Goal: Task Accomplishment & Management: Manage account settings

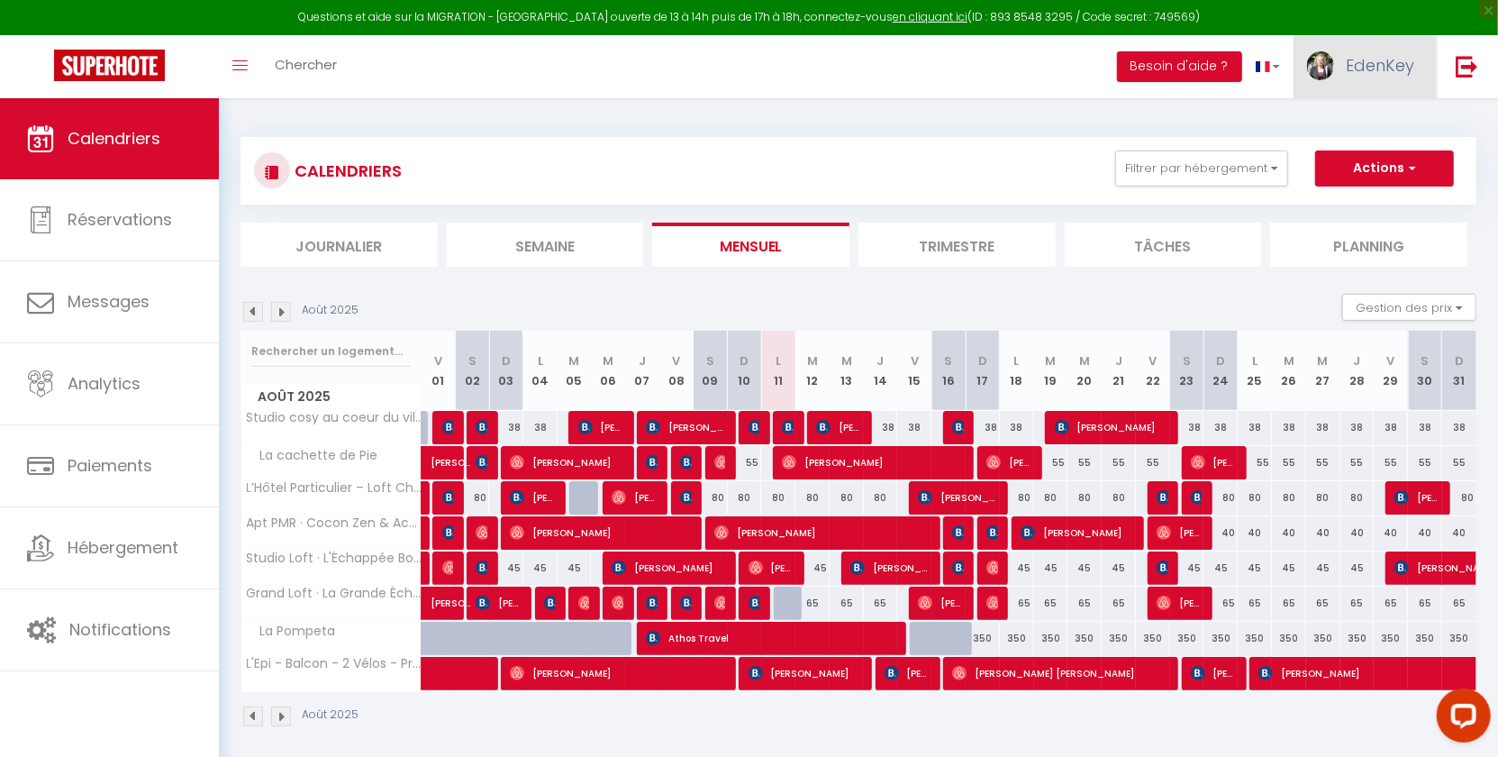
click at [1368, 66] on span "EdenKey" at bounding box center [1380, 65] width 68 height 23
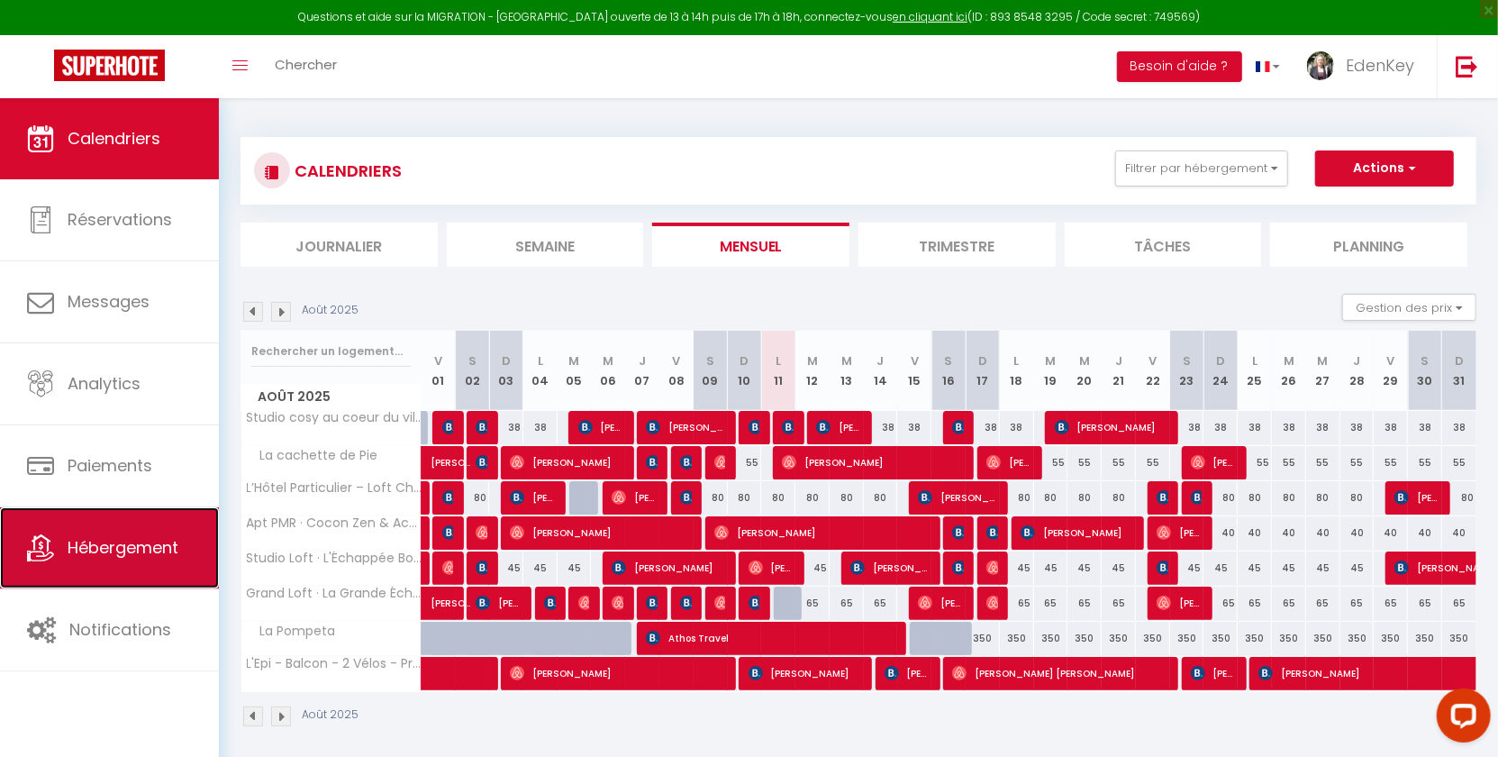
click at [126, 540] on span "Hébergement" at bounding box center [123, 547] width 111 height 23
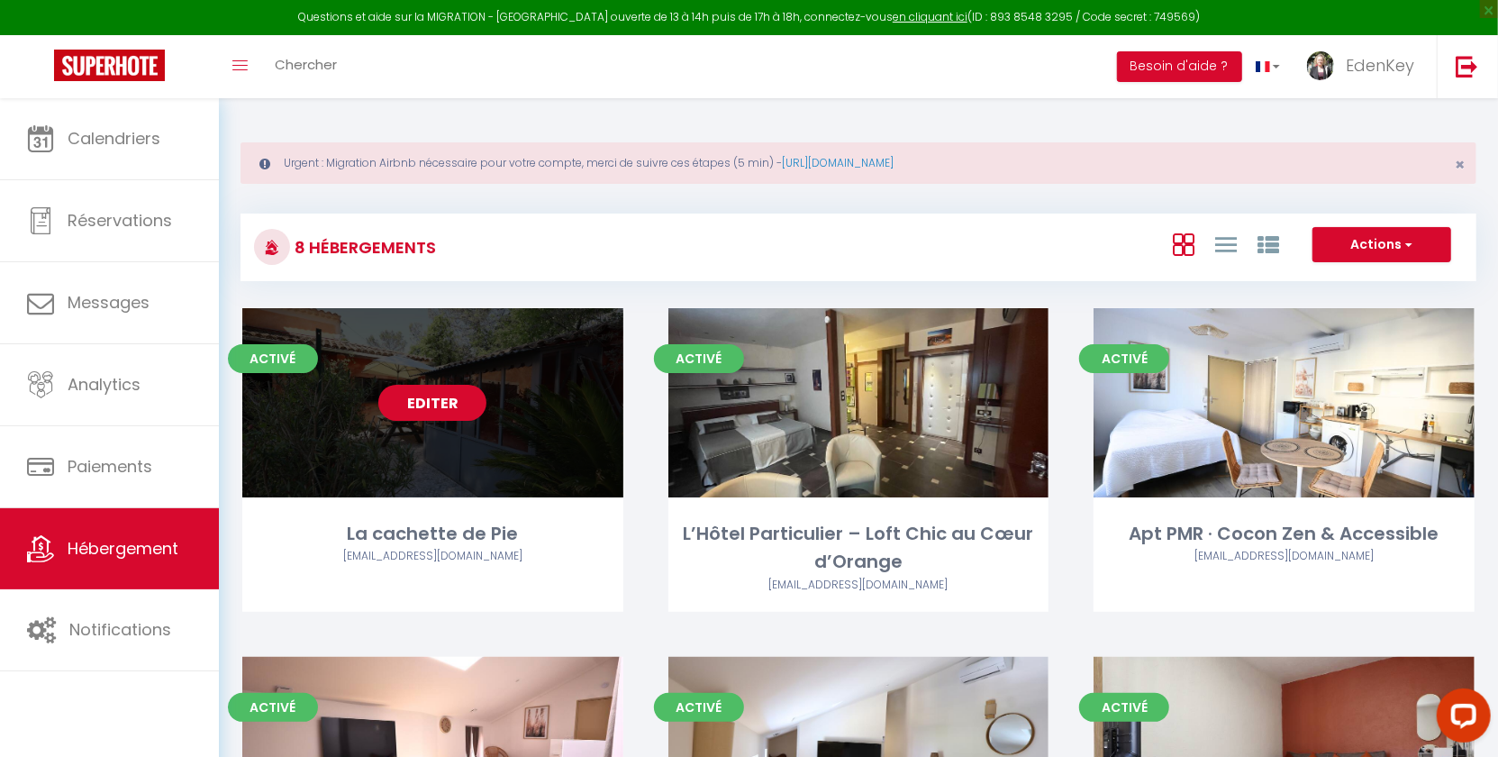
click at [452, 396] on link "Editer" at bounding box center [432, 403] width 108 height 36
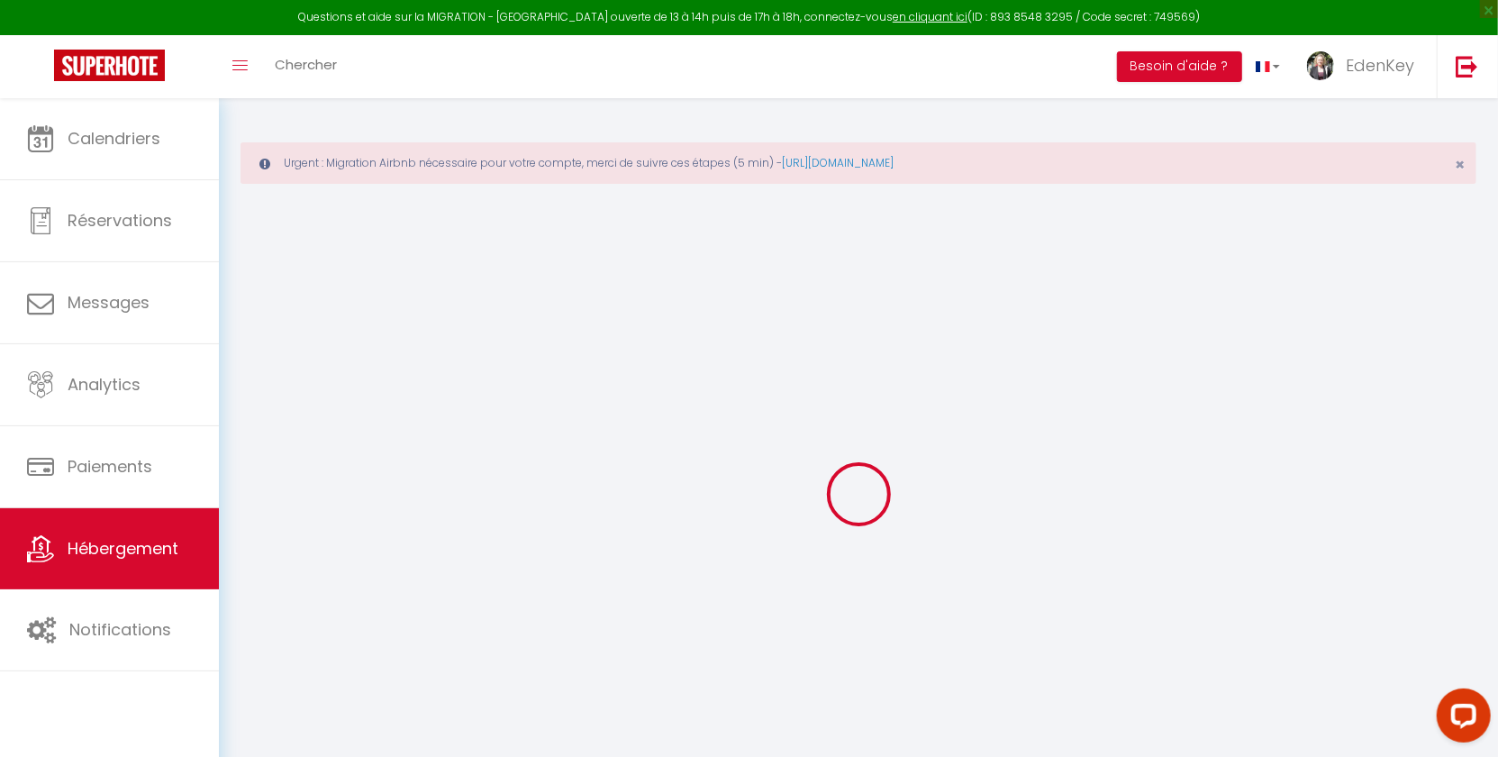
select select "+ 22 %"
select select "+ 25 %"
select select "+ 4 %"
select select "+ 17 %"
checkbox input "false"
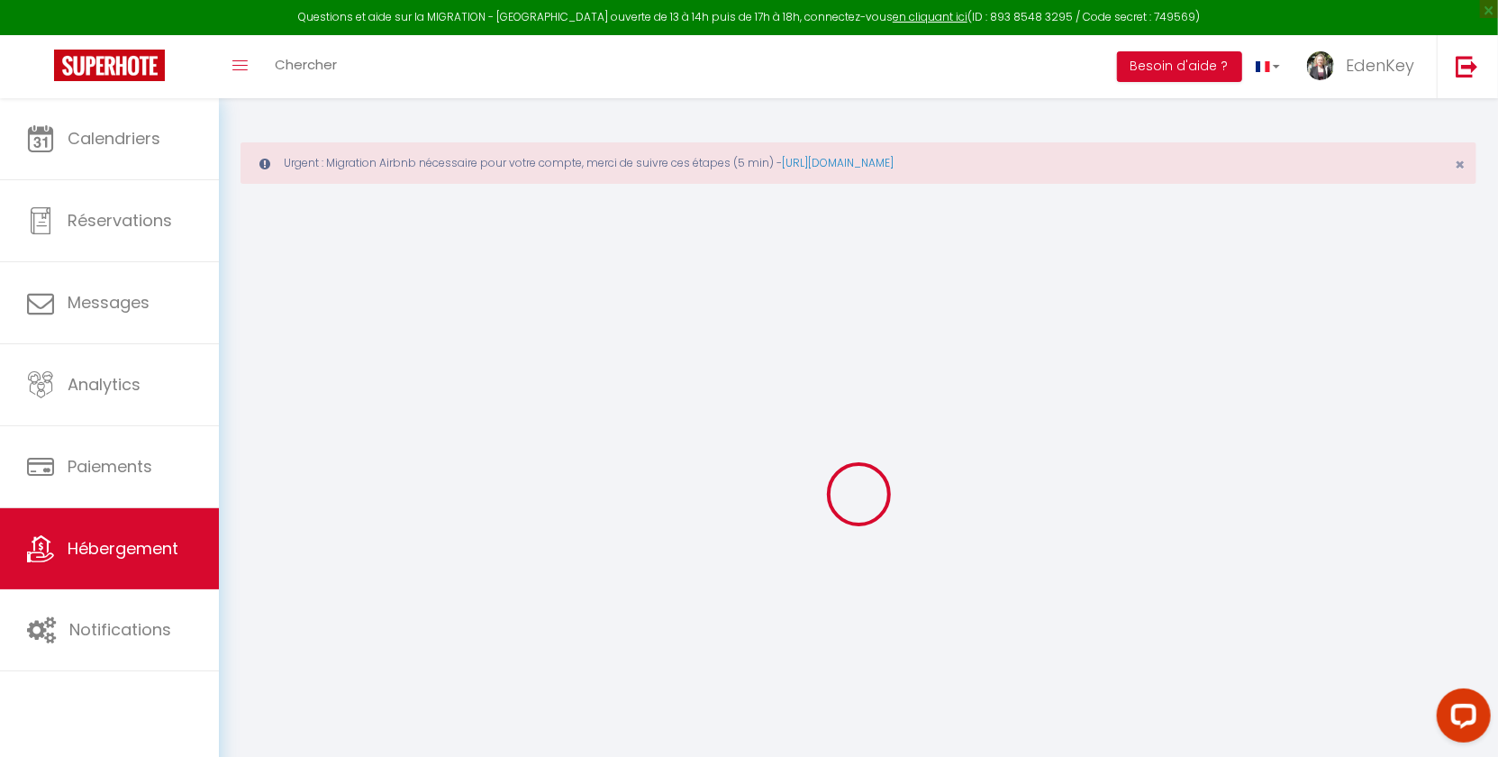
checkbox input "false"
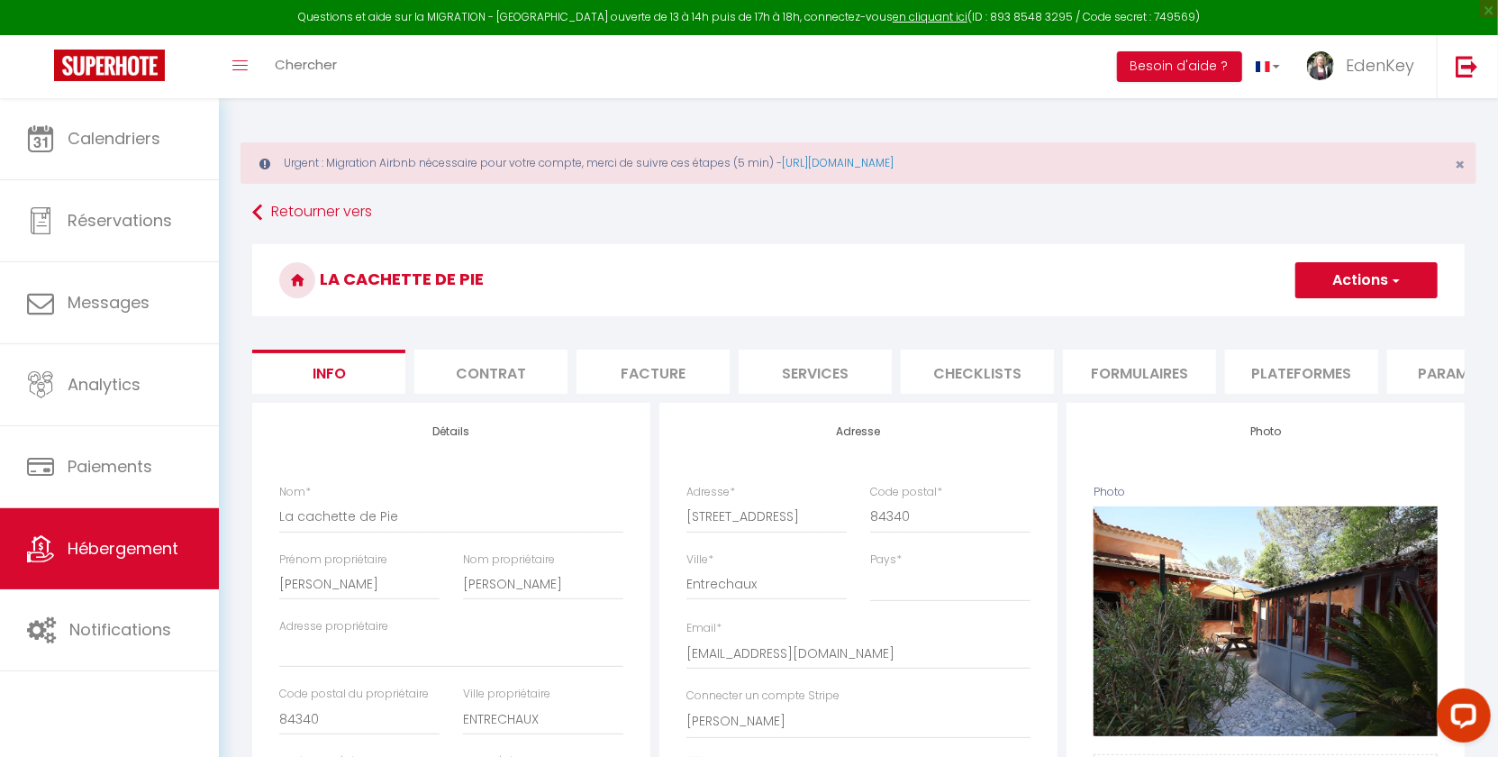
click at [1275, 359] on li "Plateformes" at bounding box center [1301, 372] width 153 height 44
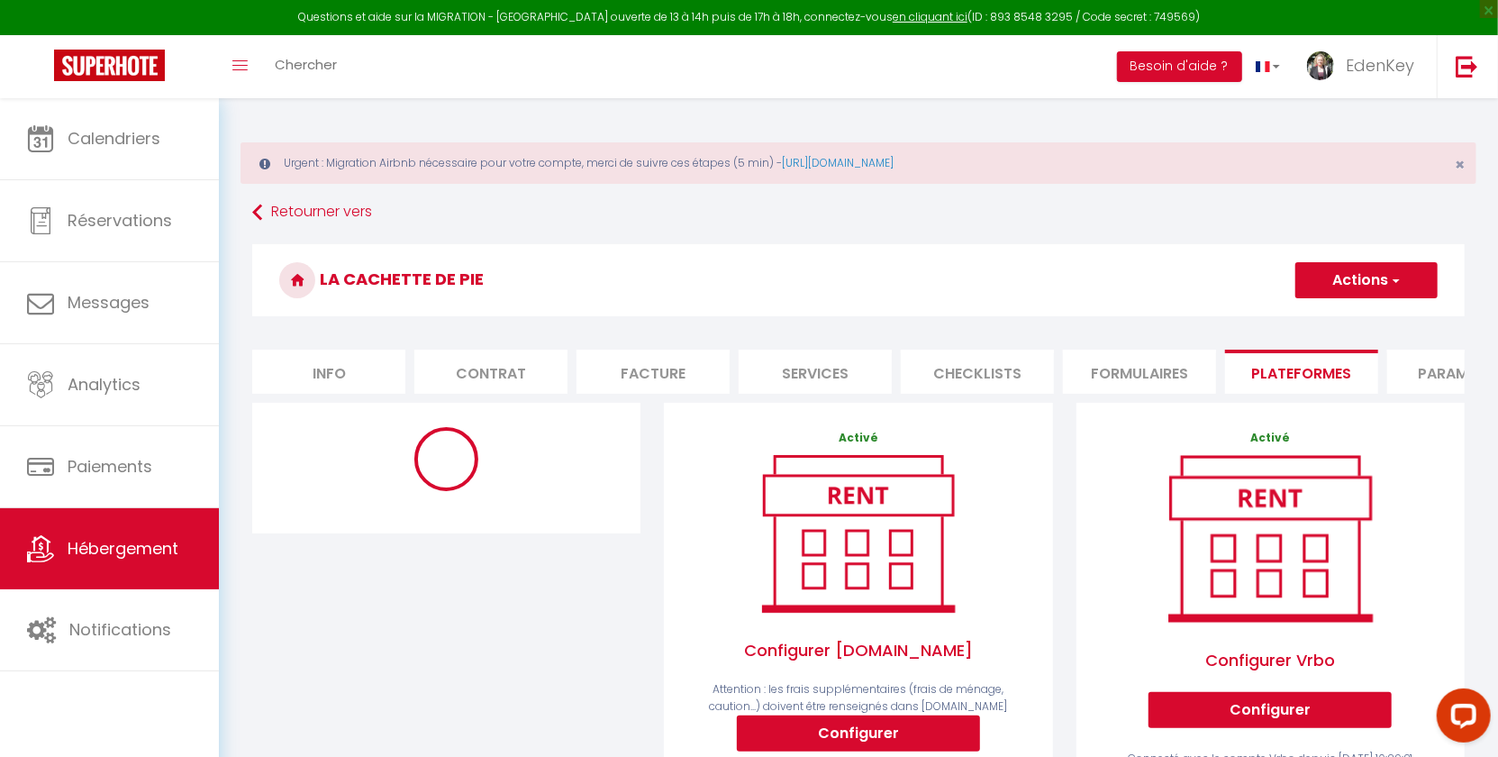
select select "10376-1412133108485631857"
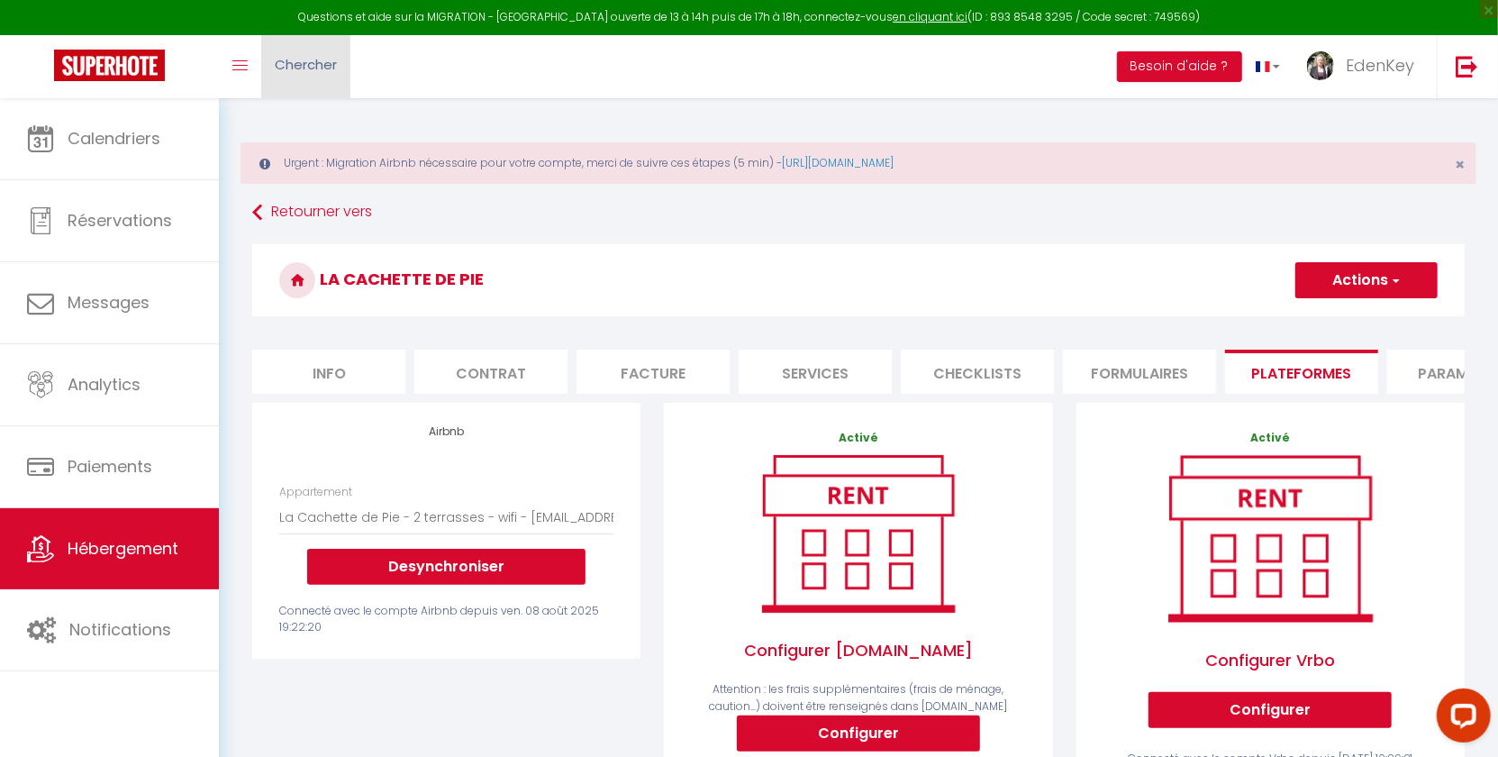
click at [279, 55] on span "Chercher" at bounding box center [306, 64] width 62 height 19
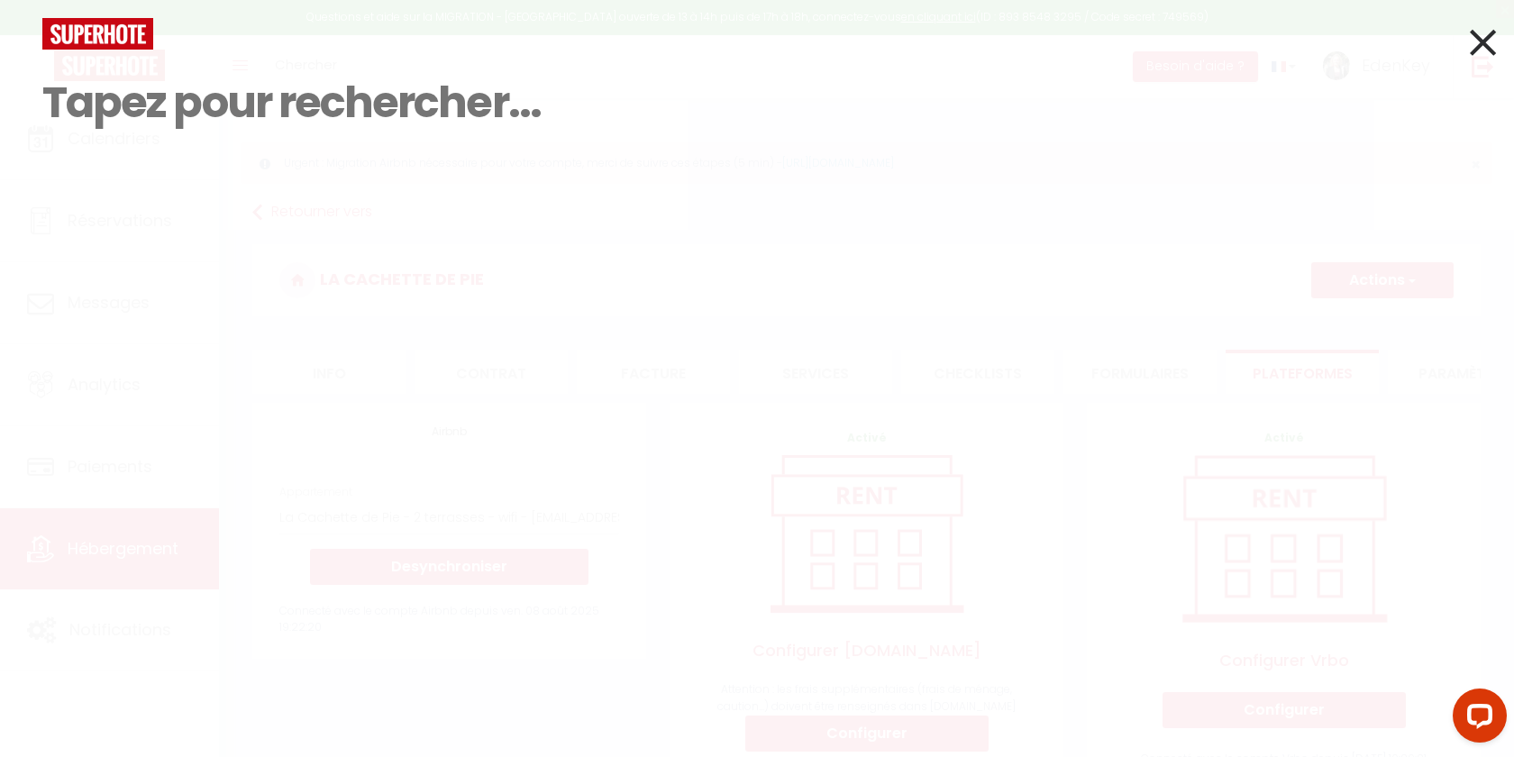
paste input "6423701"
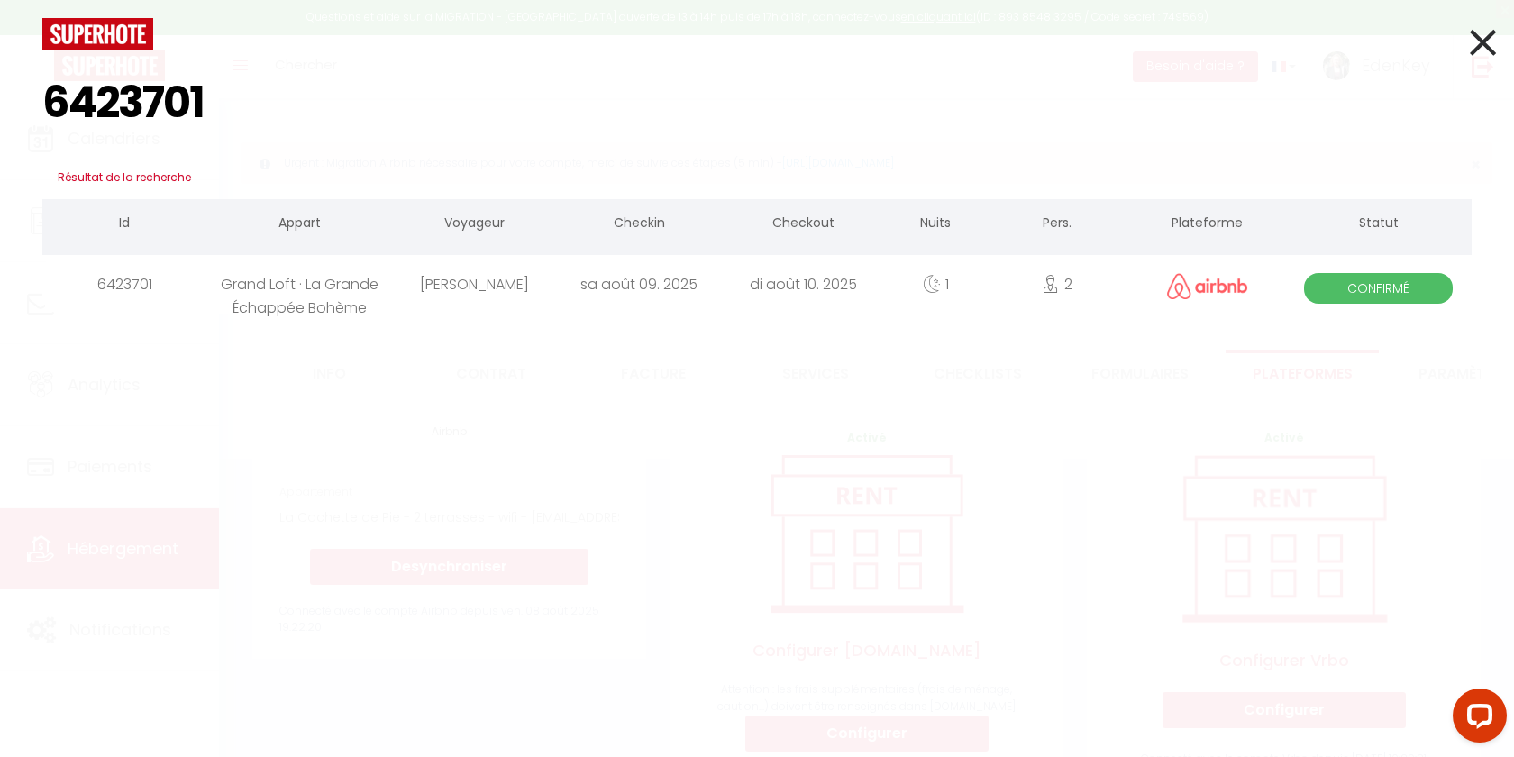
type input "6423701"
click at [501, 283] on div "Claire Birchenall" at bounding box center [475, 284] width 164 height 59
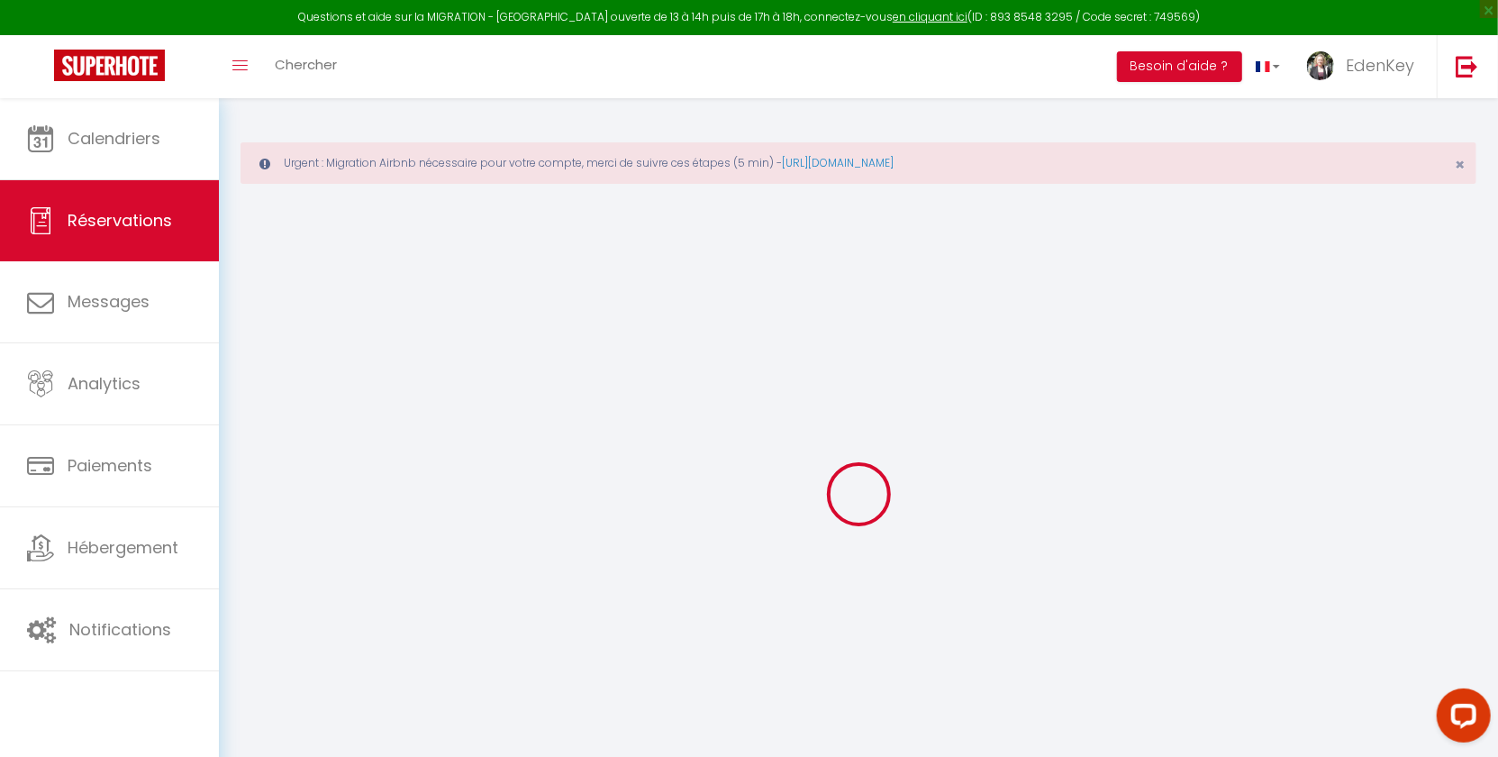
type input "Claire"
type input "Birchenall"
type input "e9lhhckzsbsj4uai38to3syl21iq@reply.superhote.com"
type input "claire.durroux@hotmail.fr"
type input "+33675399437"
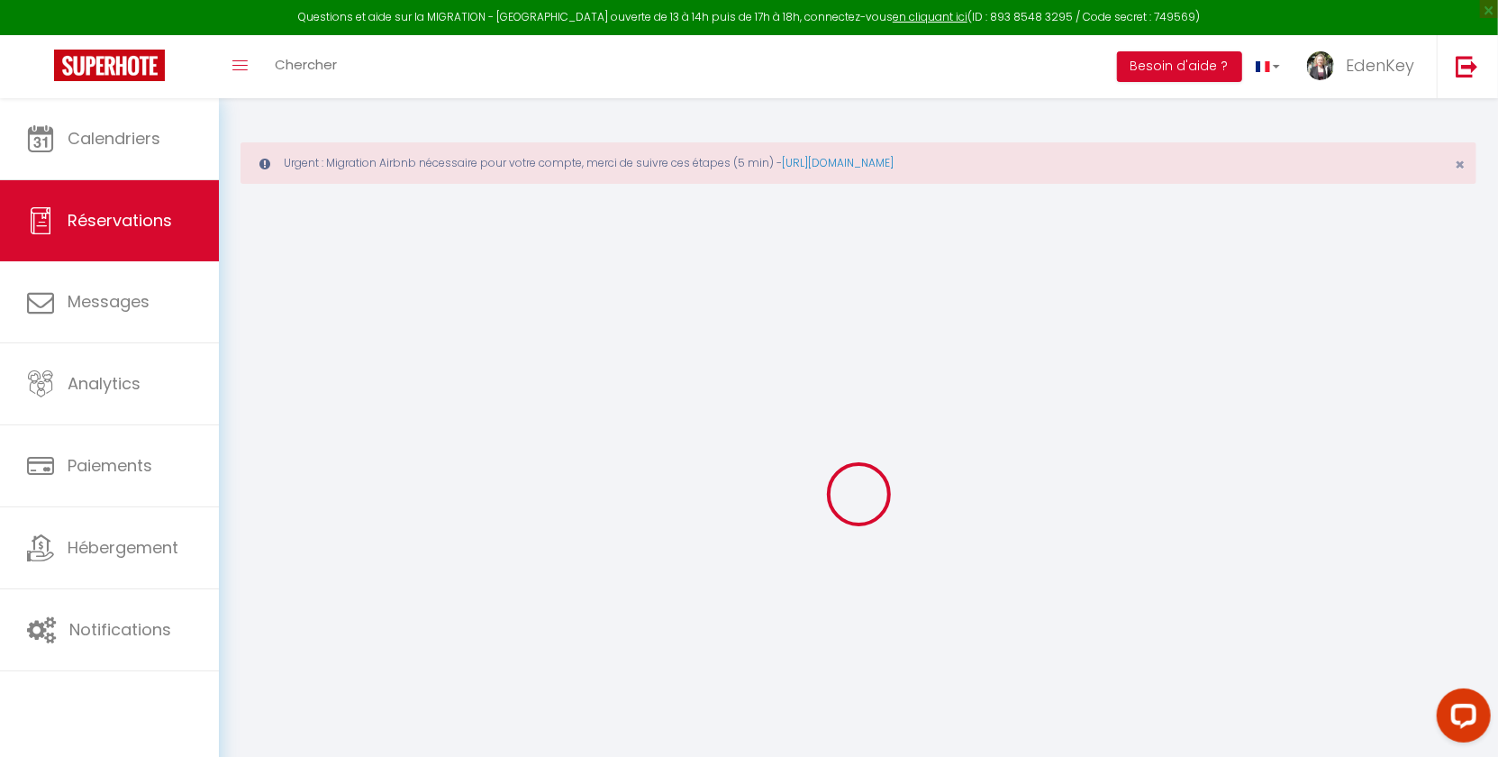
type input "+33675399437"
select select
type input "3.46"
select select "68523"
select select "1"
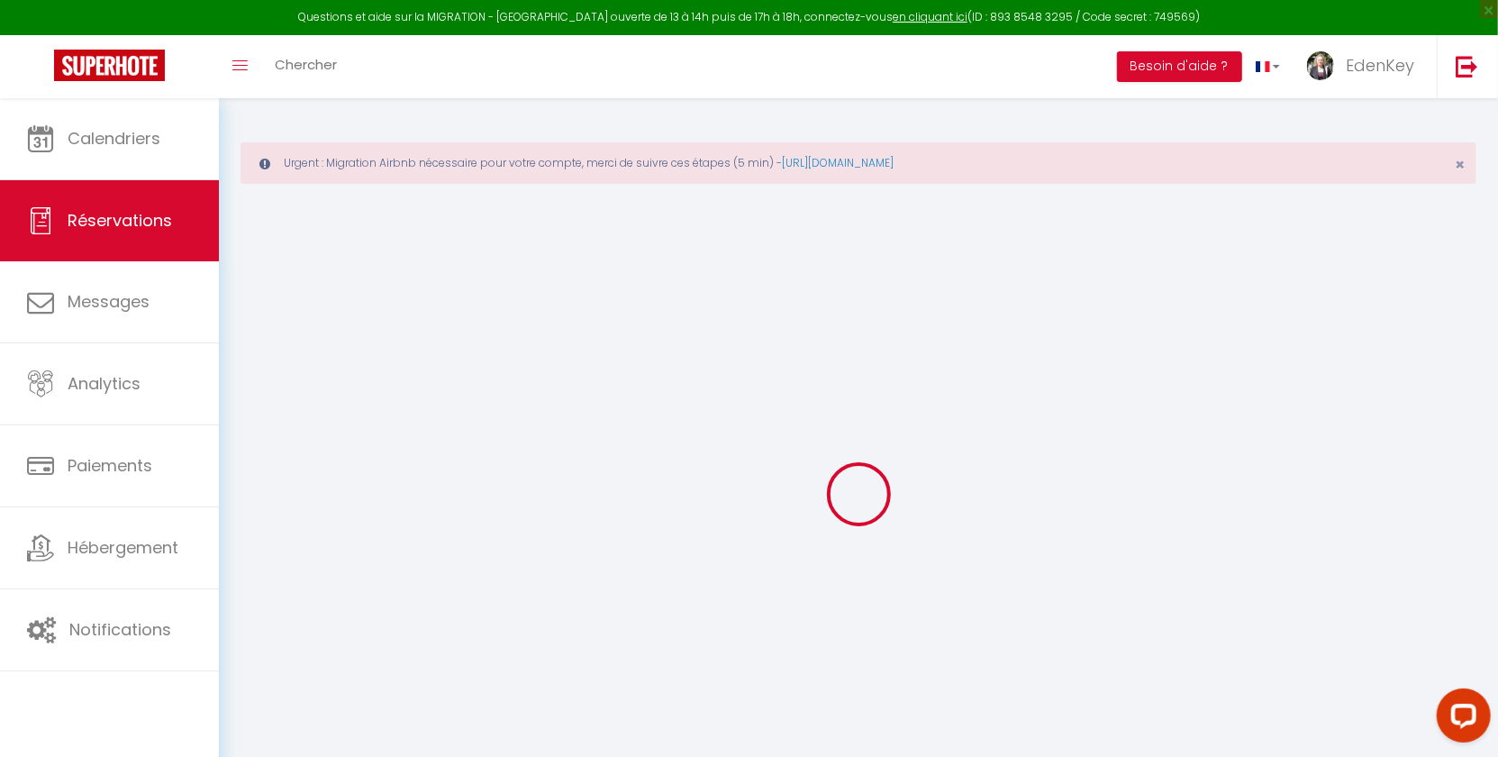
select select
type input "2"
select select "12"
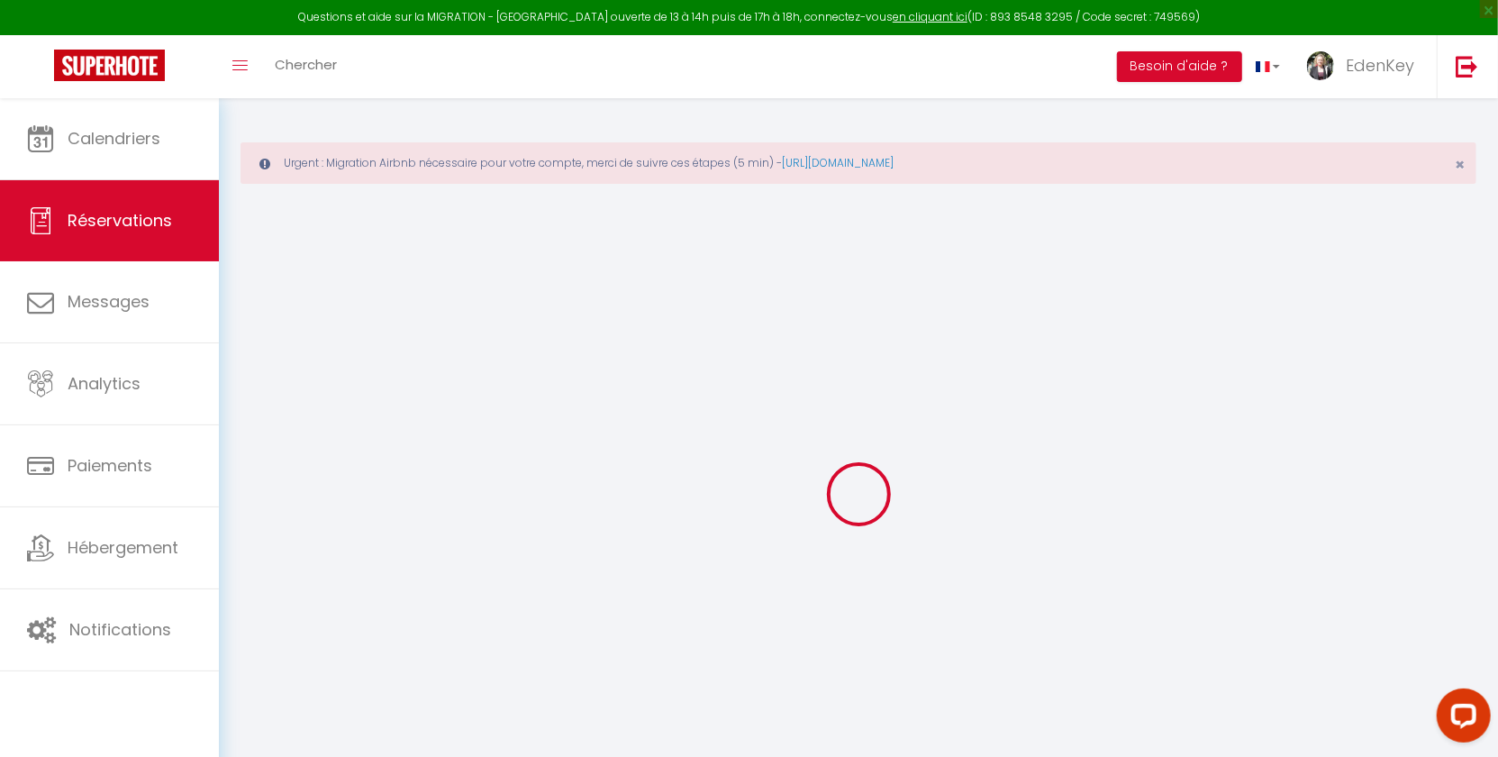
select select
type input "68"
checkbox input "false"
type input "0"
select select "1"
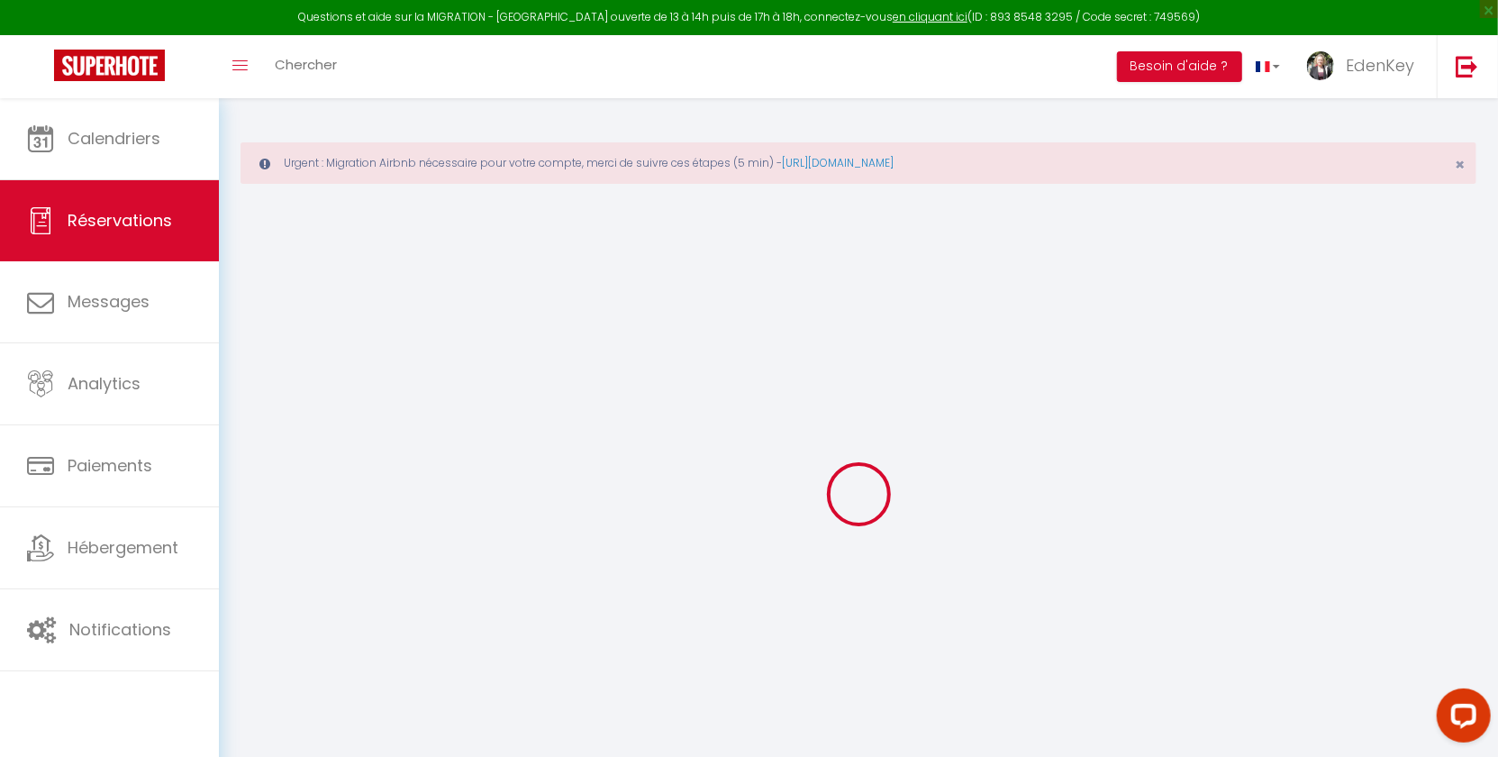
type input "28"
type input "0"
select select
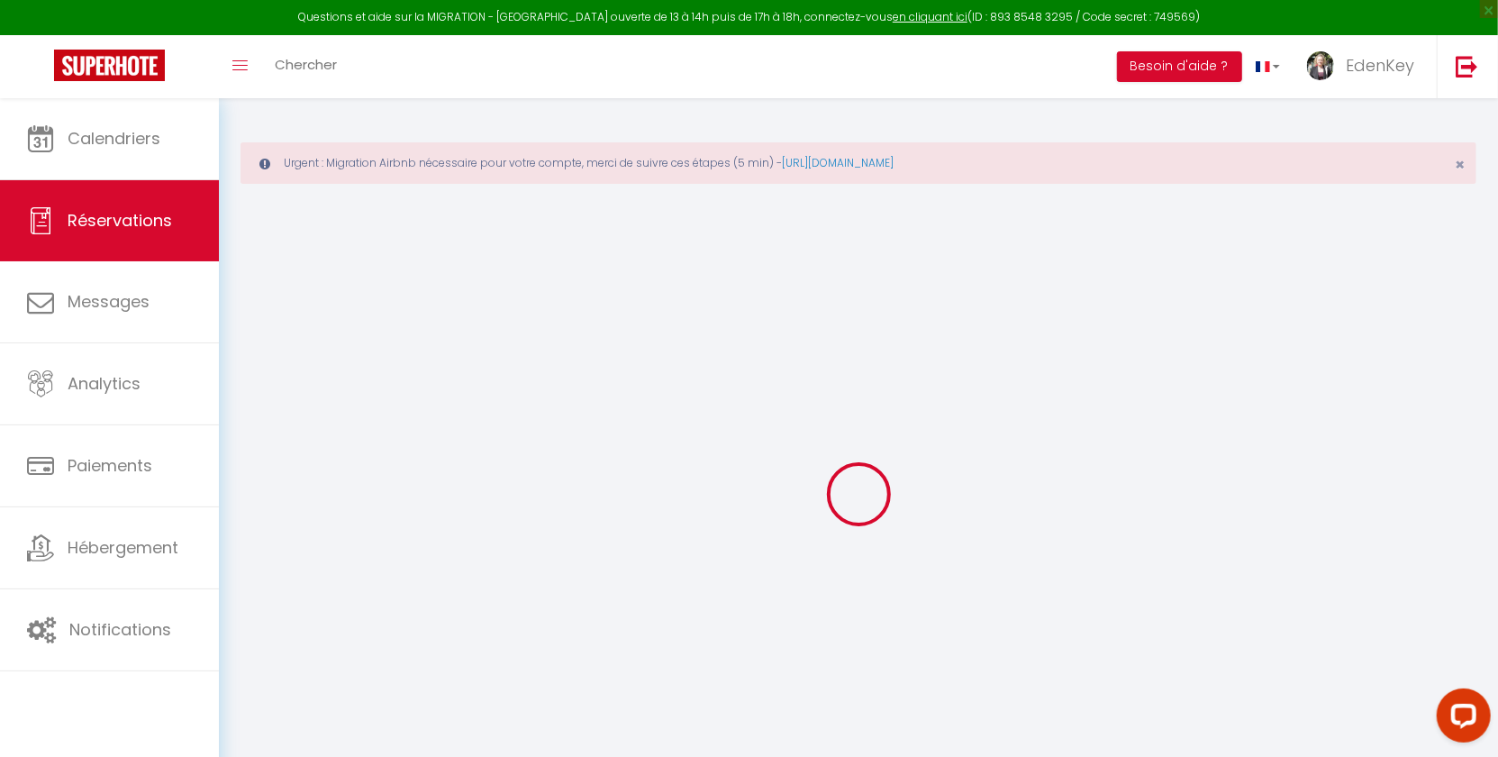
select select
select select "15"
checkbox input "false"
select select
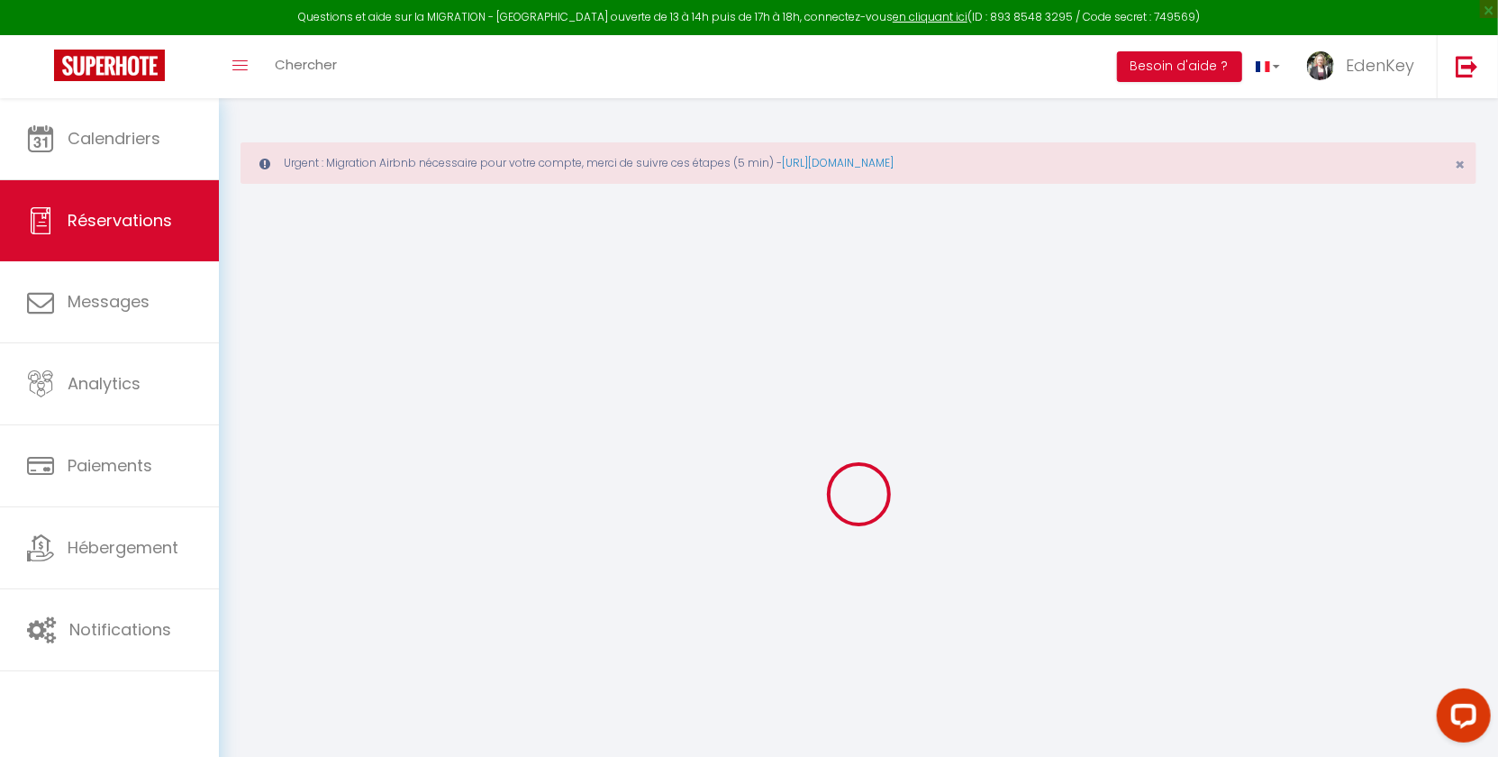
select select
checkbox input "false"
select select
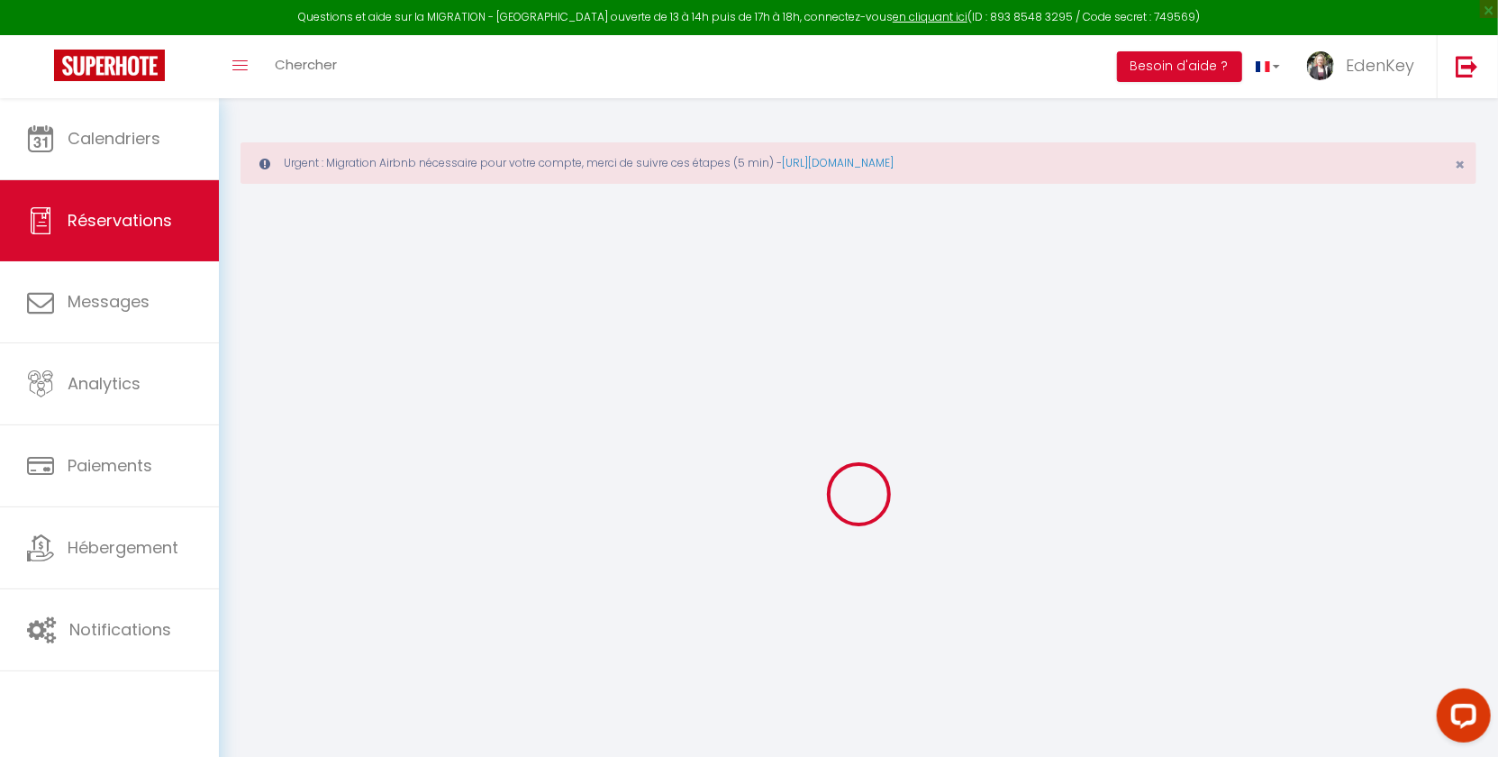
checkbox input "false"
type textarea "L'heure d'arrivée reste approximative. Nous sommes intéressés pour avoir le lit…"
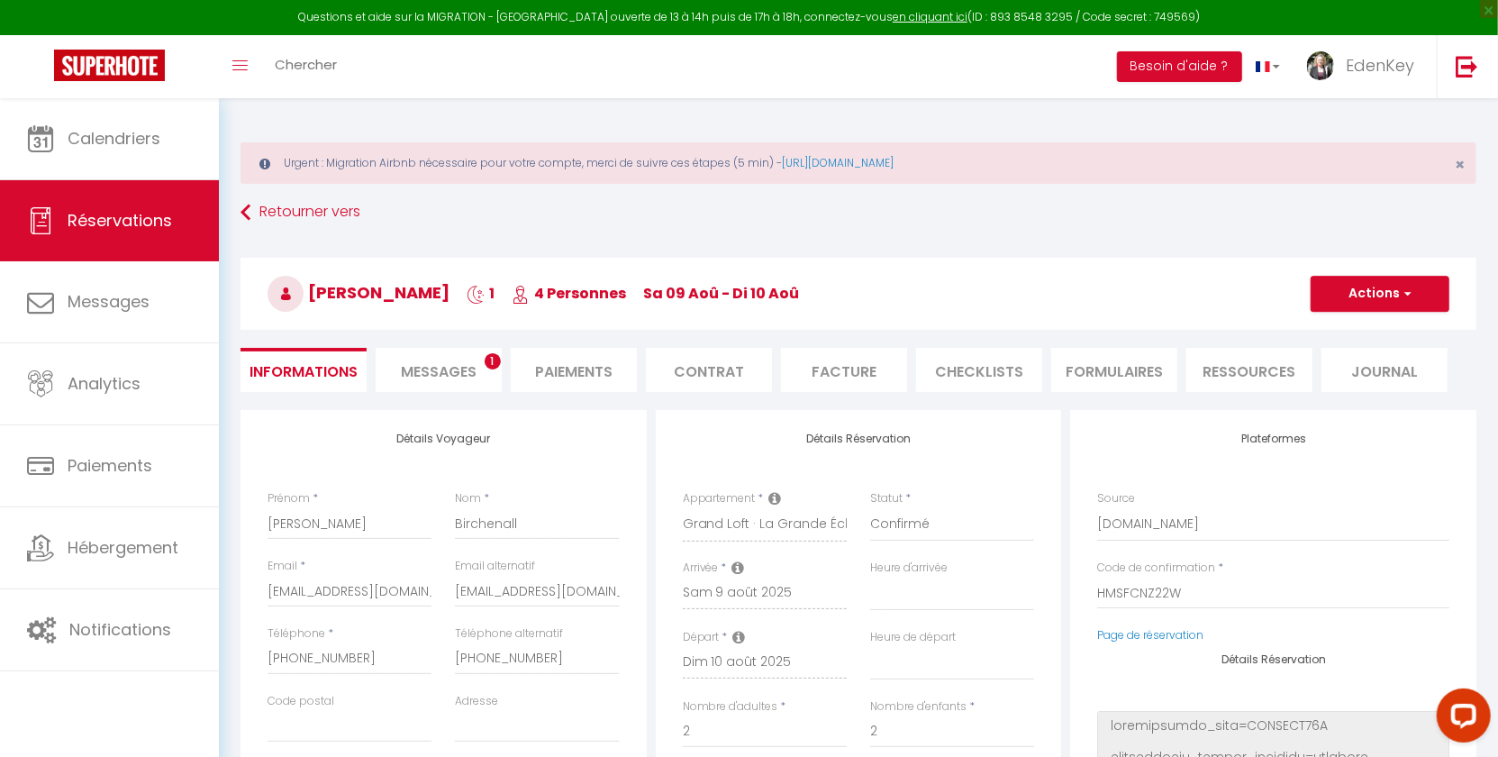
select select
type input "28"
type input "1.87"
select select
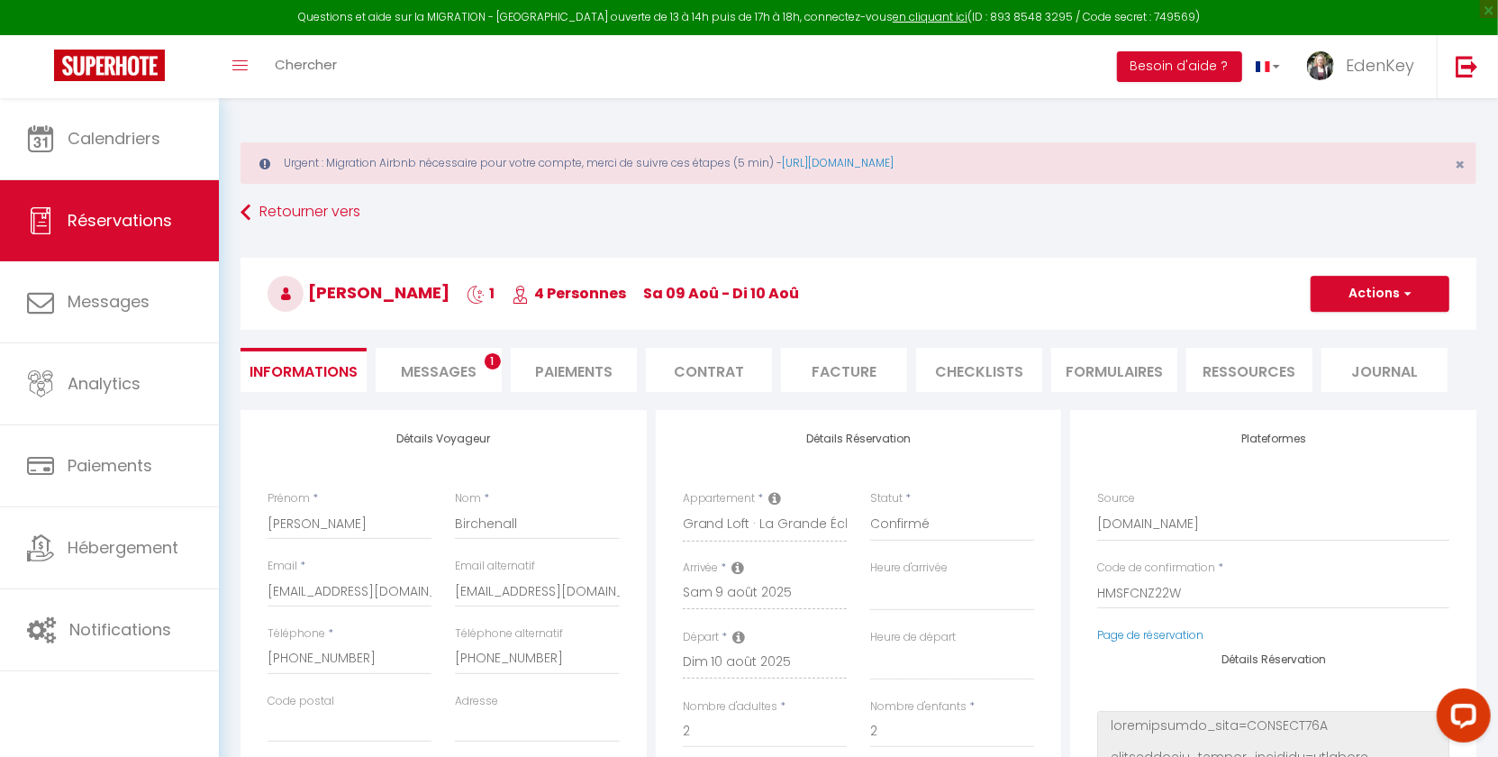
checkbox input "false"
select select
checkbox input "false"
select select "16:30"
select select "10:00"
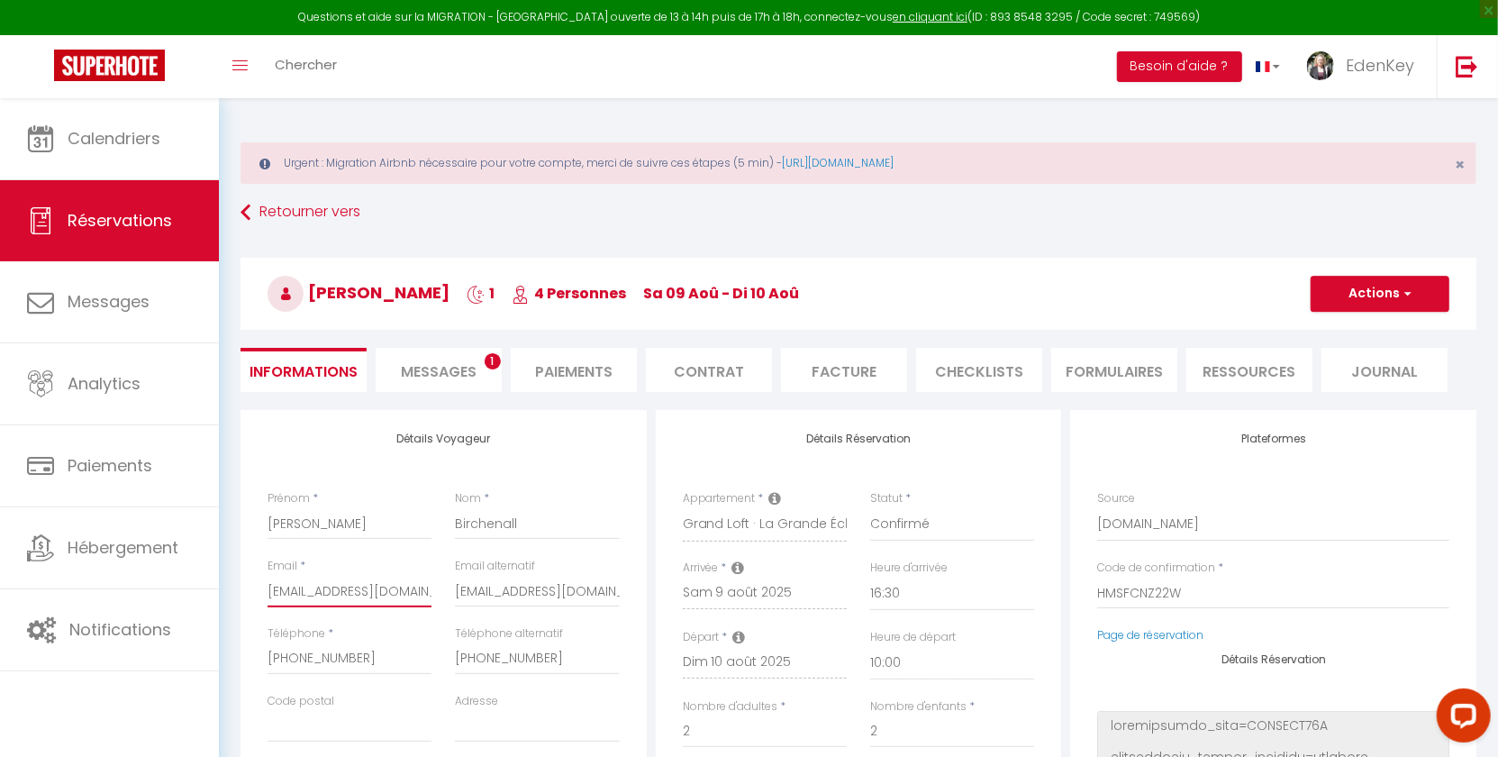
drag, startPoint x: 488, startPoint y: 584, endPoint x: 477, endPoint y: 586, distance: 11.0
click at [496, 584] on div "Email * e9lhhckzsbsj4uai38to3syl21iq@reply.superhote.com Email alternatif clair…" at bounding box center [444, 592] width 376 height 68
click at [377, 584] on input "e9lhhckzsbsj4uai38to3syl21iq@reply.superhote.com" at bounding box center [350, 591] width 164 height 32
drag, startPoint x: 374, startPoint y: 587, endPoint x: 560, endPoint y: 589, distance: 186.5
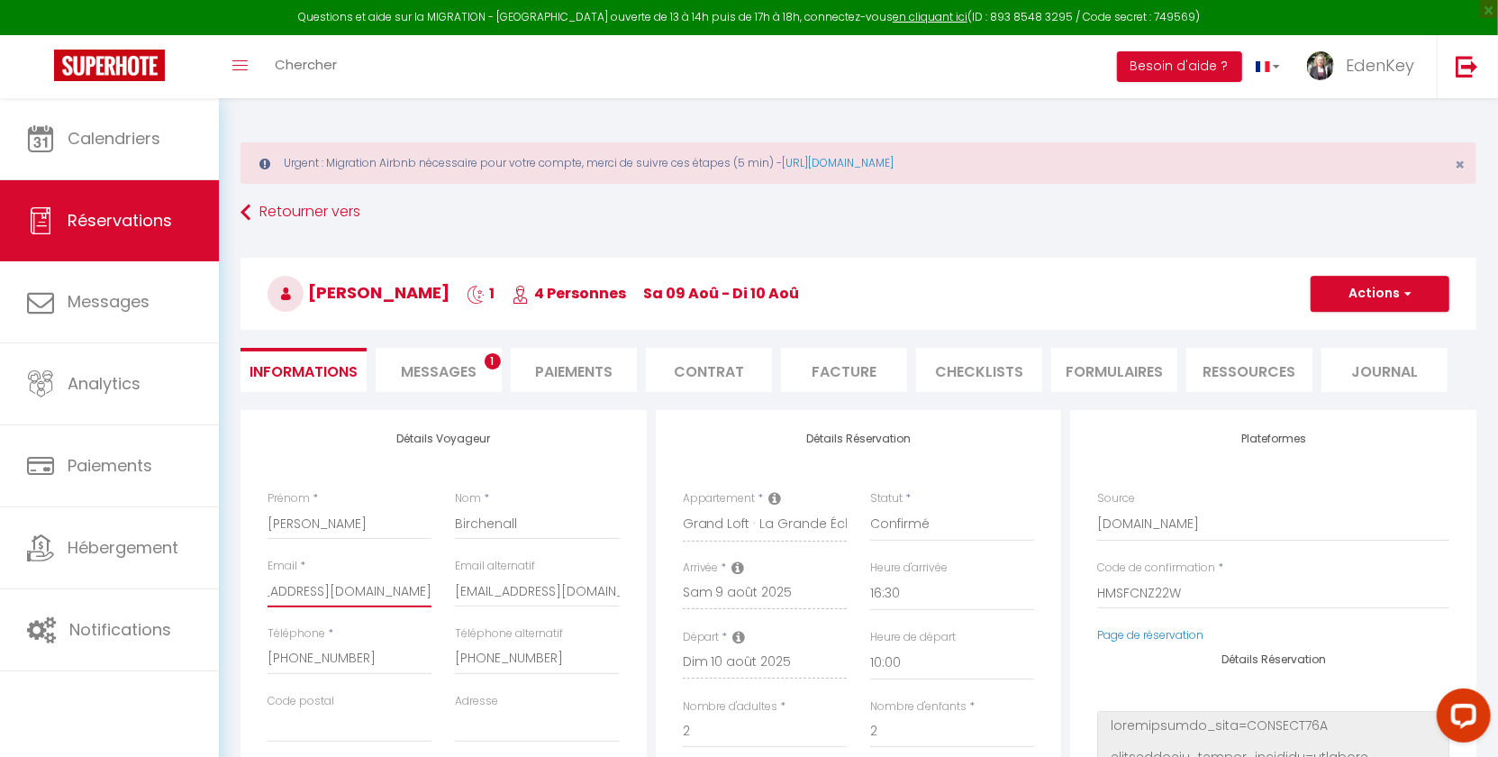
click at [560, 589] on div "Email * e9lhhckzsbsj4uai38to3syl21iq@reply.superhote.com Email alternatif clair…" at bounding box center [444, 592] width 376 height 68
click at [411, 590] on input "e9lhhckzsbsj4uai38to3syl21iq@reply.superhote.com" at bounding box center [350, 591] width 164 height 32
click at [423, 363] on span "Messages" at bounding box center [439, 371] width 76 height 21
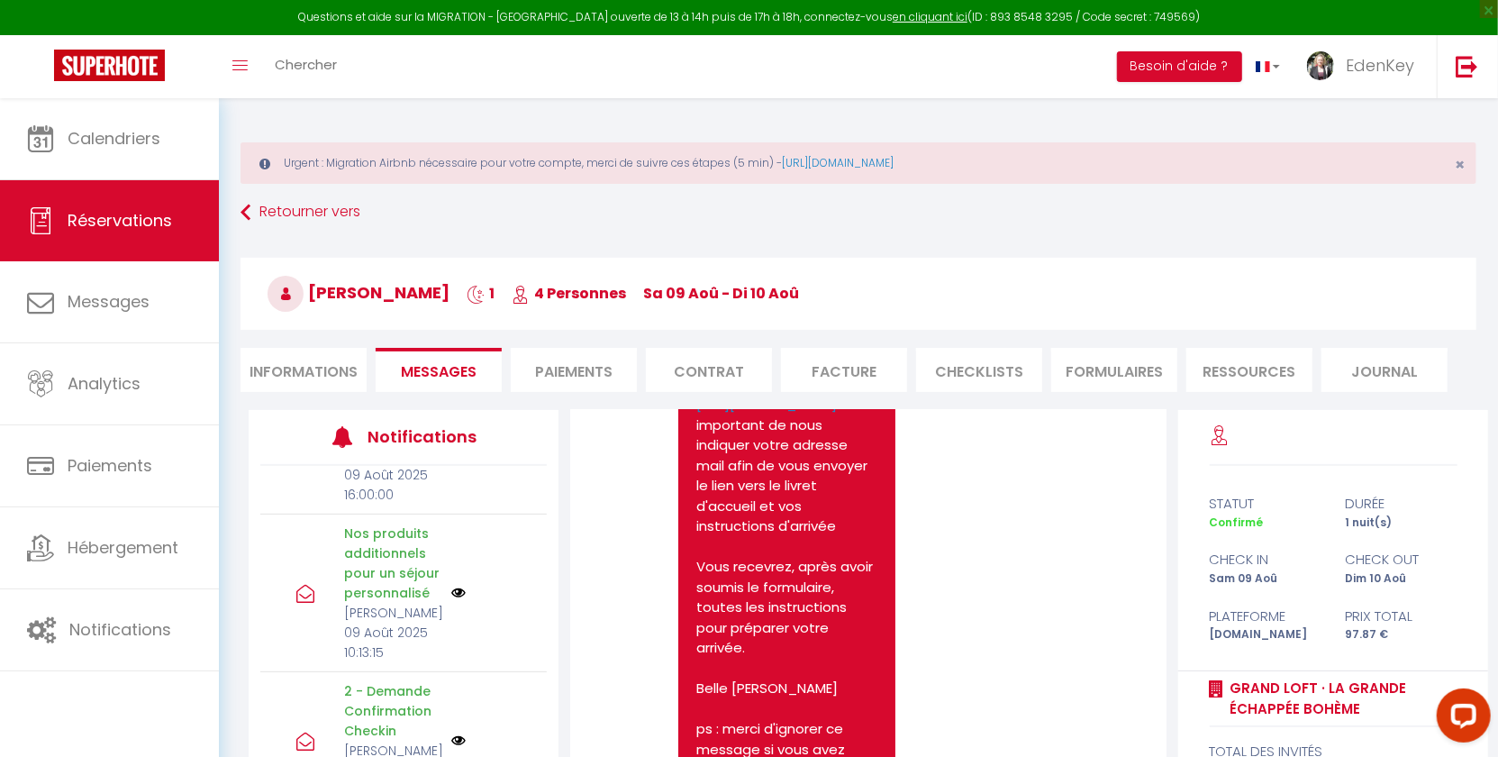
scroll to position [532, 0]
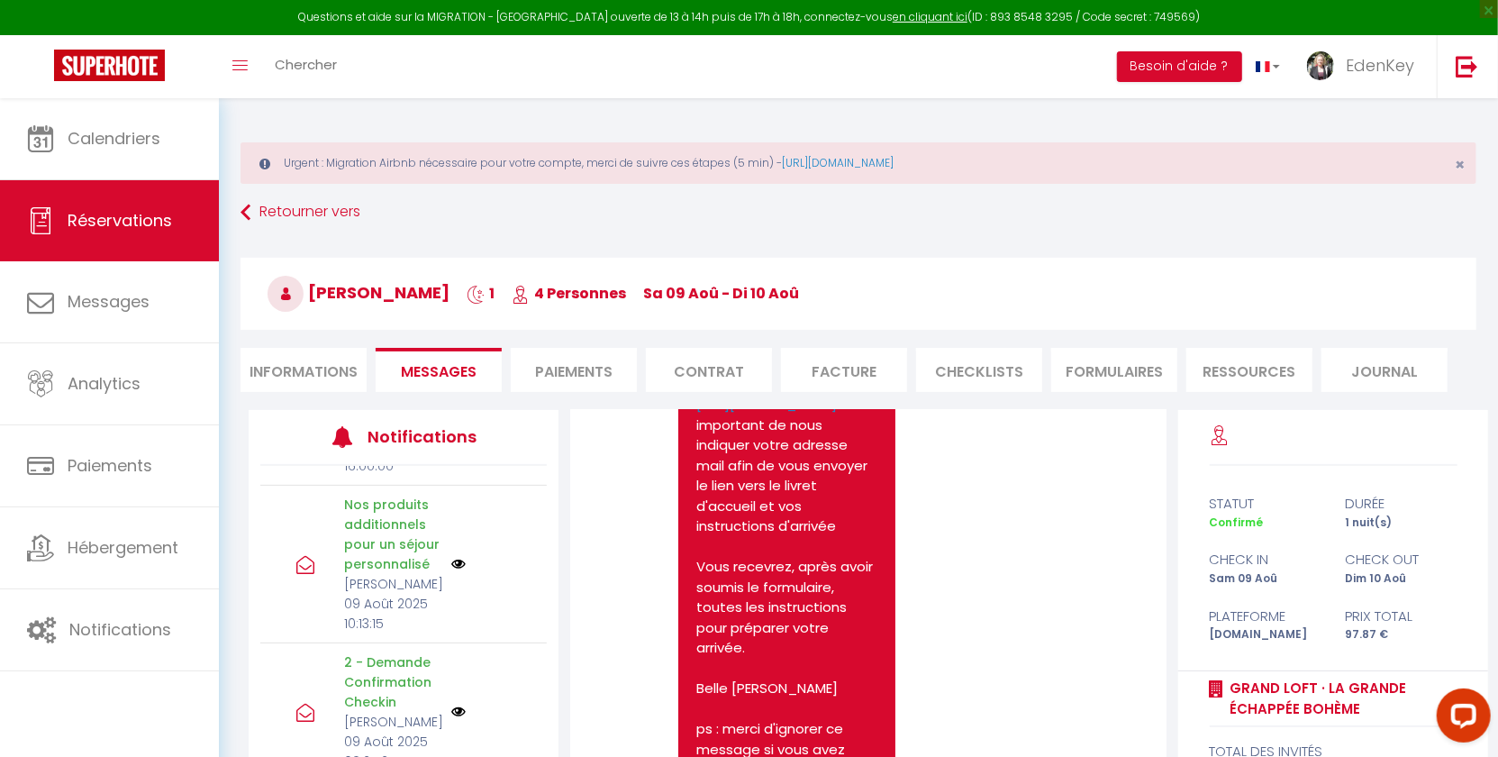
click at [451, 705] on img at bounding box center [458, 712] width 14 height 14
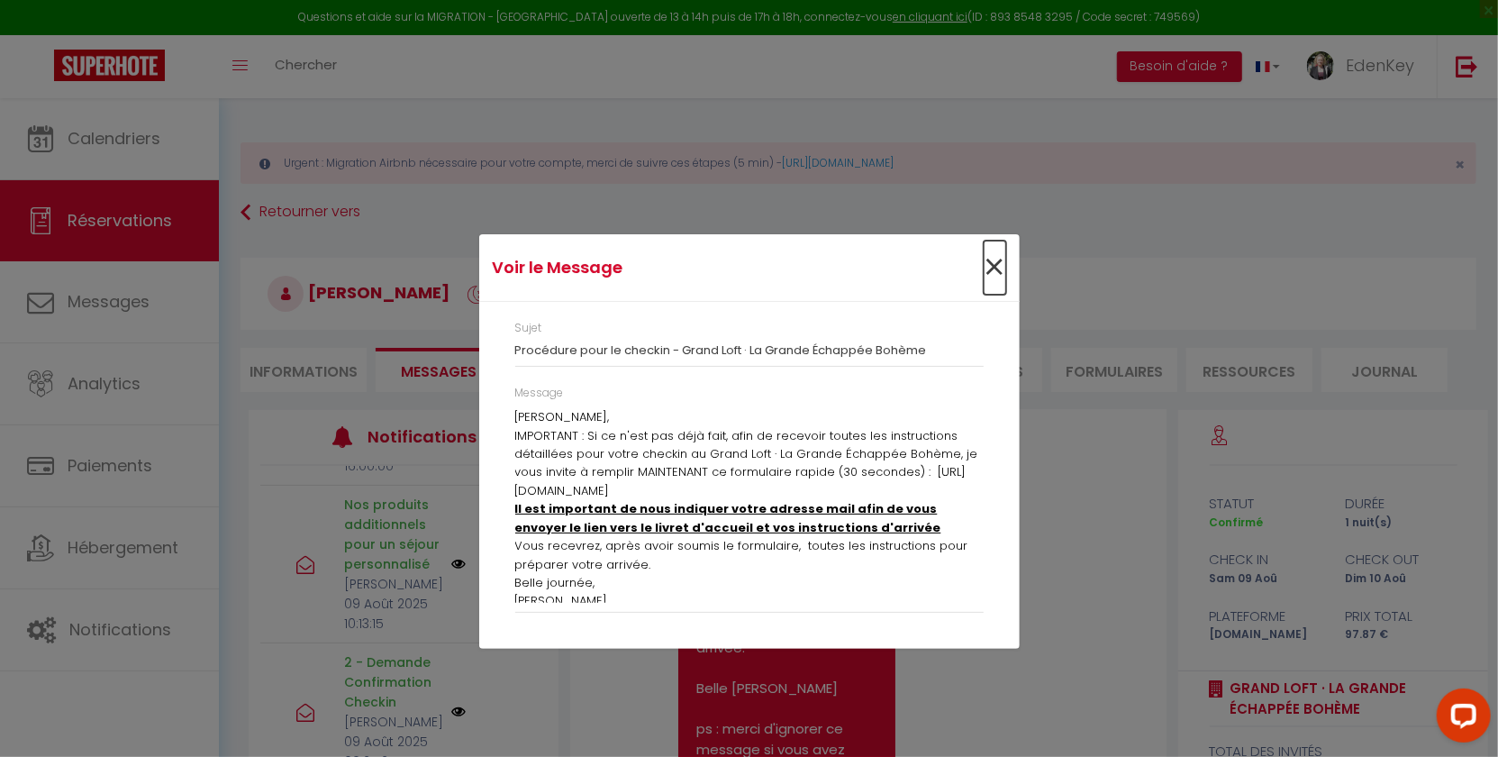
click at [994, 265] on span "×" at bounding box center [995, 268] width 23 height 54
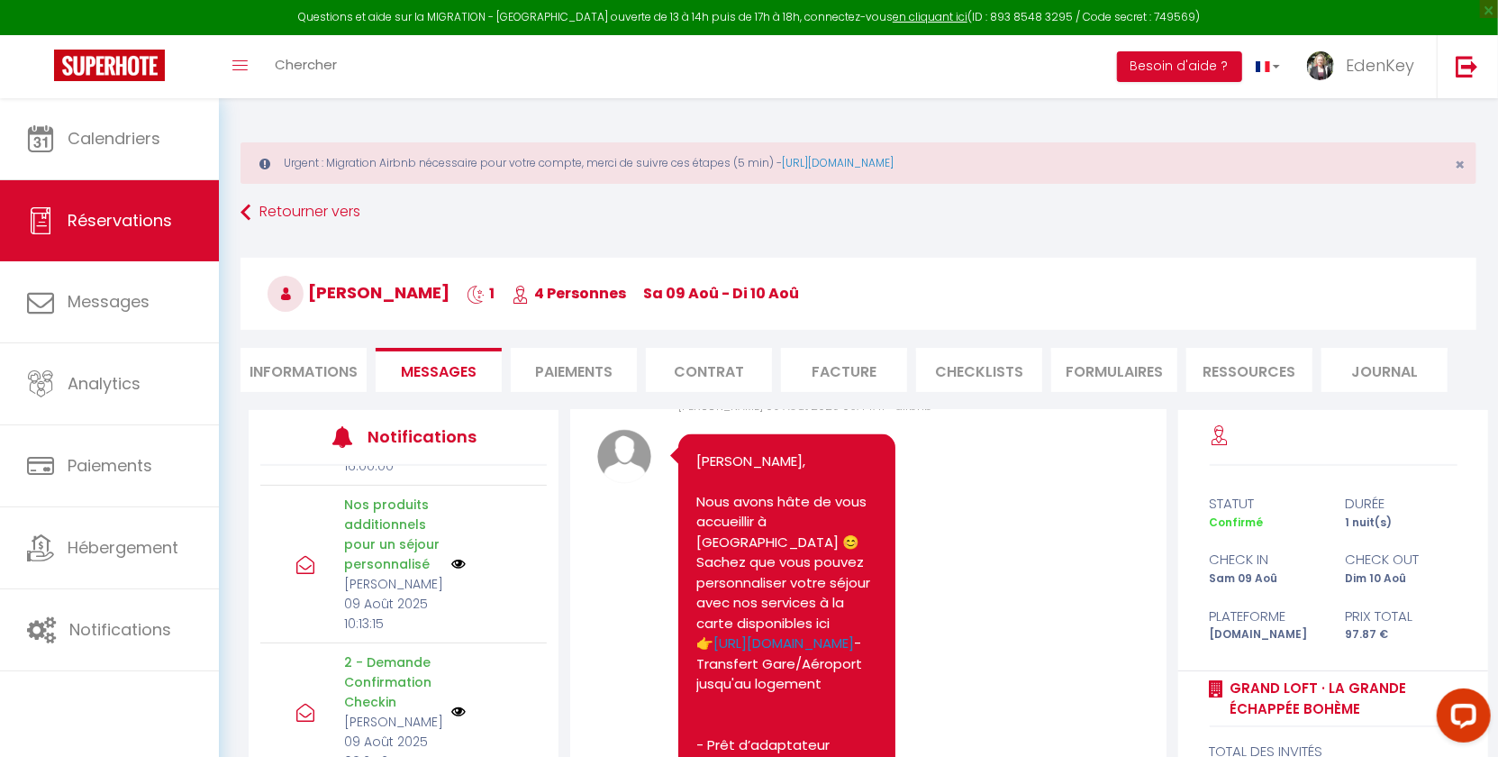
scroll to position [6781, 0]
click at [822, 150] on span "Sam 09 Août 2025 06:25:25 - airbnb" at bounding box center [807, 142] width 259 height 15
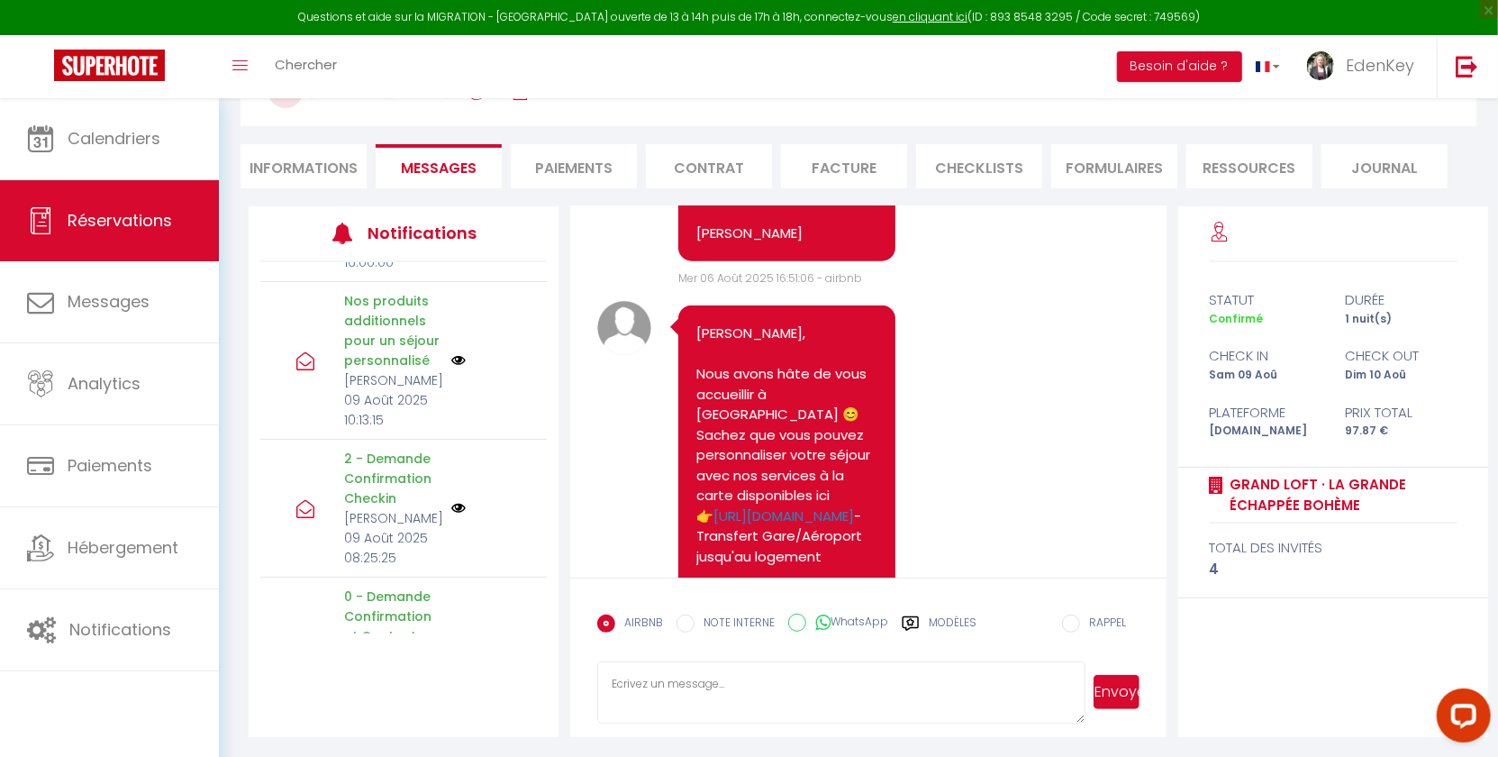
scroll to position [1265, 0]
drag, startPoint x: 683, startPoint y: 401, endPoint x: 871, endPoint y: 401, distance: 188.3
click at [871, 285] on div "Mer 06 Août 2025 16:51:06 - airbnb" at bounding box center [908, 276] width 461 height 17
click at [292, 175] on li "Informations" at bounding box center [304, 166] width 126 height 44
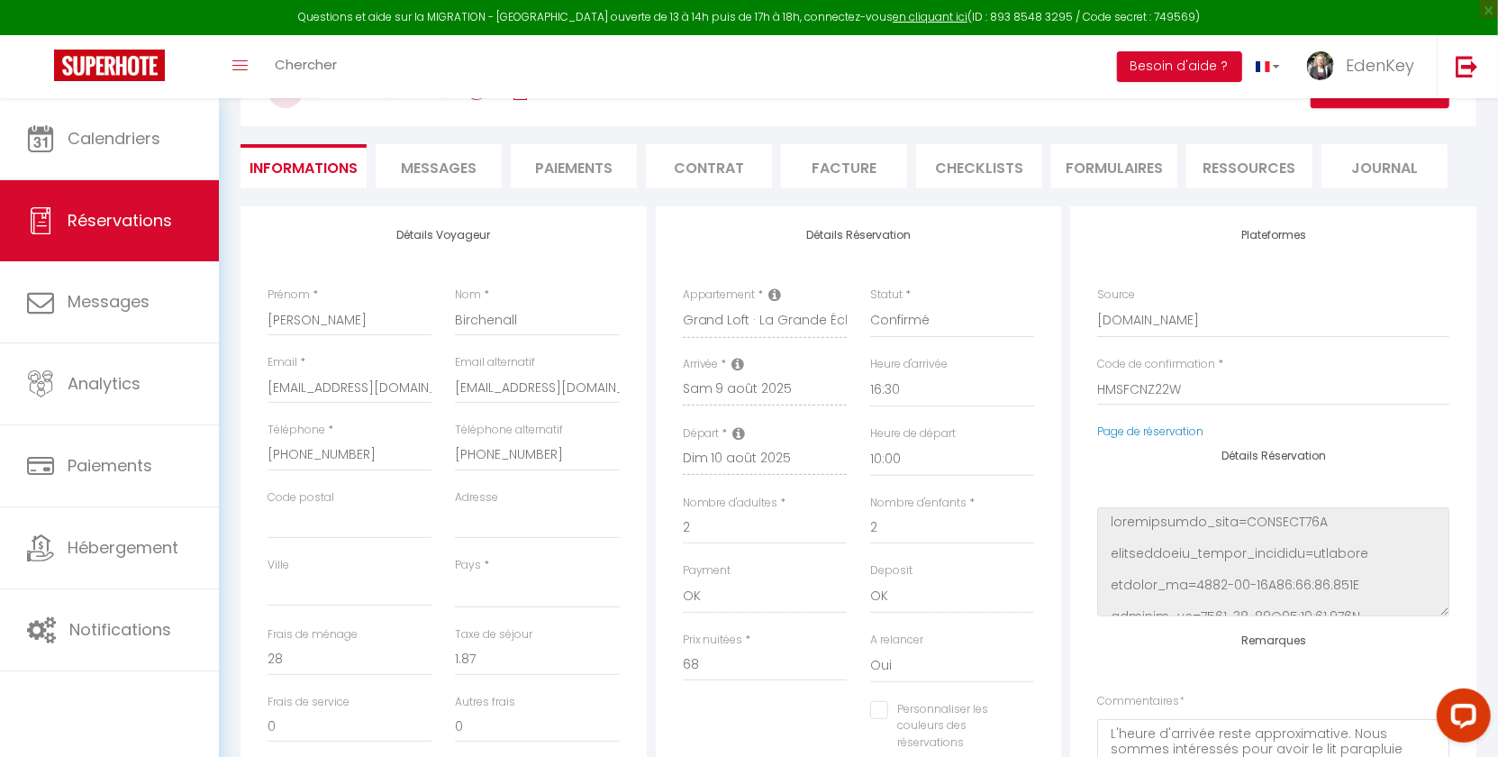
select select
click at [422, 162] on span "Messages" at bounding box center [439, 168] width 76 height 21
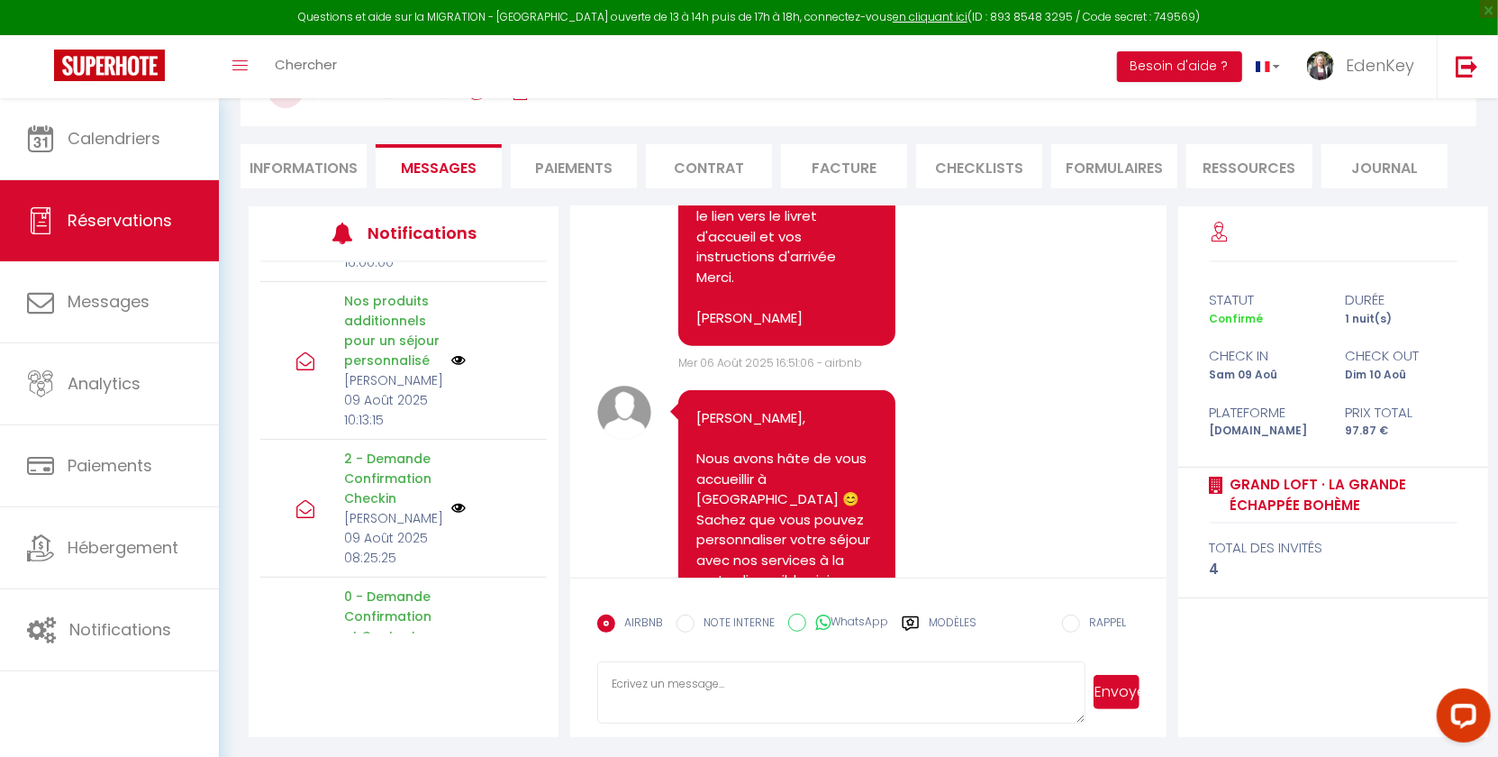
scroll to position [1282, 0]
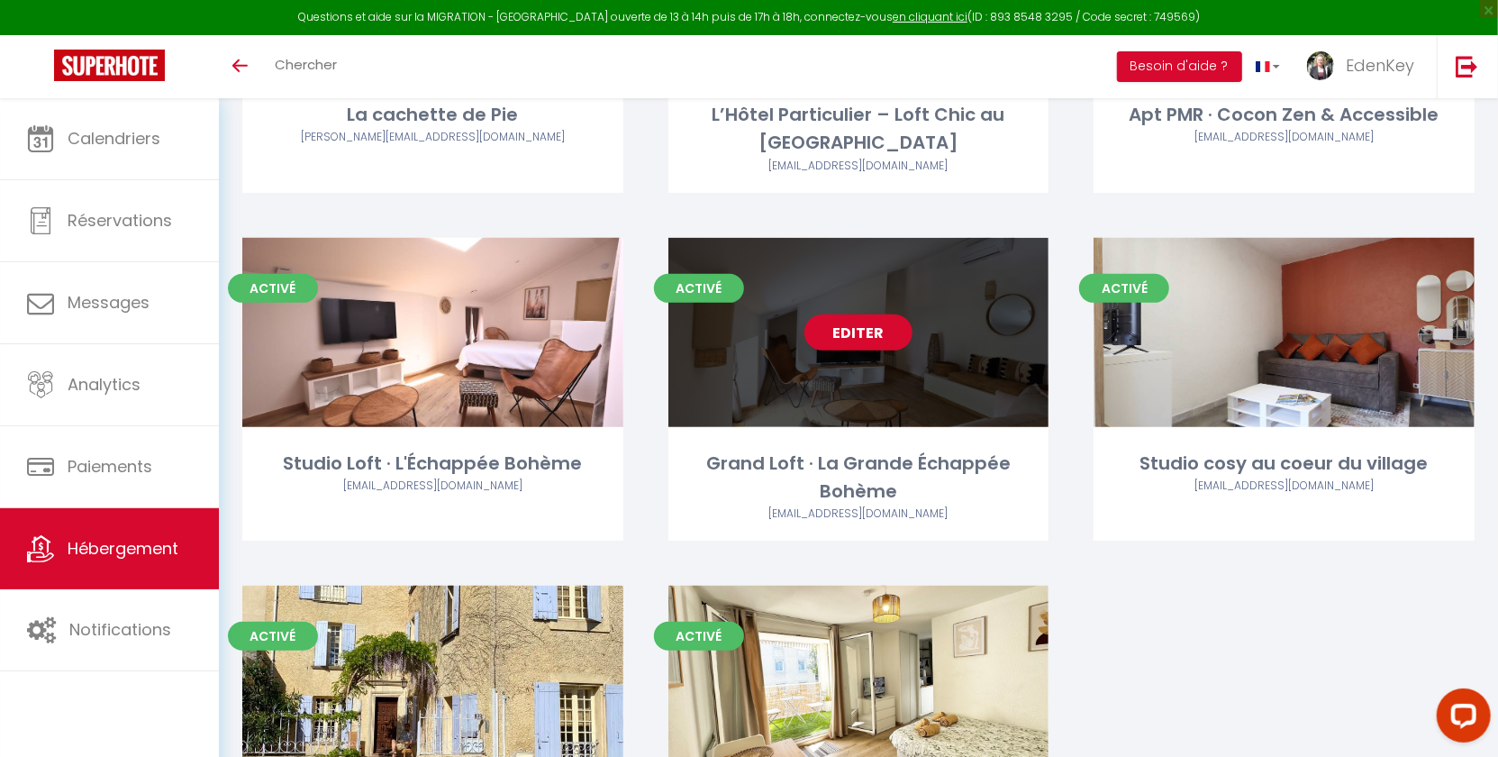
click at [874, 345] on link "Editer" at bounding box center [859, 332] width 108 height 36
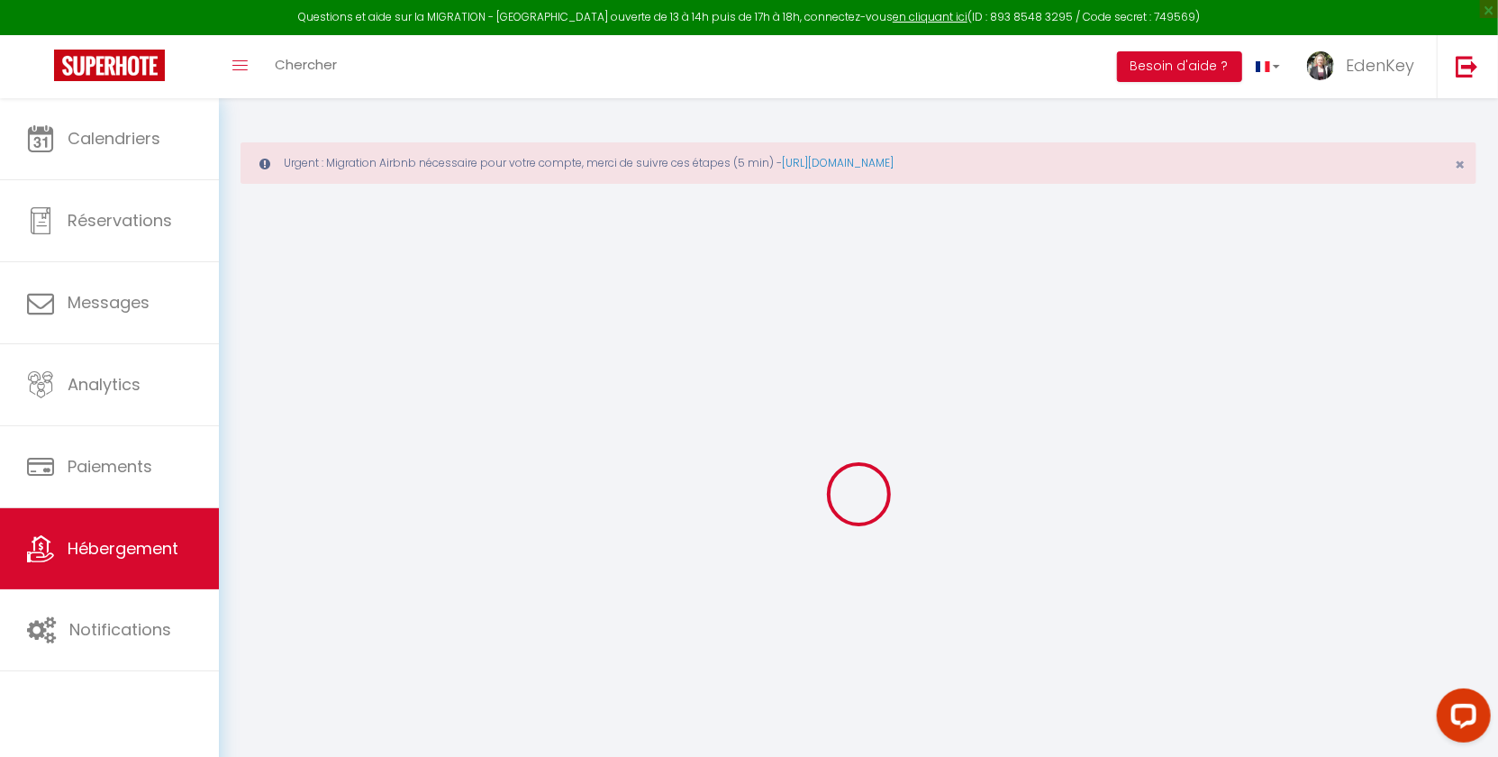
select select "16:00"
select select "23:45"
select select "11:00"
select select "15"
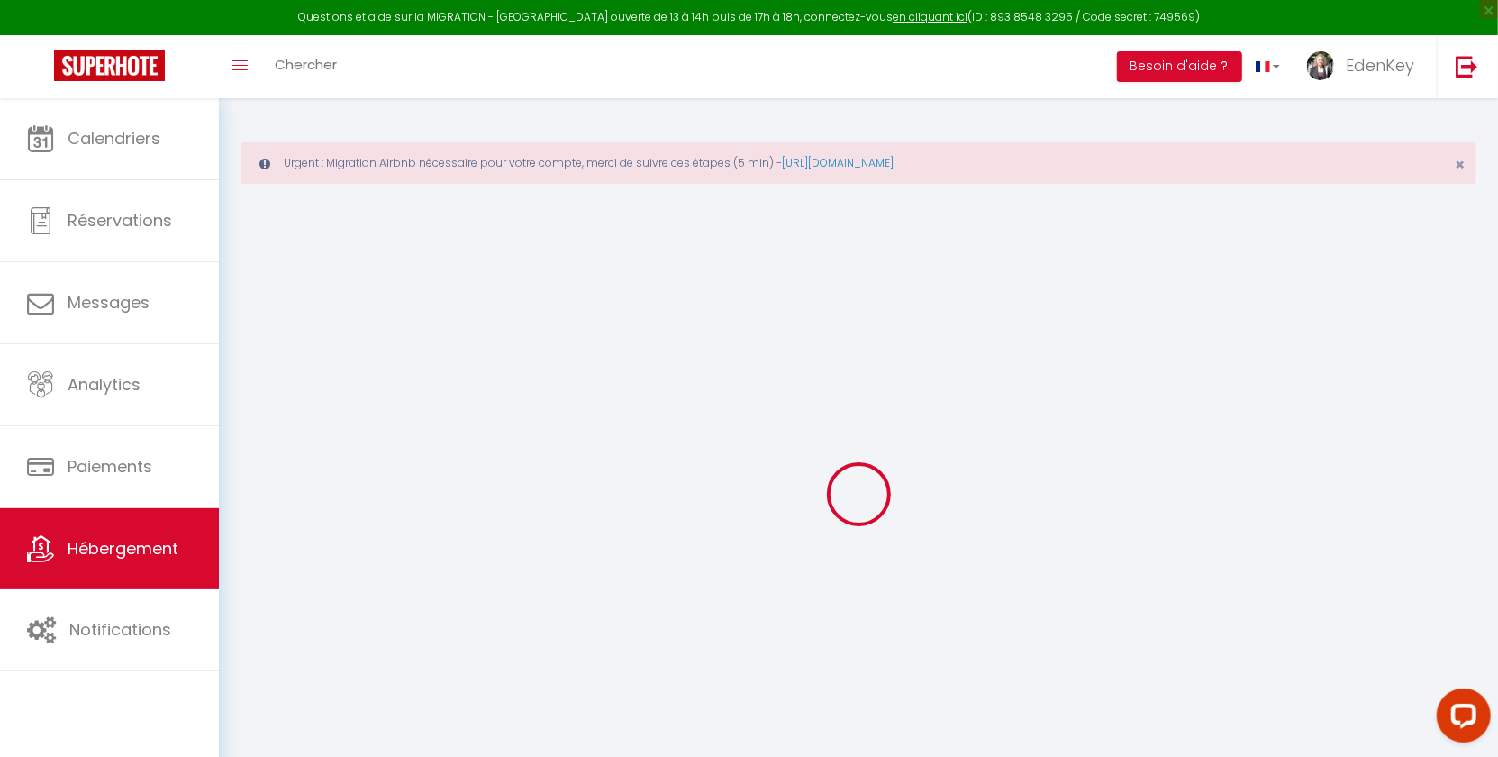
checkbox input "false"
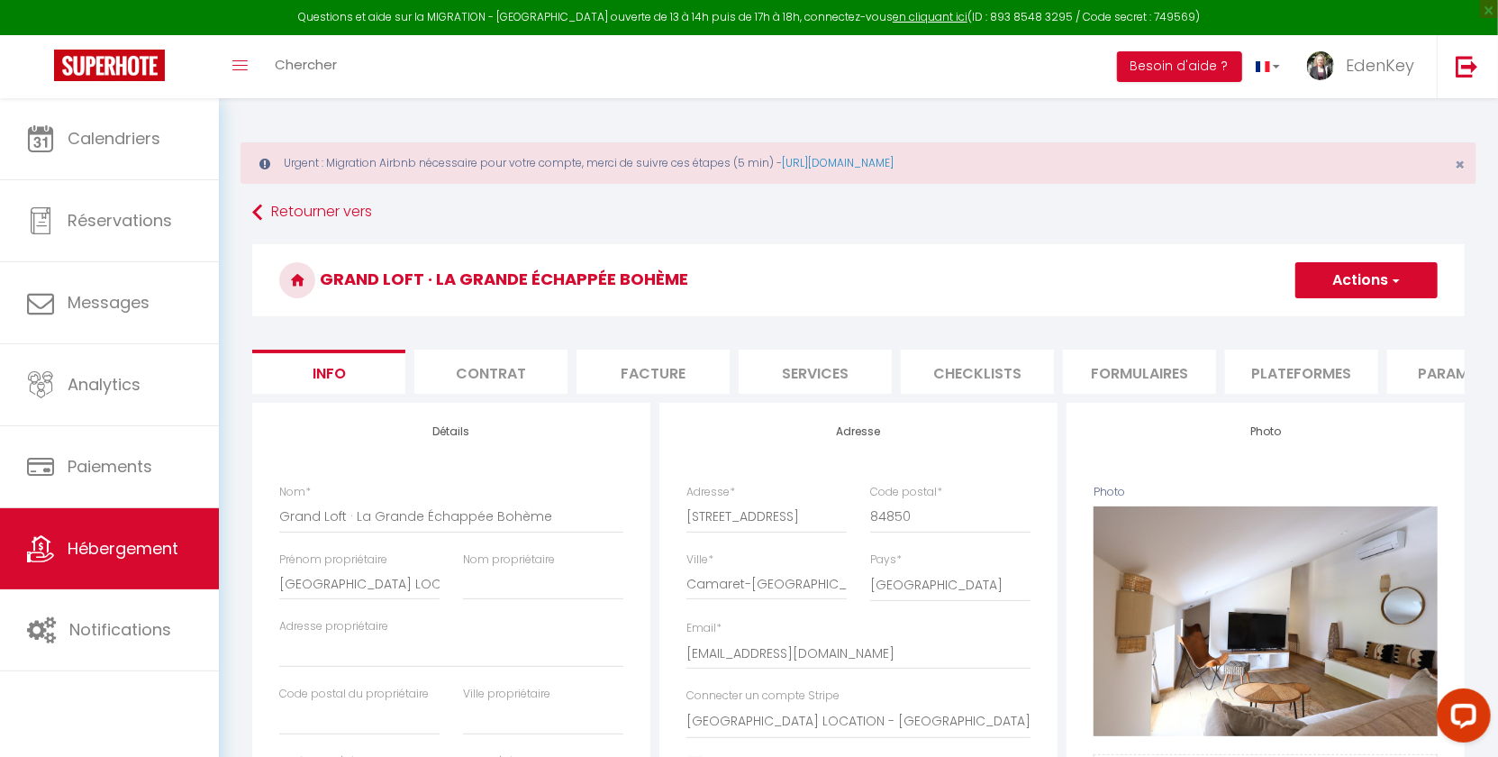
click at [1271, 368] on li "Plateformes" at bounding box center [1301, 372] width 153 height 44
select select "10373-1416465782968629317"
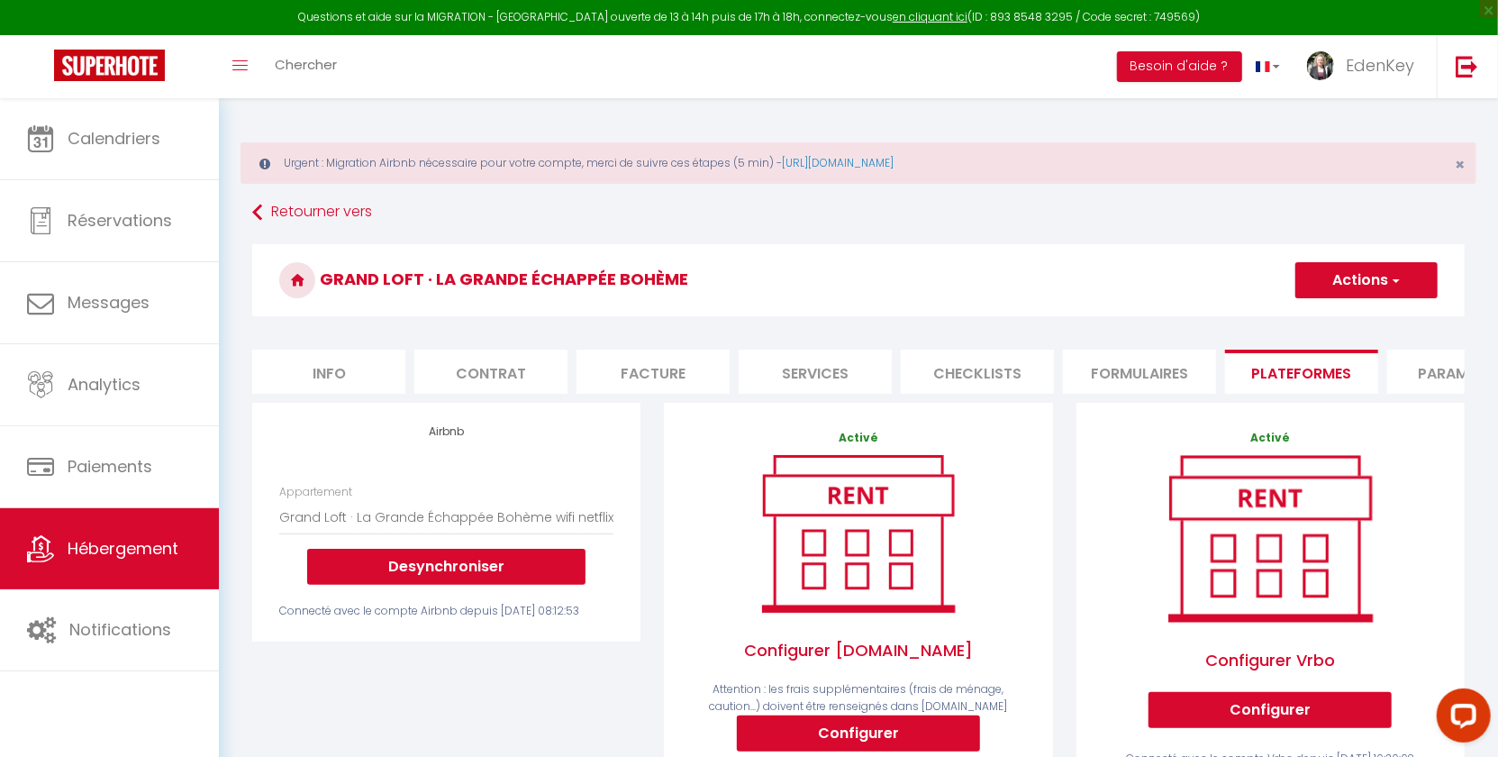
click at [342, 388] on li "Info" at bounding box center [328, 372] width 153 height 44
checkbox input "false"
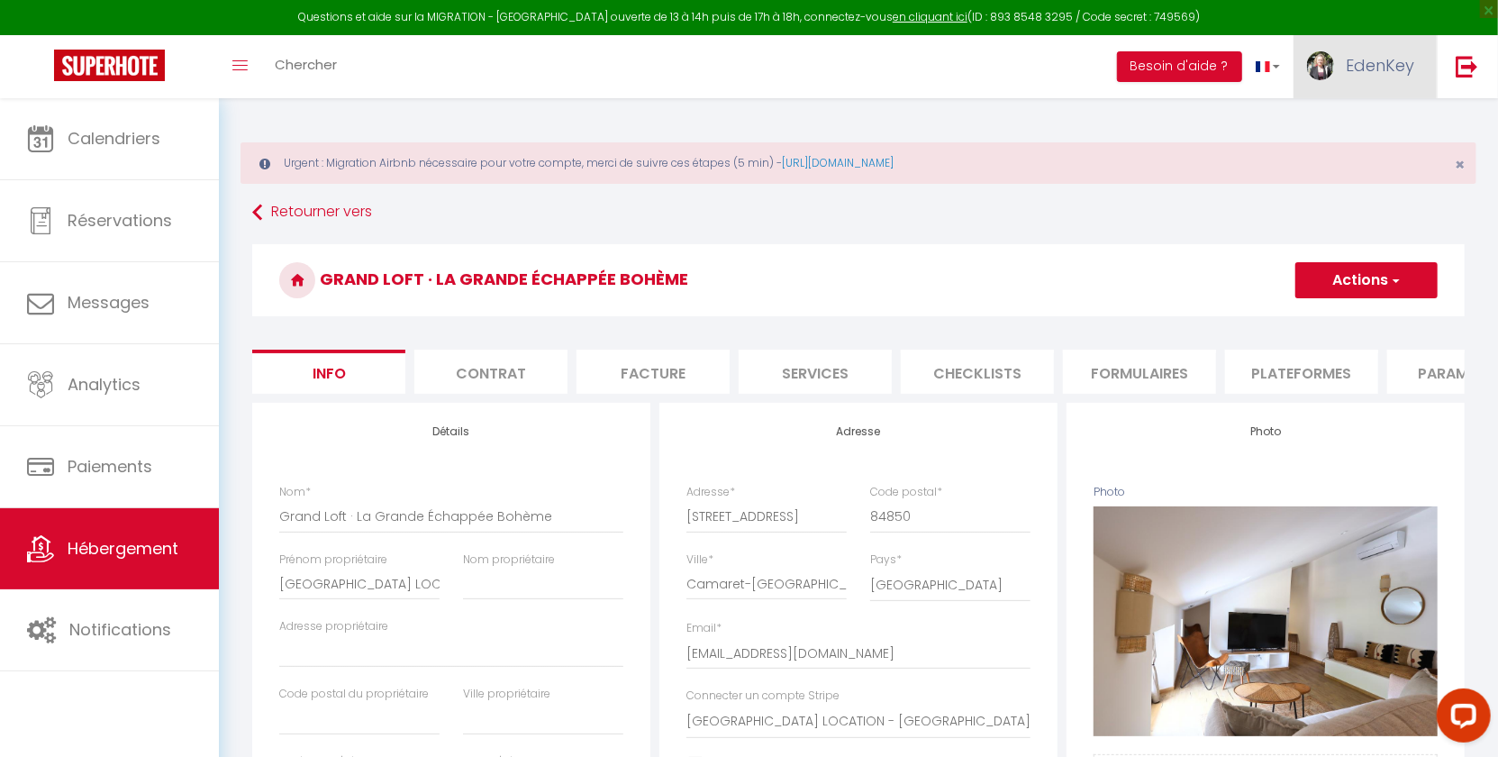
click at [1378, 77] on link "EdenKey" at bounding box center [1365, 66] width 143 height 63
click at [1349, 137] on link "Paramètres" at bounding box center [1364, 125] width 133 height 31
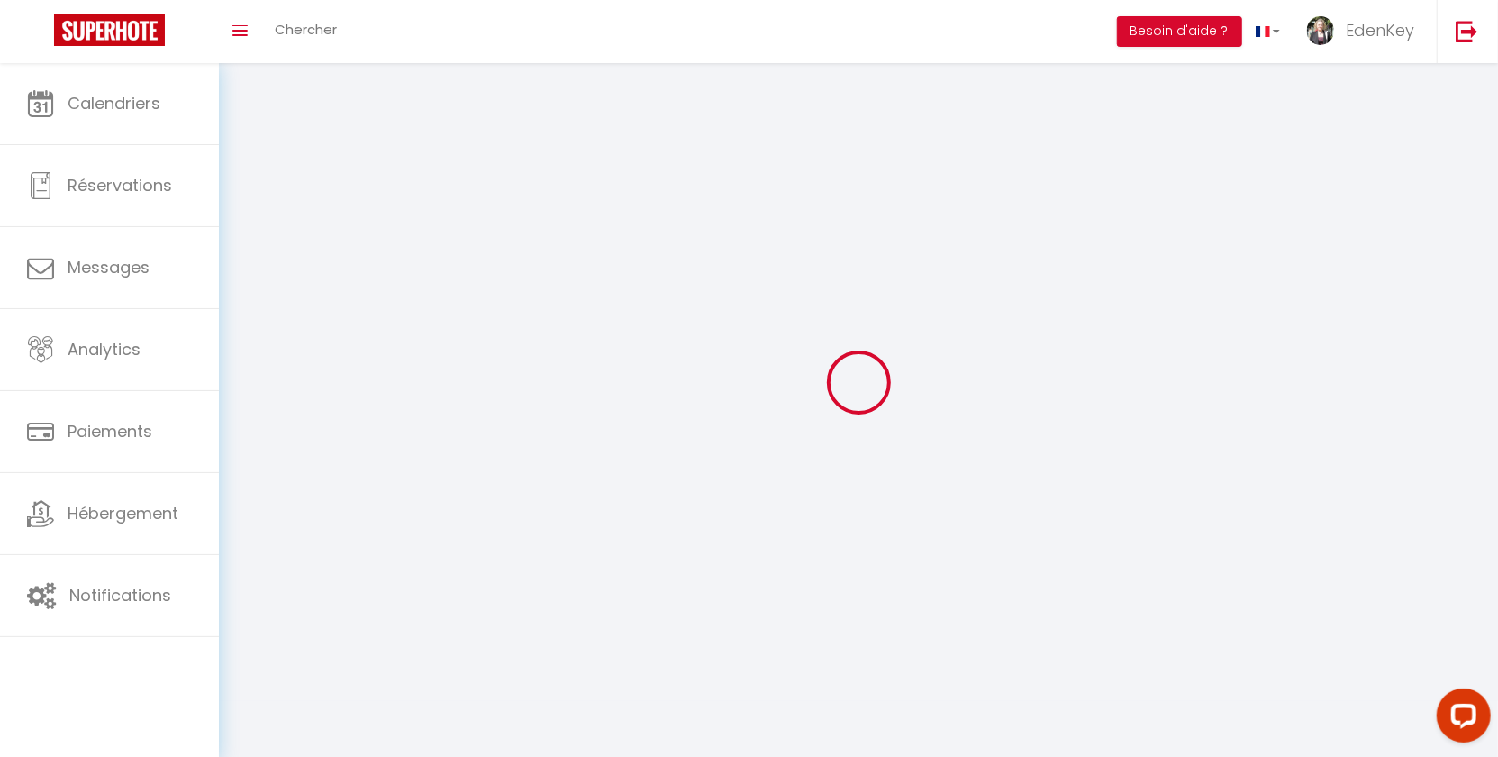
type input "hjaV2hmOwEpKIGVxipyDD1KAQ"
type input "oVZ7rXEJYVBlD1zuctrHdSq8o"
type input "https://app.superhote.com/#/get-available-rentals/oVZ7rXEJYVBlD1zuctrHdSq8o"
select select "28"
select select "fr"
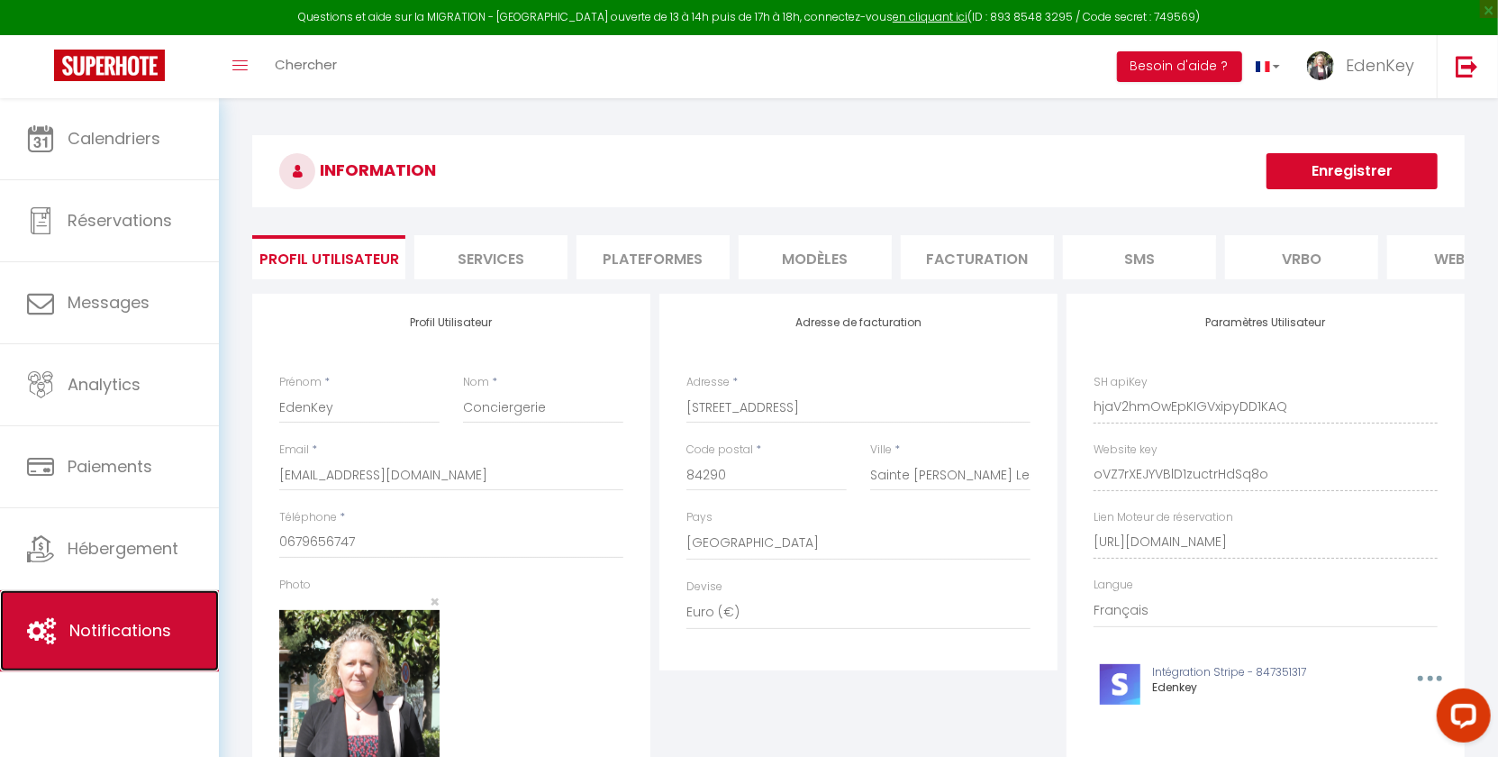
click at [133, 637] on span "Notifications" at bounding box center [120, 630] width 102 height 23
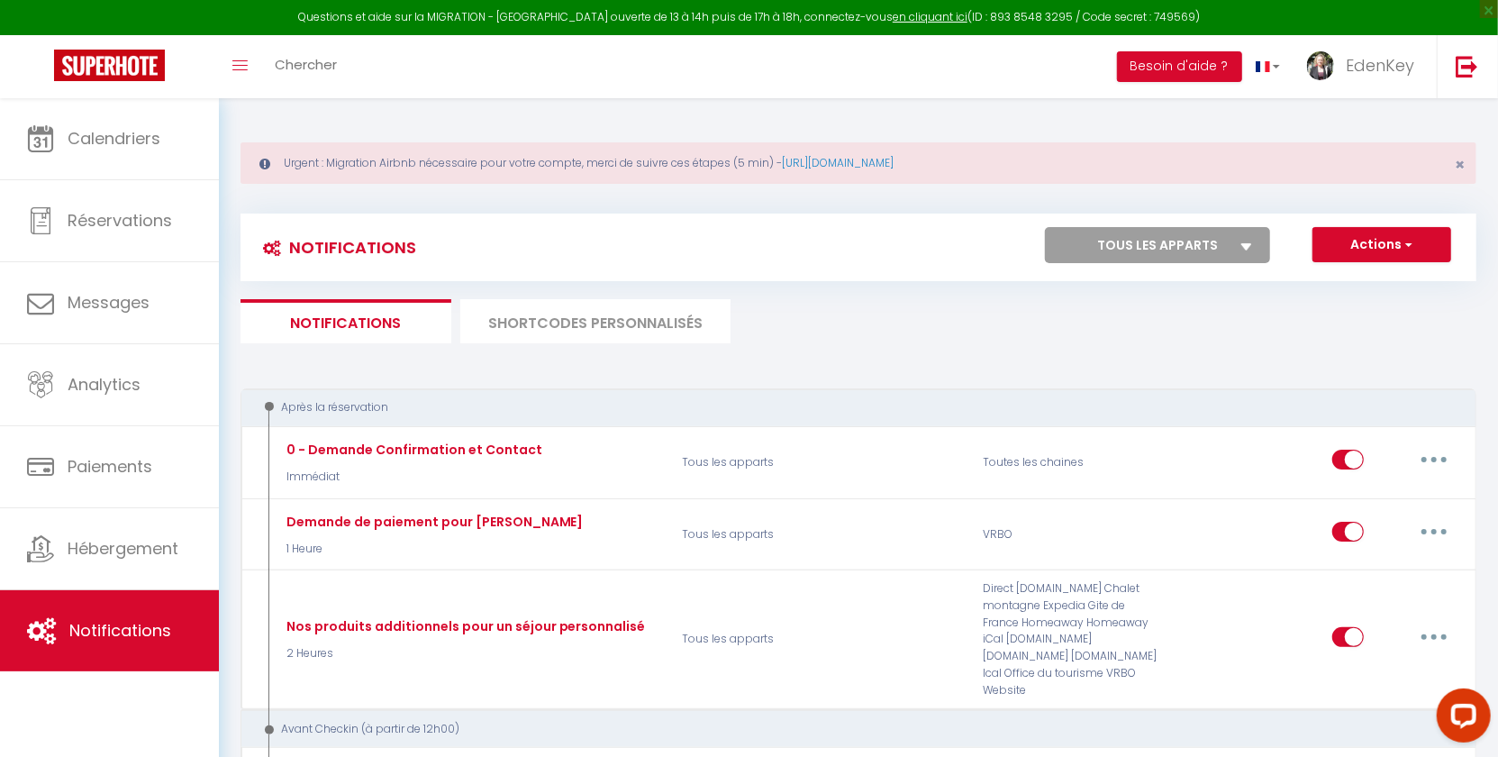
click at [1146, 233] on select "Tous les apparts La cachette de Pie L’Hôtel Particulier – Loft Chic au Cœur d’O…" at bounding box center [1157, 245] width 225 height 36
select select "68523"
click at [1046, 227] on select "Tous les apparts La cachette de Pie L’Hôtel Particulier – Loft Chic au Cœur d’O…" at bounding box center [1157, 245] width 225 height 36
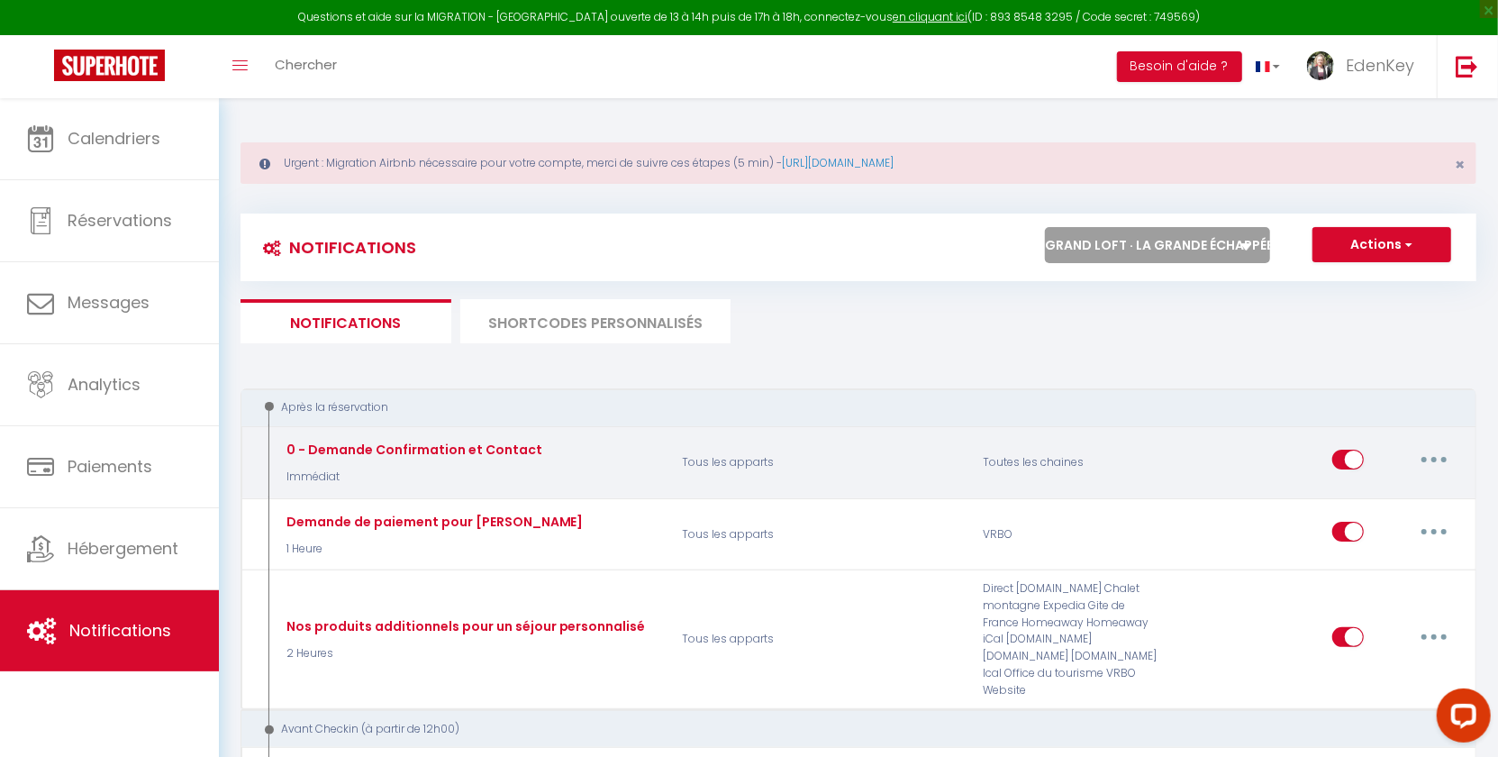
click at [1429, 461] on button "button" at bounding box center [1434, 459] width 50 height 29
click at [1406, 491] on link "Editer" at bounding box center [1387, 501] width 133 height 31
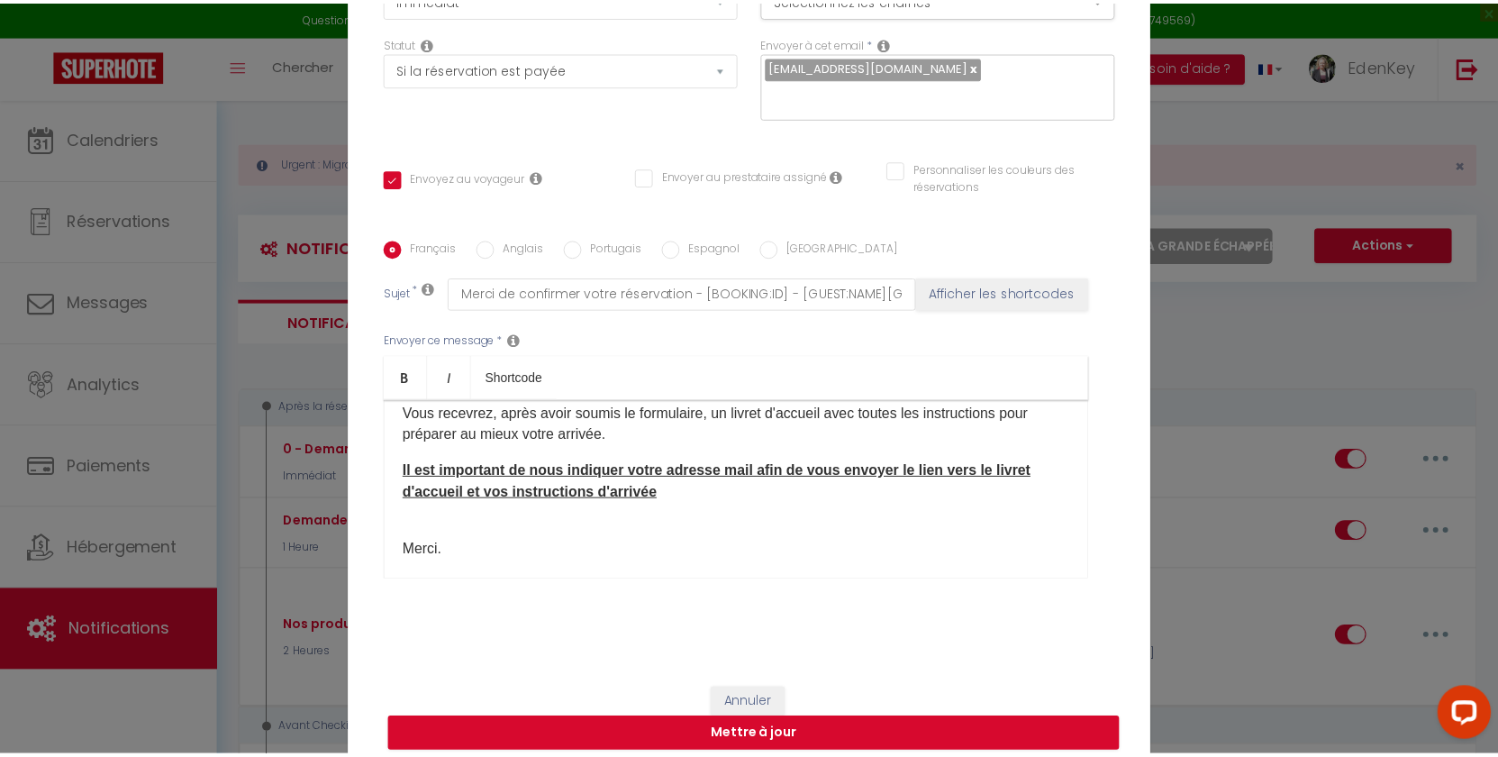
scroll to position [199, 0]
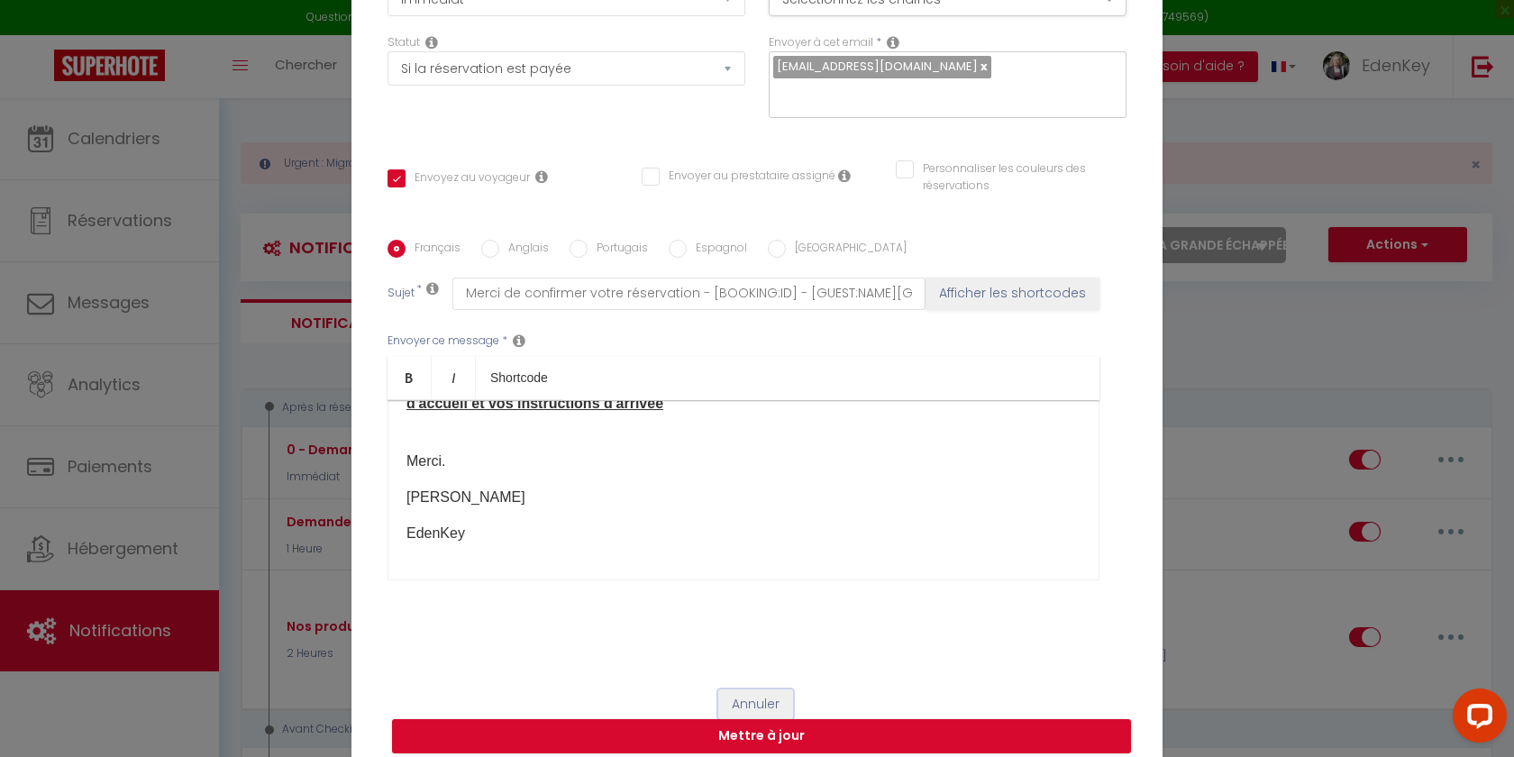
click at [737, 690] on button "Annuler" at bounding box center [755, 704] width 75 height 31
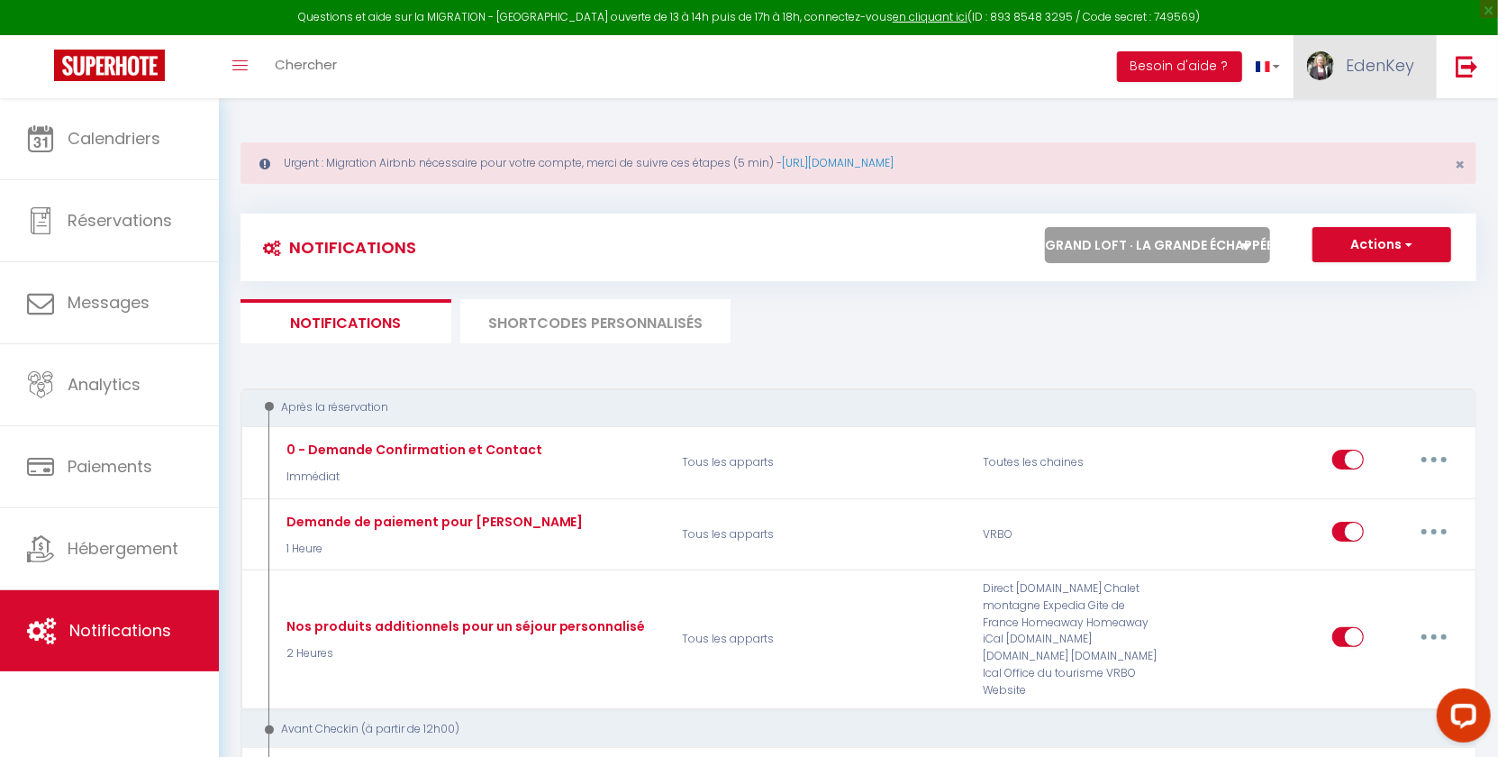
click at [1413, 67] on span "EdenKey" at bounding box center [1380, 65] width 68 height 23
click at [1396, 139] on div "Paramètres Équipe" at bounding box center [1365, 141] width 144 height 77
click at [1395, 145] on link "Équipe" at bounding box center [1364, 157] width 133 height 31
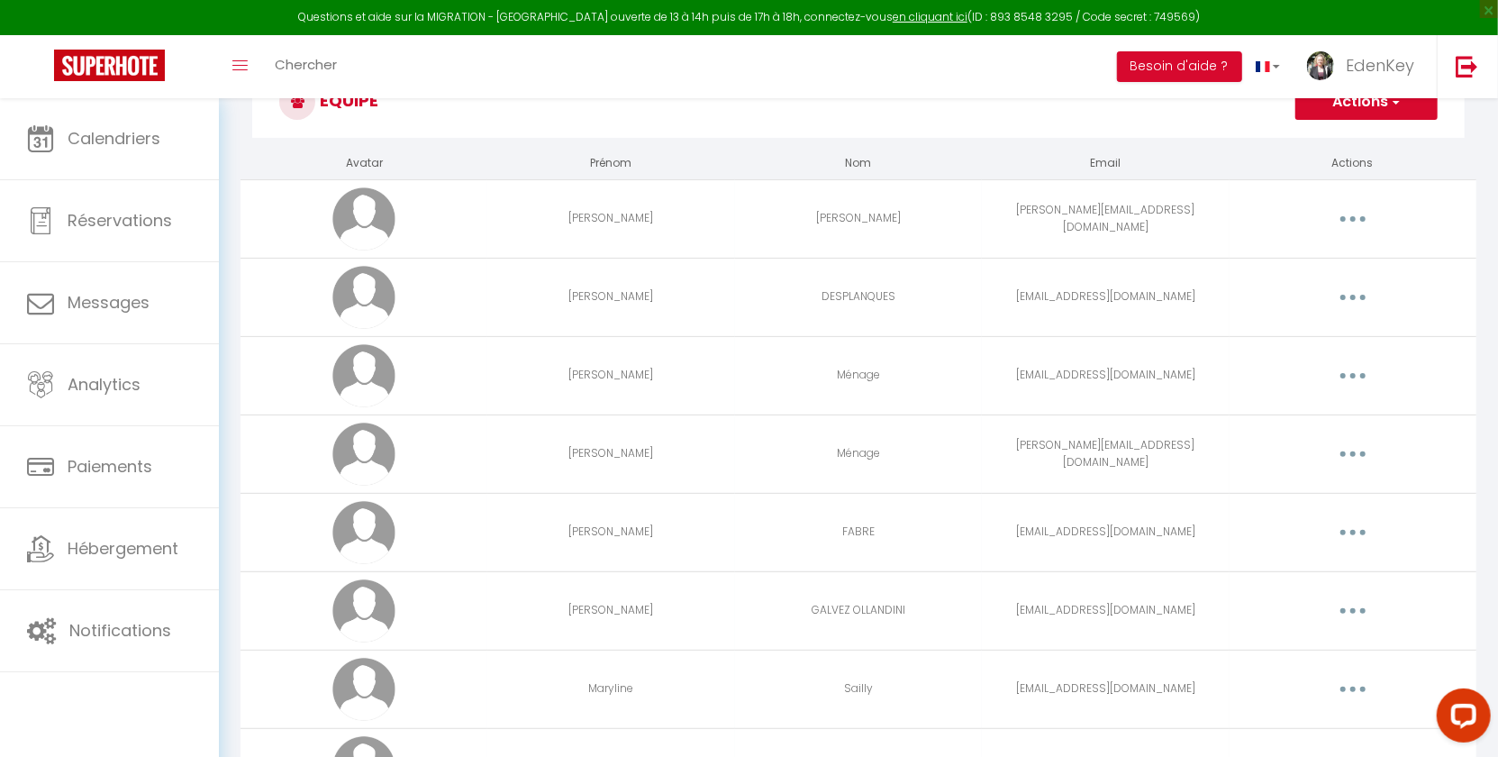
scroll to position [393, 0]
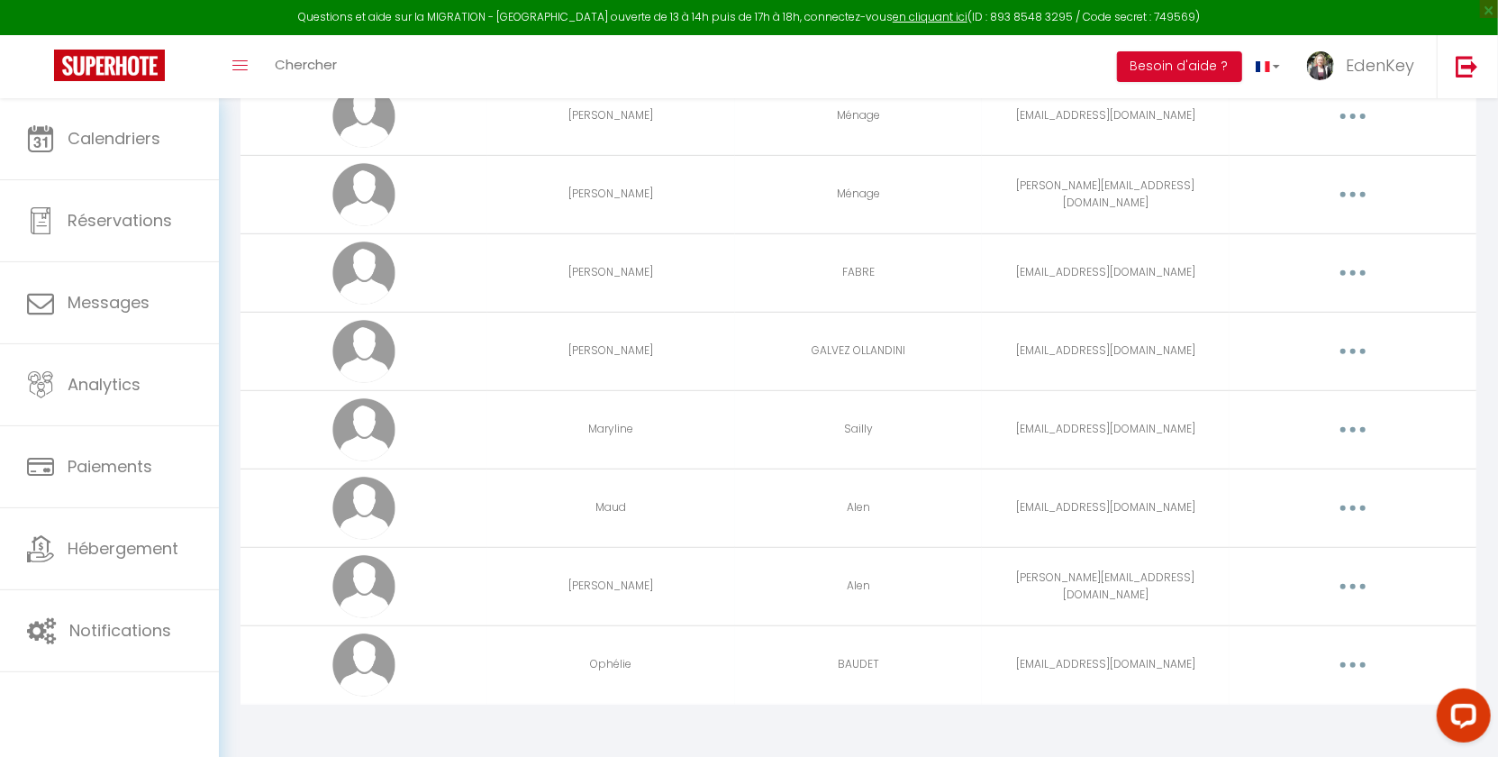
click at [1343, 582] on button "button" at bounding box center [1353, 586] width 50 height 29
click at [1307, 619] on link "Editer" at bounding box center [1306, 628] width 133 height 31
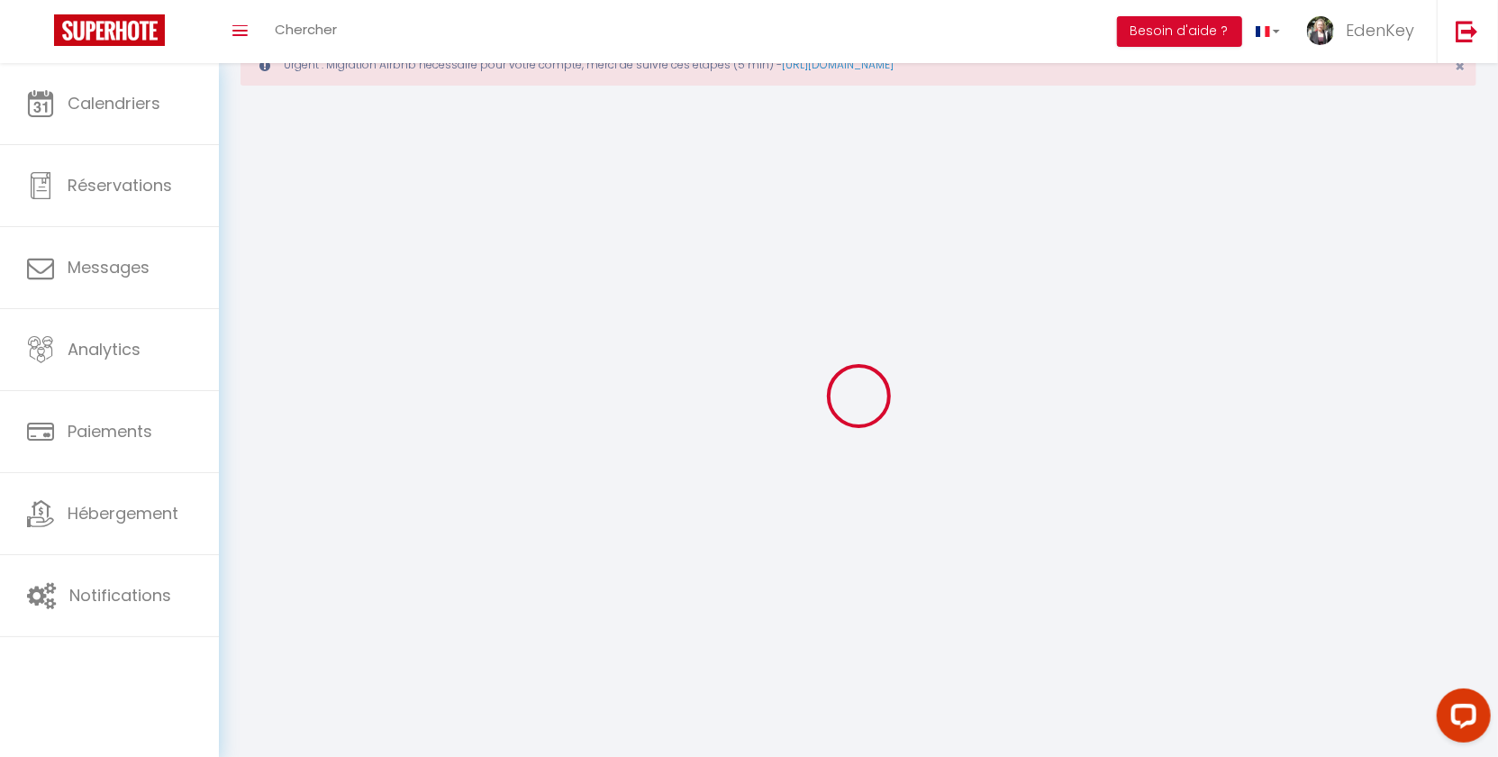
type input "Philippe"
type input "Alen"
type input "philippe.alen@hotmail.com"
type textarea "https://app.superhote.com/#/connect/l6ID6iCMIR"
checkbox input "false"
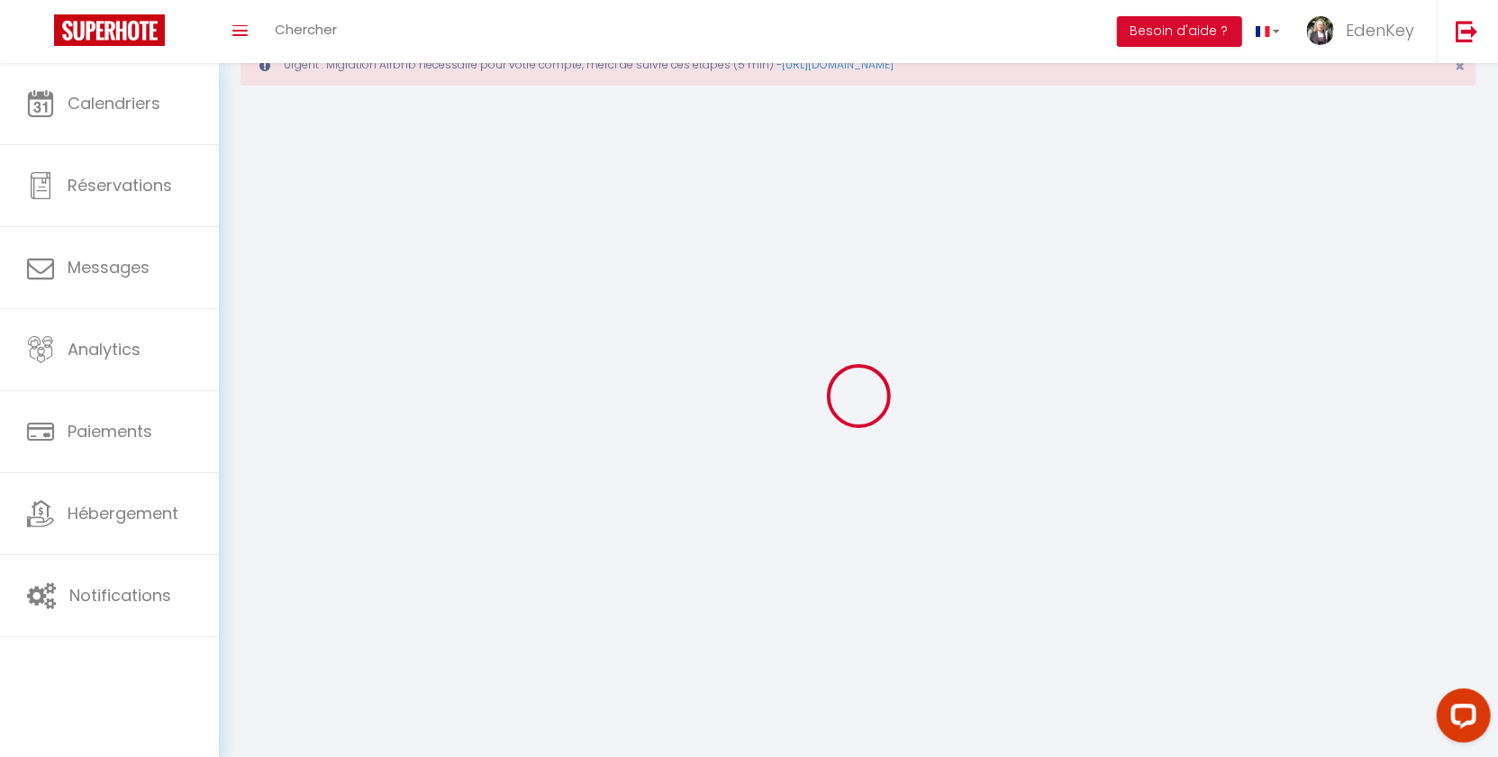
checkbox input "true"
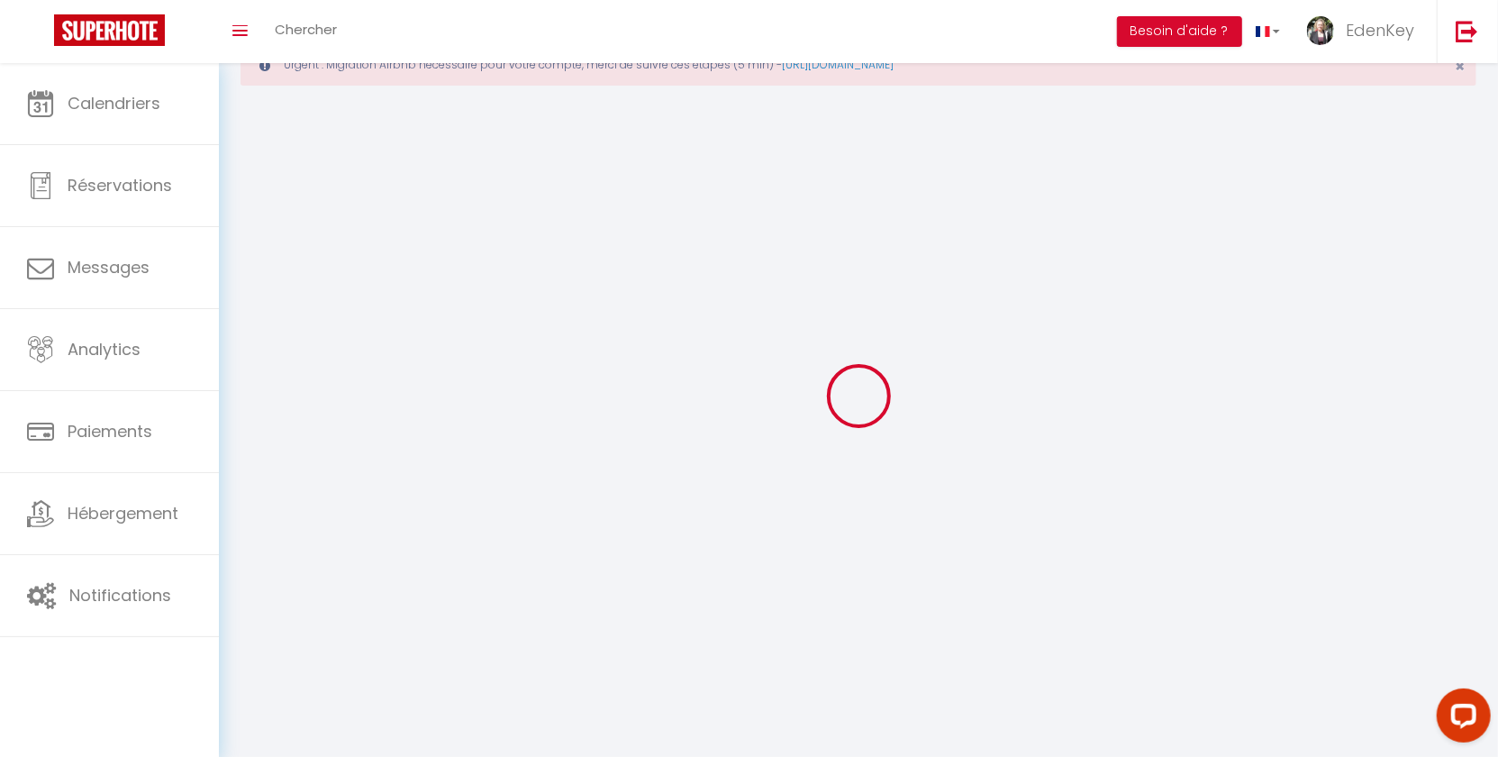
checkbox input "true"
checkbox input "false"
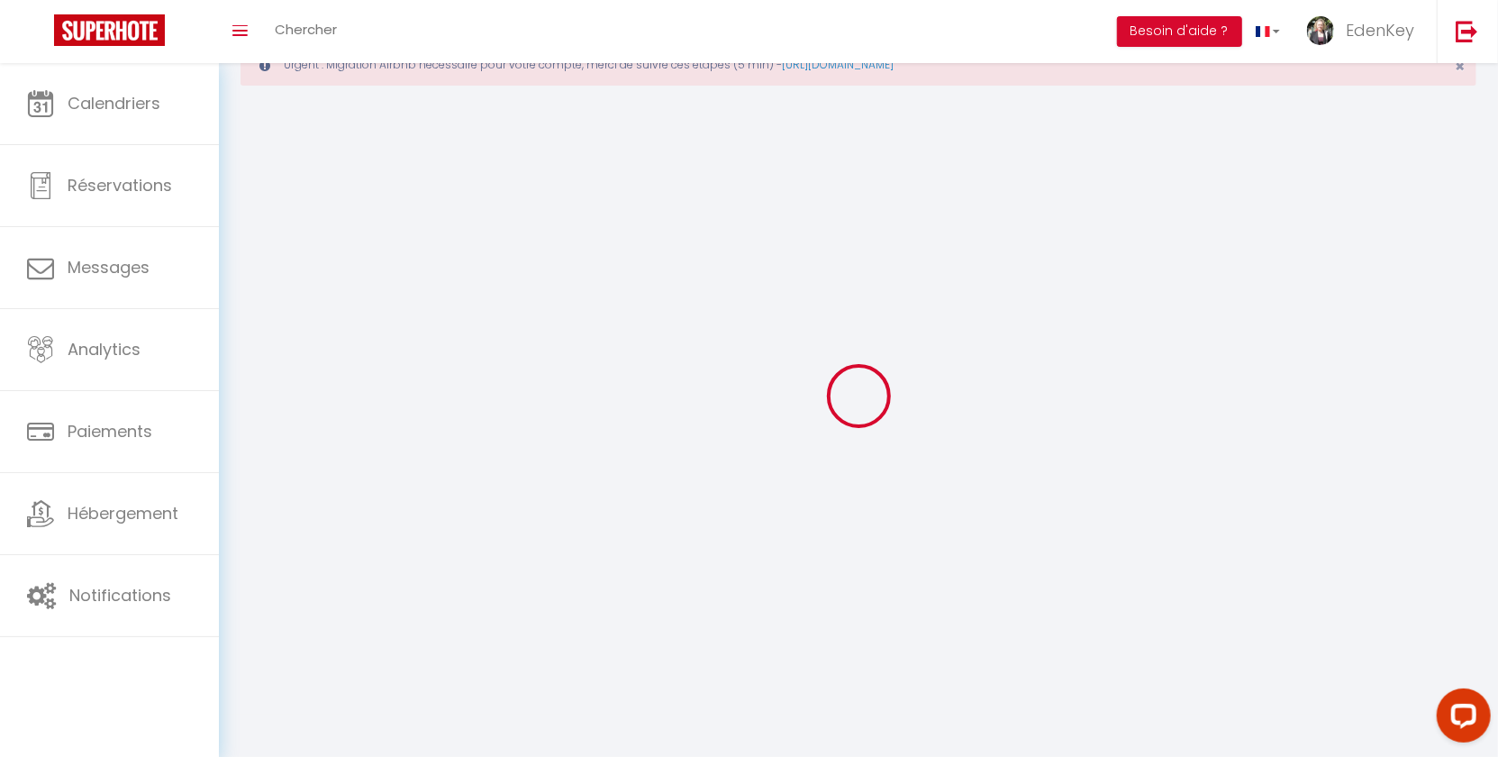
checkbox input "false"
checkbox input "true"
checkbox input "false"
select select
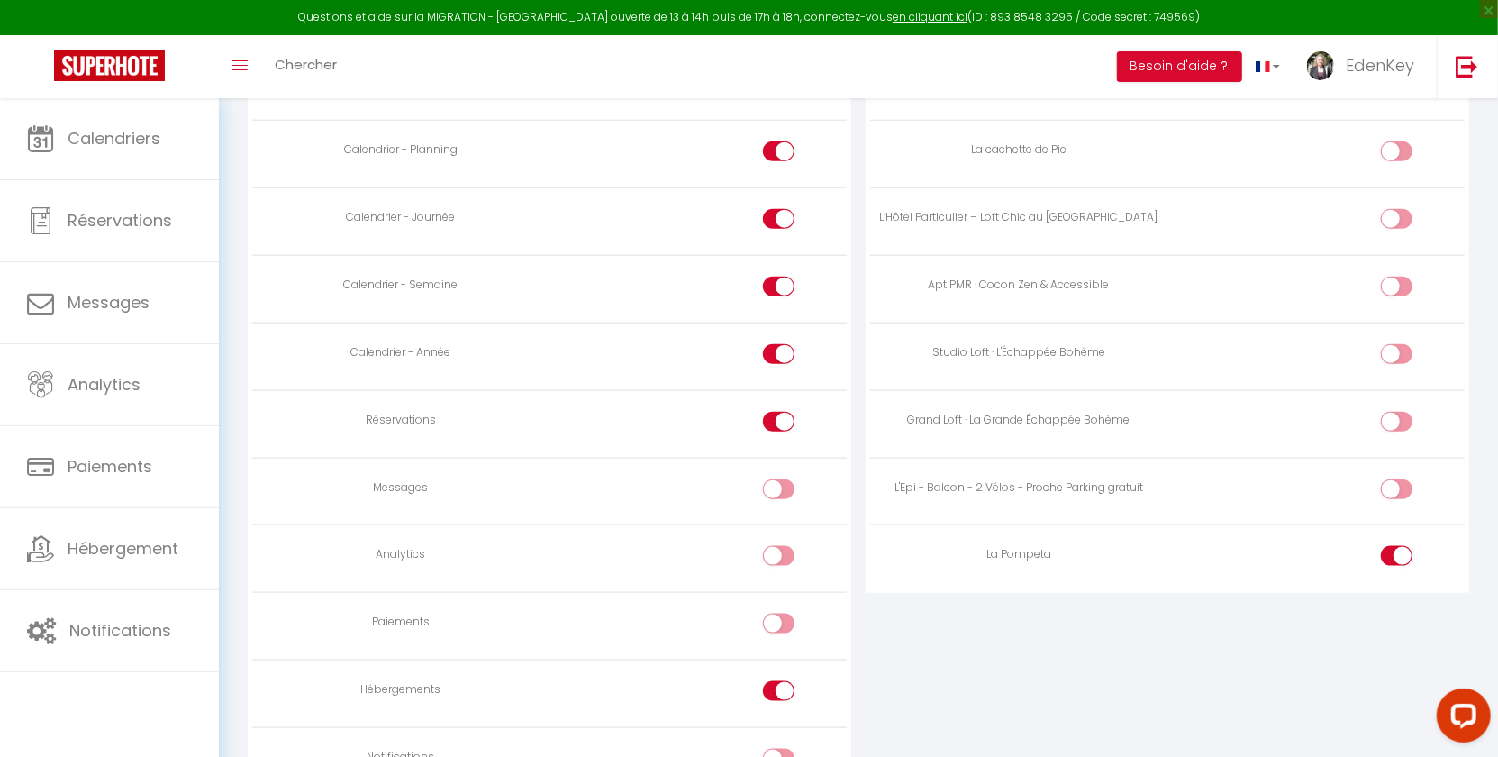
scroll to position [1269, 0]
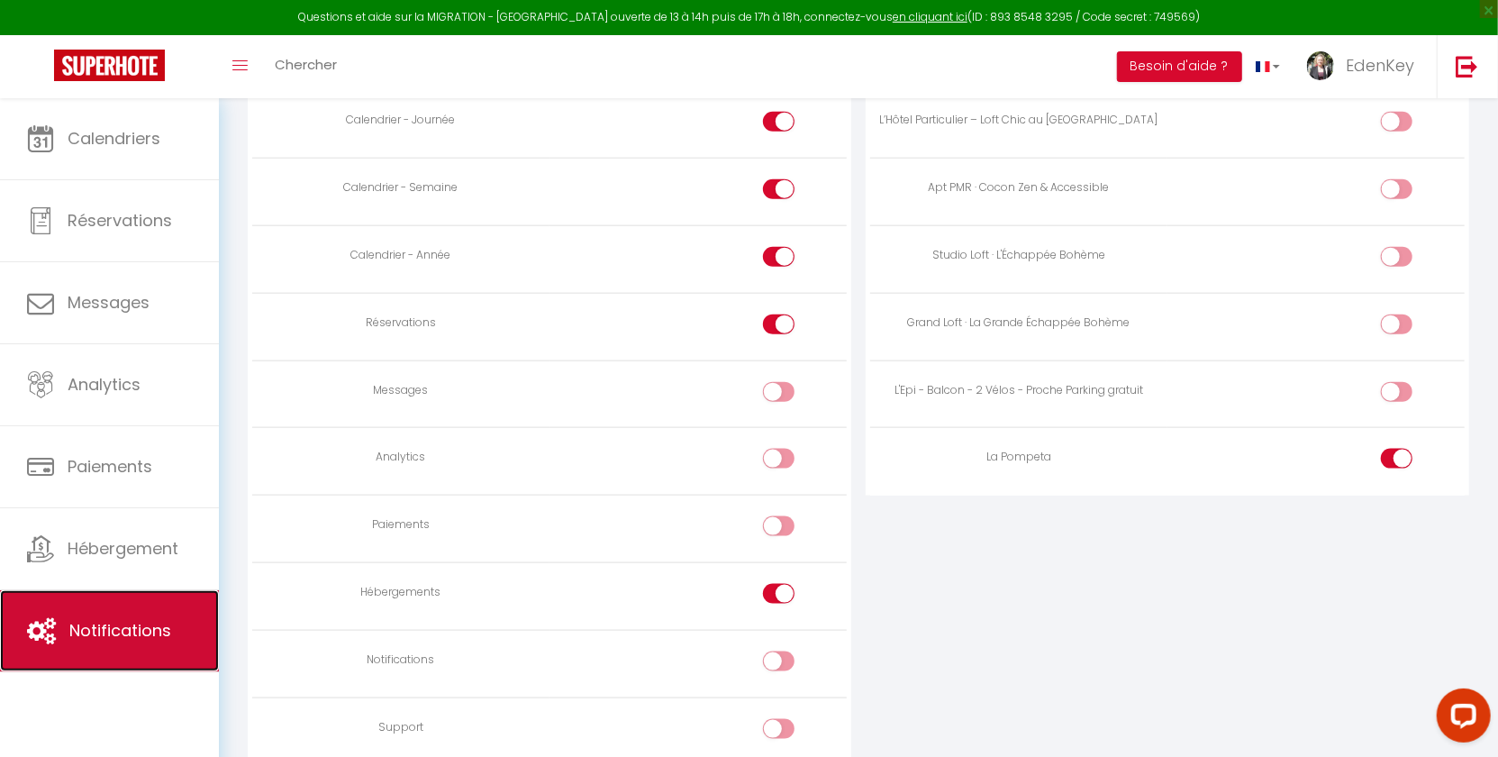
click at [156, 632] on span "Notifications" at bounding box center [120, 630] width 102 height 23
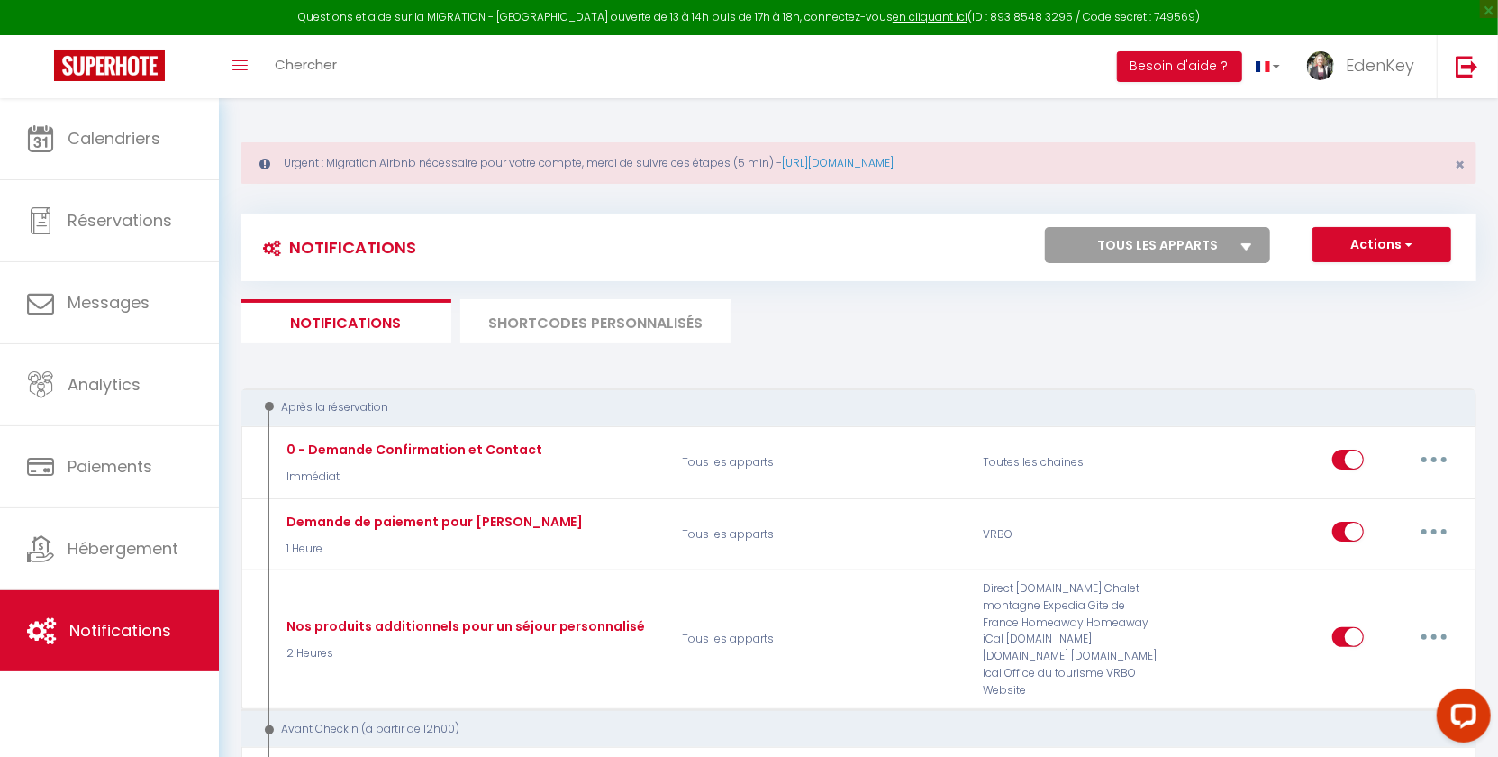
click at [1200, 237] on select "Tous les apparts La cachette de Pie L’Hôtel Particulier – Loft Chic au Cœur d’O…" at bounding box center [1157, 245] width 225 height 36
select select "74234"
click at [1046, 227] on select "Tous les apparts La cachette de Pie L’Hôtel Particulier – Loft Chic au Cœur d’O…" at bounding box center [1157, 245] width 225 height 36
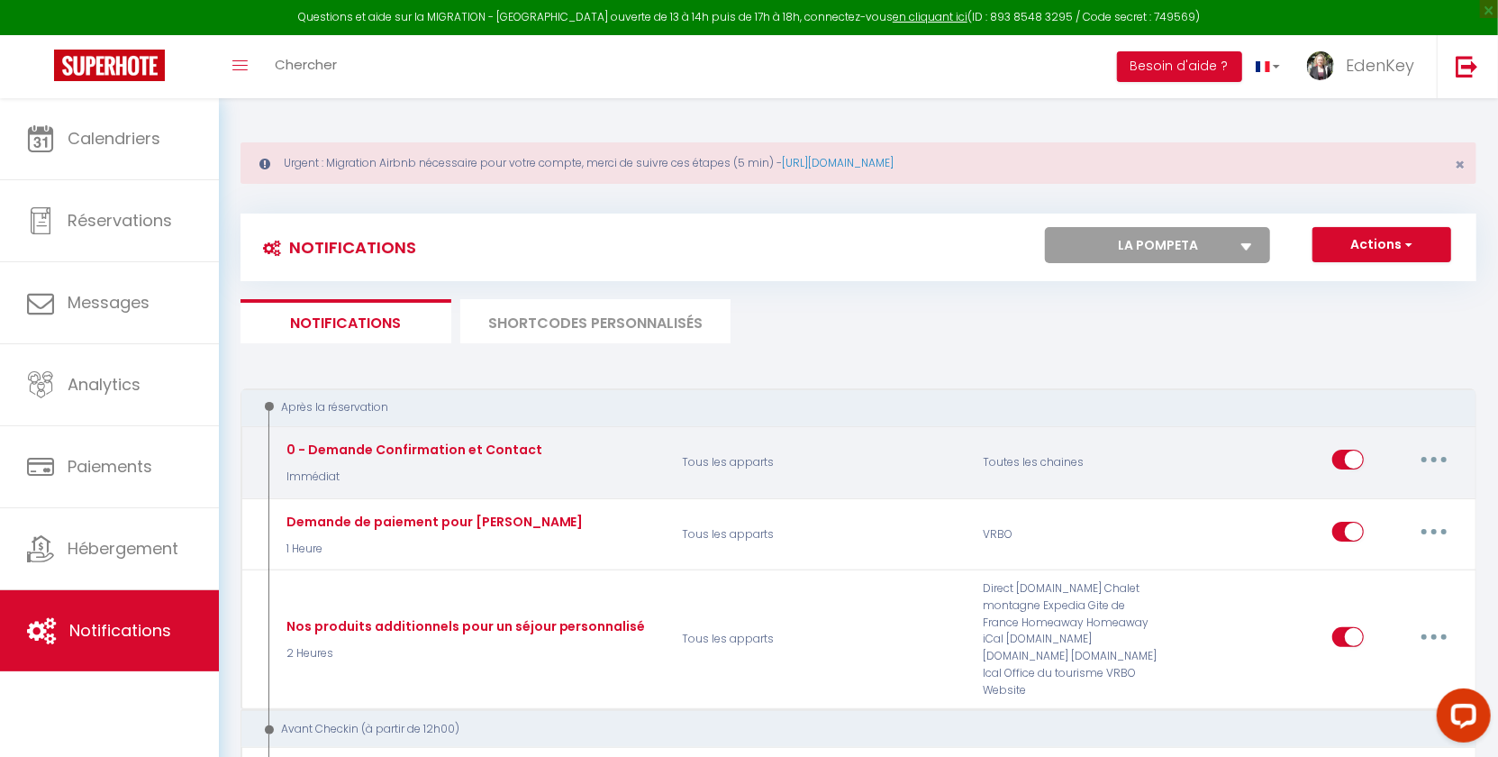
click at [1433, 452] on button "button" at bounding box center [1434, 459] width 50 height 29
click at [1398, 497] on link "Editer" at bounding box center [1387, 501] width 133 height 31
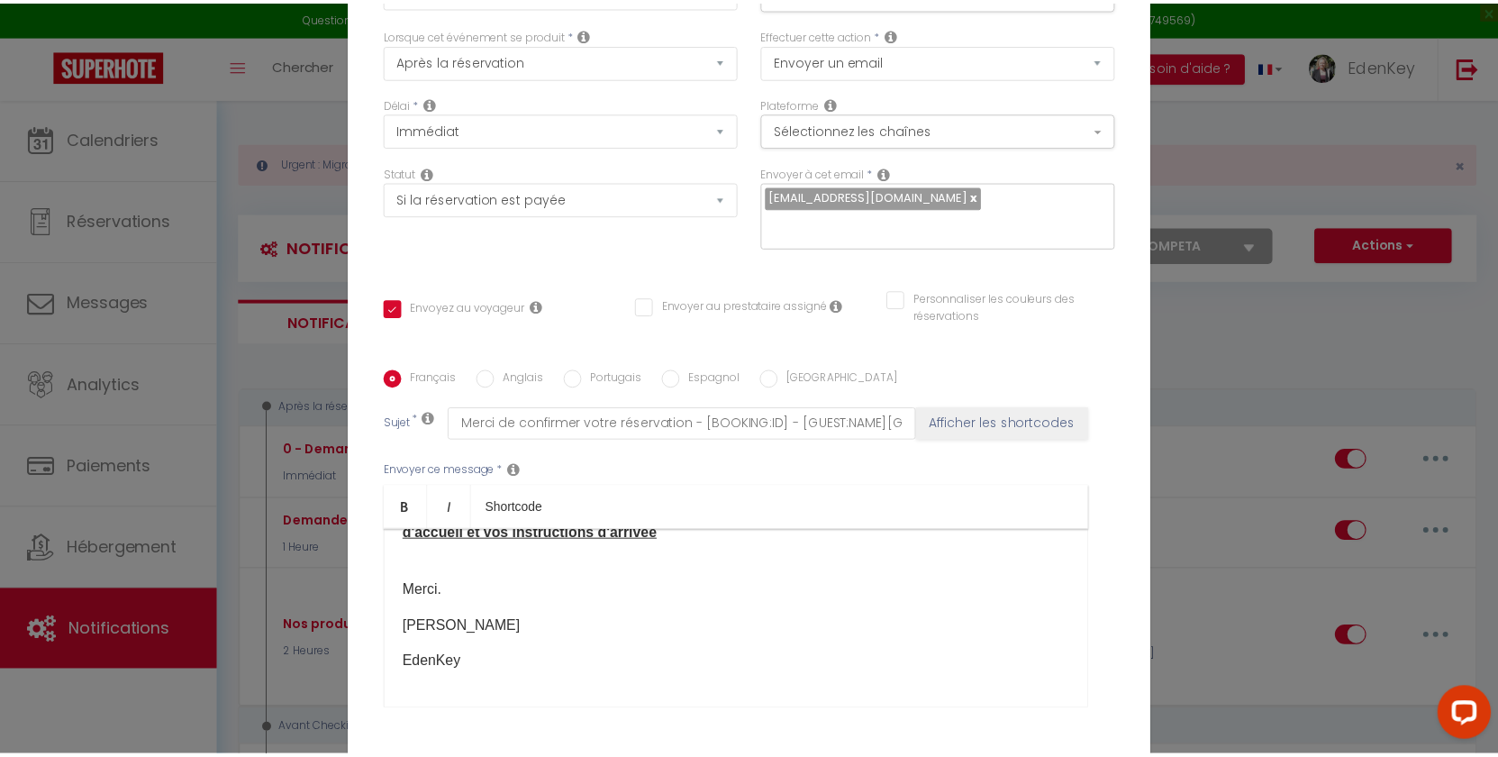
scroll to position [168, 0]
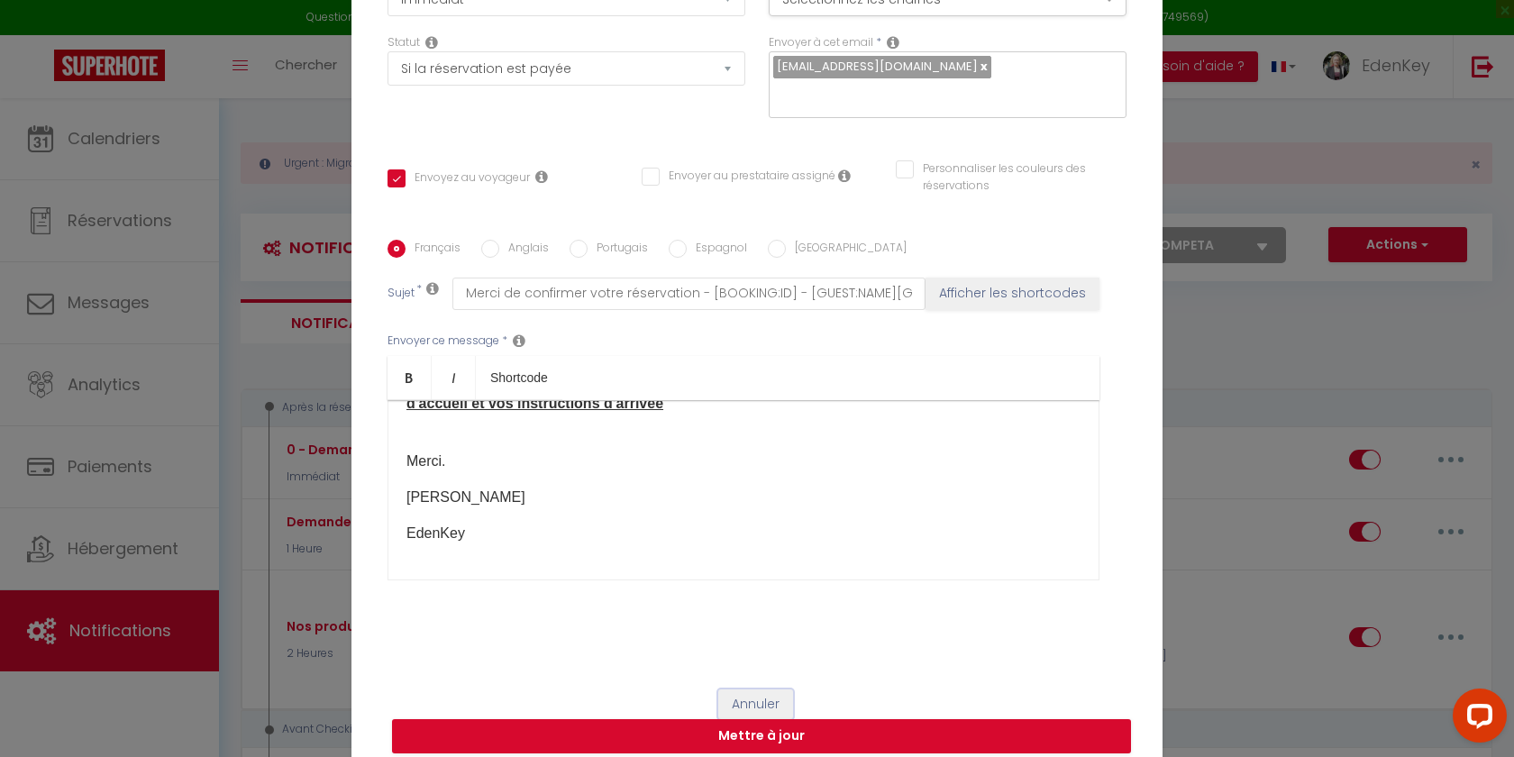
click at [755, 689] on button "Annuler" at bounding box center [755, 704] width 75 height 31
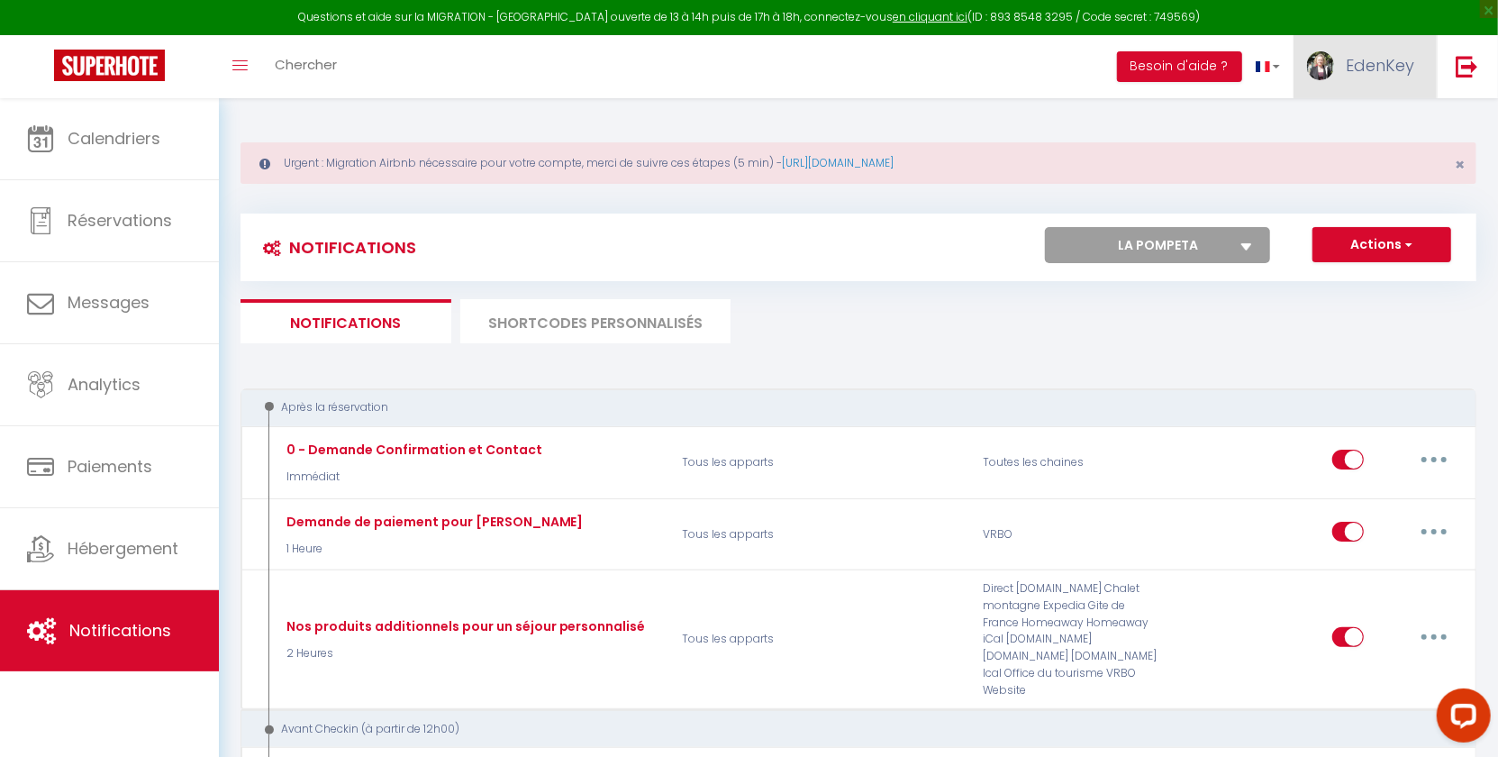
click at [1385, 86] on link "EdenKey" at bounding box center [1365, 66] width 143 height 63
click at [1358, 117] on link "Paramètres" at bounding box center [1364, 125] width 133 height 31
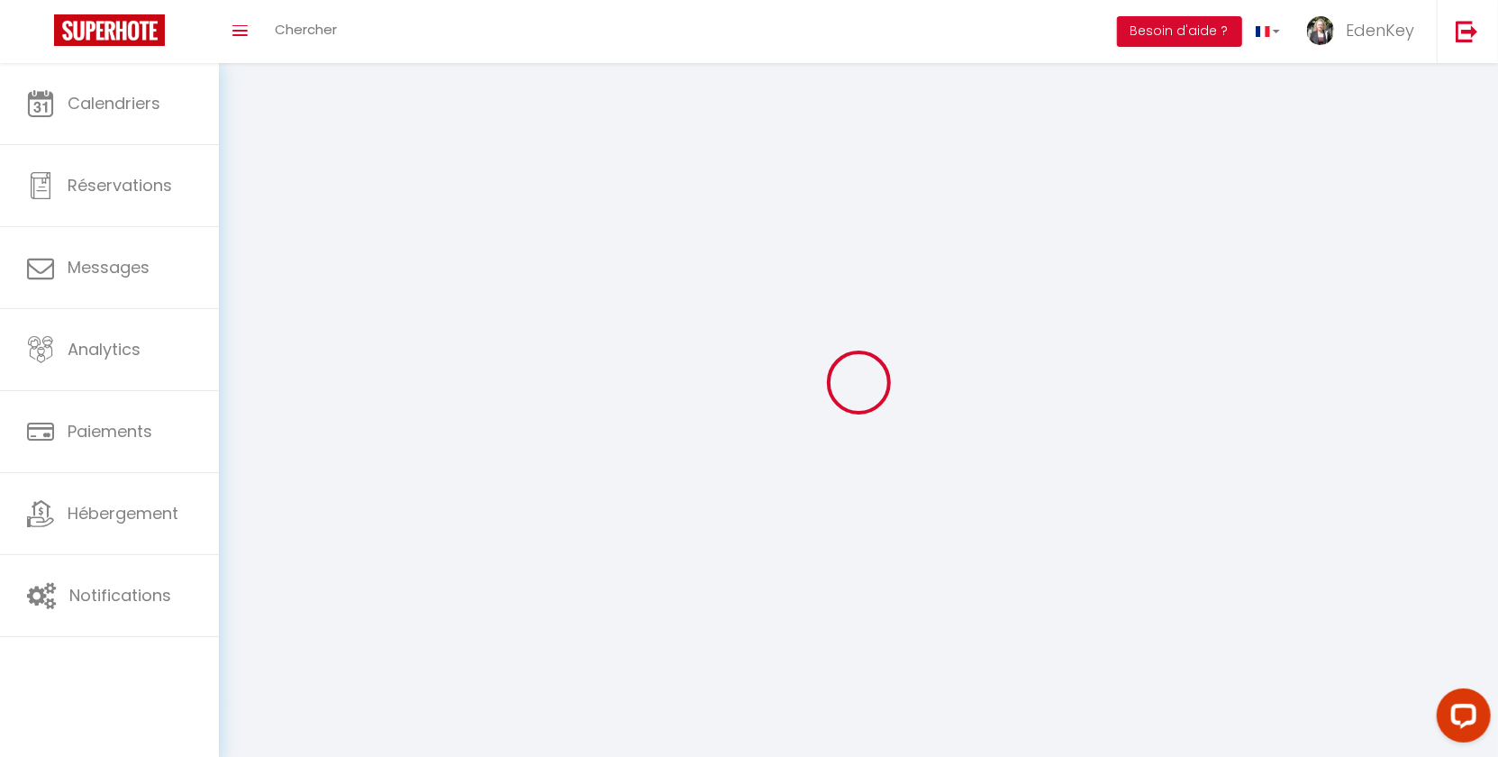
select select
type input "EdenKey"
type input "Conciergerie"
type input "0679656747"
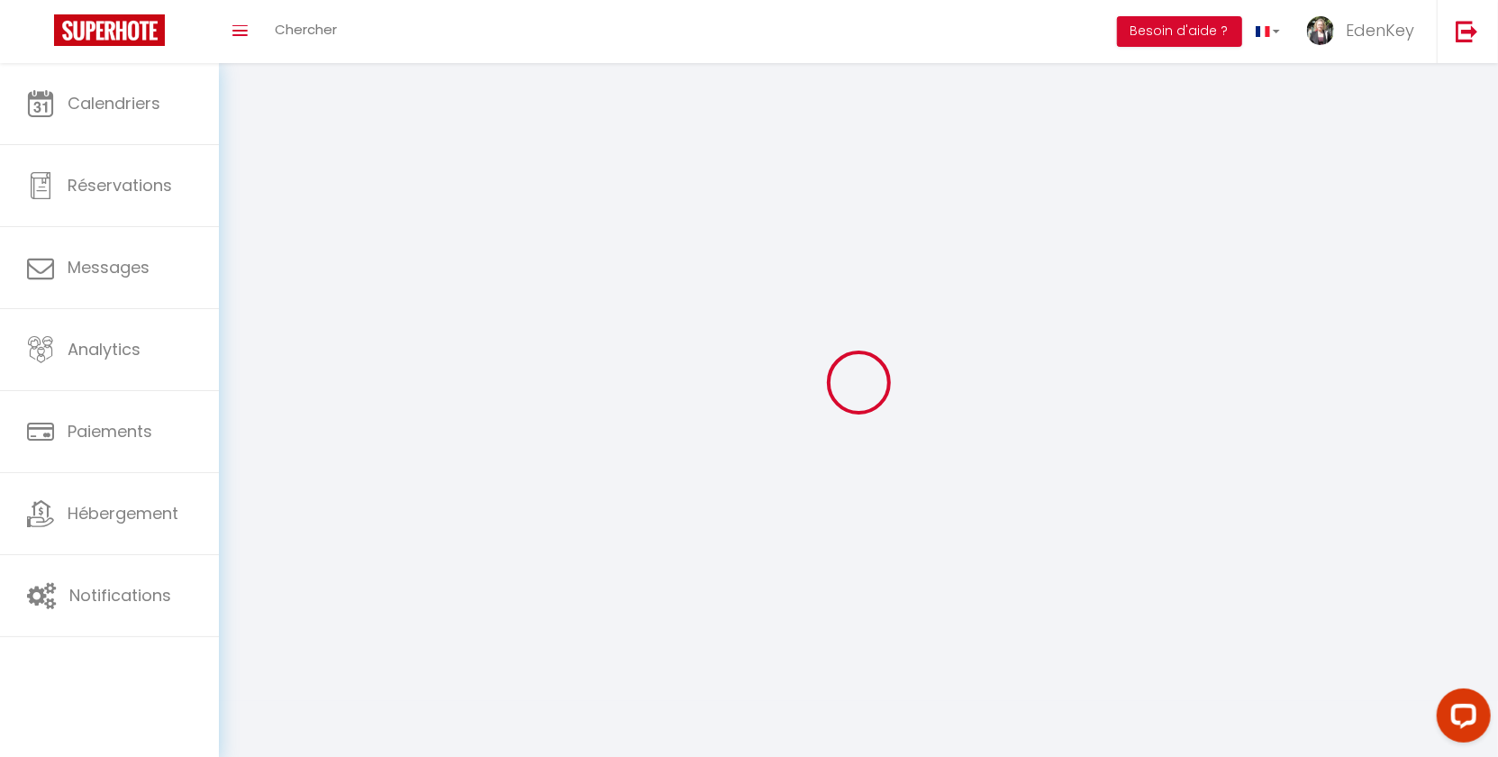
type input "100 impasse du boulodrome"
type input "84290"
type input "Sainte Cécile Les Vignes"
type input "hjaV2hmOwEpKIGVxipyDD1KAQ"
type input "oVZ7rXEJYVBlD1zuctrHdSq8o"
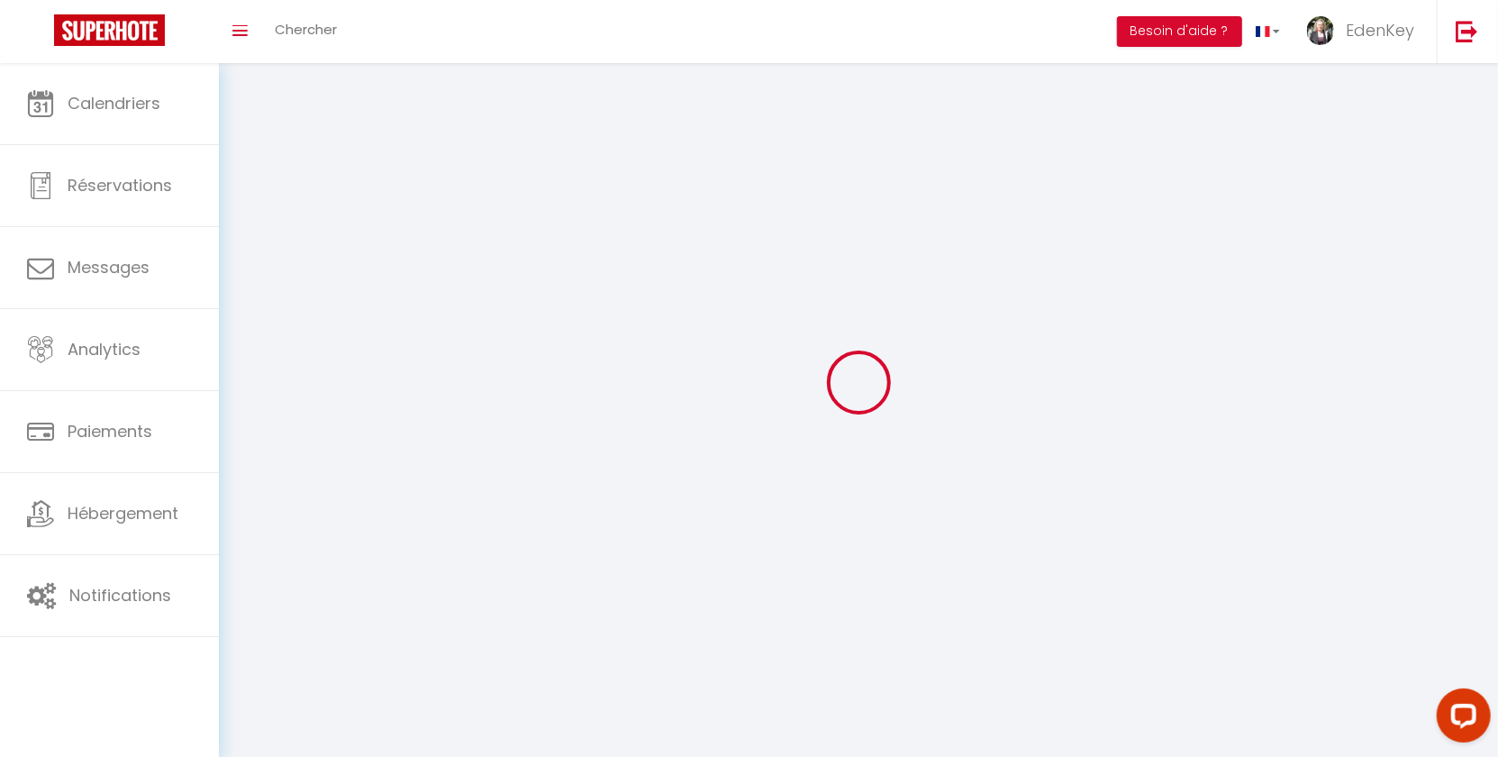
select select "28"
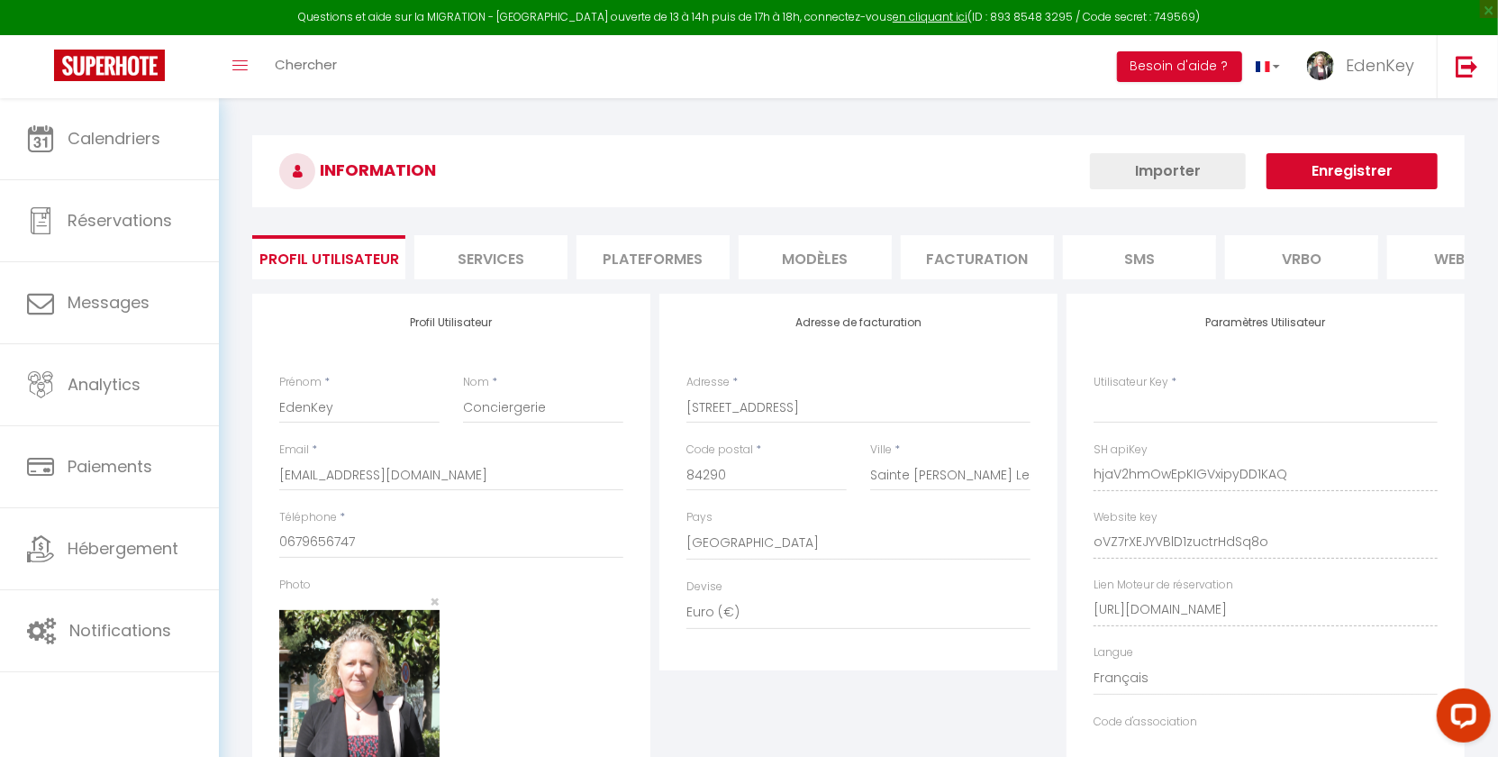
type input "hjaV2hmOwEpKIGVxipyDD1KAQ"
type input "oVZ7rXEJYVBlD1zuctrHdSq8o"
type input "https://app.superhote.com/#/get-available-rentals/oVZ7rXEJYVBlD1zuctrHdSq8o"
select select "fr"
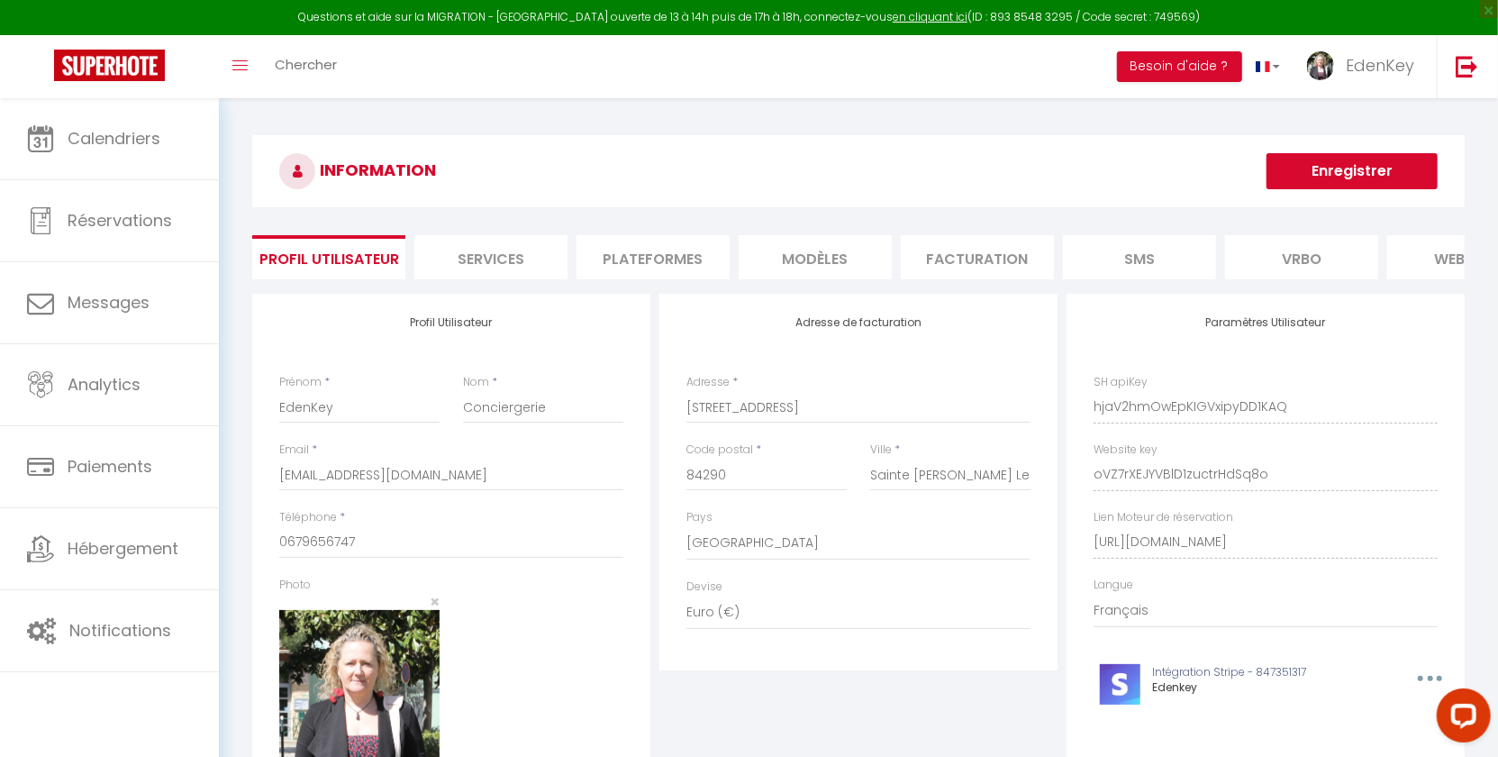
click at [655, 254] on li "Plateformes" at bounding box center [653, 257] width 153 height 44
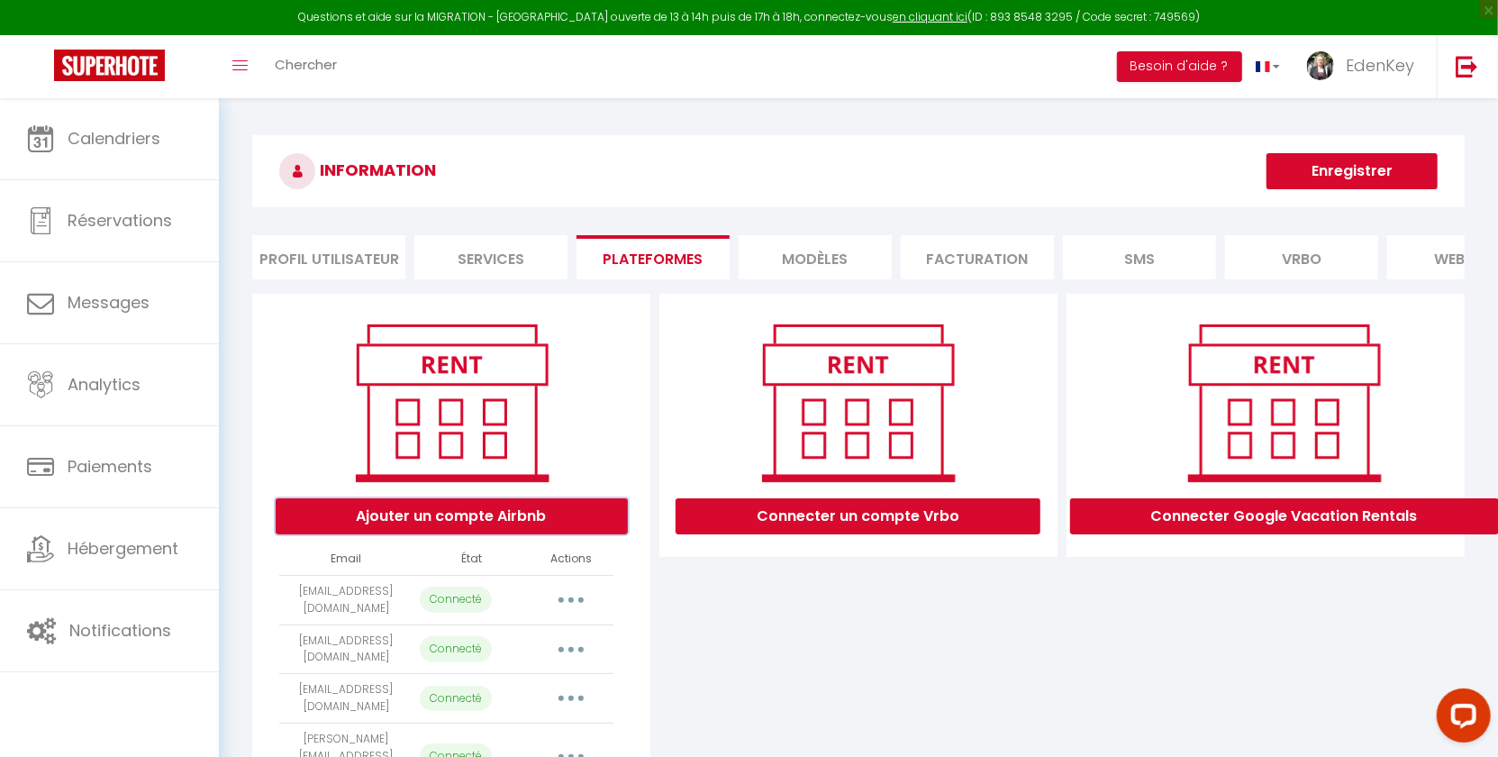
click at [493, 534] on button "Ajouter un compte Airbnb" at bounding box center [452, 516] width 352 height 36
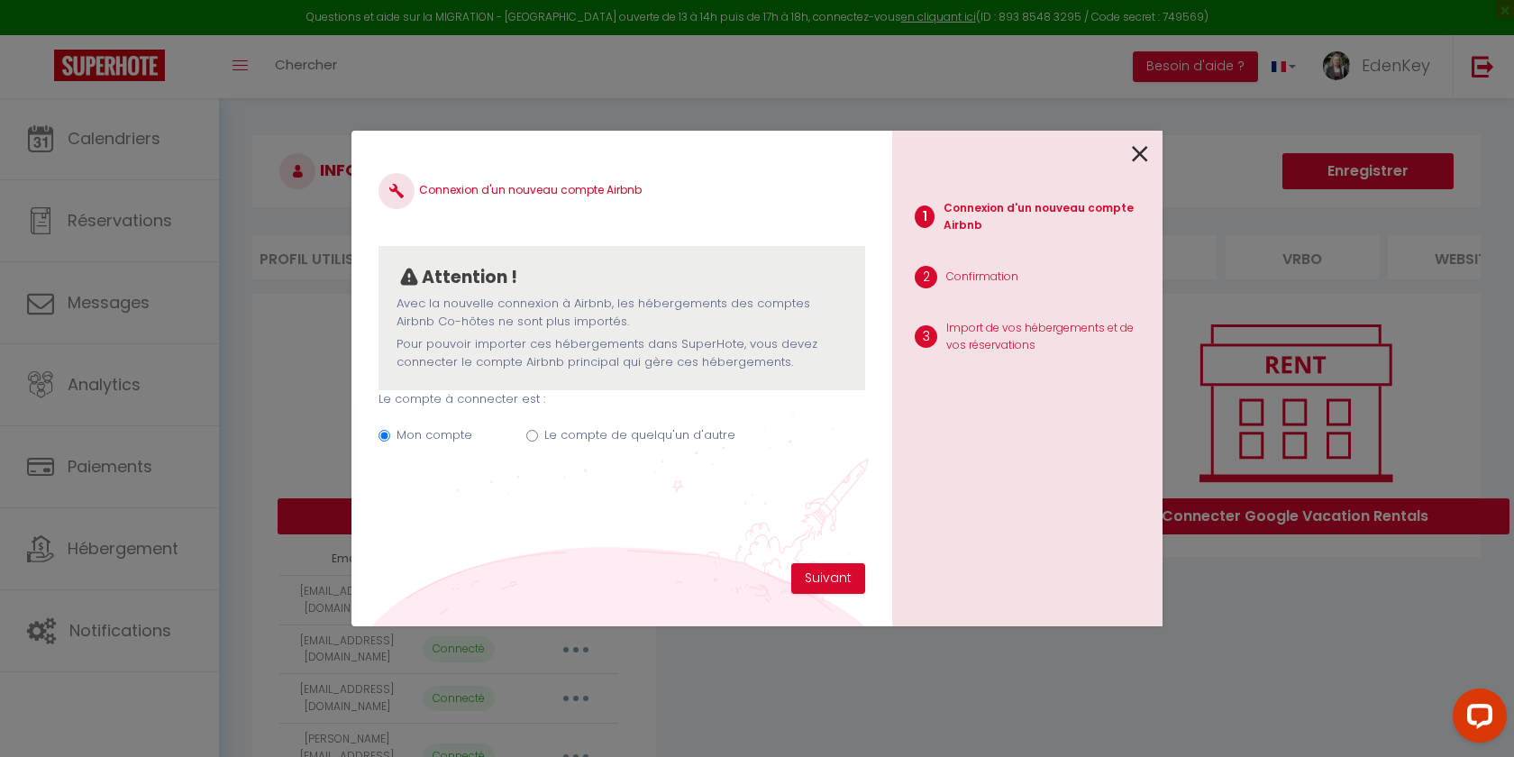
click at [1139, 153] on icon at bounding box center [1140, 154] width 16 height 27
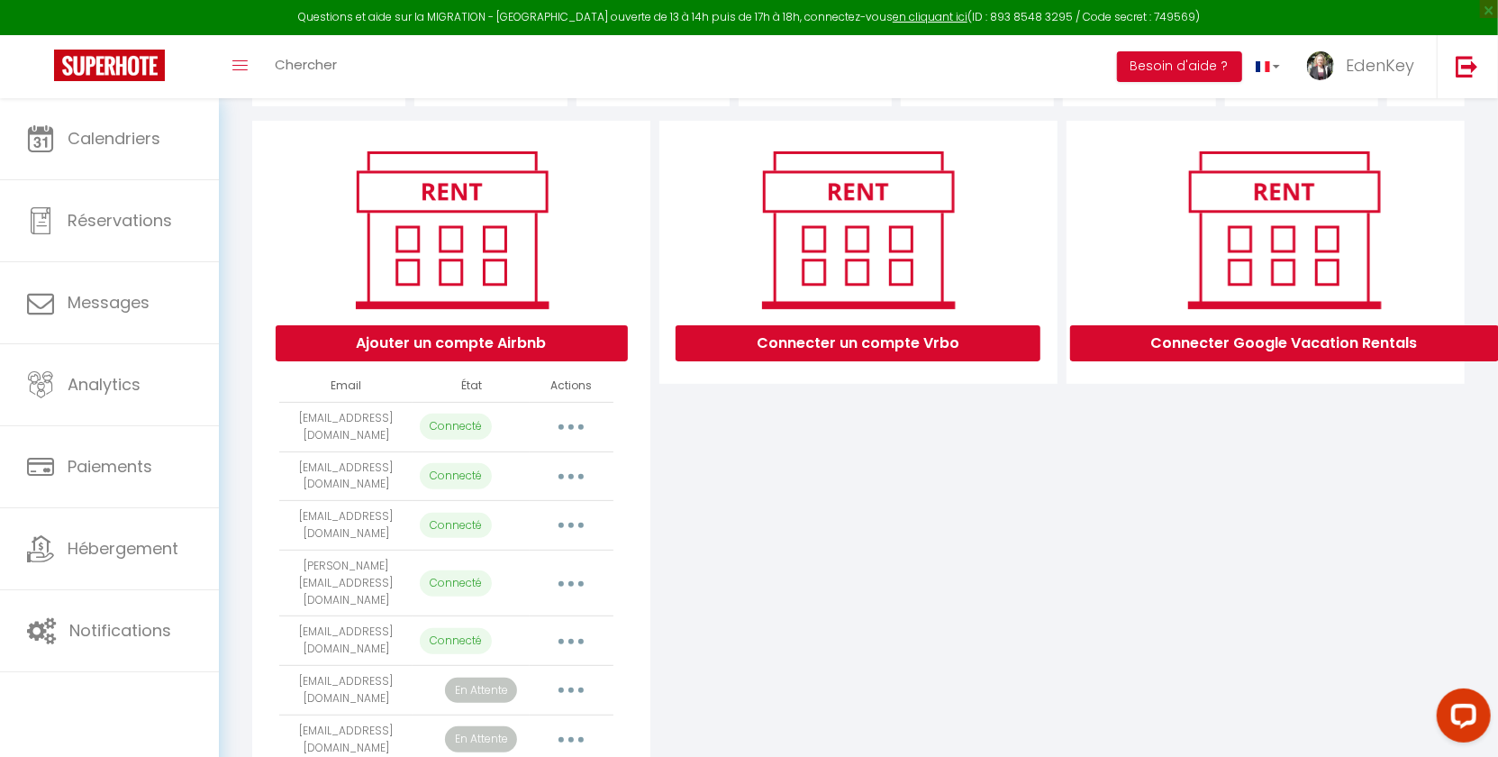
scroll to position [176, 0]
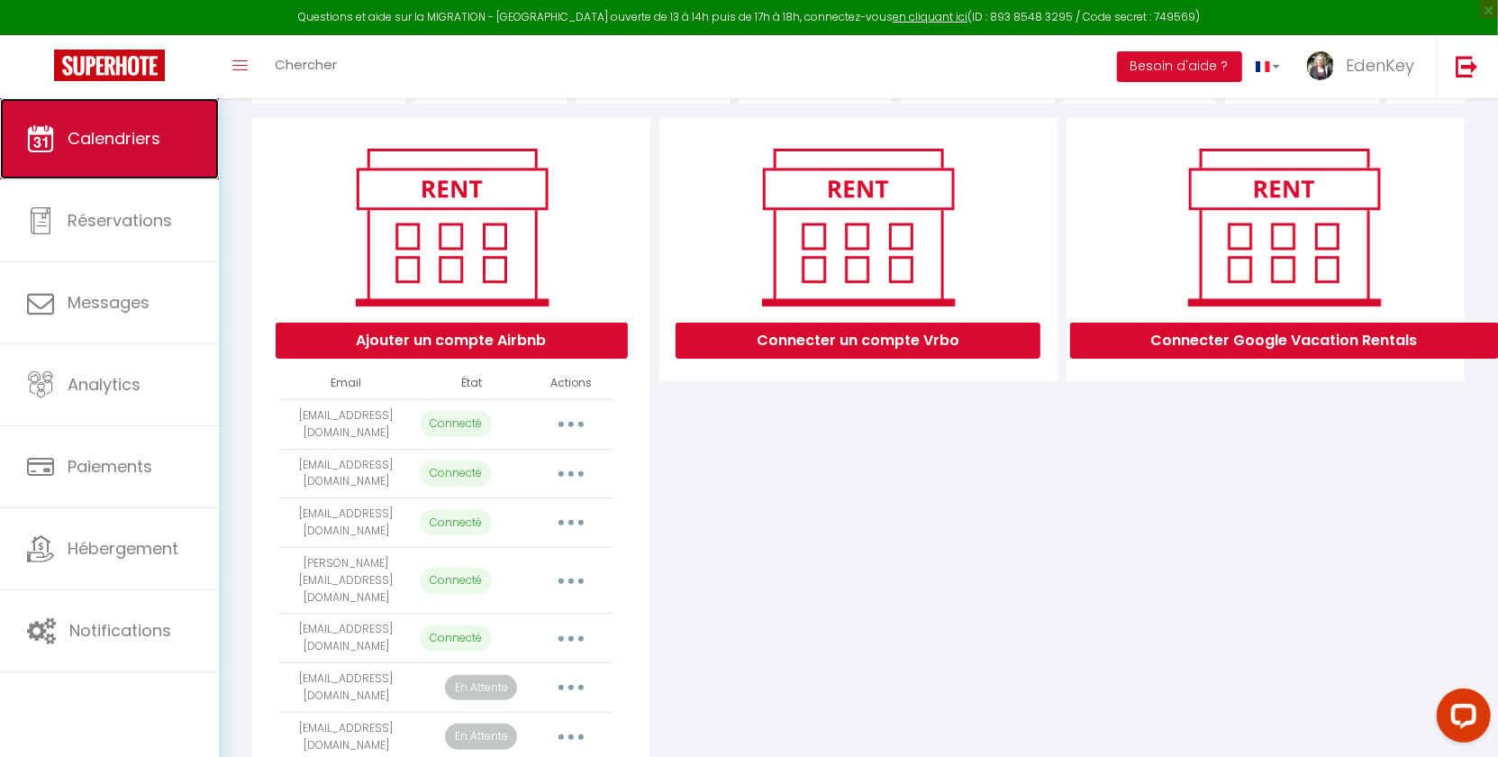
click at [136, 163] on link "Calendriers" at bounding box center [109, 138] width 219 height 81
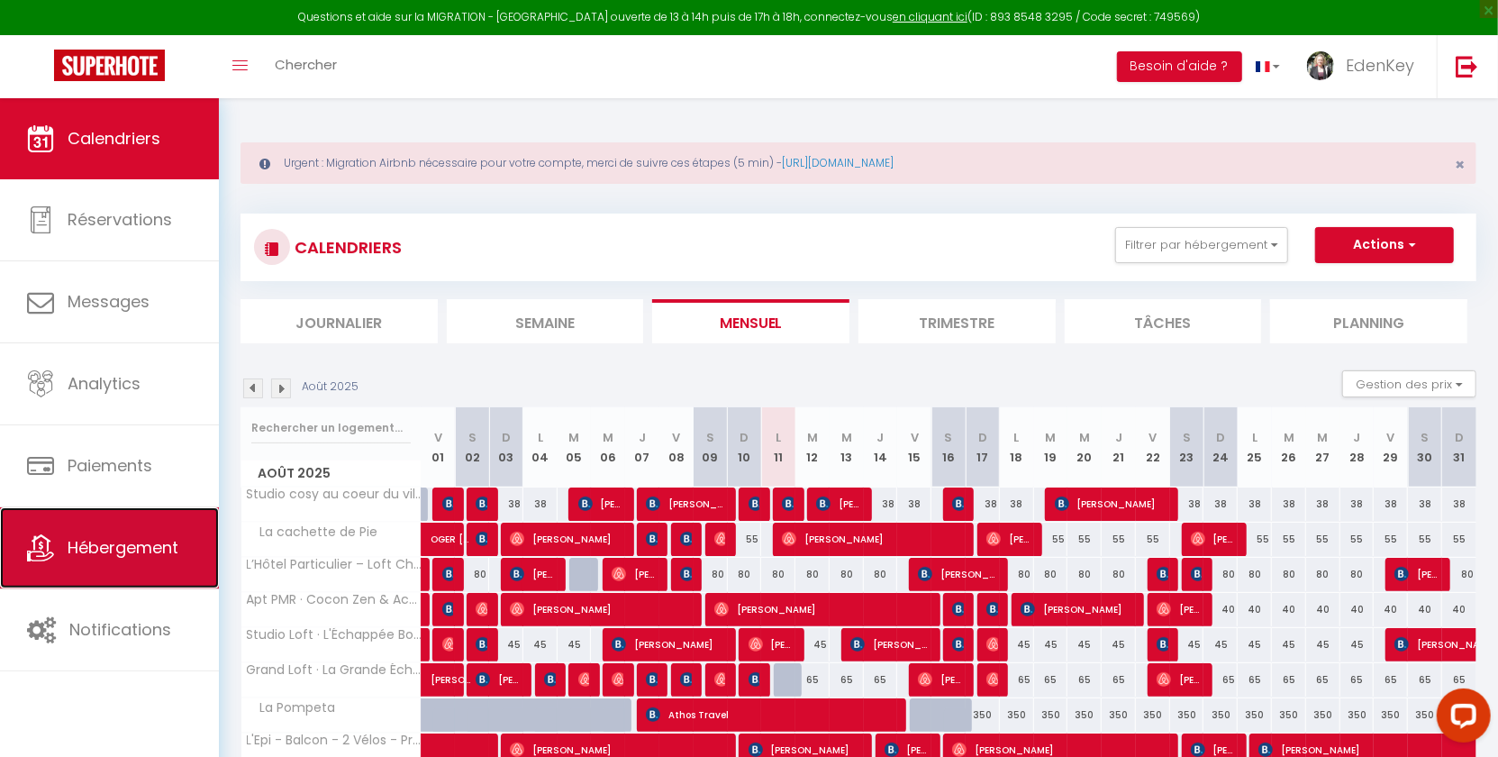
click at [109, 563] on link "Hébergement" at bounding box center [109, 547] width 219 height 81
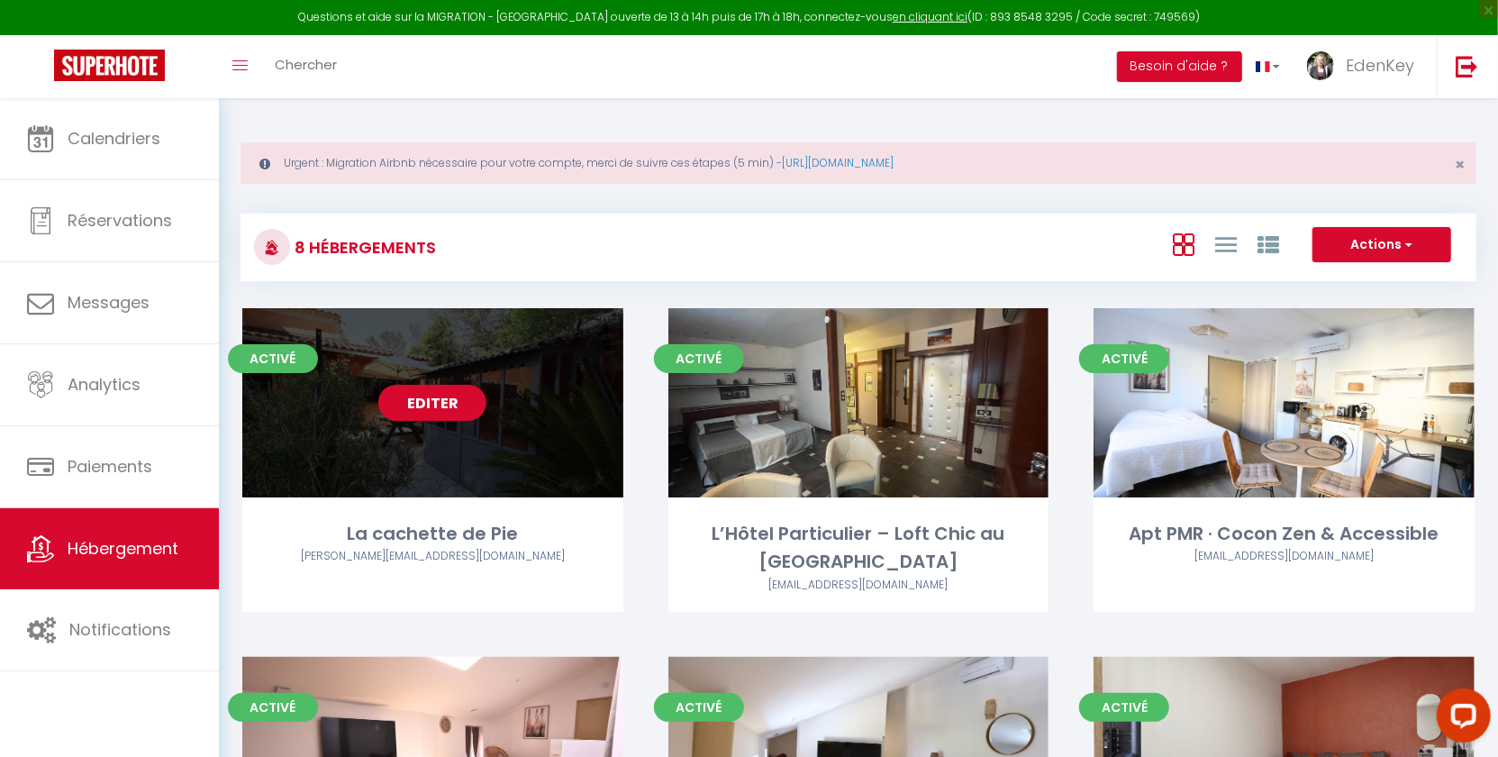
click at [414, 401] on link "Editer" at bounding box center [432, 403] width 108 height 36
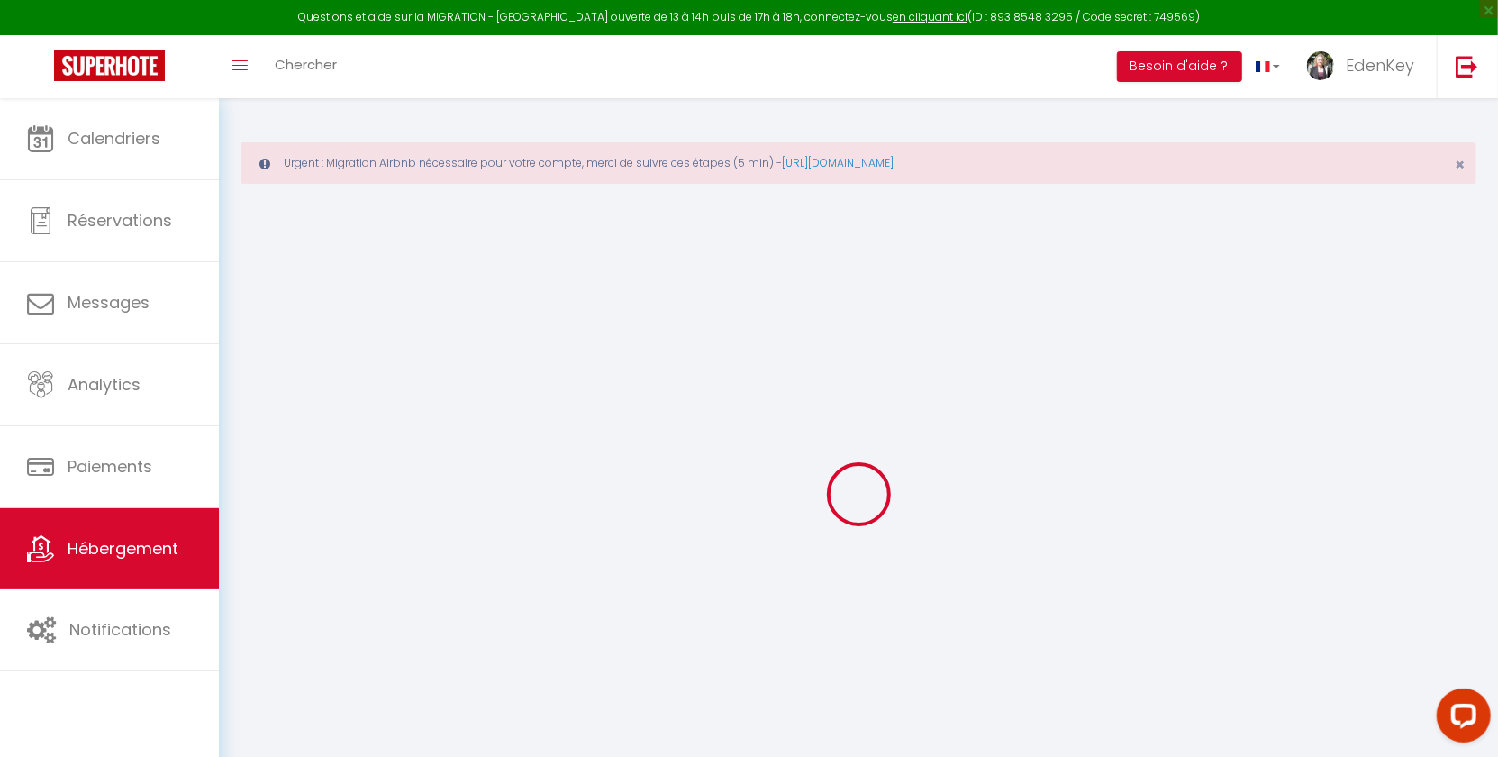
checkbox input "false"
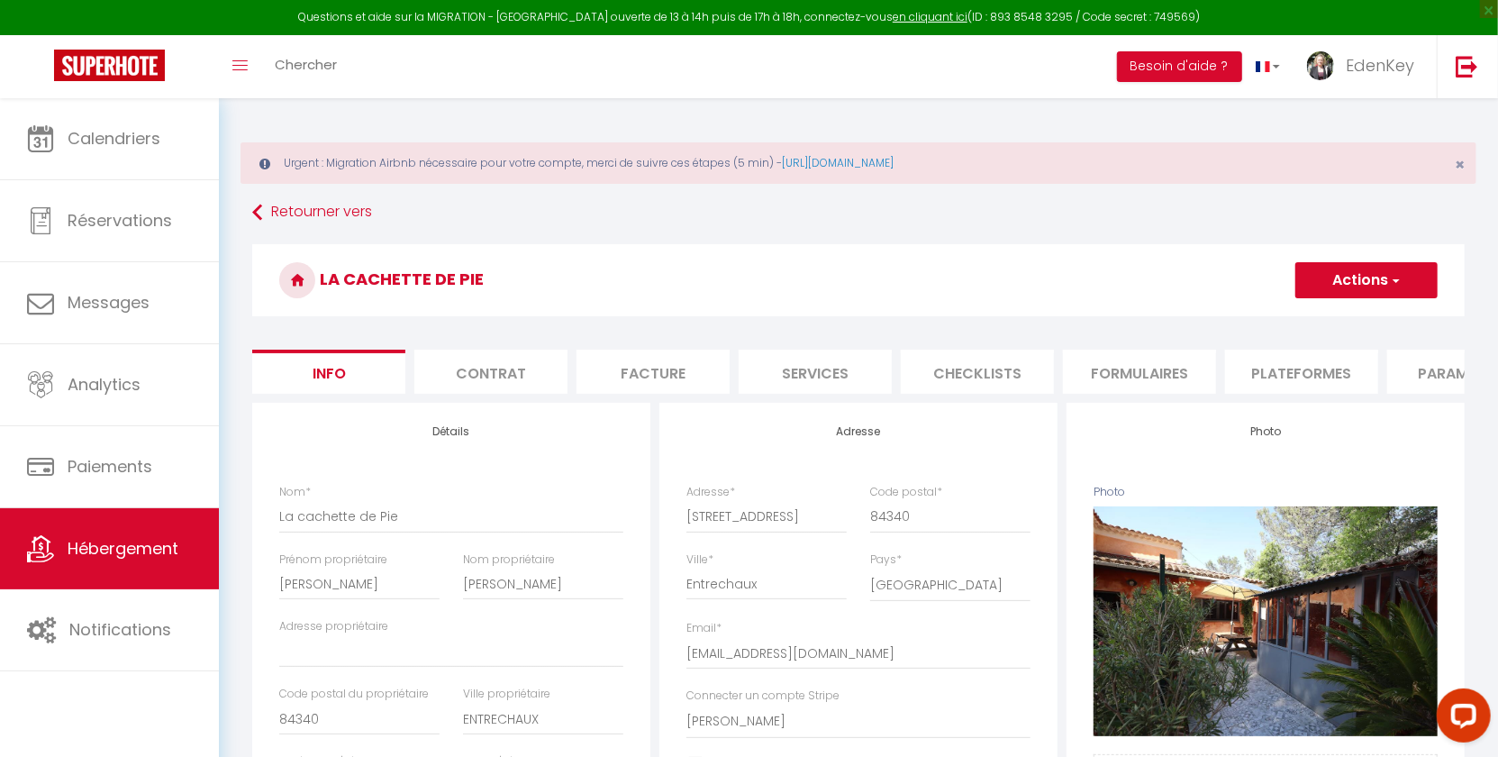
click at [1131, 371] on li "Formulaires" at bounding box center [1139, 372] width 153 height 44
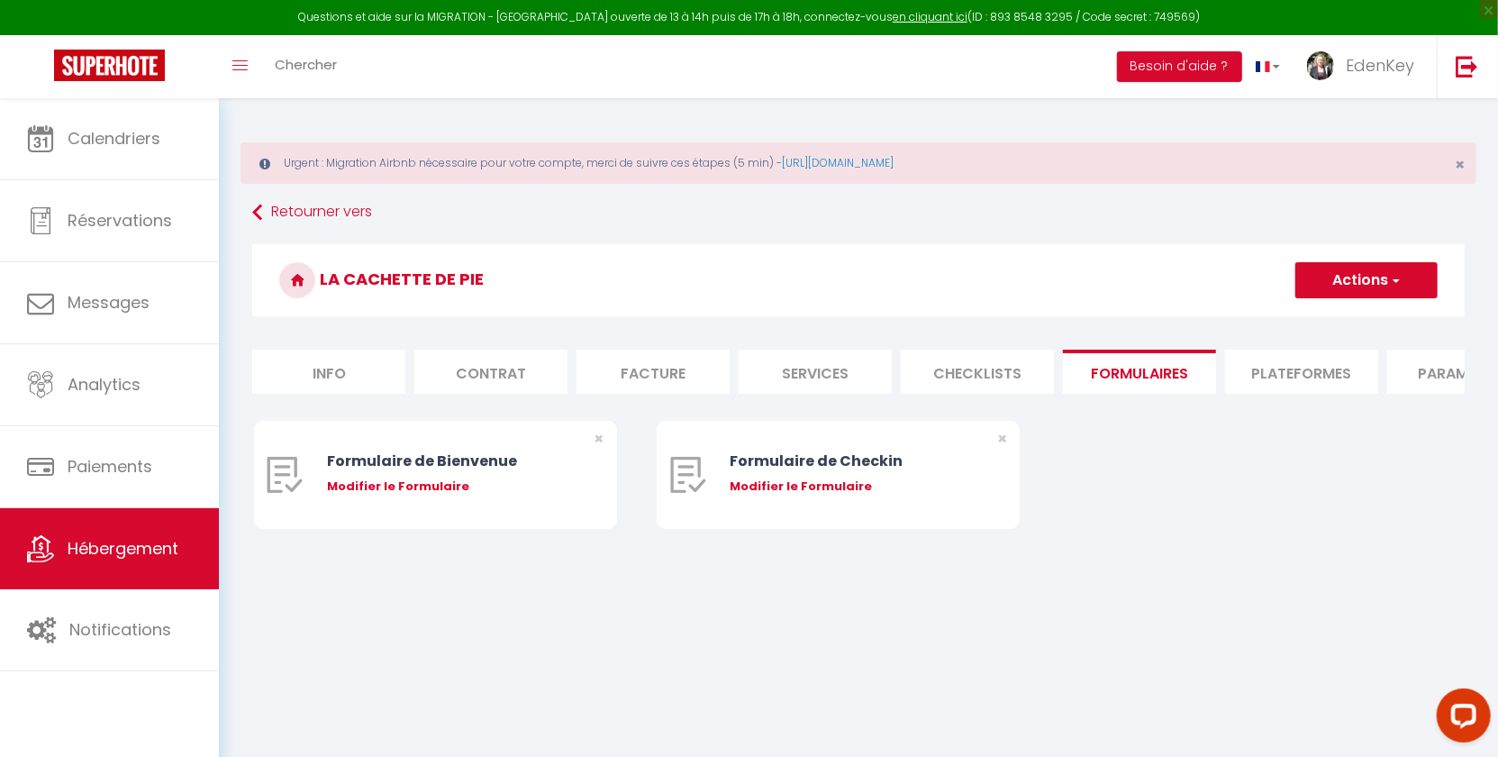
click at [1259, 375] on li "Plateformes" at bounding box center [1301, 372] width 153 height 44
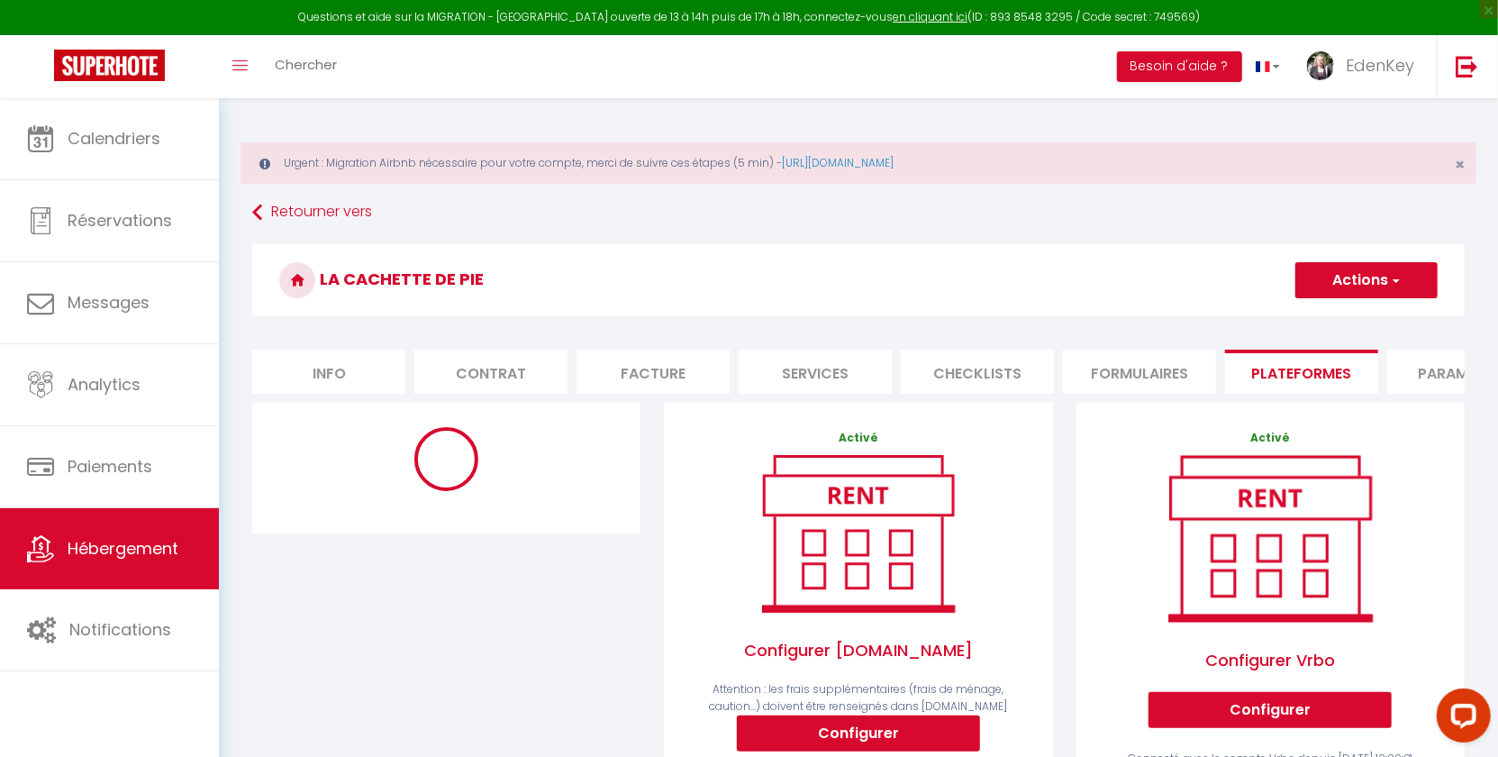
select select "10376-1412133108485631857"
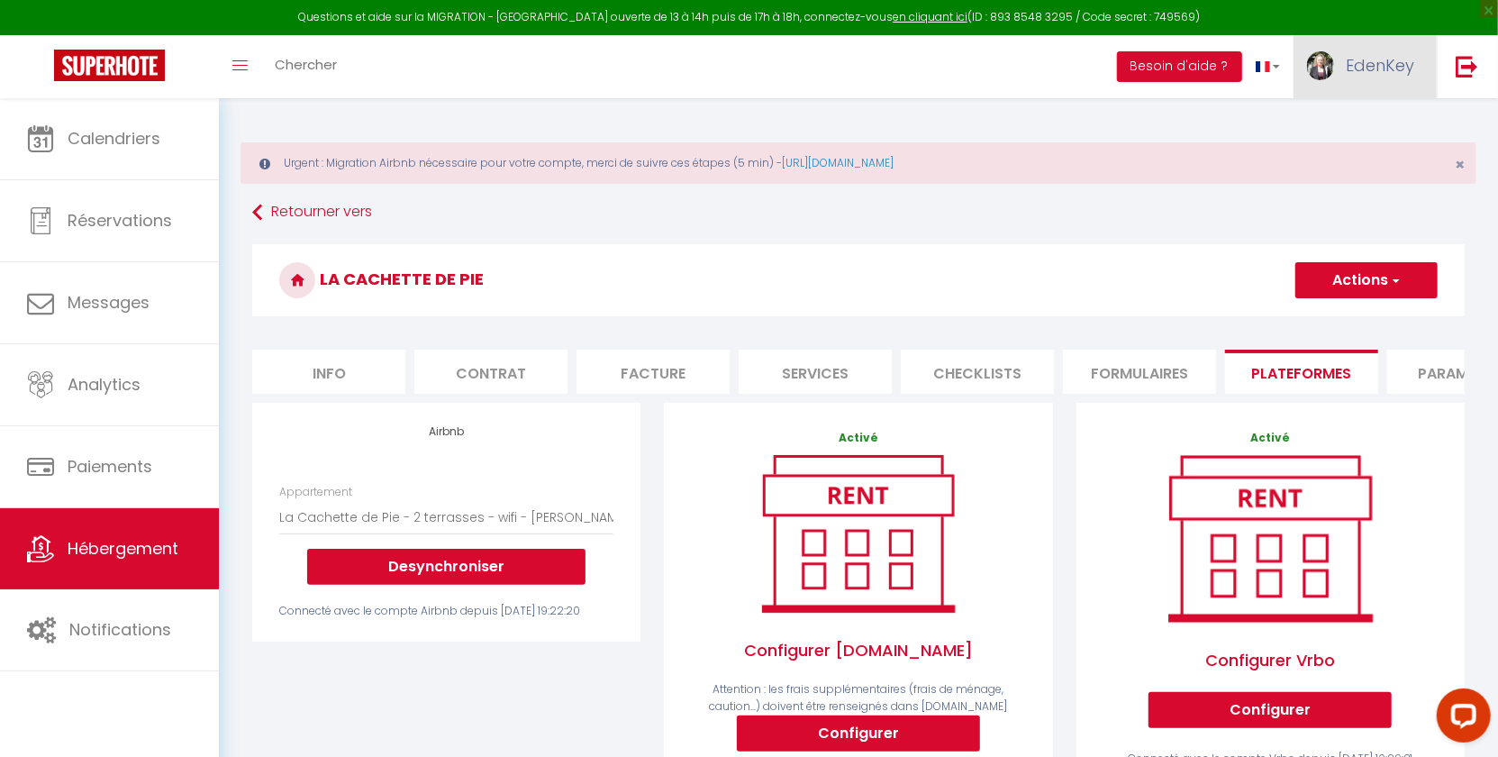
click at [1391, 58] on span "EdenKey" at bounding box center [1380, 65] width 68 height 23
click at [1366, 121] on link "Paramètres" at bounding box center [1364, 125] width 133 height 31
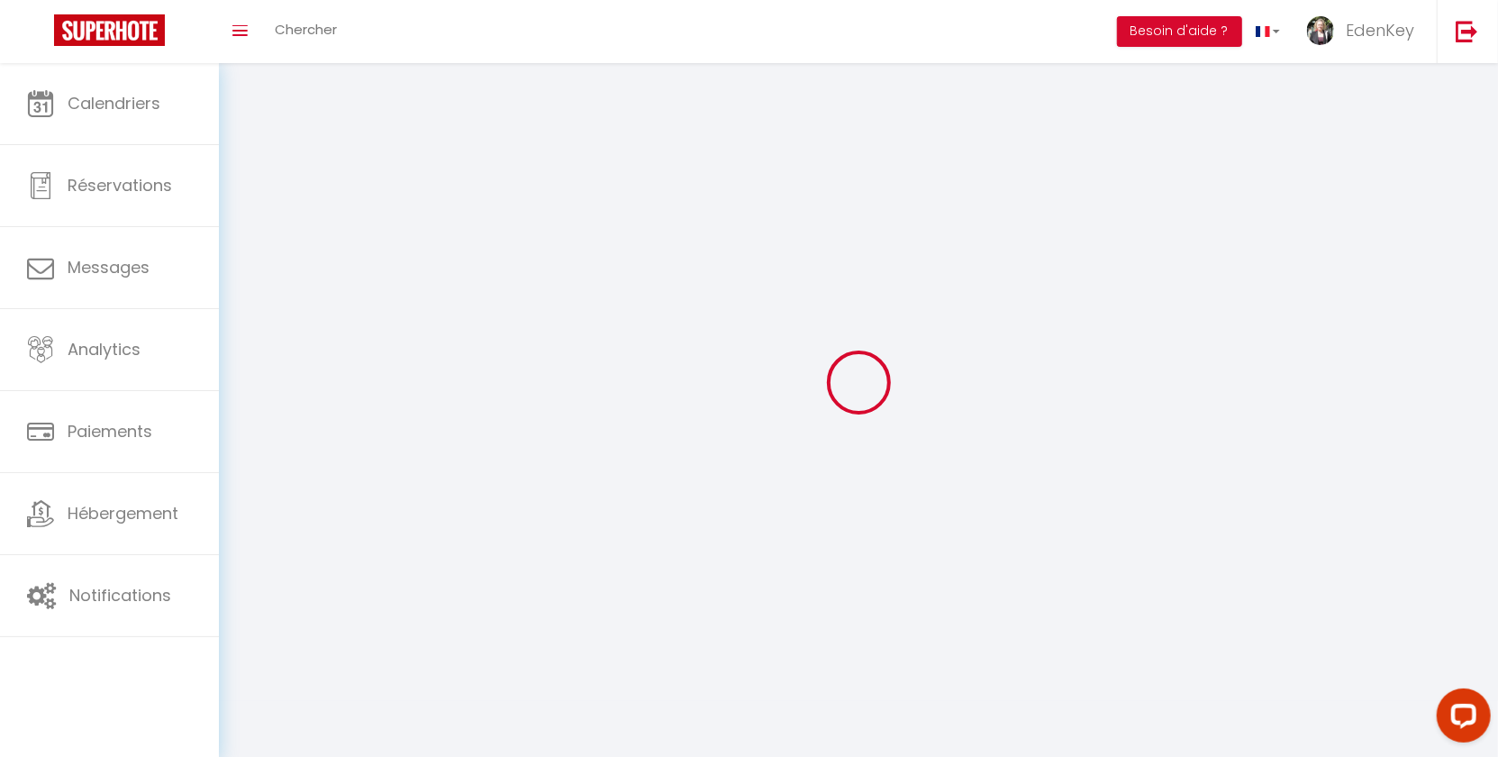
select select
type input "EdenKey"
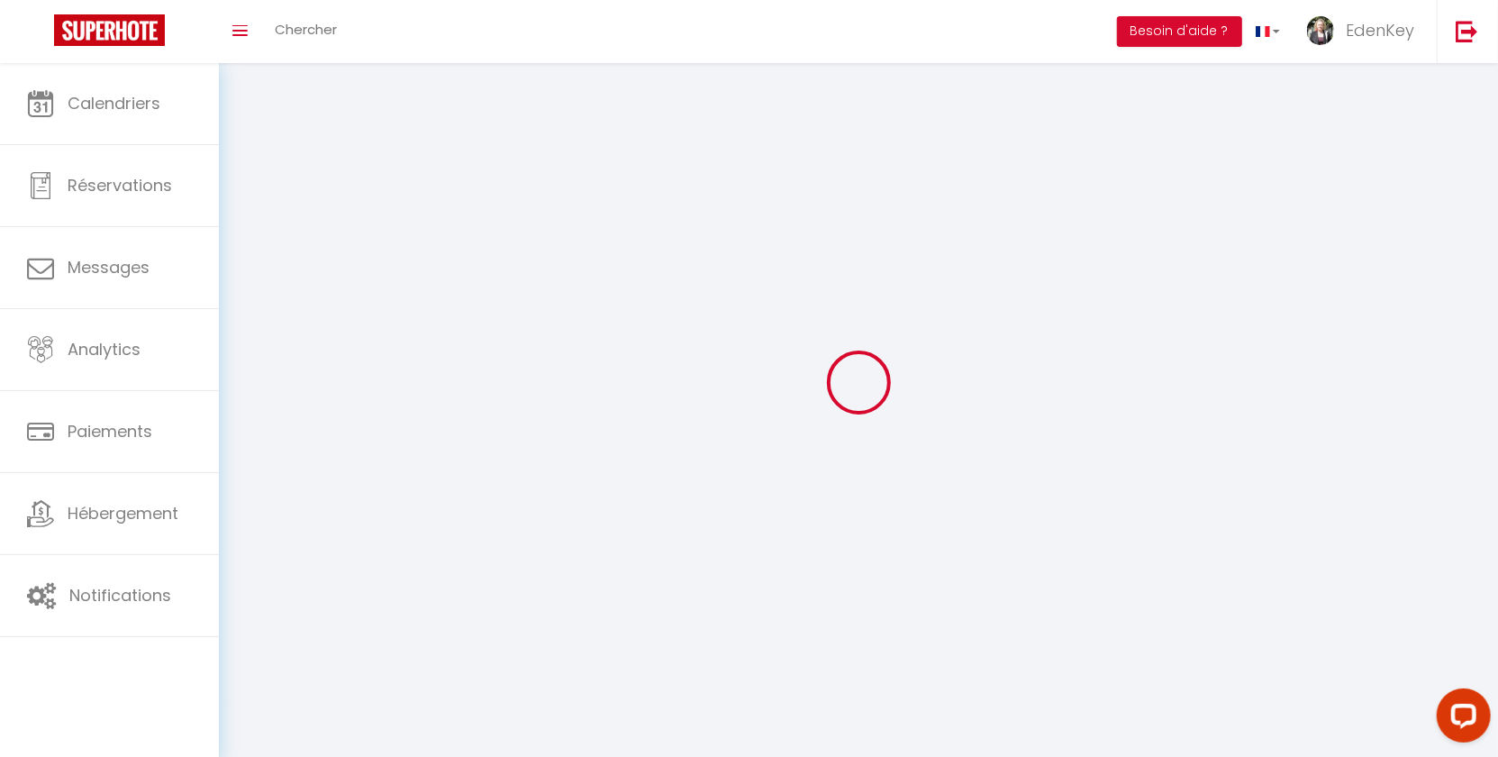
type input "Conciergerie"
type input "0679656747"
type input "100 impasse du boulodrome"
type input "84290"
type input "Sainte Cécile Les Vignes"
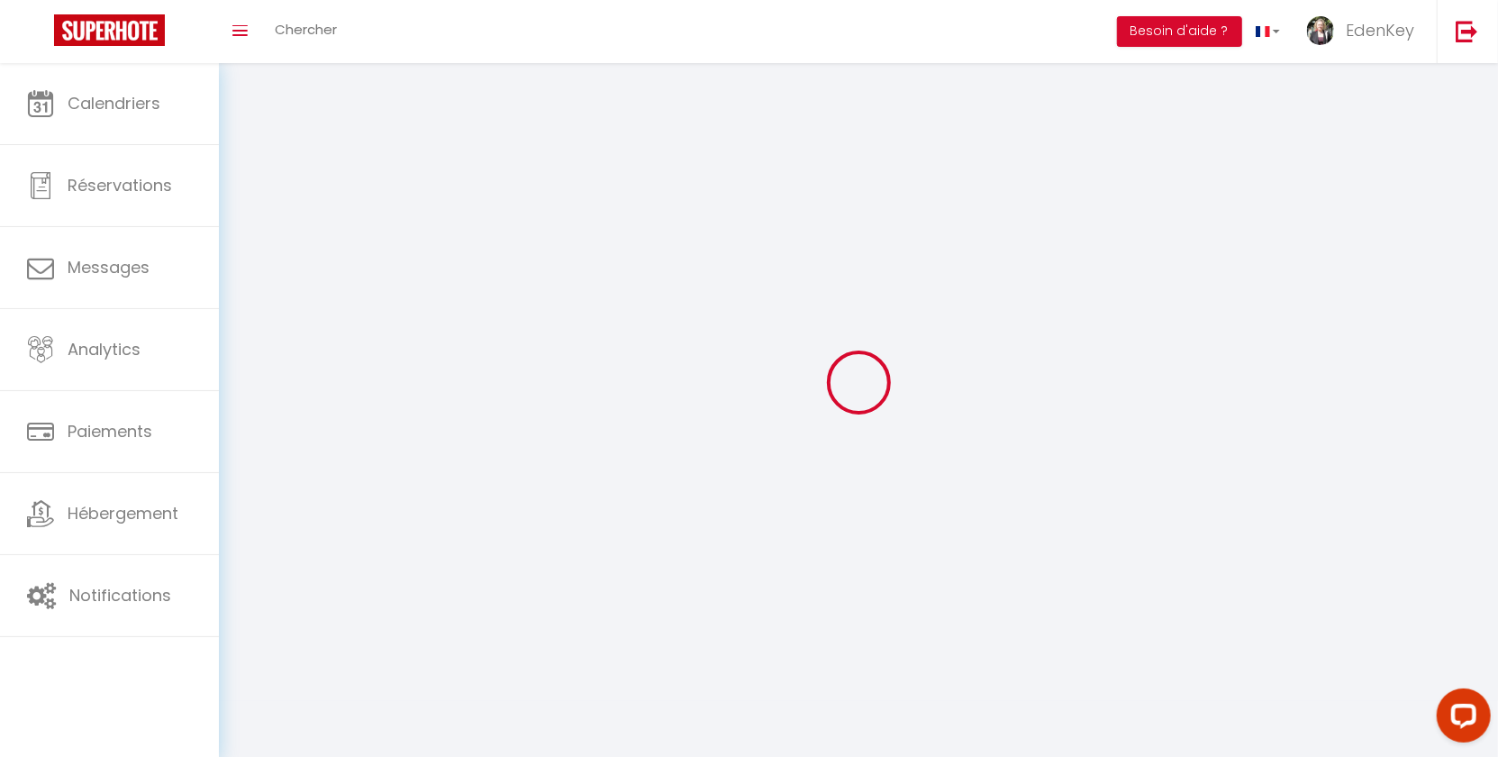
type input "hjaV2hmOwEpKIGVxipyDD1KAQ"
type input "oVZ7rXEJYVBlD1zuctrHdSq8o"
type input "hjaV2hmOwEpKIGVxipyDD1KAQ"
type input "oVZ7rXEJYVBlD1zuctrHdSq8o"
type input "https://app.superhote.com/#/get-available-rentals/oVZ7rXEJYVBlD1zuctrHdSq8o"
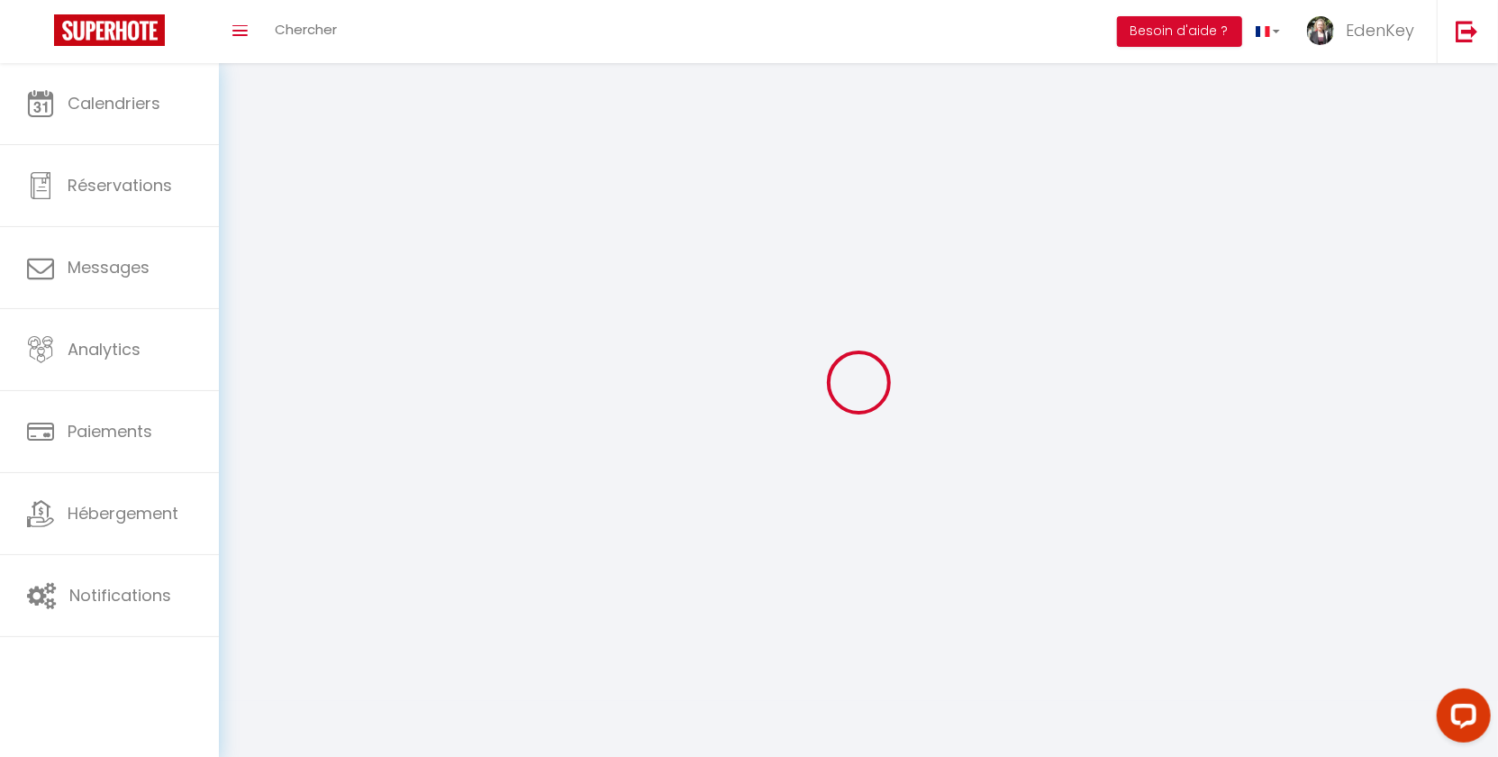
select select "28"
select select "fr"
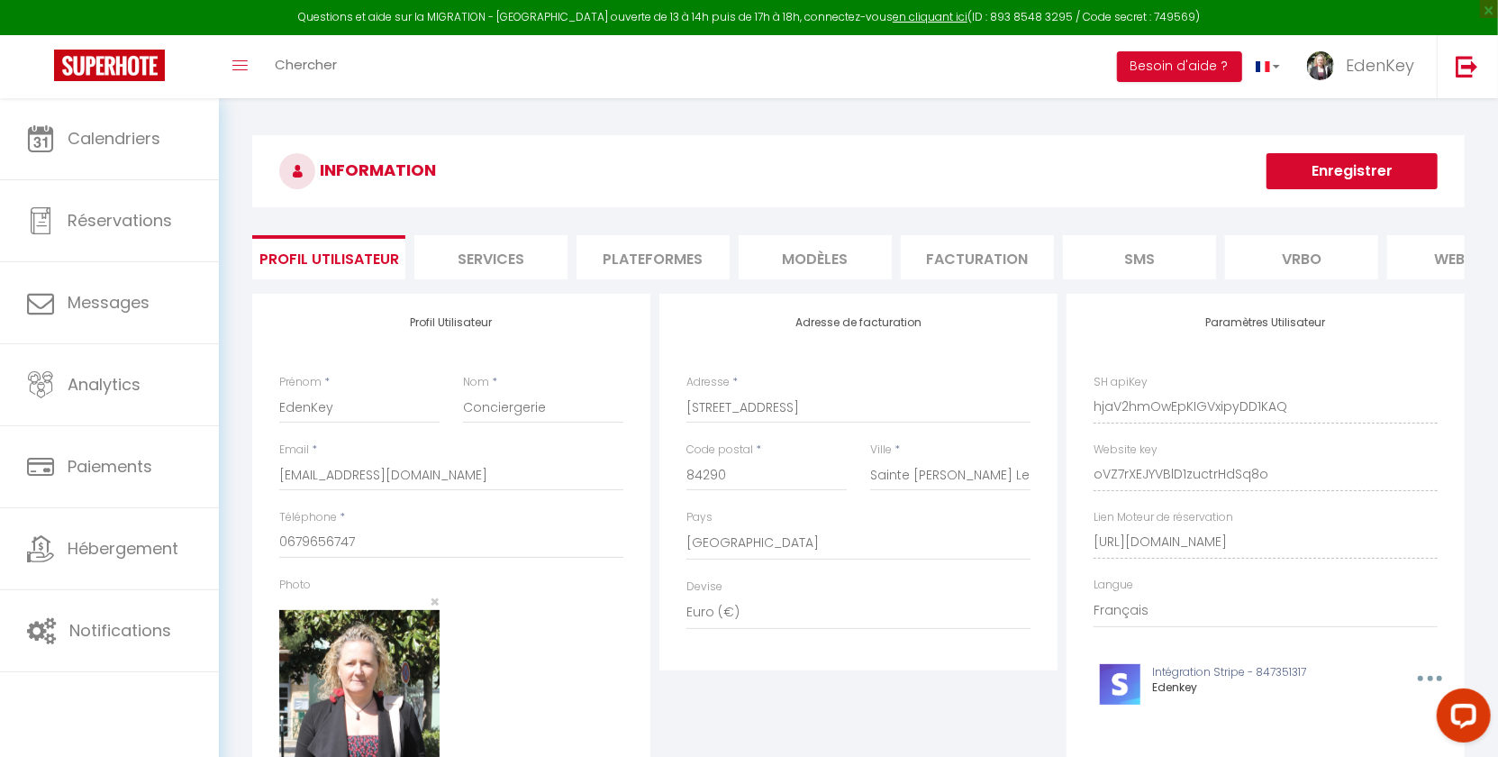
click at [641, 258] on li "Plateformes" at bounding box center [653, 257] width 153 height 44
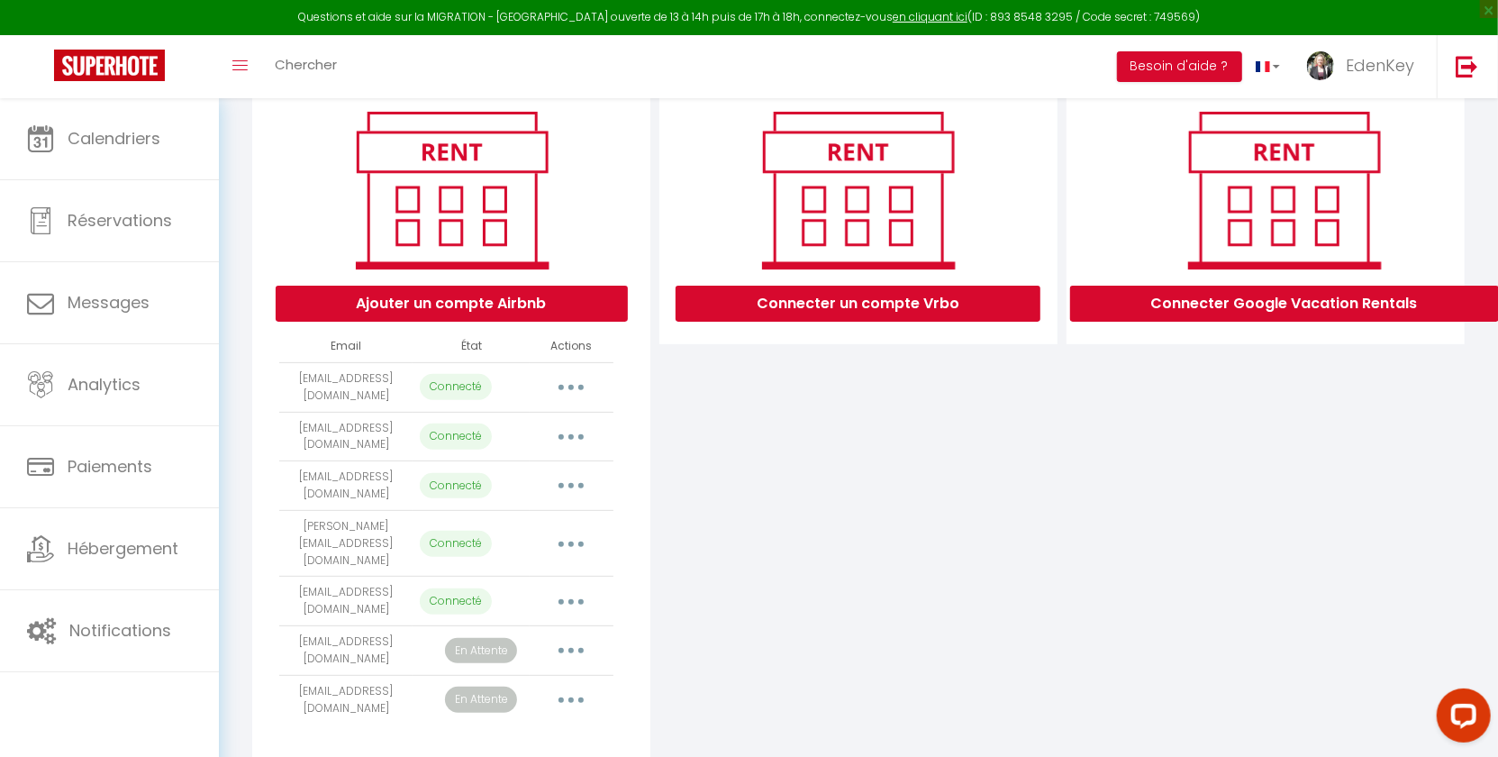
scroll to position [255, 0]
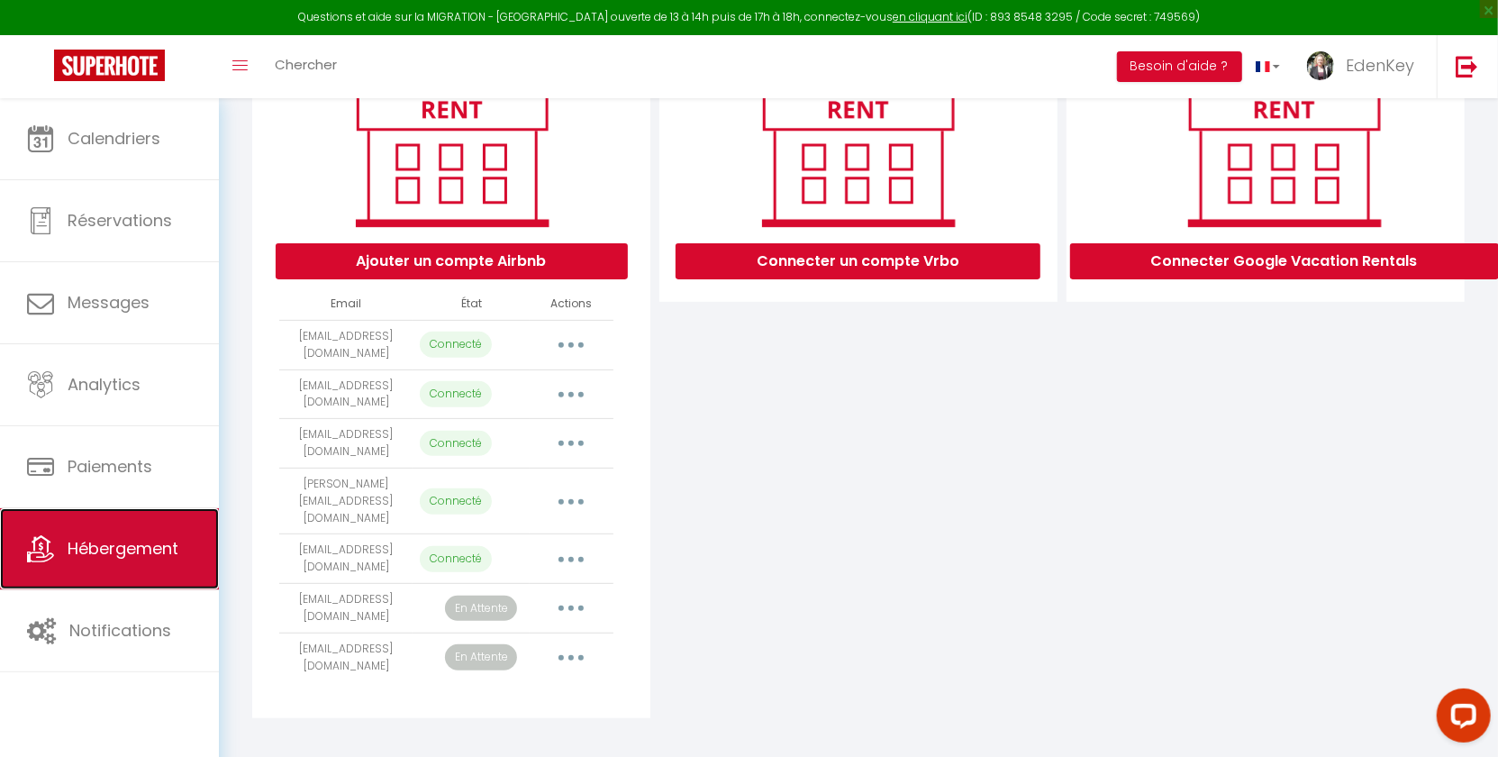
click at [131, 543] on span "Hébergement" at bounding box center [123, 548] width 111 height 23
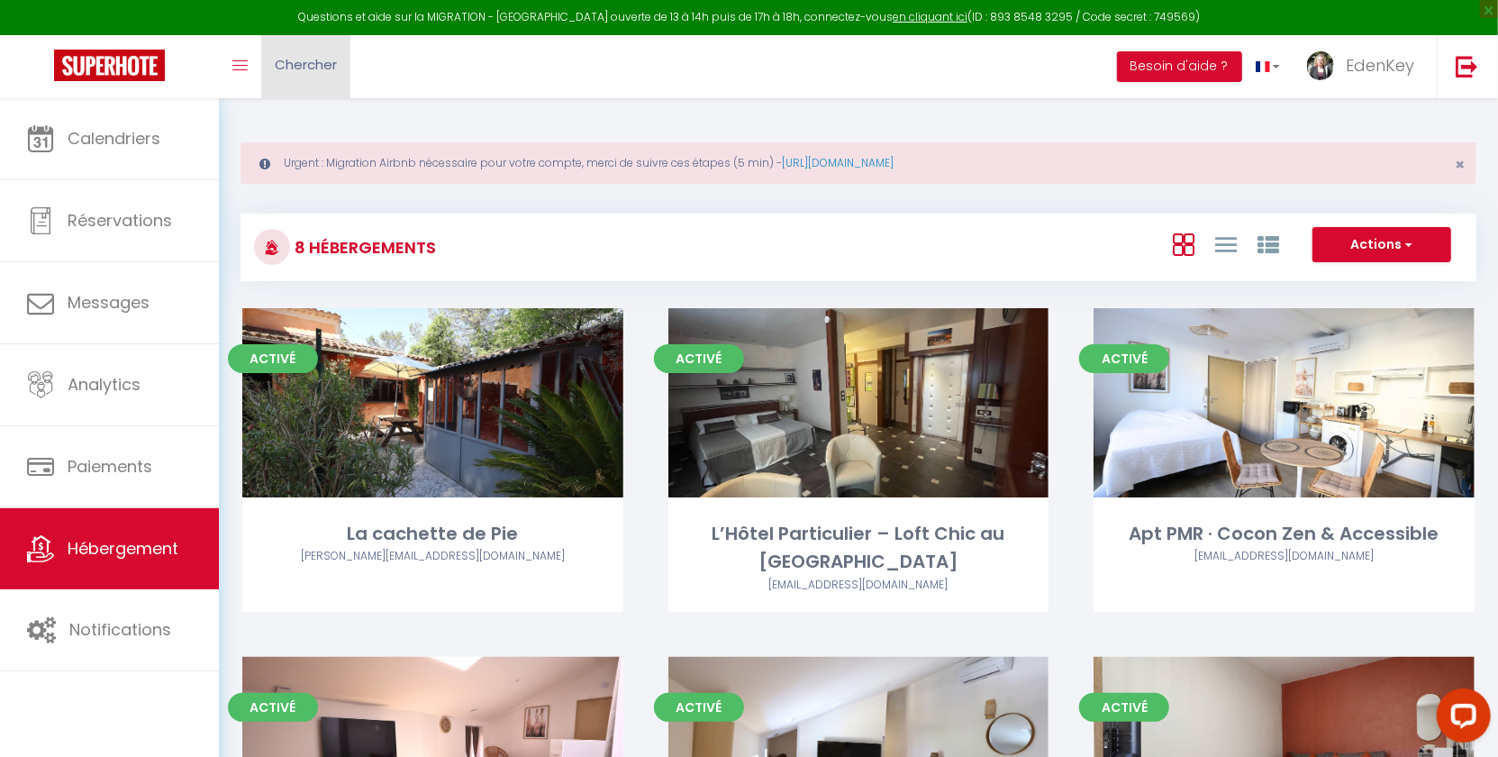
click at [281, 59] on span "Chercher" at bounding box center [306, 64] width 62 height 19
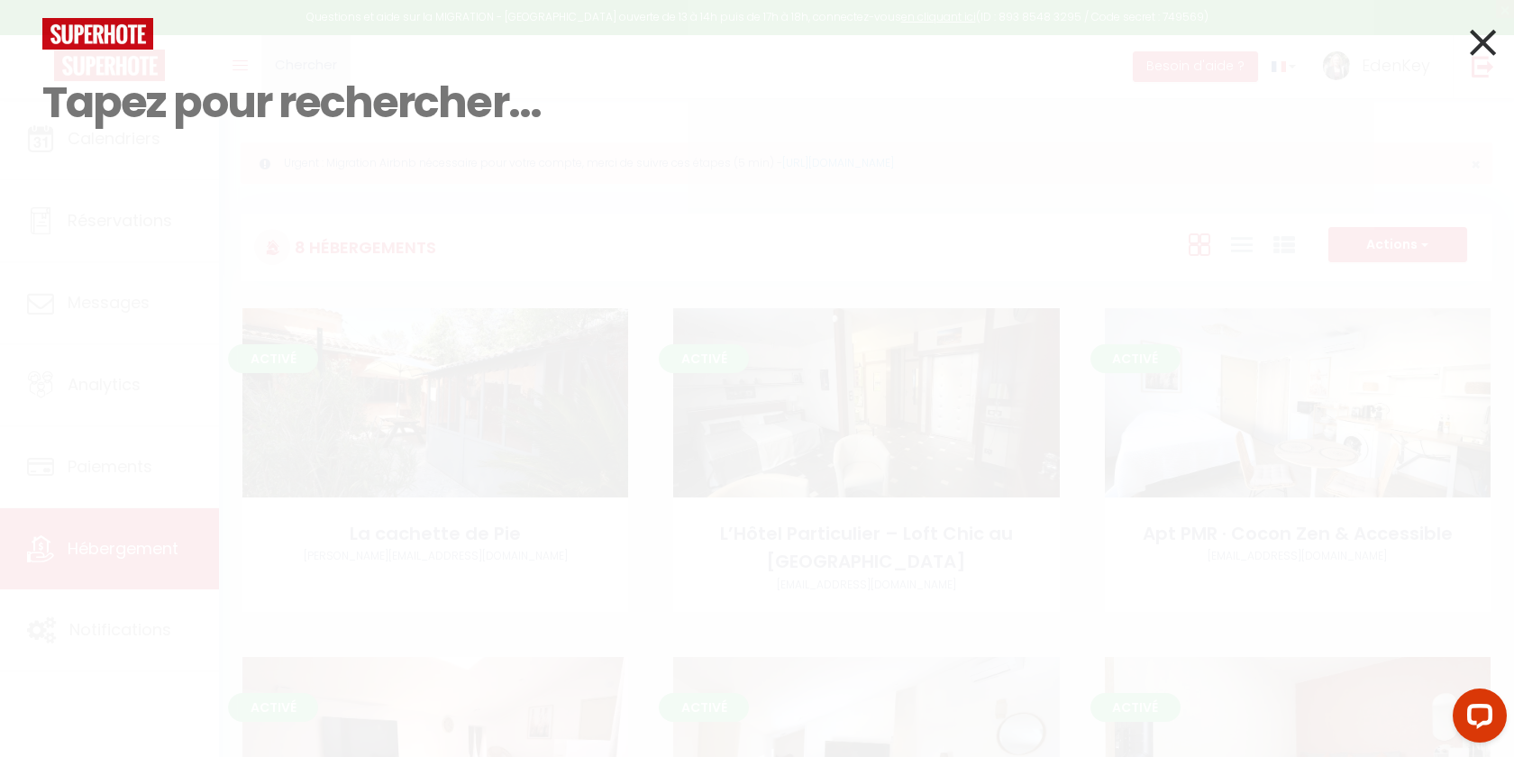
paste input "6423701"
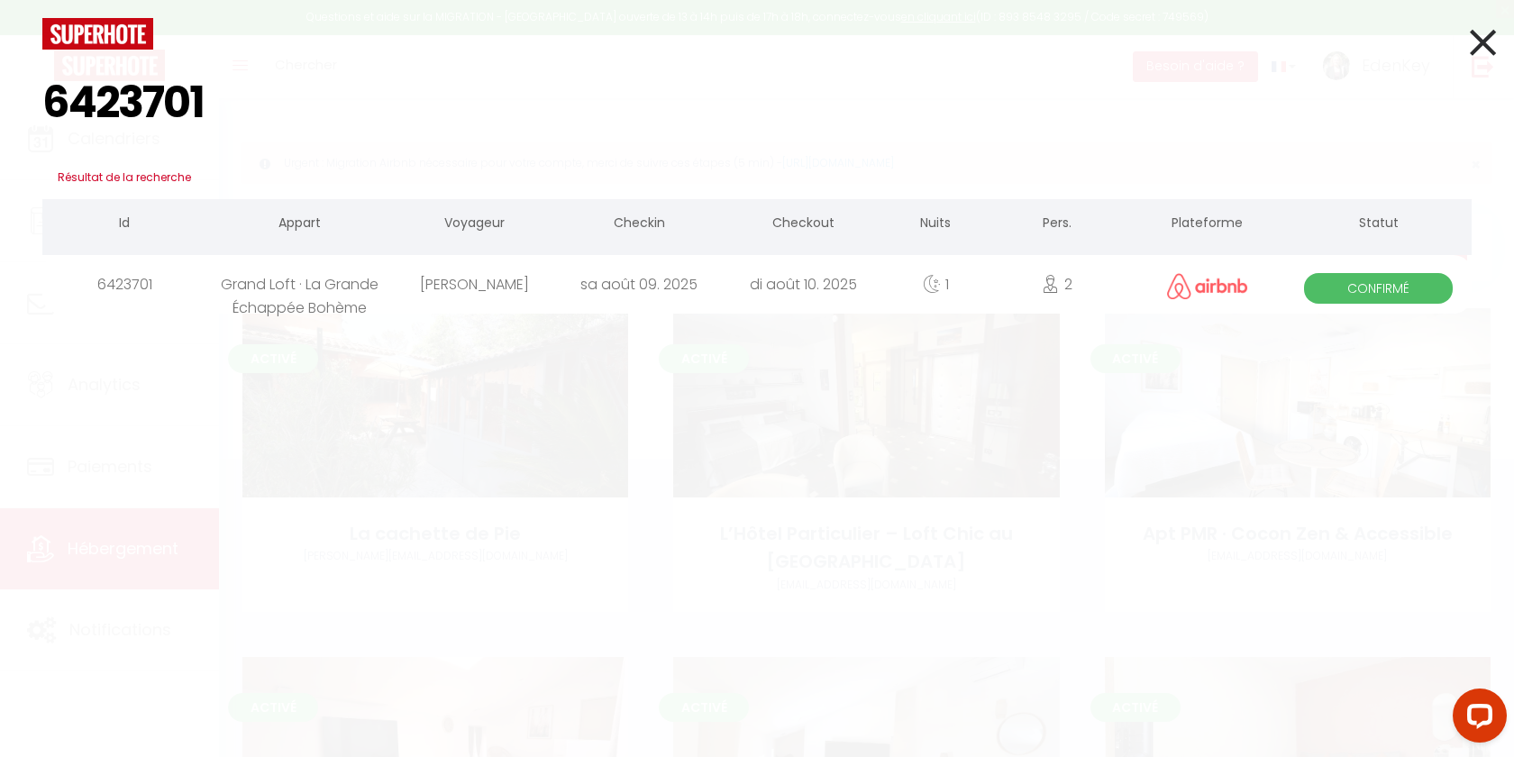
type input "6423701"
click at [668, 283] on div "sa août 09. 2025" at bounding box center [639, 284] width 164 height 59
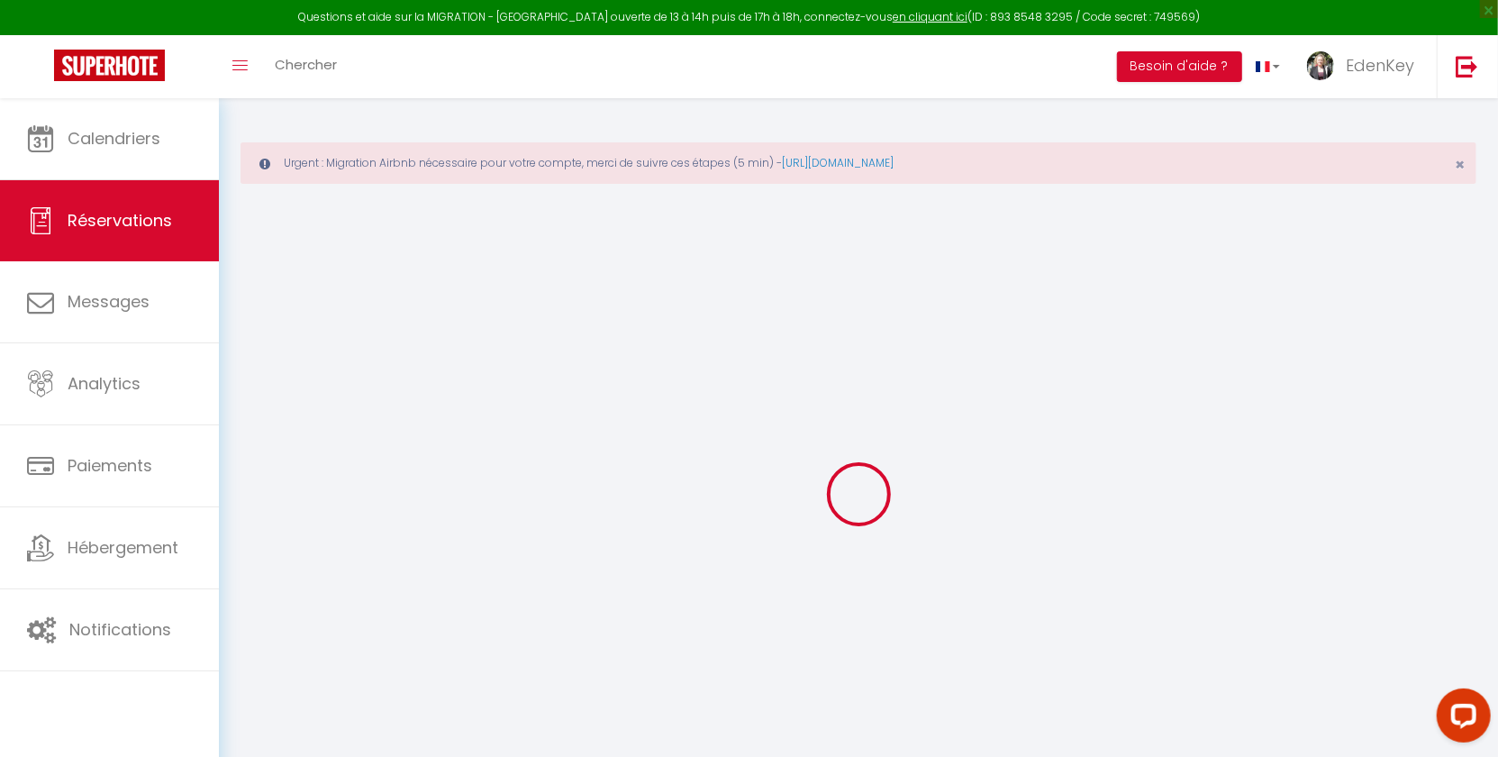
type input "Claire"
type input "Birchenall"
type input "e9lhhckzsbsj4uai38to3syl21iq@reply.superhote.com"
type input "claire.durroux@hotmail.fr"
type input "+33675399437"
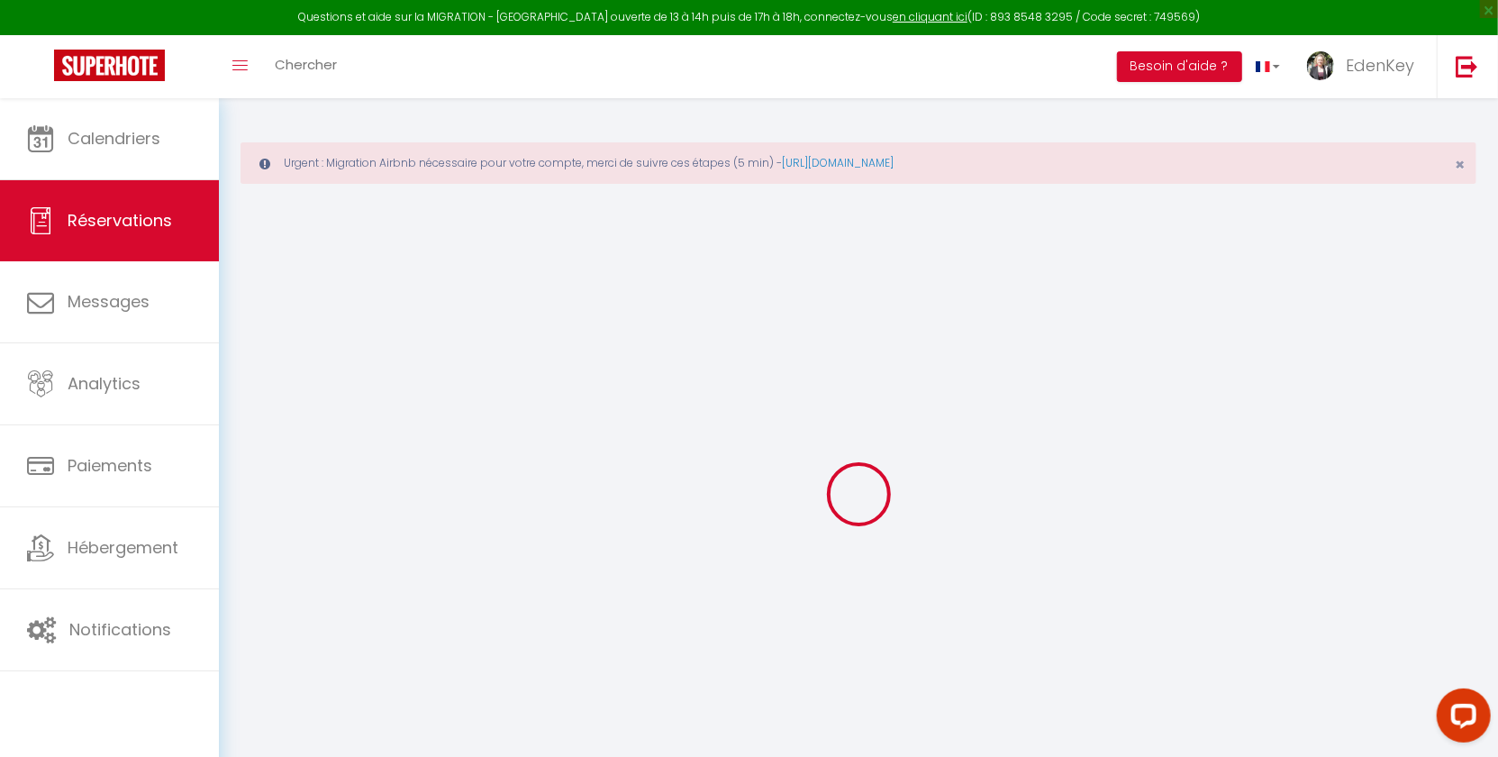
type input "+33675399437"
select select
type input "3.46"
select select "68523"
select select "1"
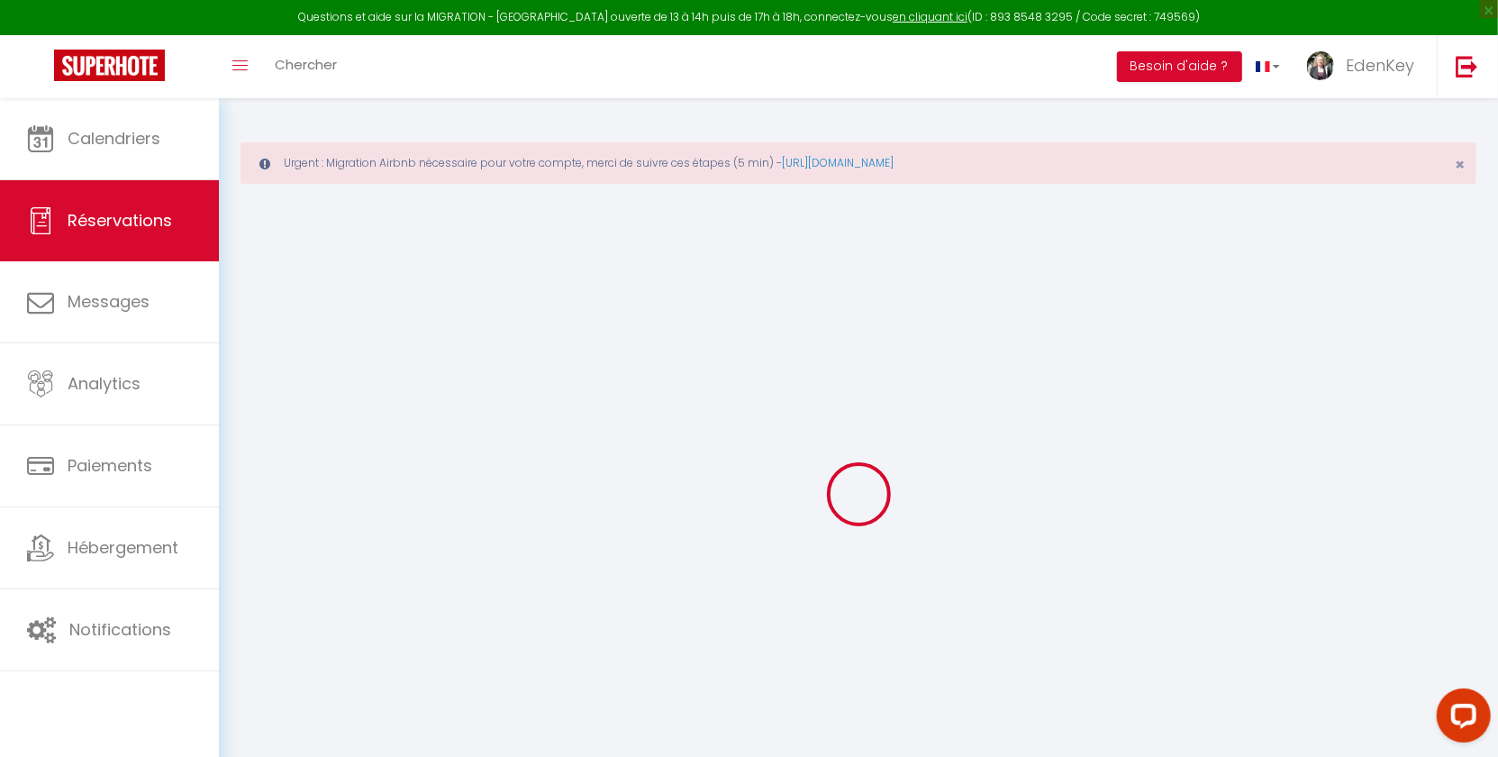
select select
type input "2"
select select "12"
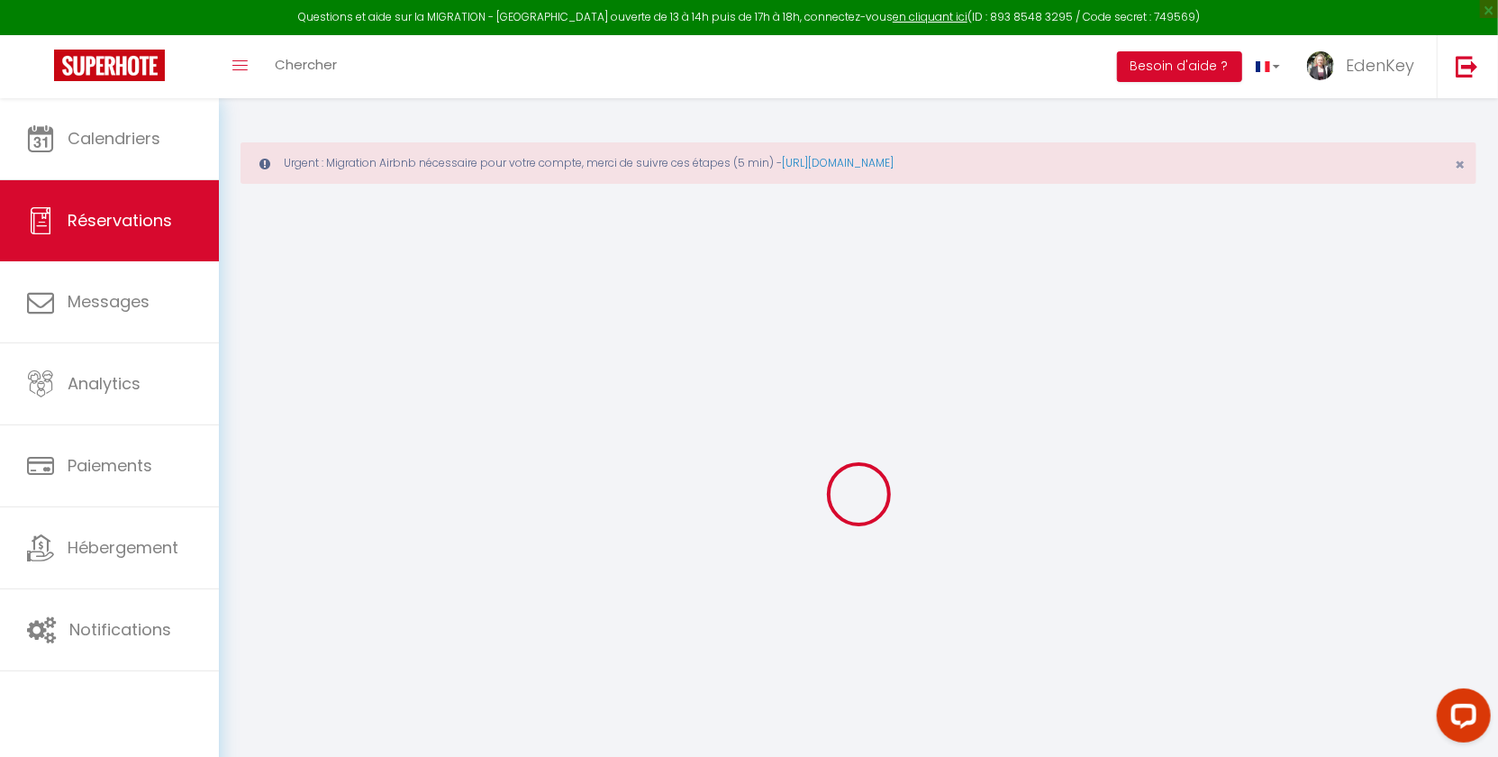
select select
type input "68"
checkbox input "false"
type input "0"
select select "1"
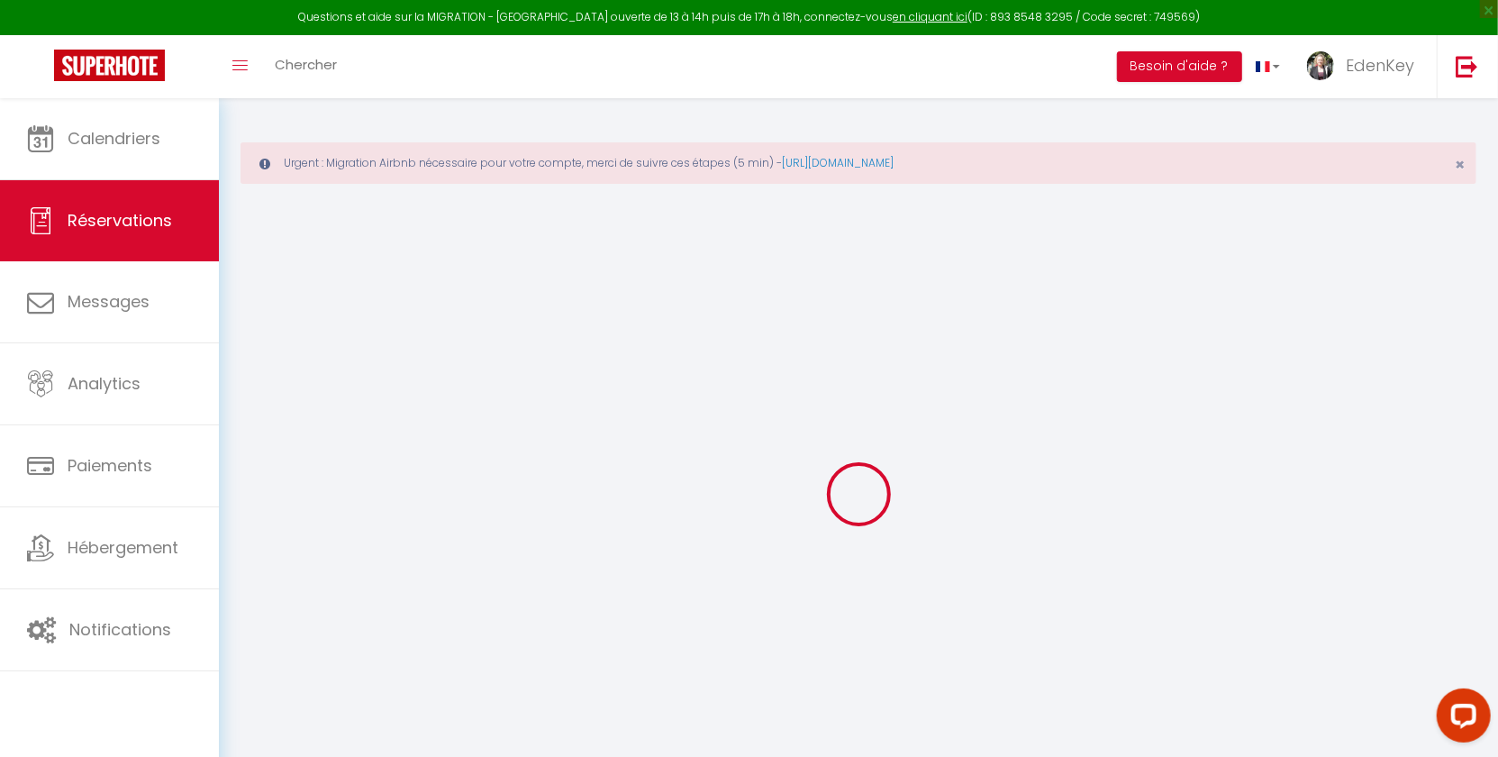
type input "28"
type input "0"
select select
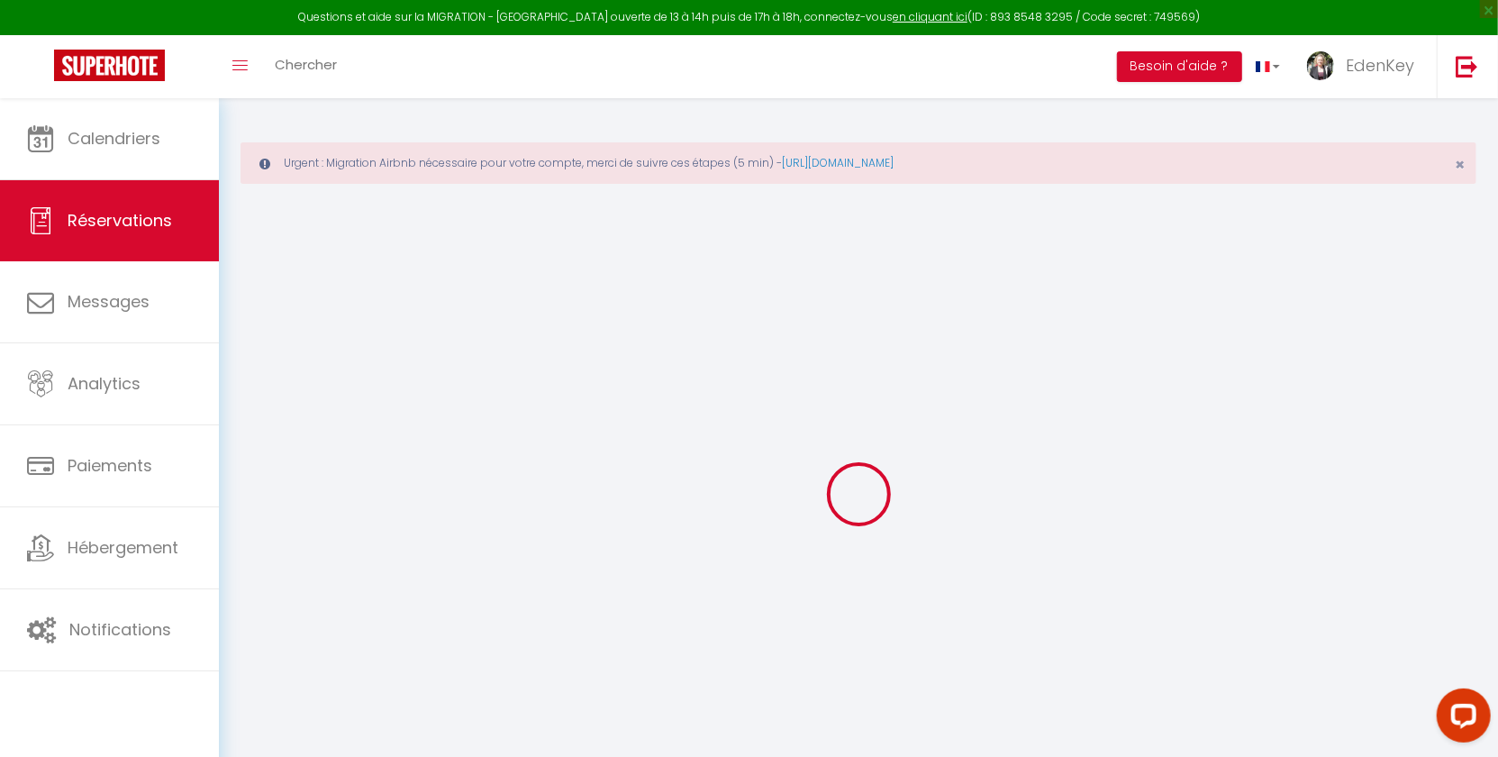
select select
select select "15"
checkbox input "false"
select select
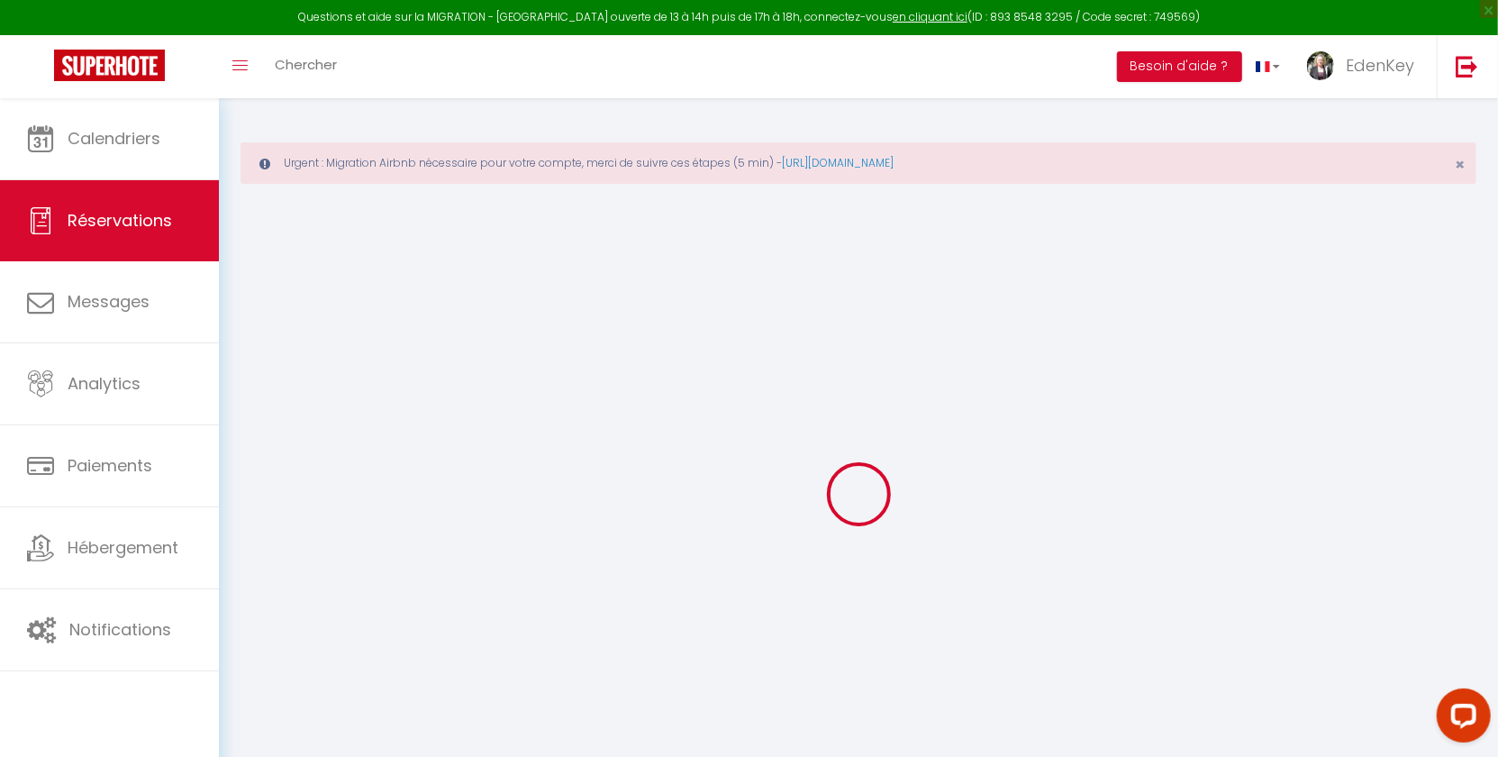
select select
checkbox input "false"
select select
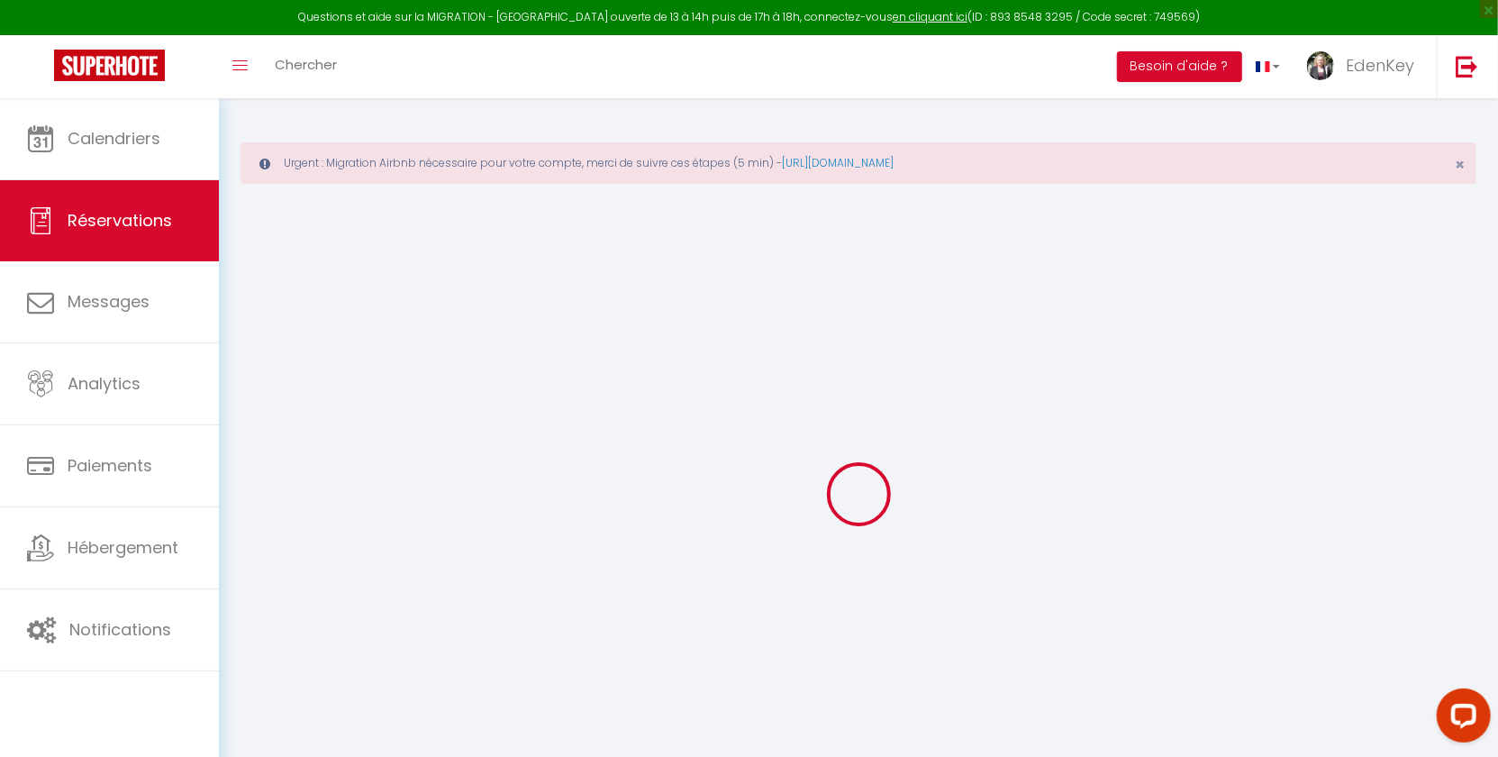
checkbox input "false"
select select
checkbox input "false"
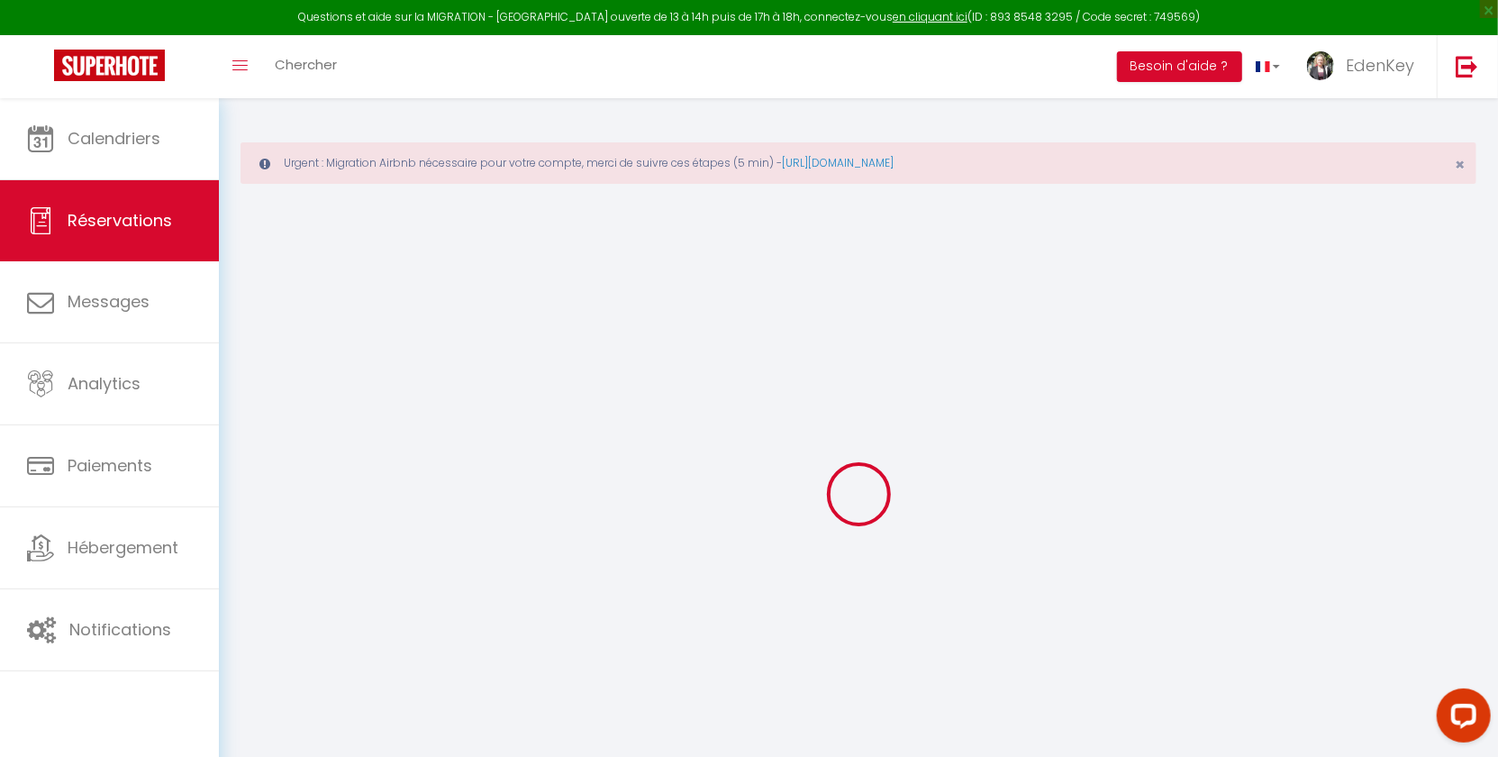
type textarea "L'heure d'arrivée reste approximative. Nous sommes intéressés pour avoir le lit…"
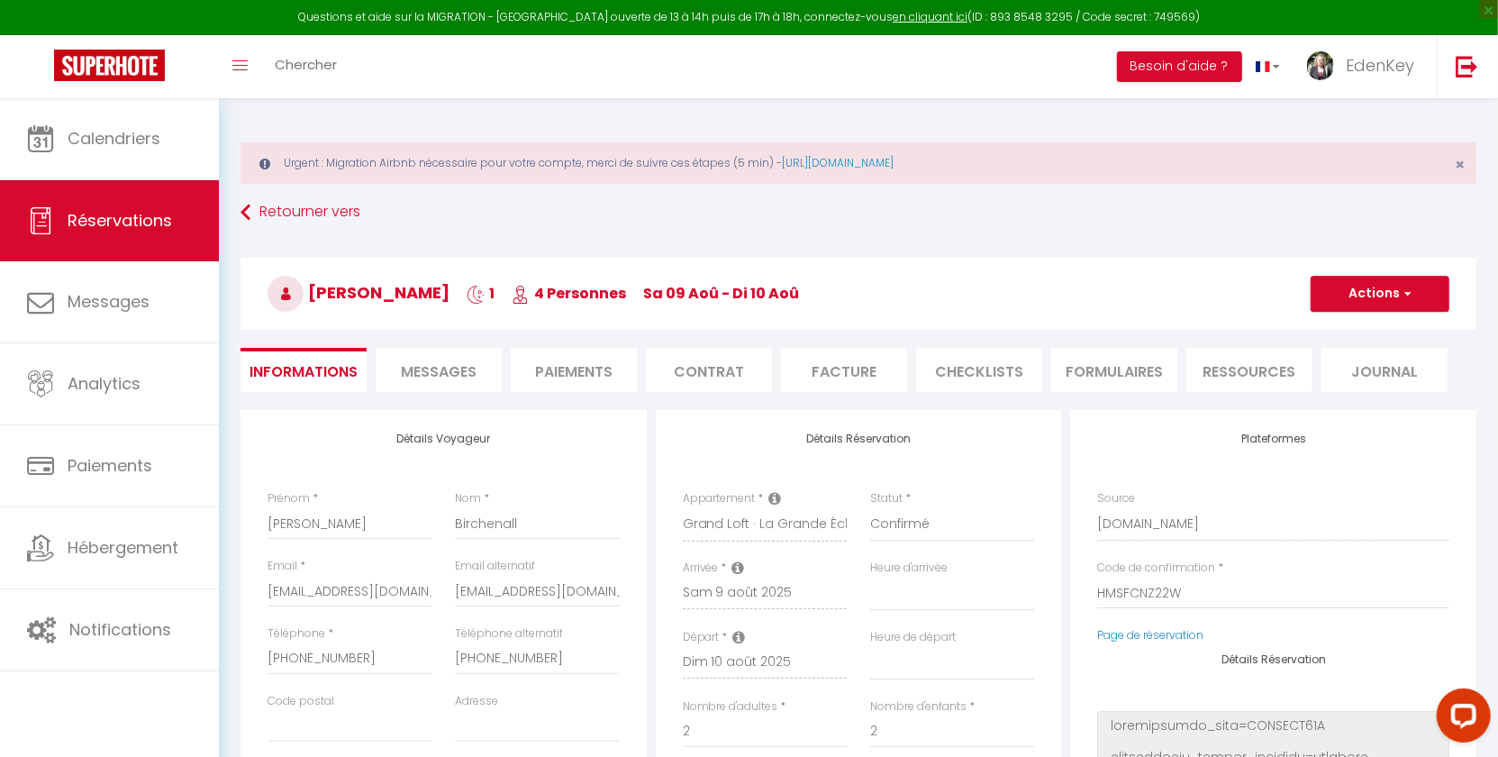
select select
type input "28"
type input "1.87"
select select
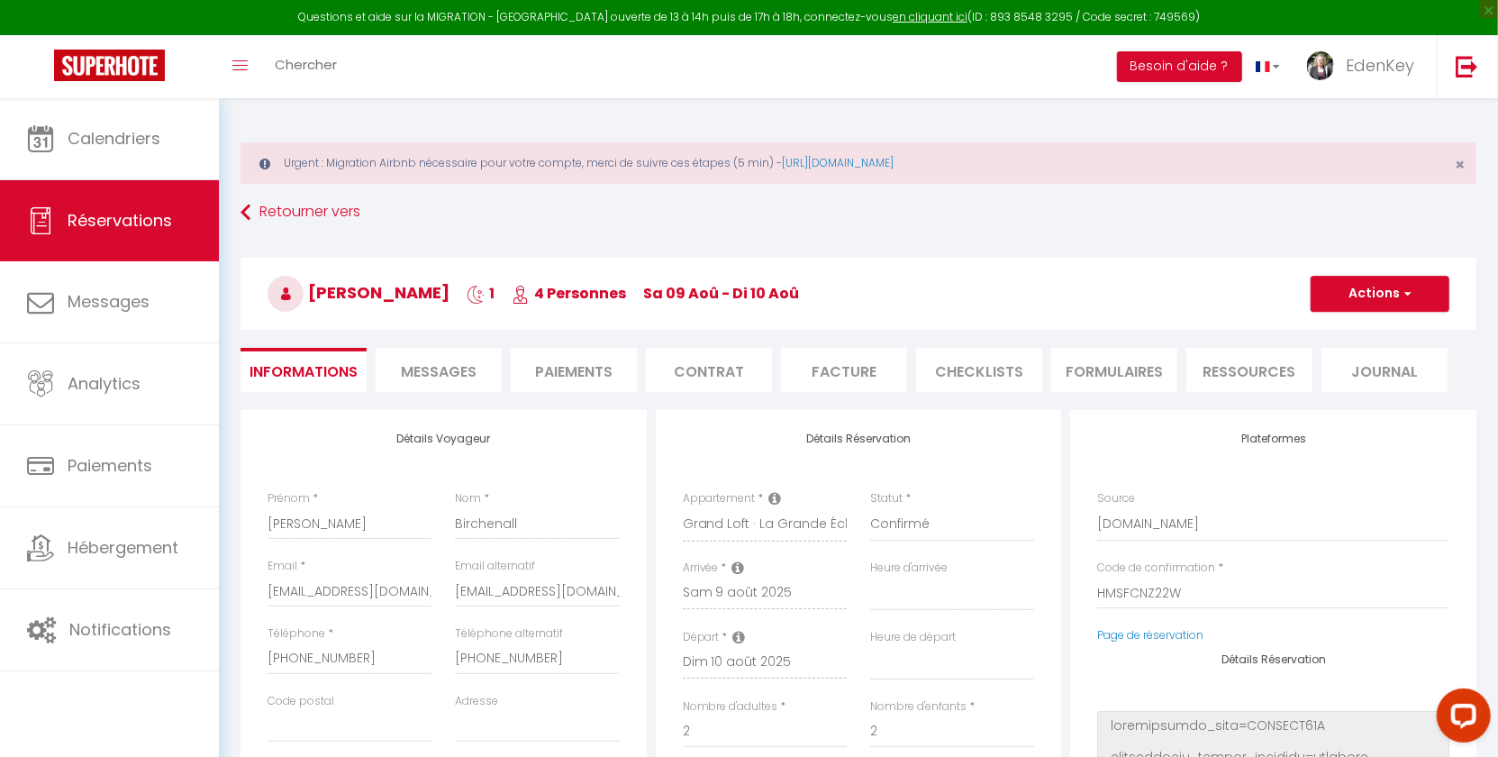
checkbox input "false"
select select
checkbox input "false"
select select "16:30"
select select "10:00"
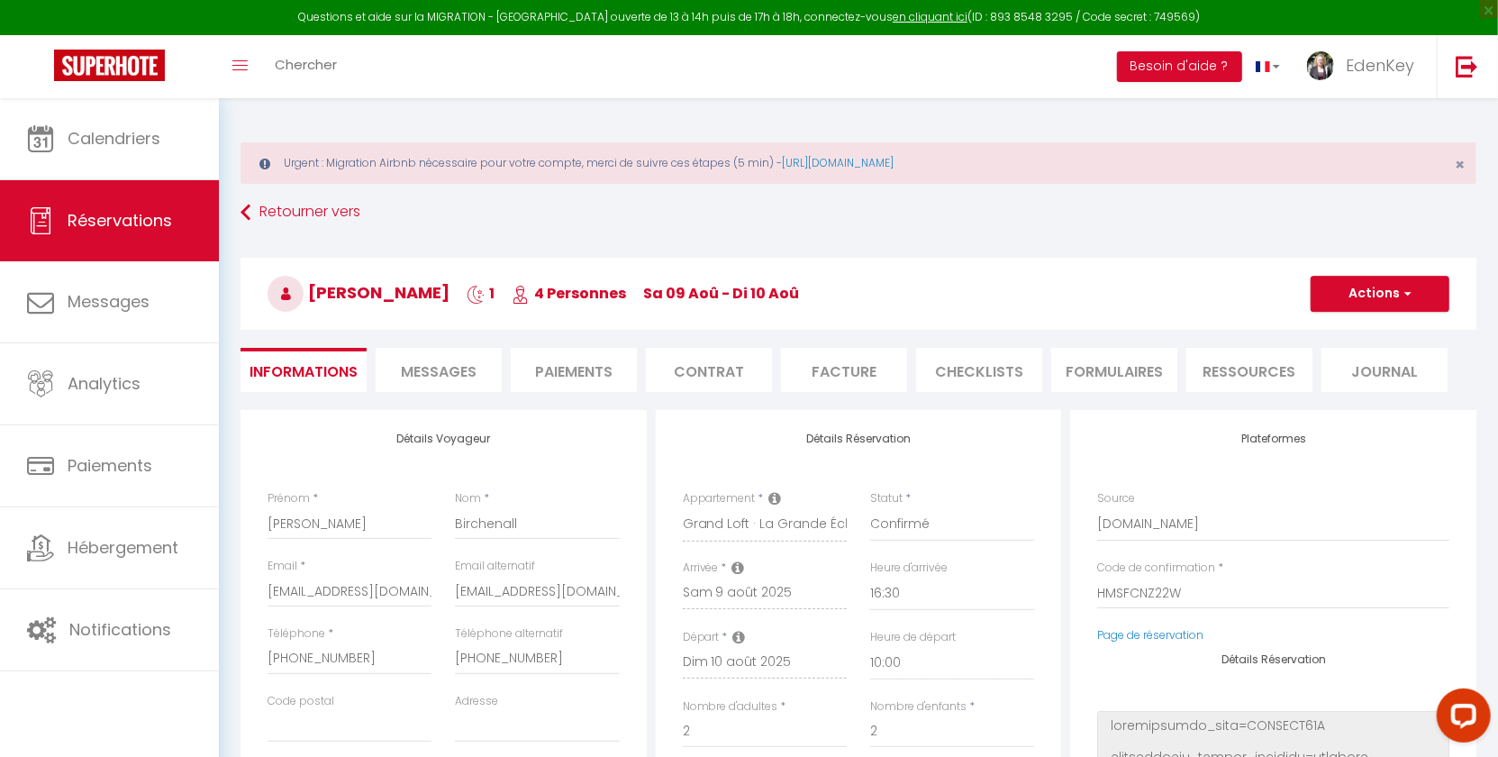
click at [439, 338] on div "Retourner vers Claire Birchenall 1 4 Personnes sa 09 Aoû - di 10 Aoû Actions En…" at bounding box center [858, 303] width 1259 height 214
click at [433, 364] on span "Messages" at bounding box center [439, 371] width 76 height 21
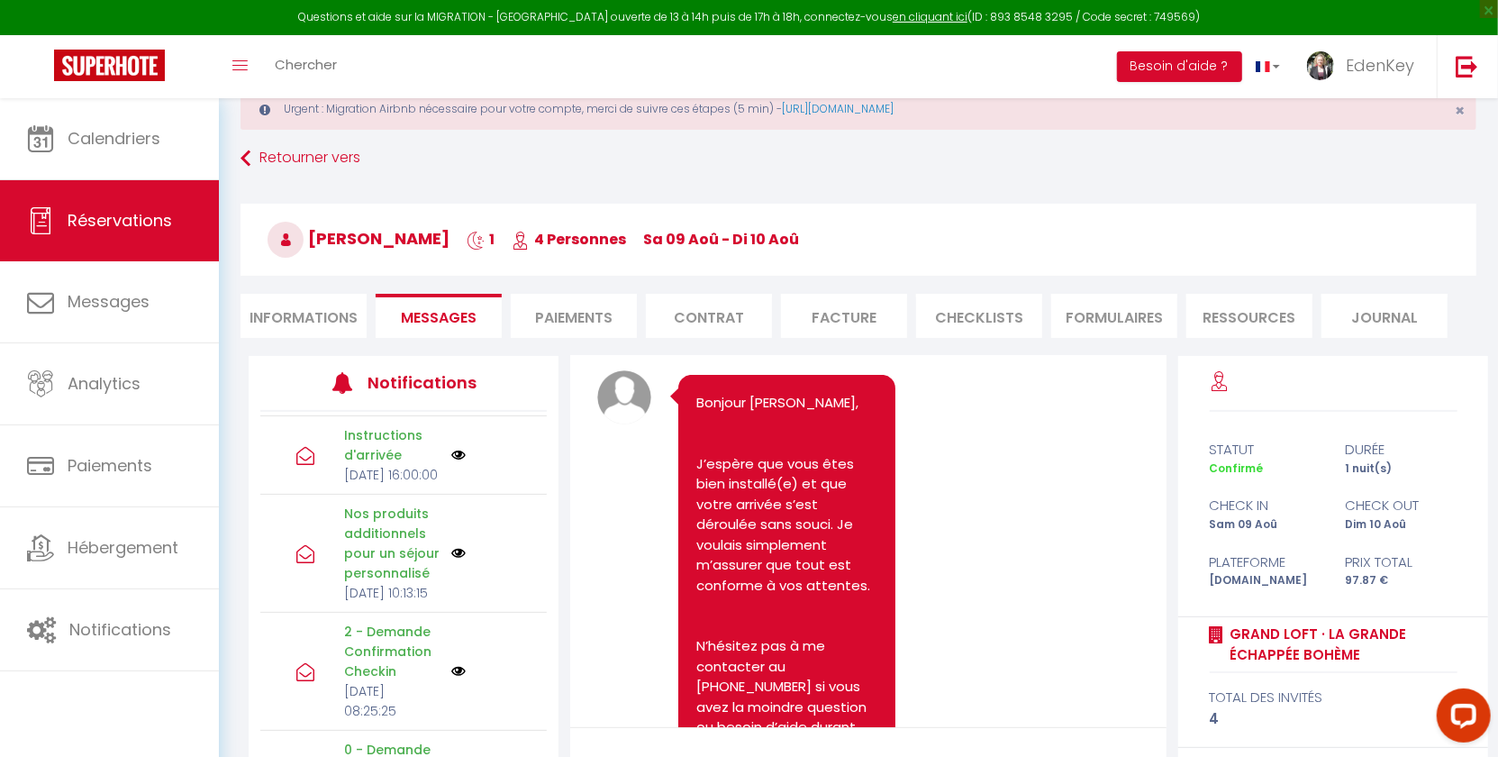
scroll to position [9484, 0]
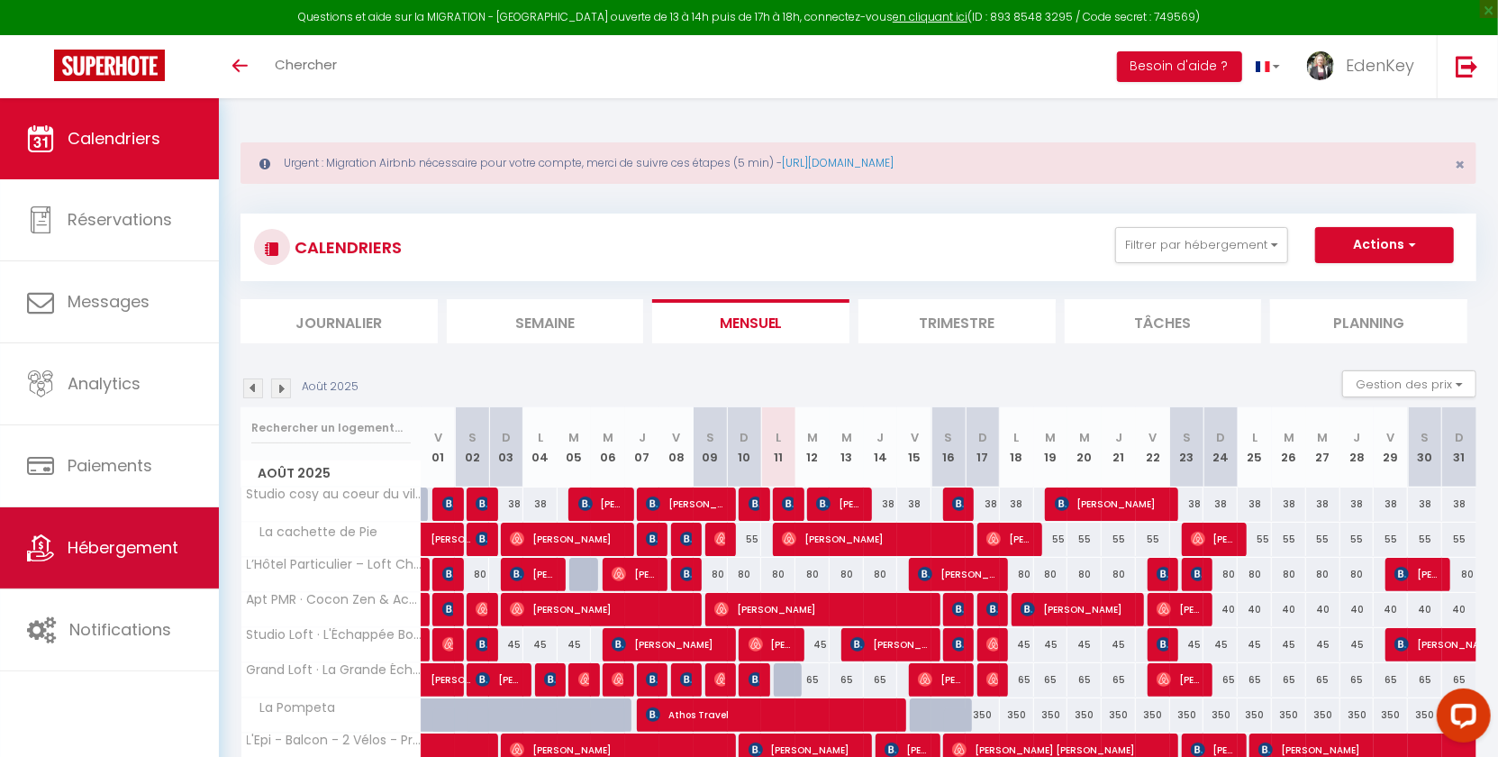
click at [121, 549] on span "Hébergement" at bounding box center [123, 547] width 111 height 23
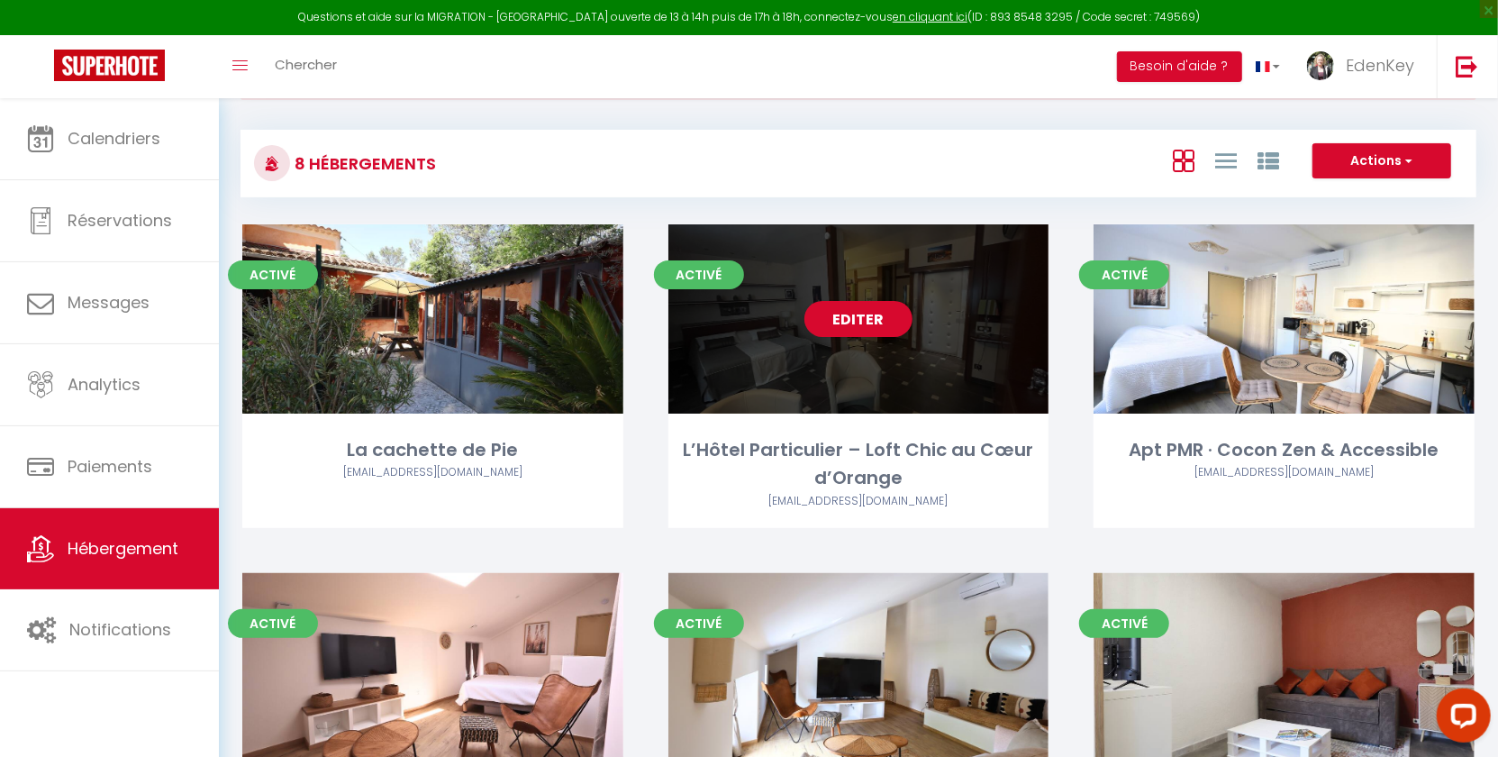
scroll to position [368, 0]
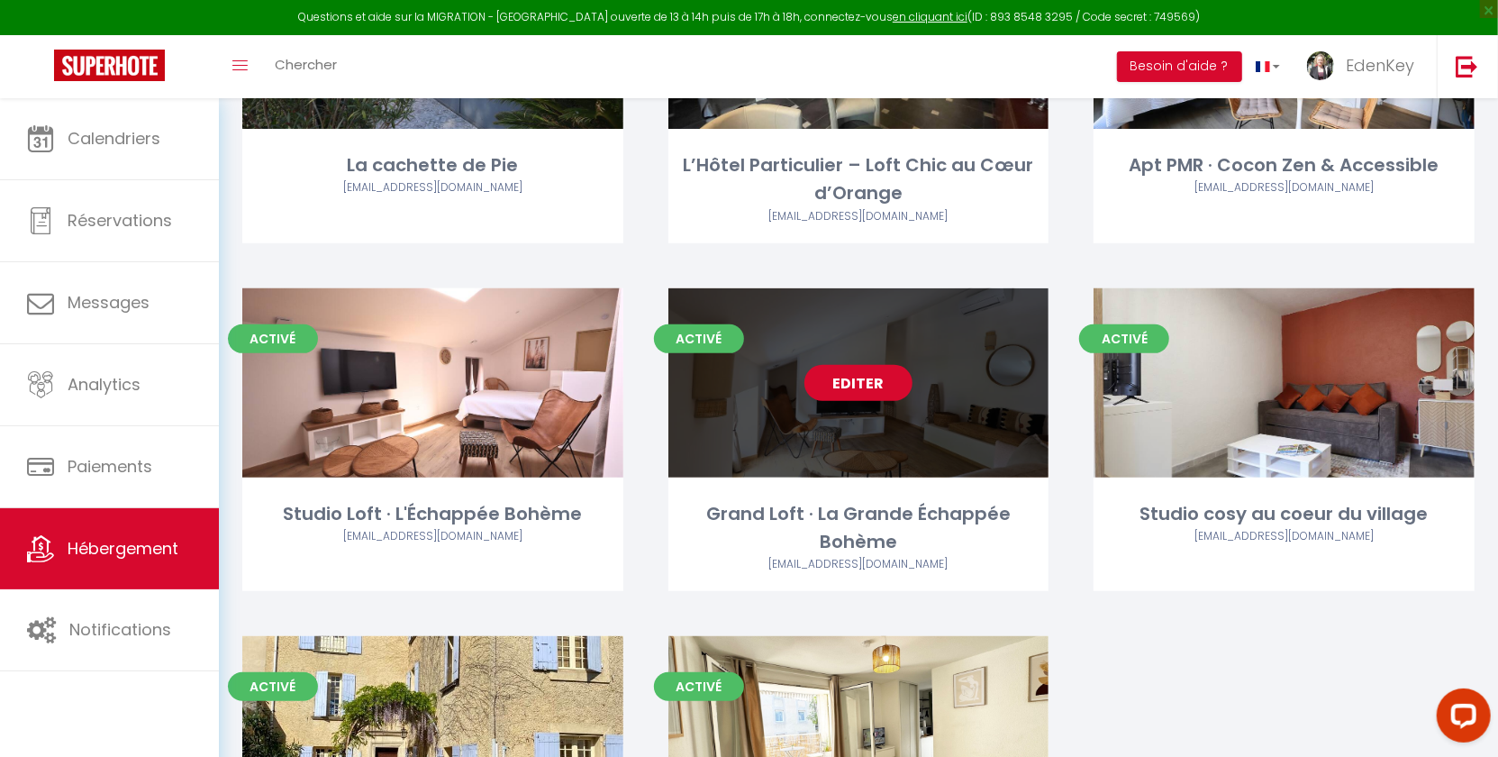
click at [865, 377] on link "Editer" at bounding box center [859, 383] width 108 height 36
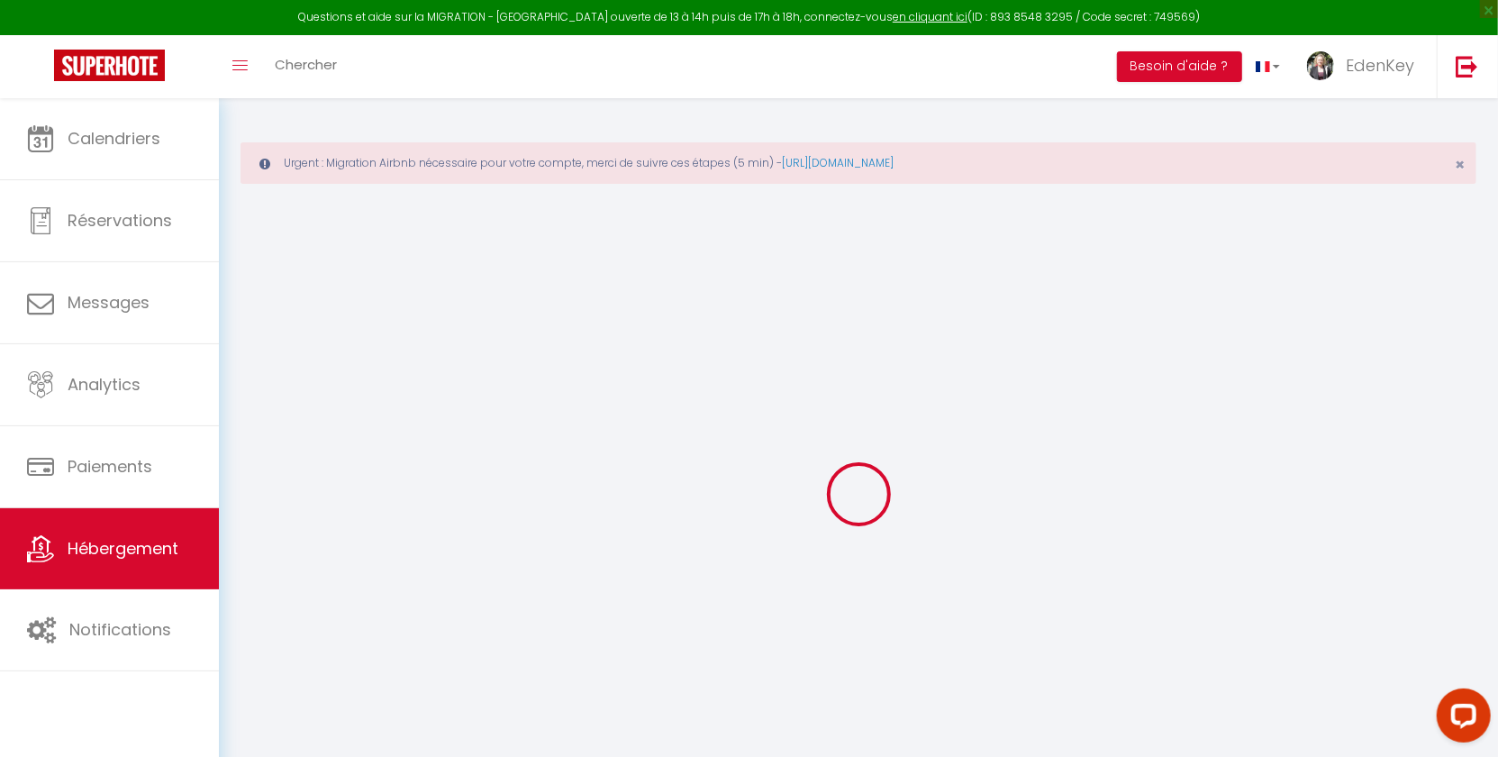
select select "+ 22 %"
select select "+ 25 %"
select select "+ 4 %"
select select "+ 17 %"
checkbox input "false"
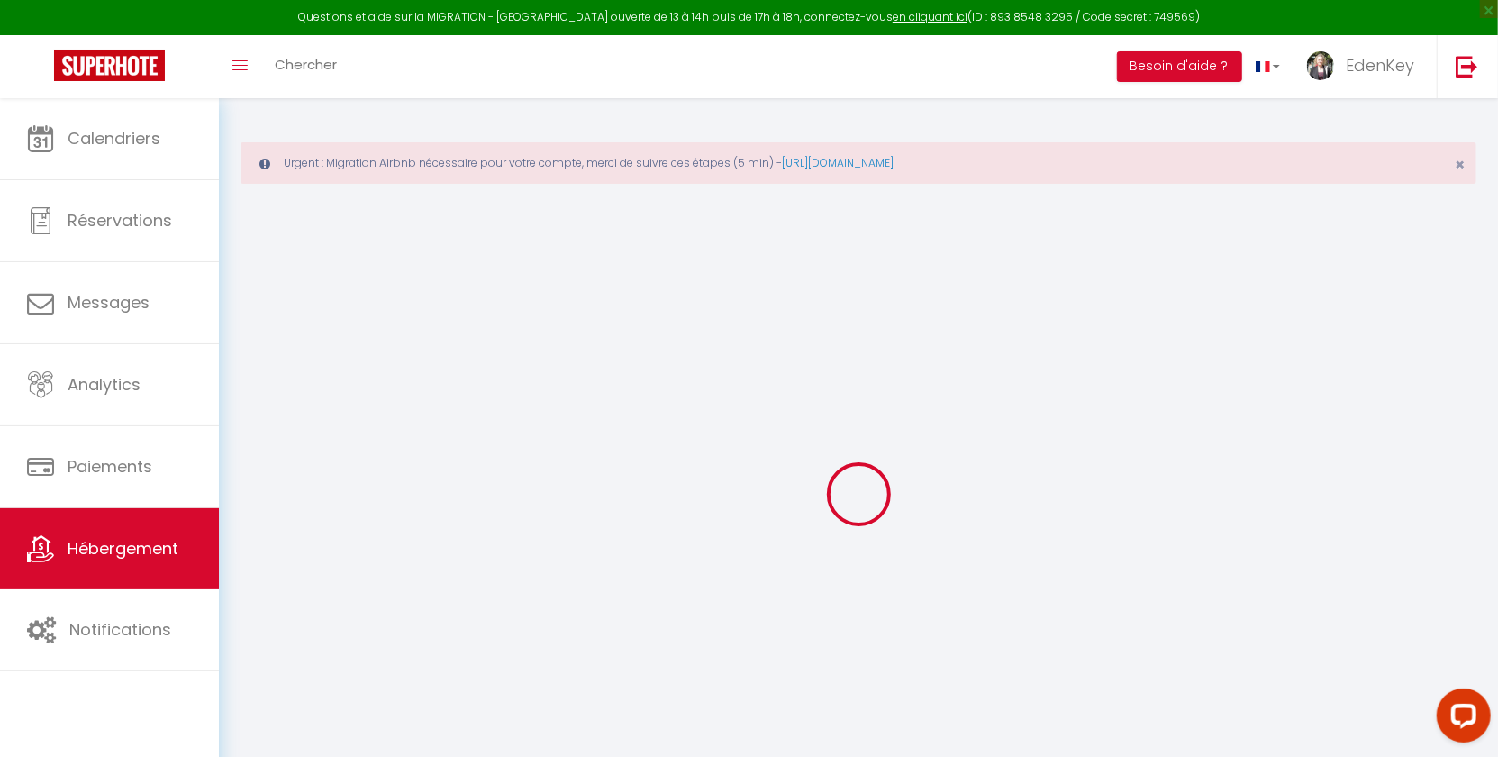
checkbox input "false"
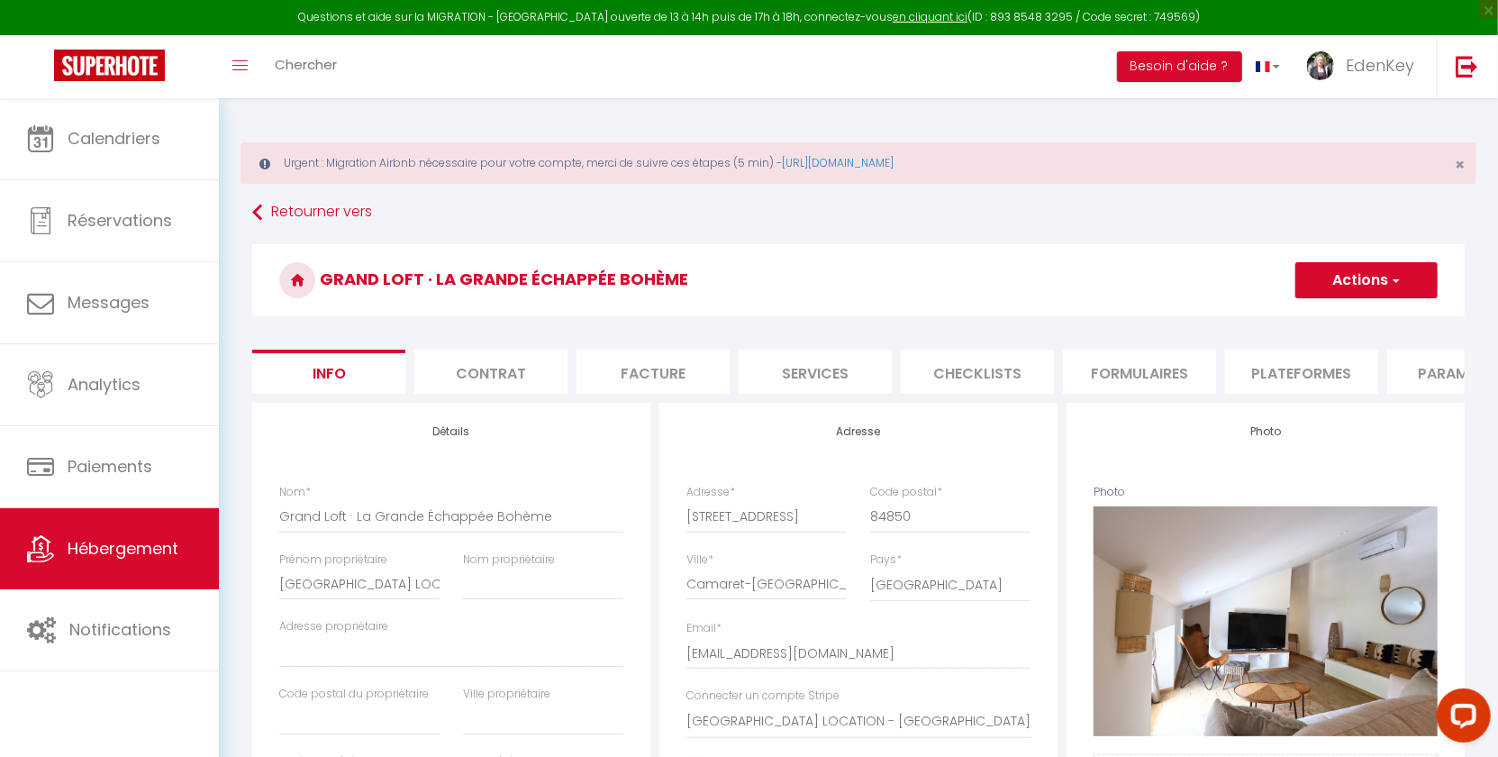
click at [1313, 372] on li "Plateformes" at bounding box center [1301, 372] width 153 height 44
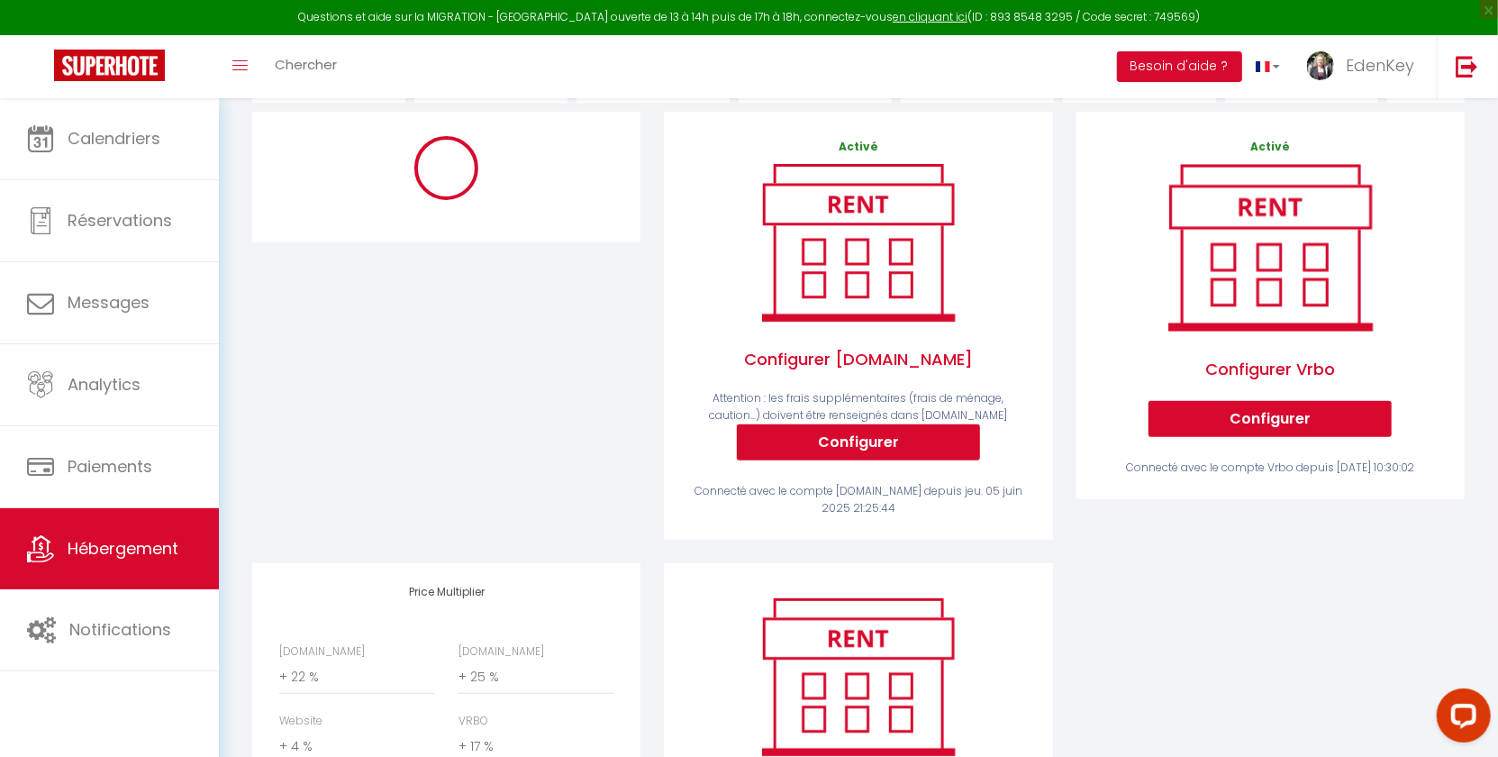
scroll to position [332, 0]
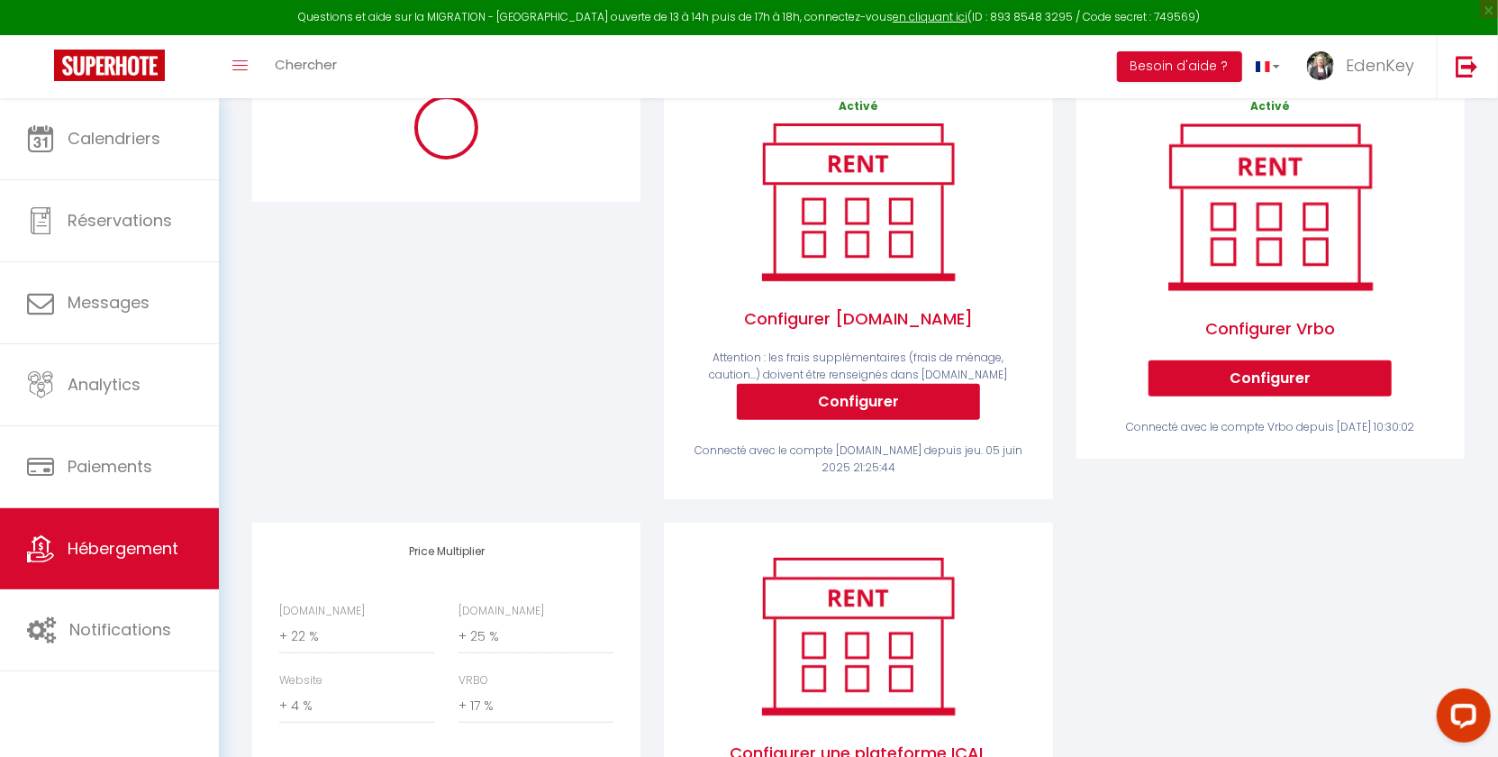
select select "10373-1416465782968629317"
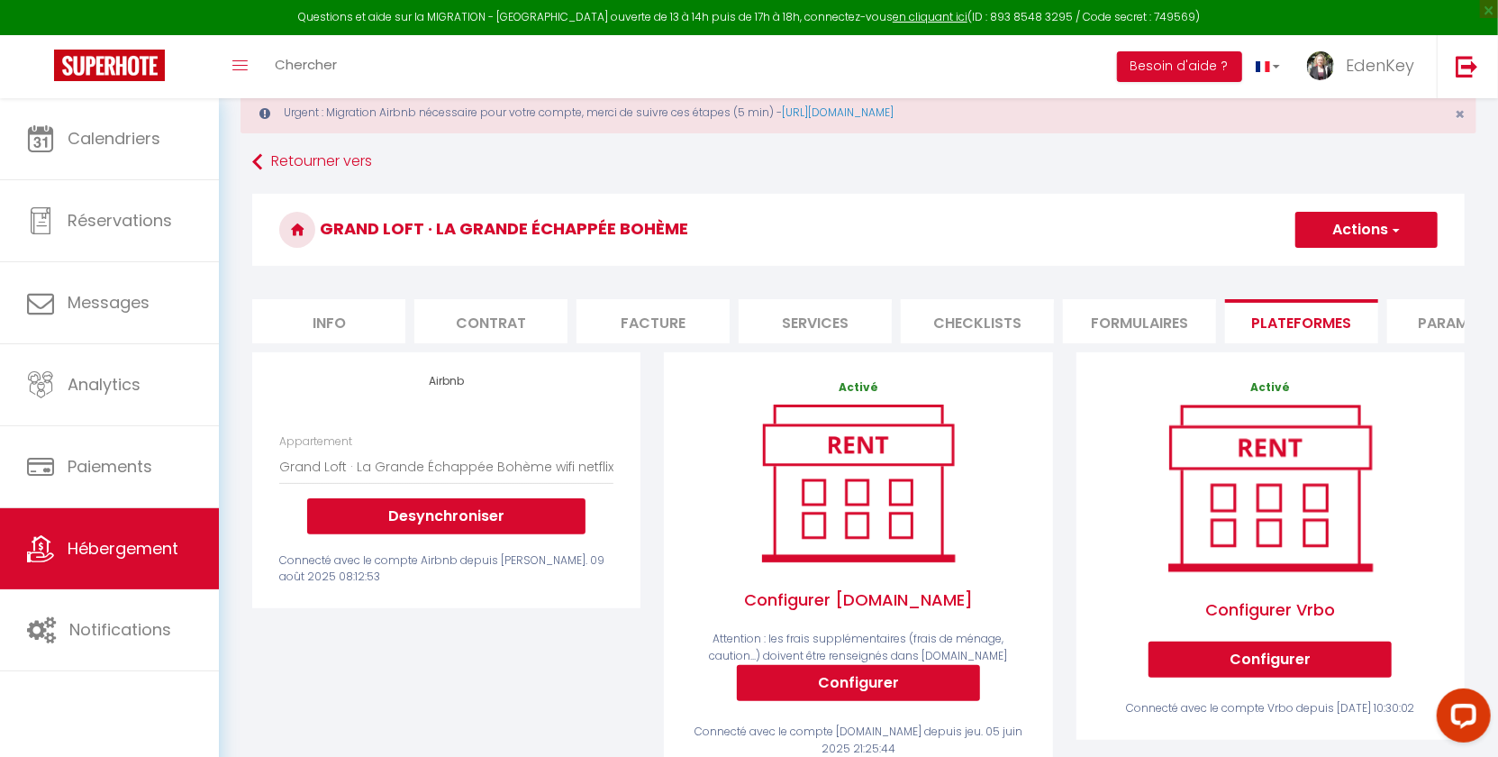
scroll to position [83, 0]
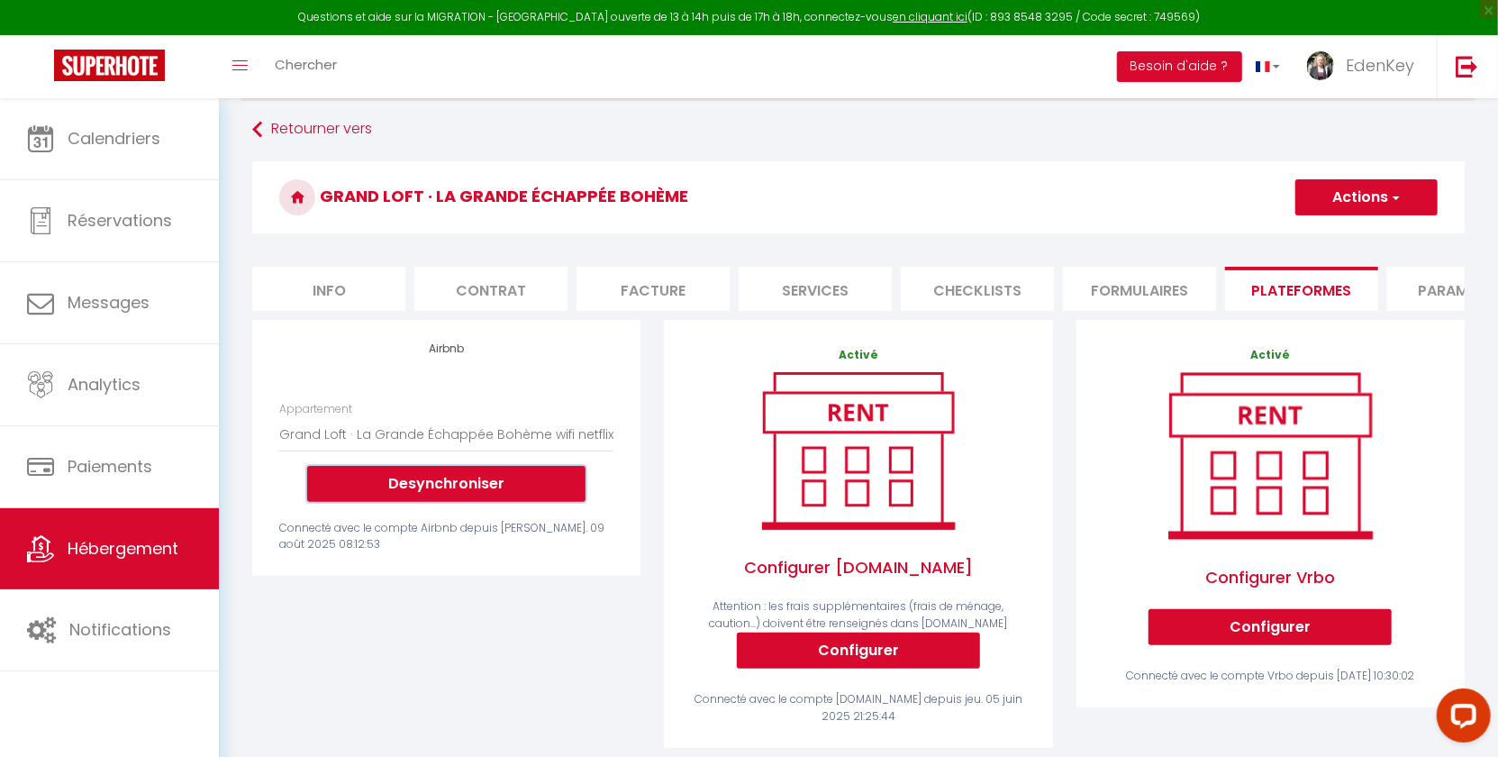
click at [459, 489] on button "Desynchroniser" at bounding box center [446, 484] width 278 height 36
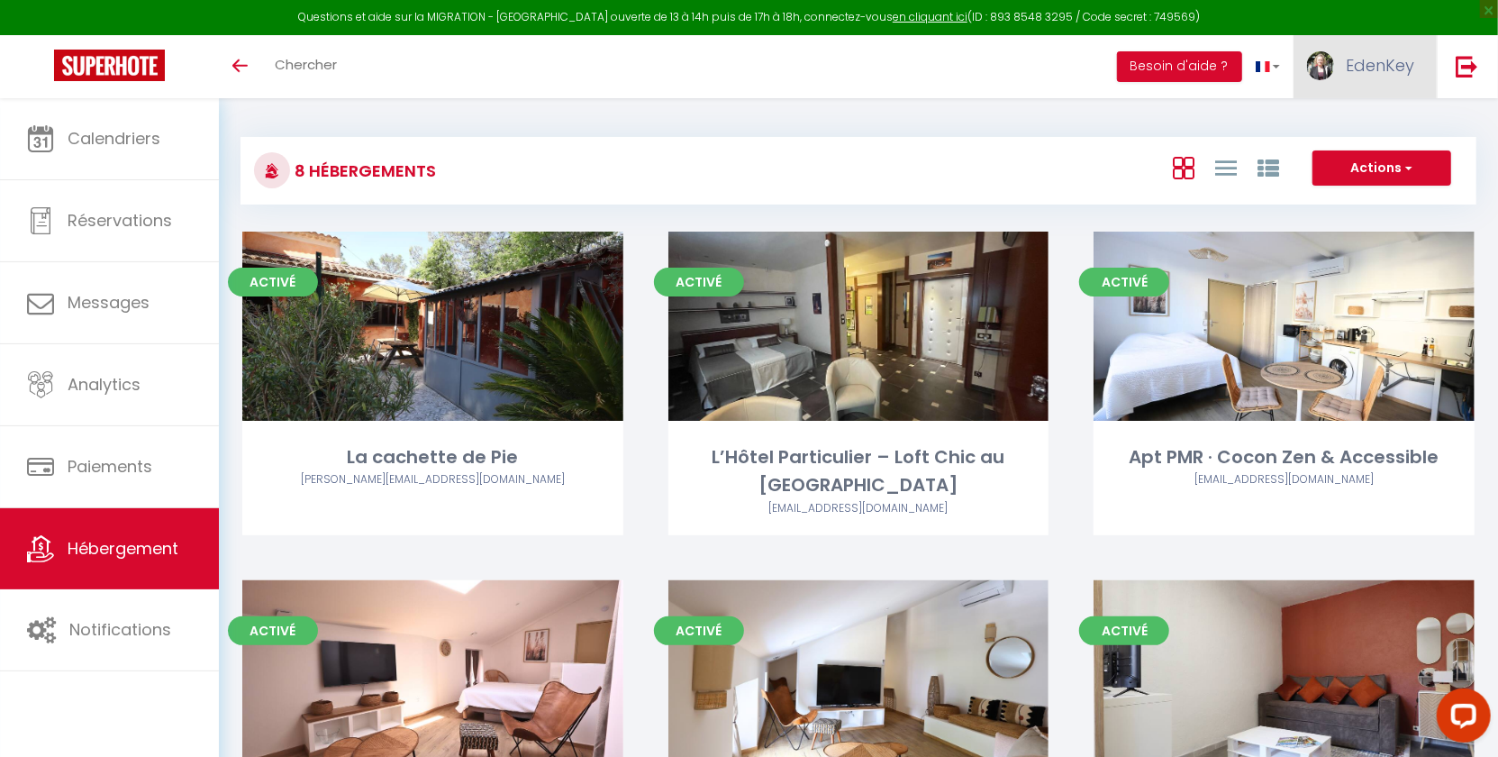
click at [1388, 68] on span "EdenKey" at bounding box center [1380, 65] width 68 height 23
click at [1372, 118] on link "Paramètres" at bounding box center [1364, 125] width 133 height 31
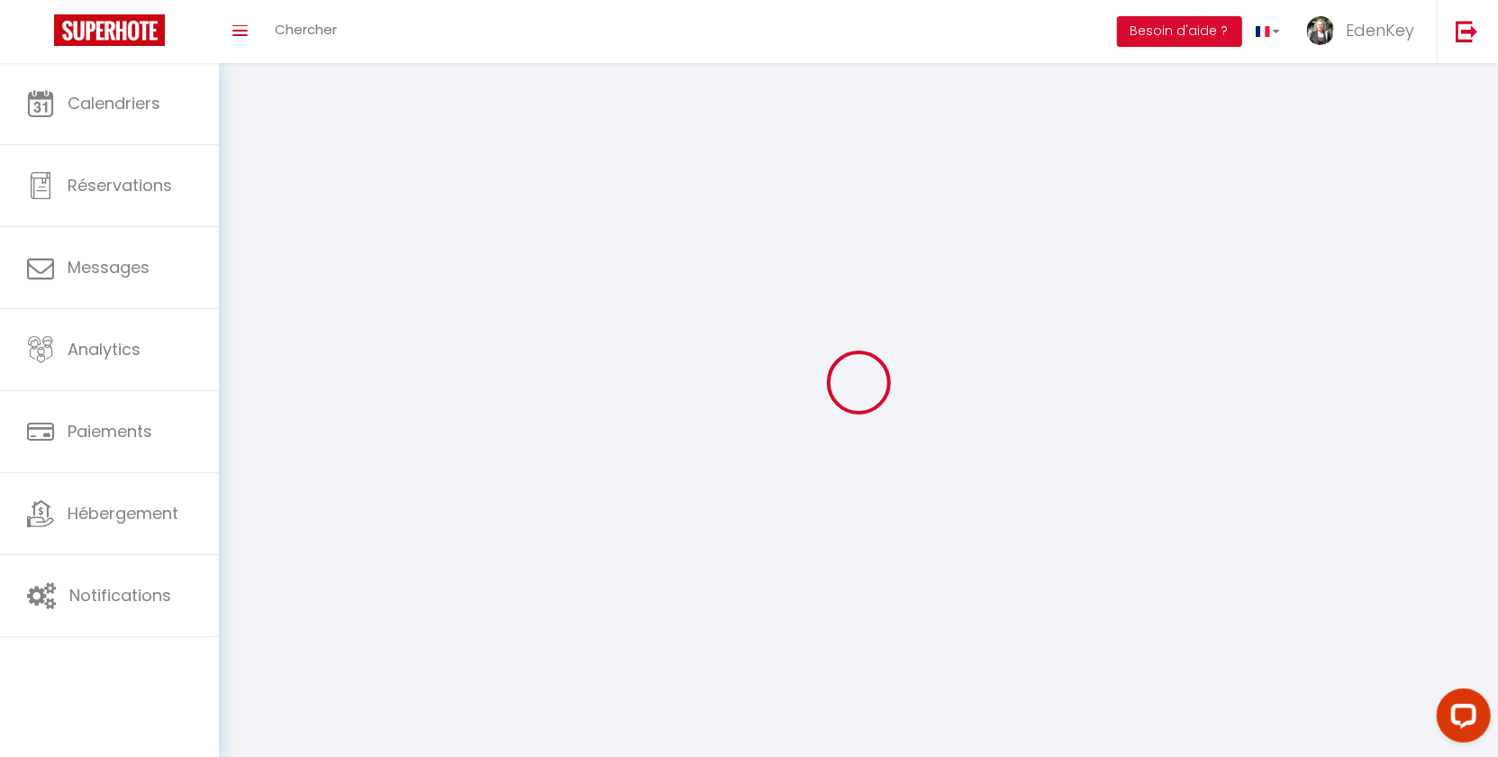
type input "hjaV2hmOwEpKIGVxipyDD1KAQ"
type input "oVZ7rXEJYVBlD1zuctrHdSq8o"
type input "https://app.superhote.com/#/get-available-rentals/oVZ7rXEJYVBlD1zuctrHdSq8o"
select select "fr"
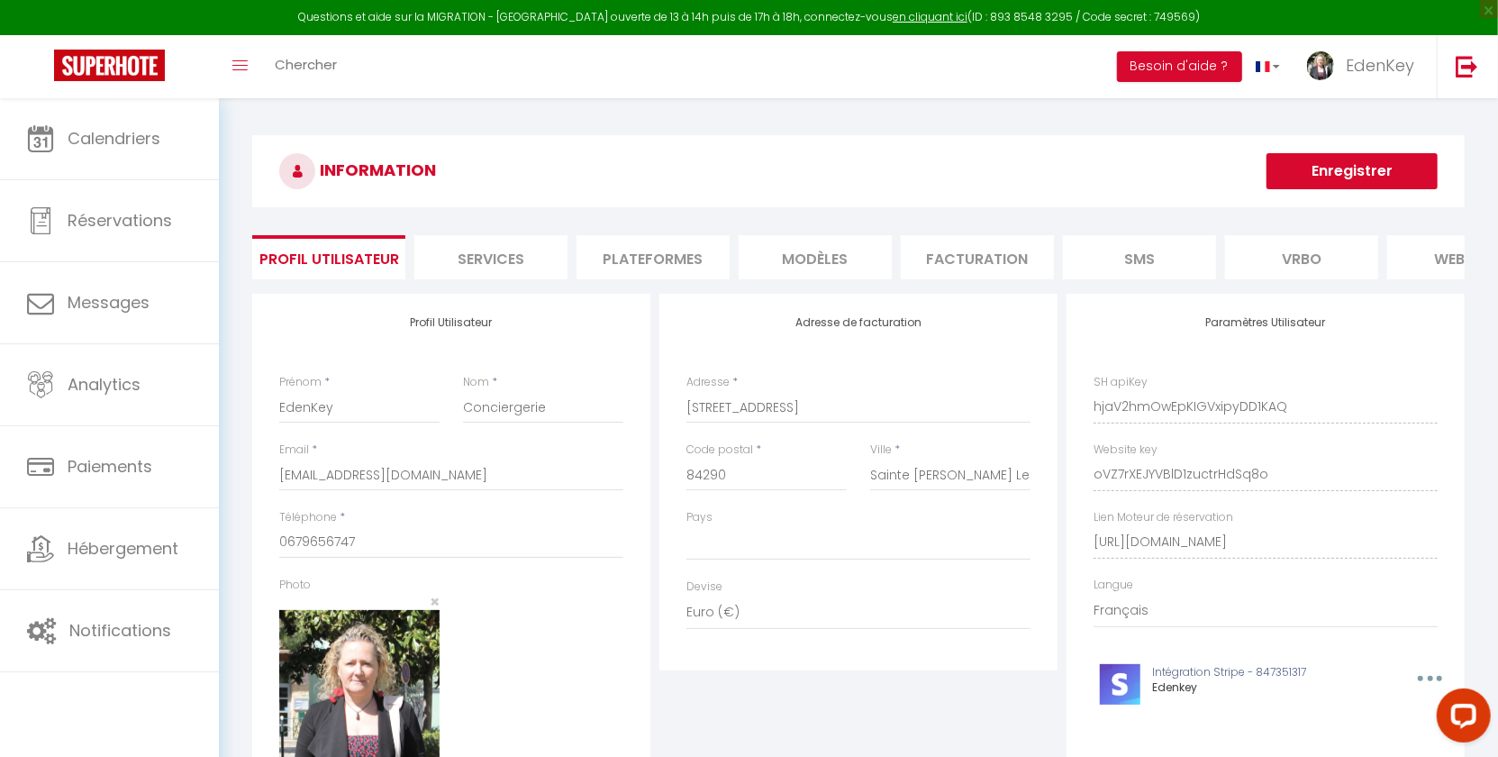
click at [660, 268] on li "Plateformes" at bounding box center [653, 257] width 153 height 44
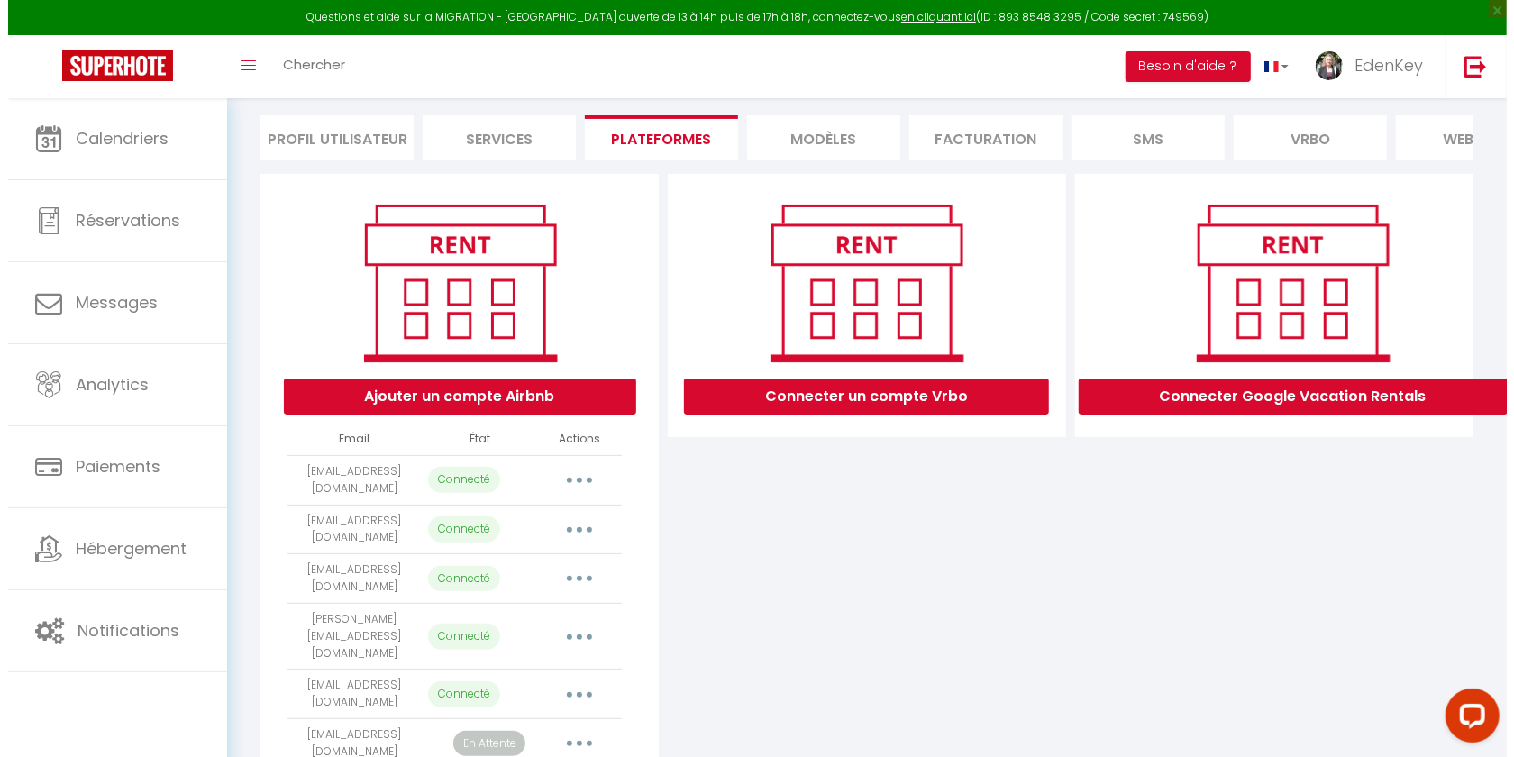
scroll to position [144, 0]
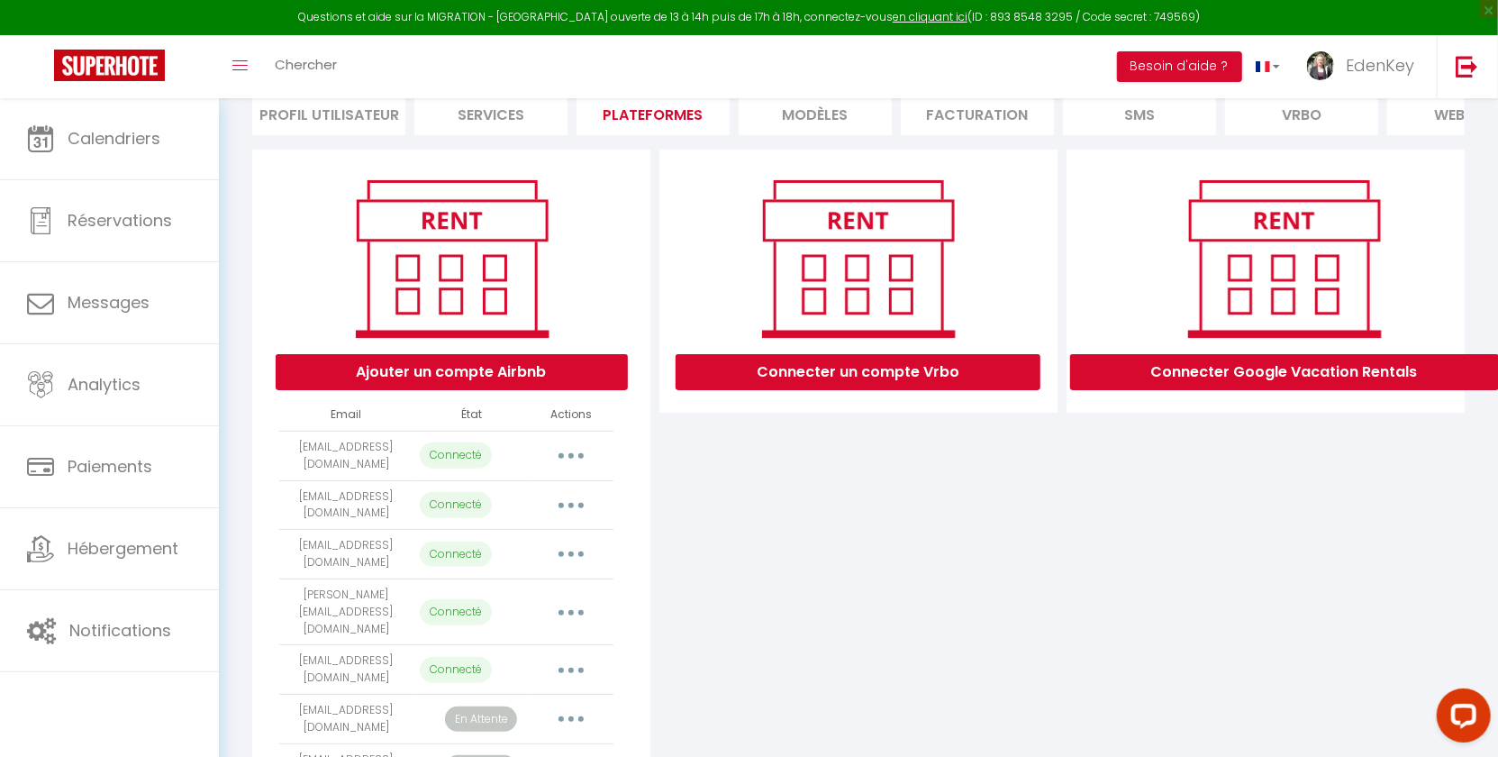
click at [573, 519] on button "button" at bounding box center [571, 505] width 50 height 29
click at [563, 560] on link "Importer les appartements" at bounding box center [491, 546] width 199 height 31
select select "68521"
select select "68522"
select select "68523"
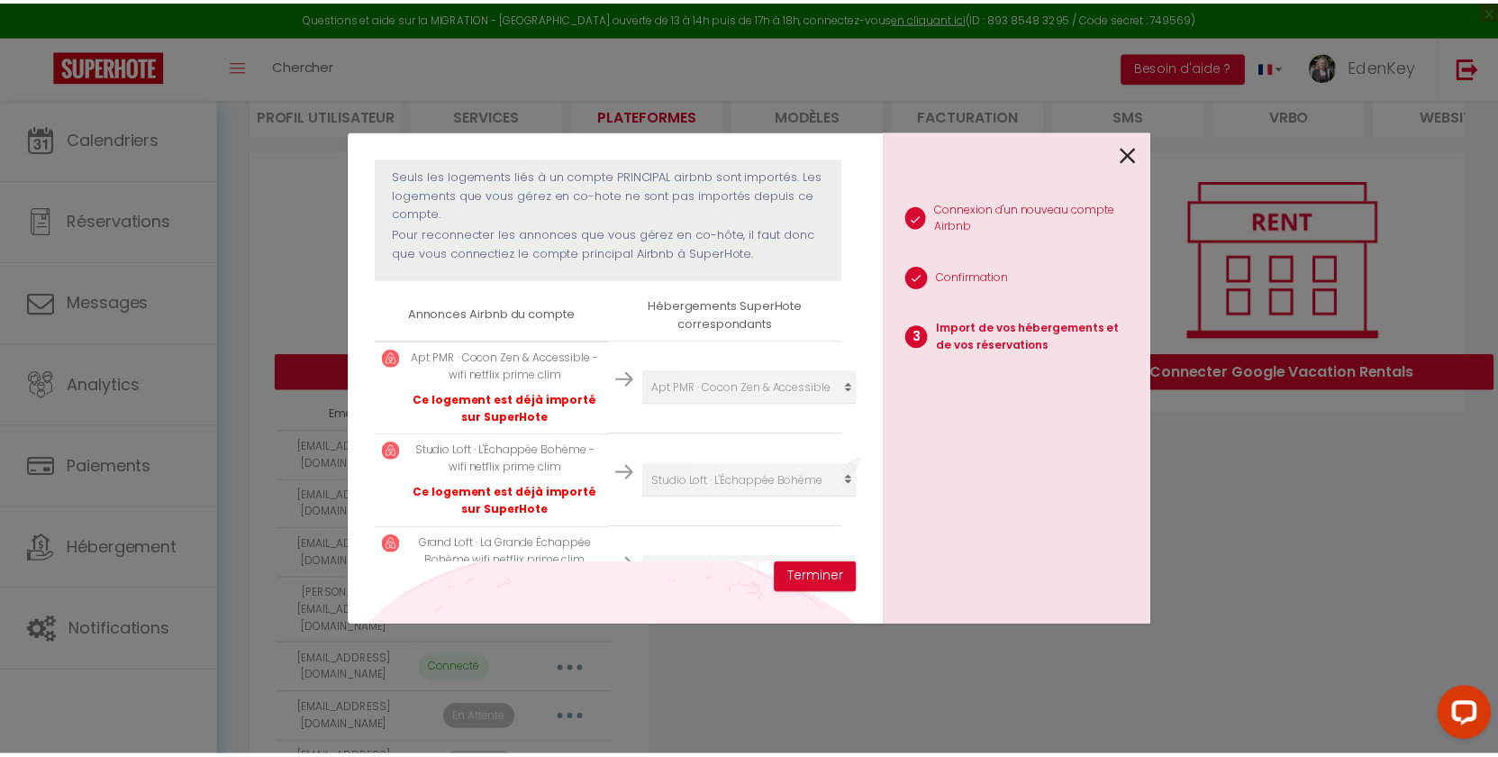
scroll to position [268, 0]
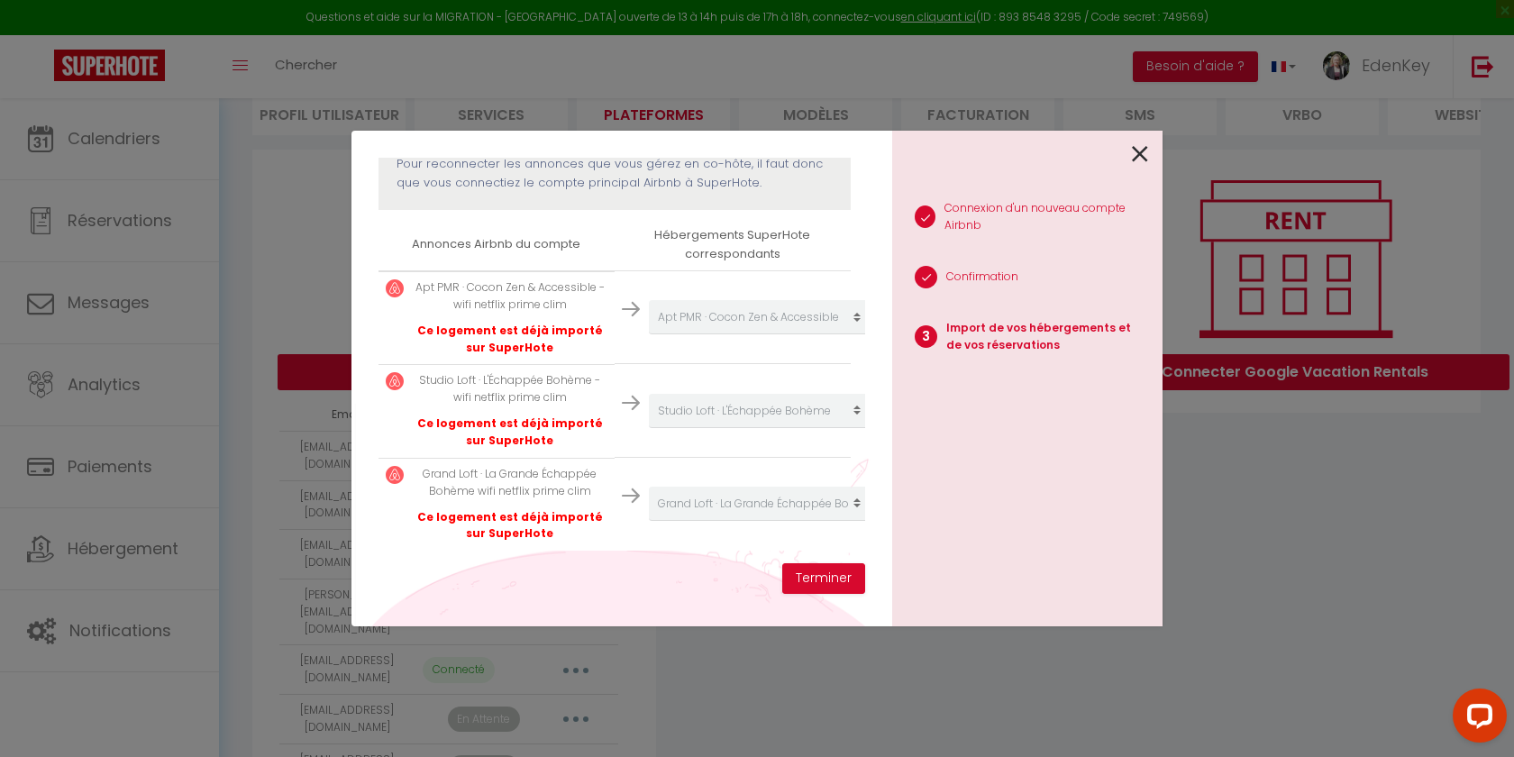
click at [1138, 152] on icon at bounding box center [1140, 154] width 16 height 27
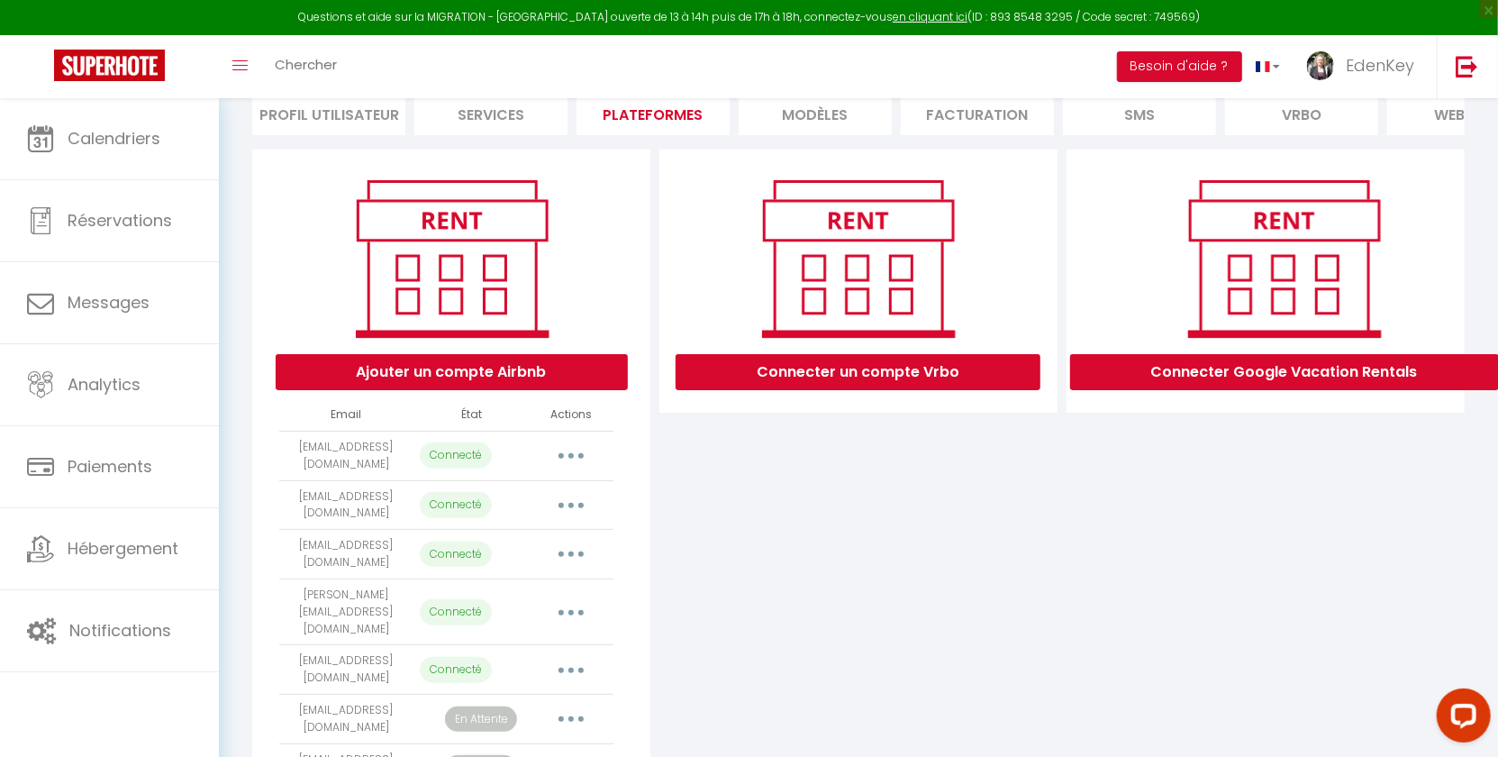
click at [575, 513] on button "button" at bounding box center [571, 505] width 50 height 29
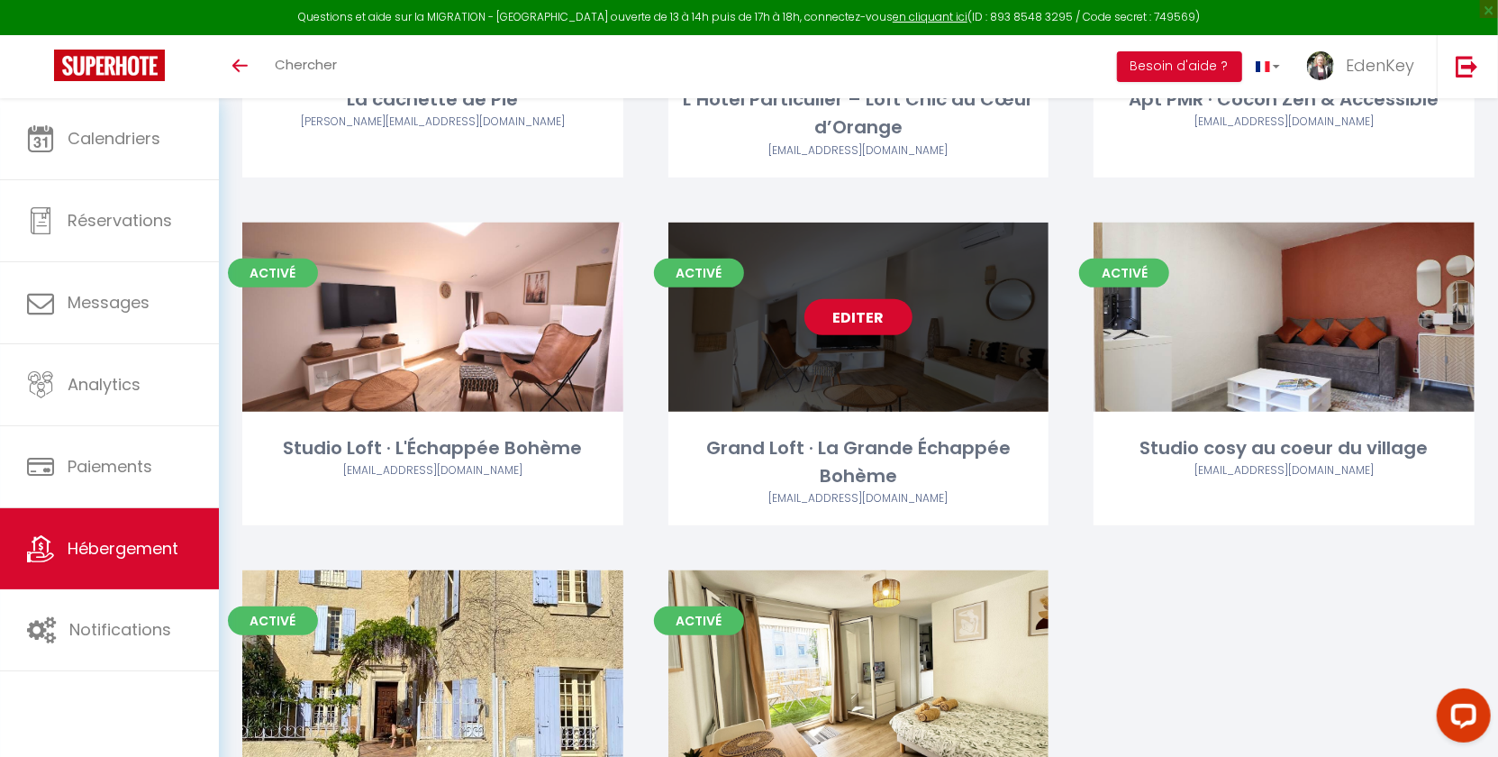
click at [860, 310] on link "Editer" at bounding box center [859, 317] width 108 height 36
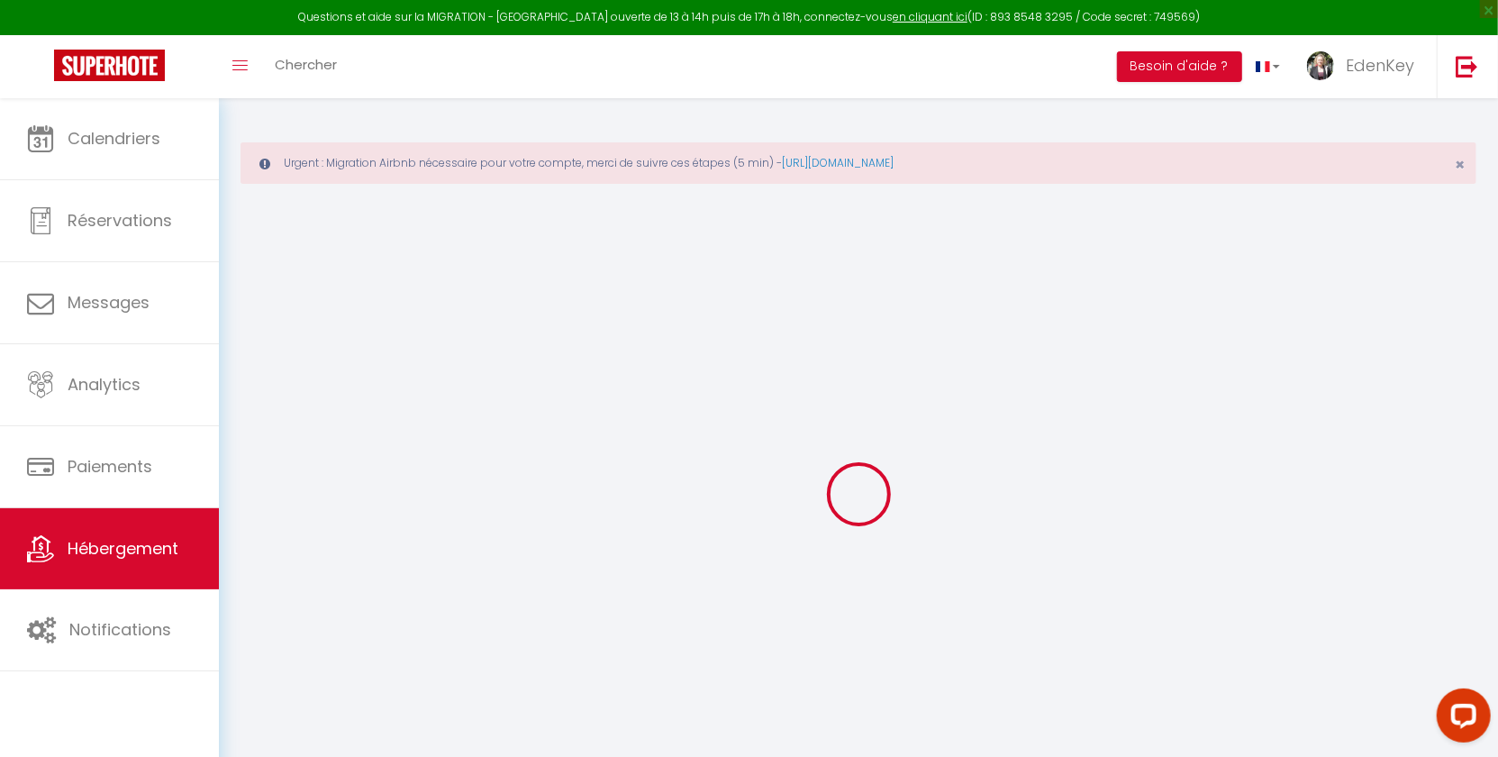
type input "Grand Loft · La Grande Échappée Bohème"
type input "[GEOGRAPHIC_DATA] LOCATION"
select select "2"
select select "0"
type input "65"
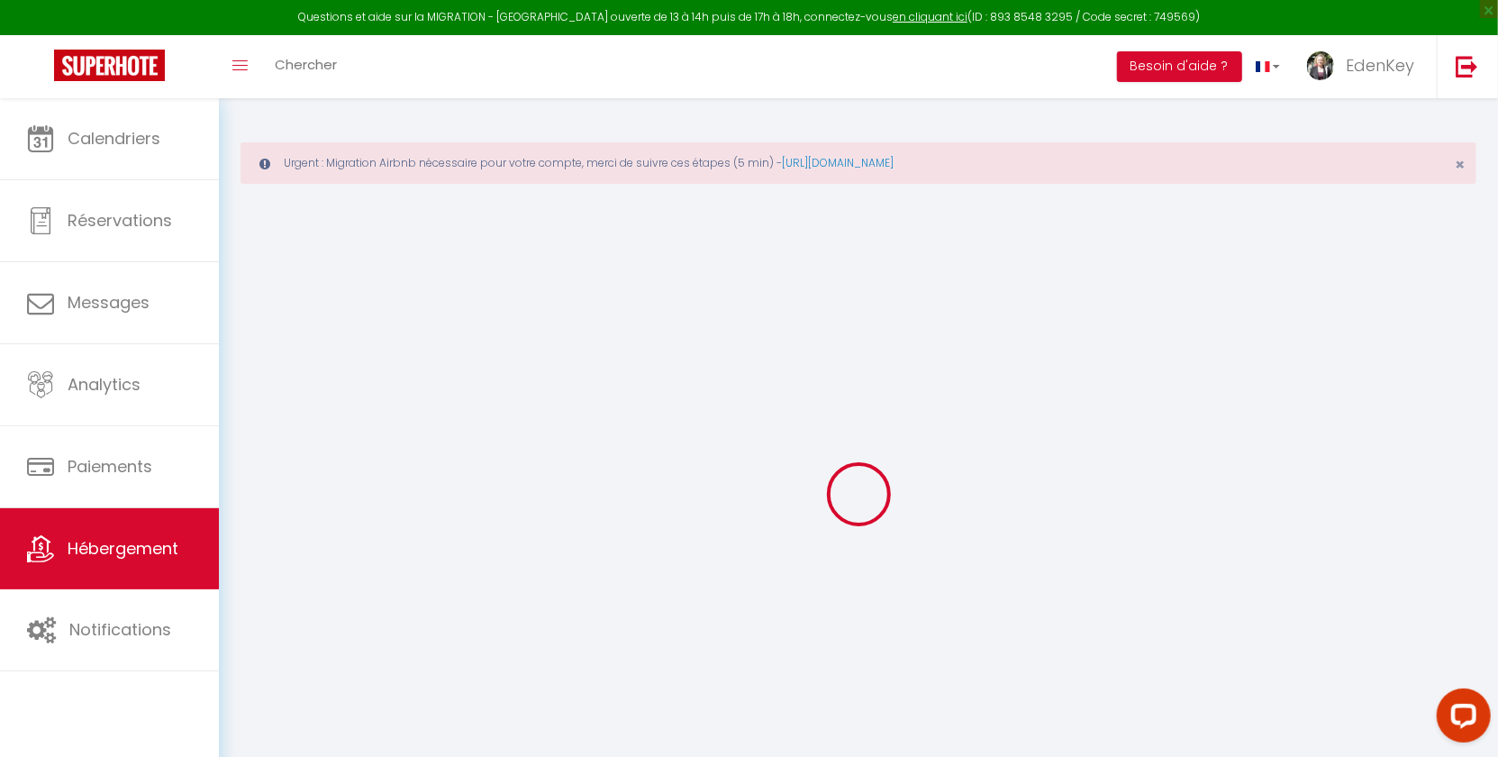
type input "28"
type input "0.75"
type input "200"
select select
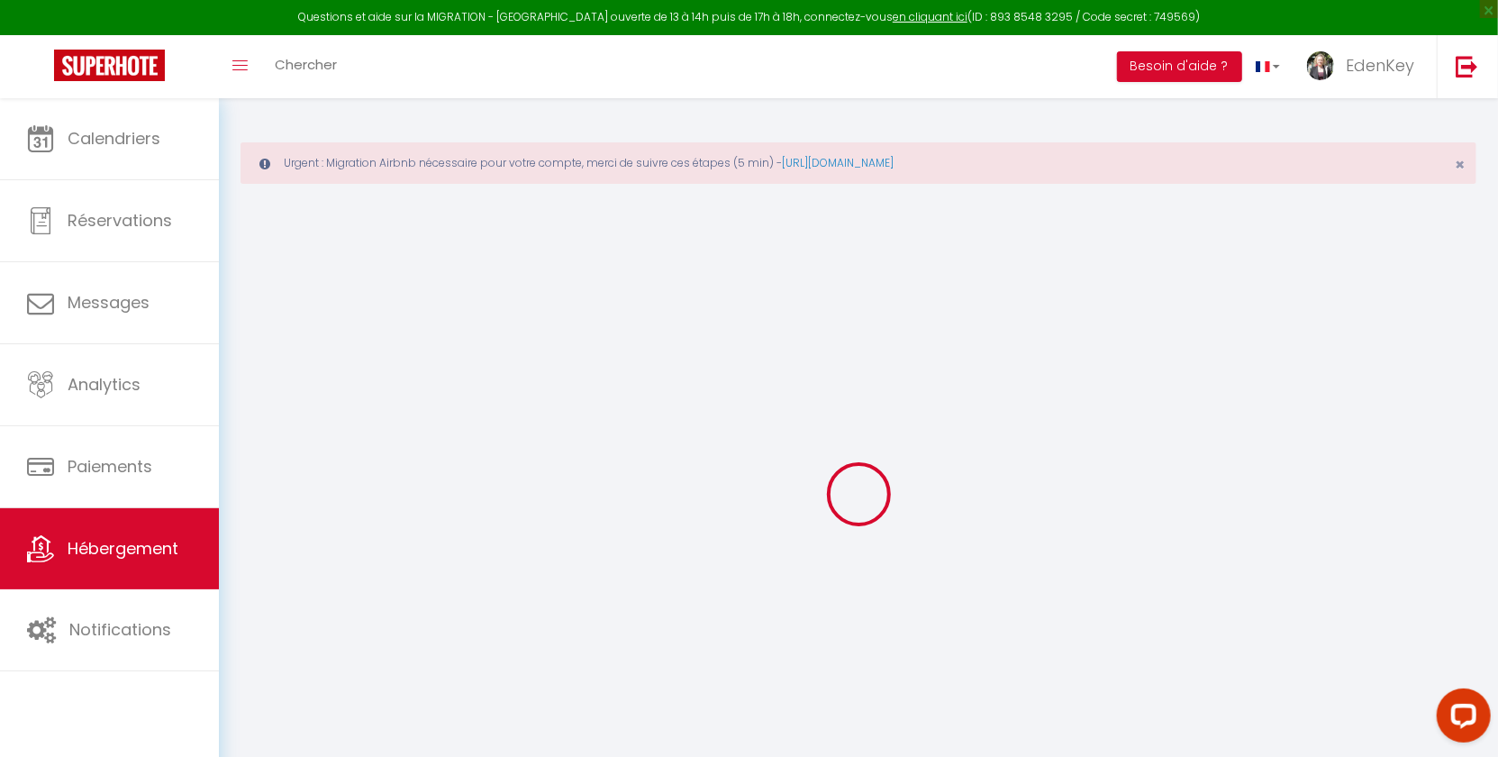
select select
type input "[STREET_ADDRESS]"
type input "84850"
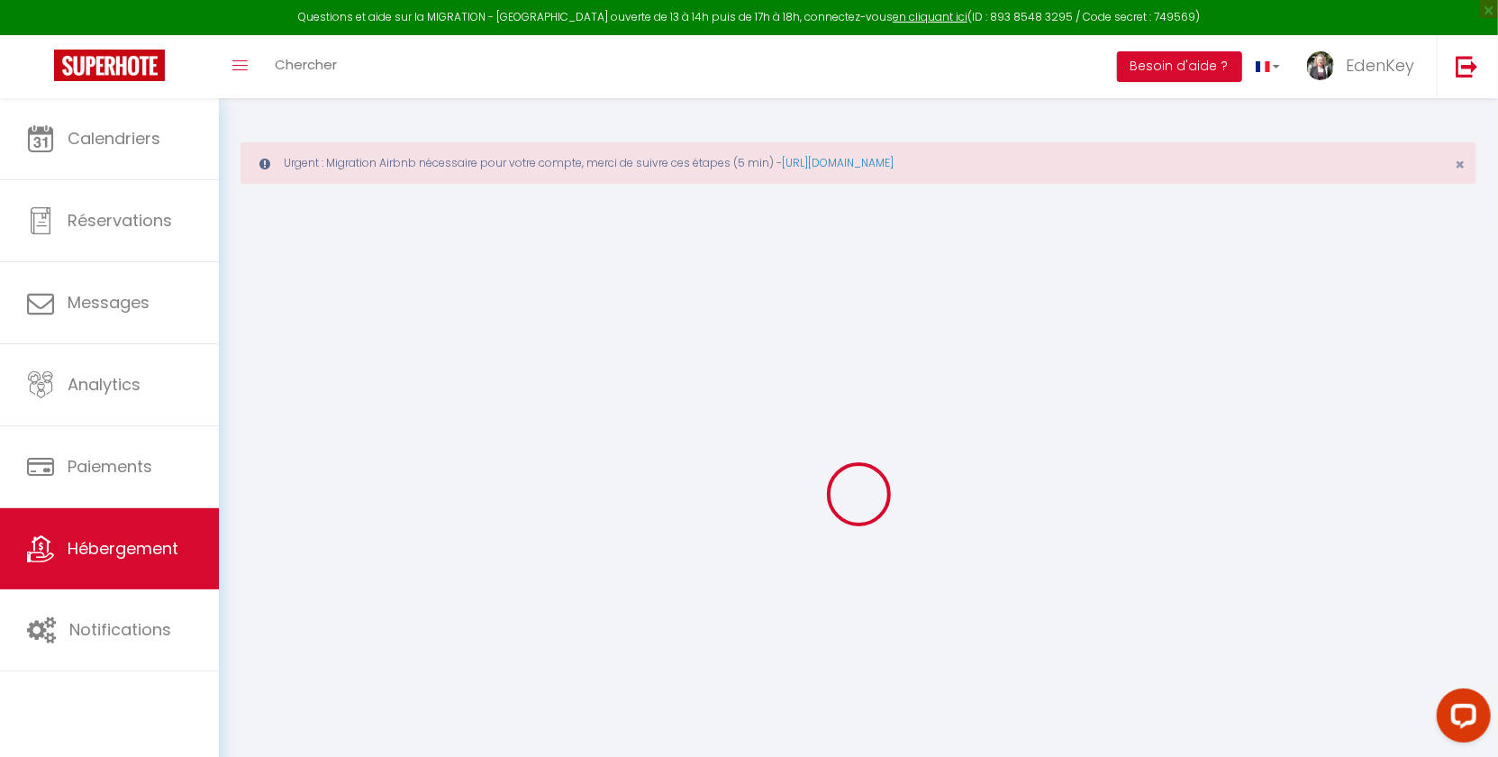
type input "Camaret-[GEOGRAPHIC_DATA]"
type input "[EMAIL_ADDRESS][DOMAIN_NAME]"
select select "14317"
checkbox input "false"
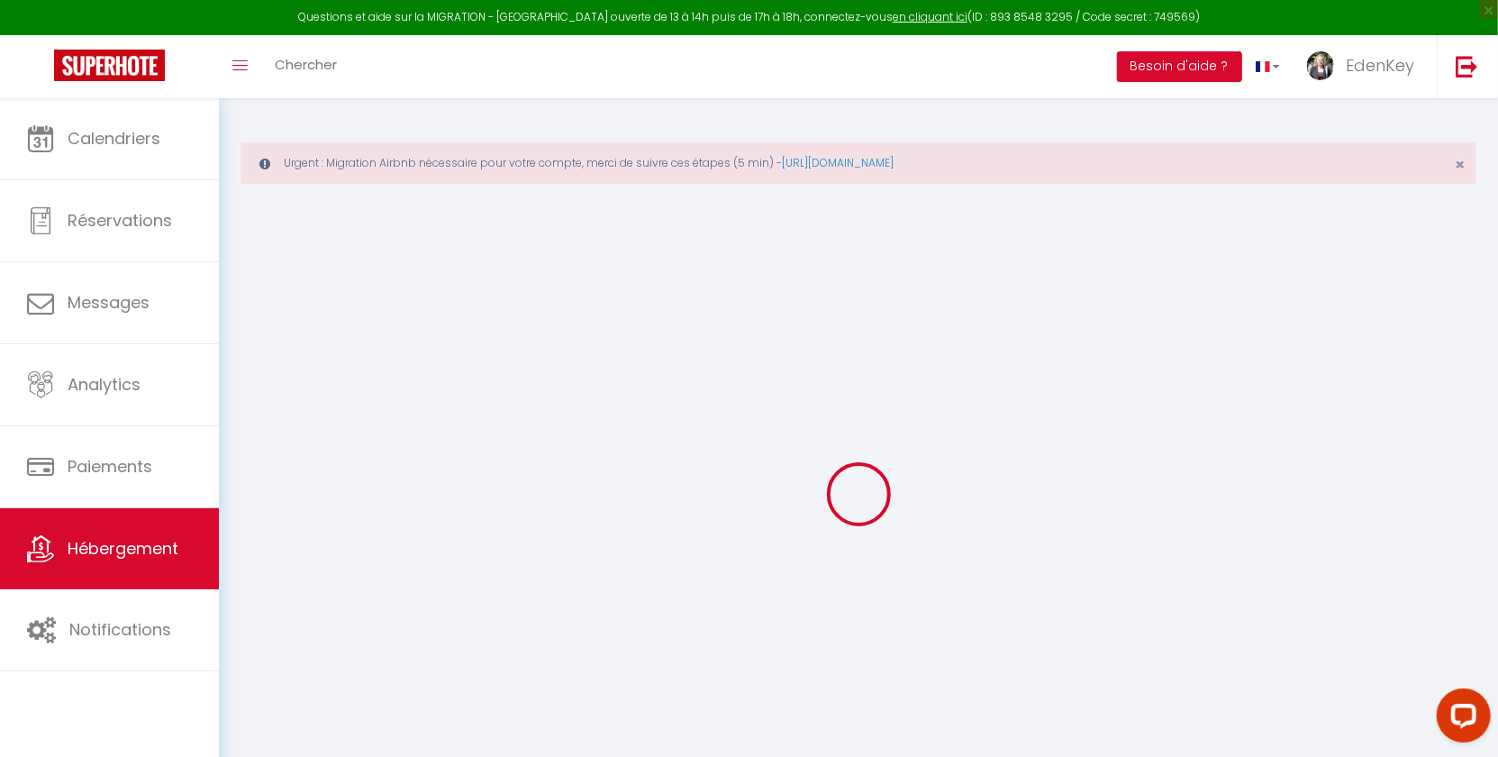
checkbox input "false"
type input "23"
type input "28"
type input "0"
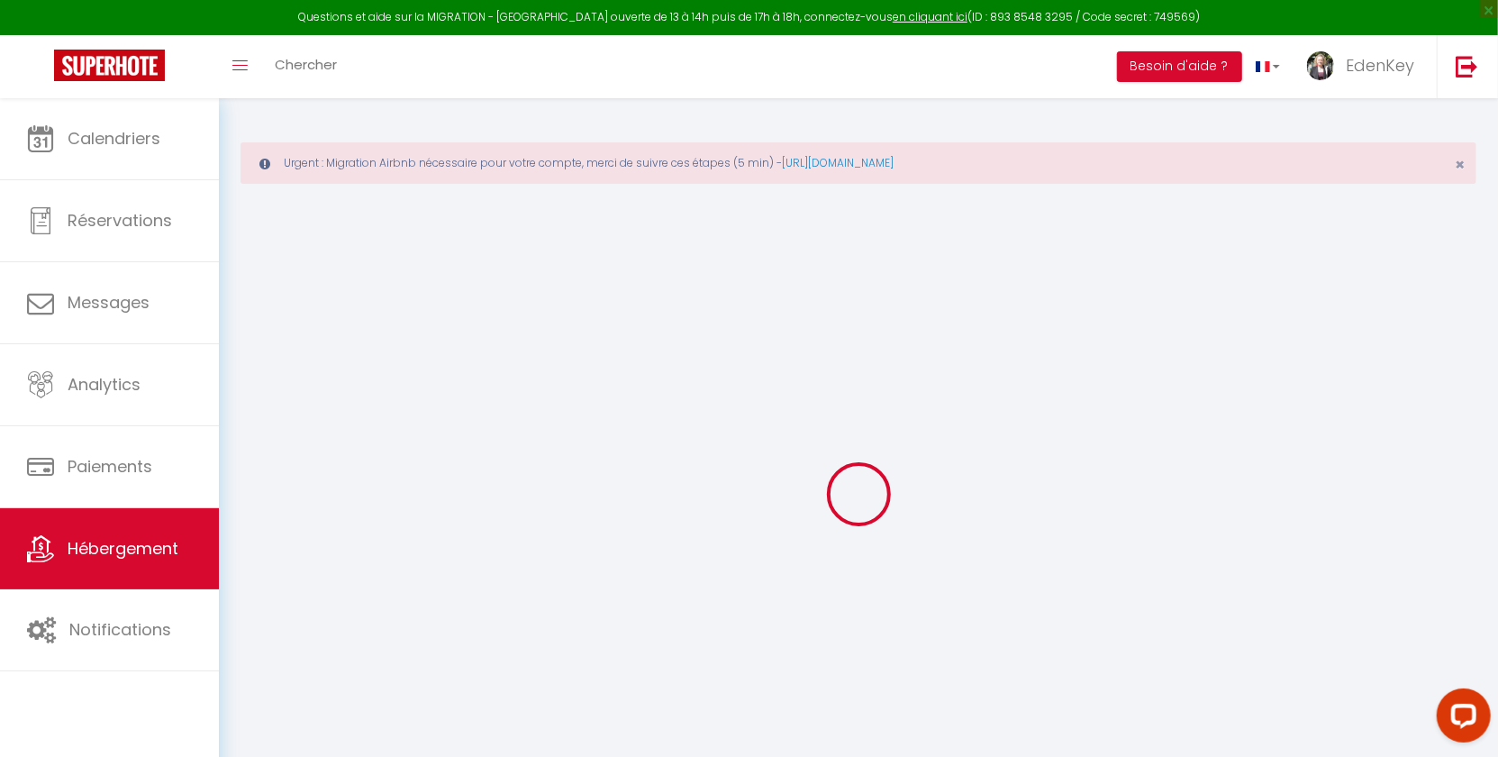
type input "0"
select select "45909"
select select
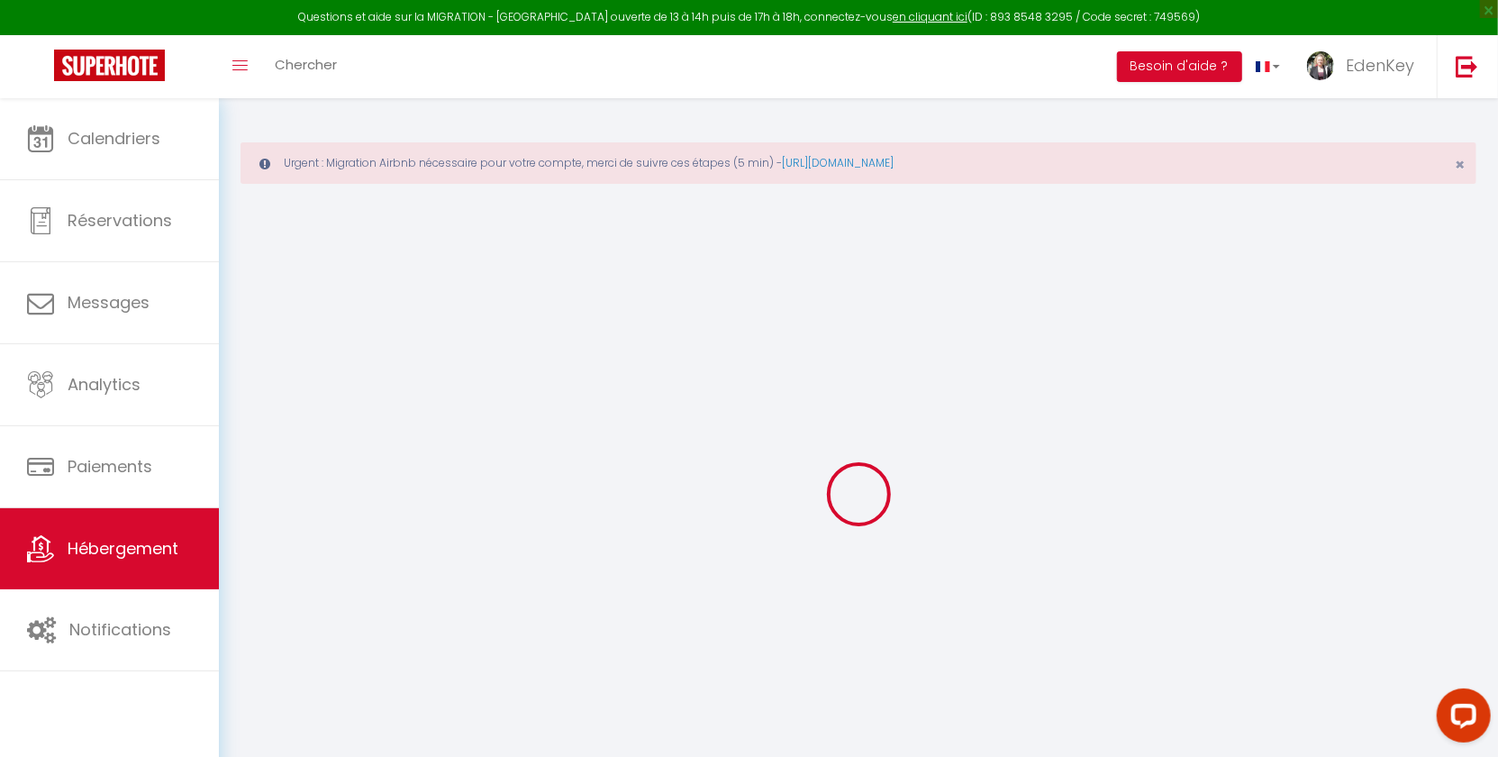
select select
checkbox input "false"
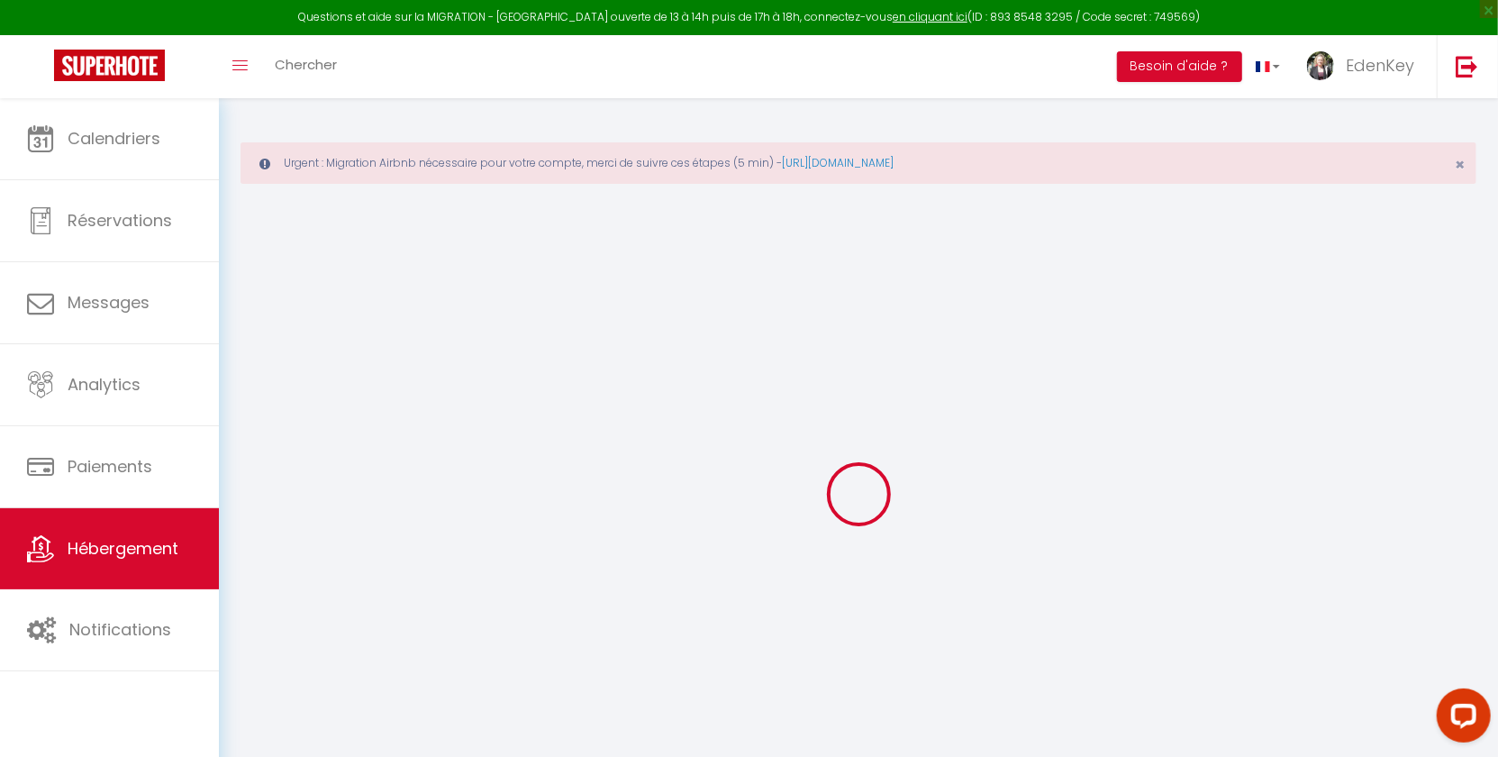
checkbox input "false"
select select
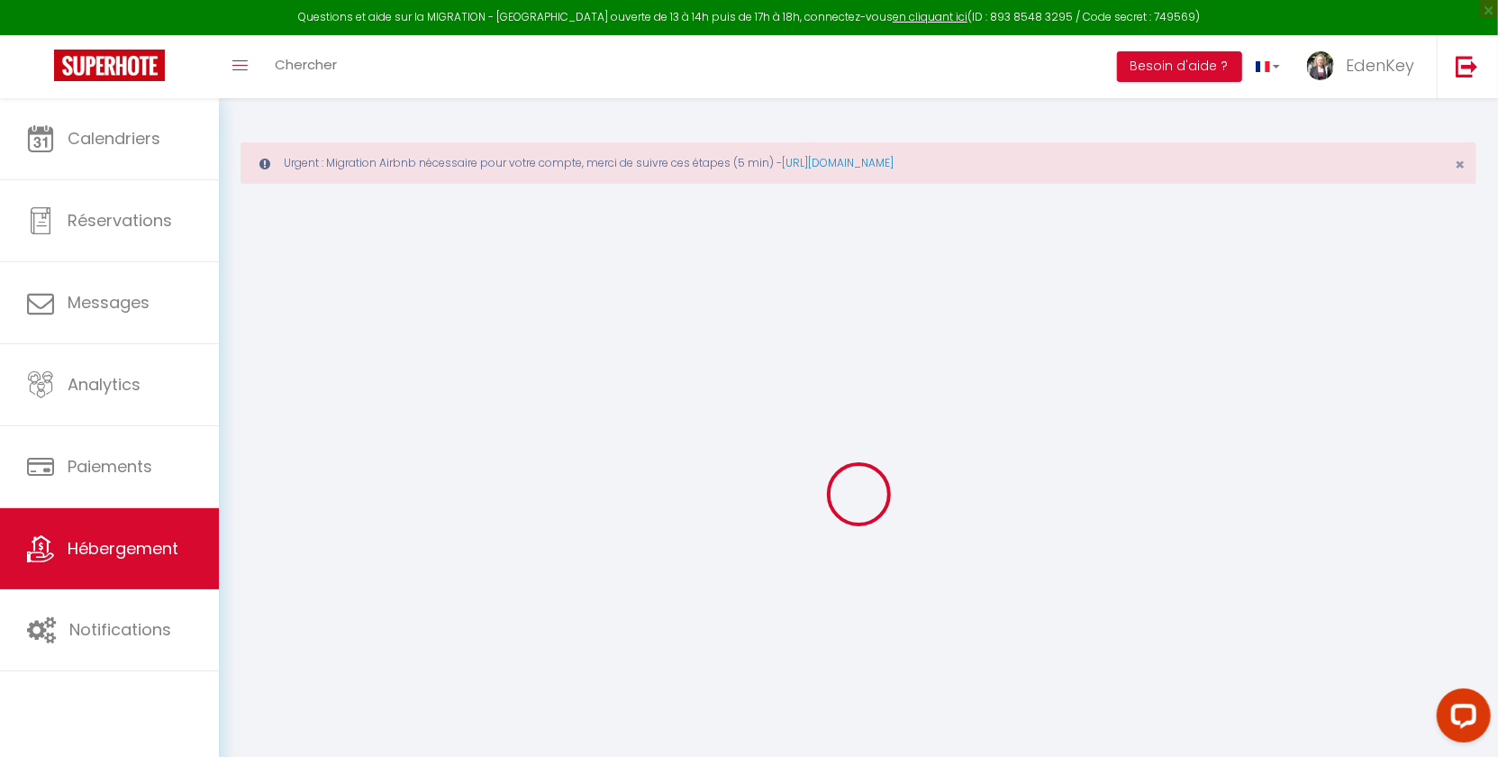
select select
checkbox input "false"
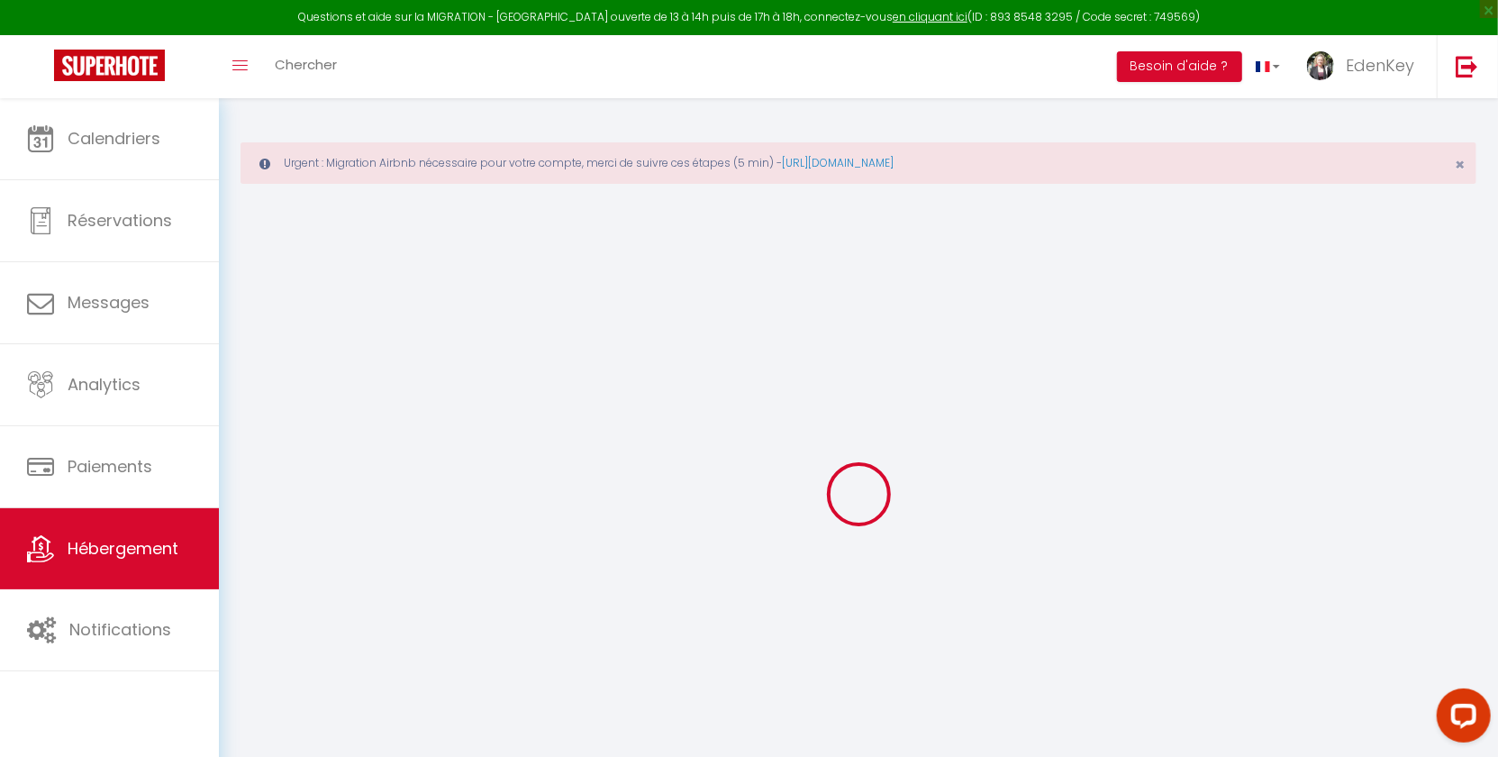
checkbox input "false"
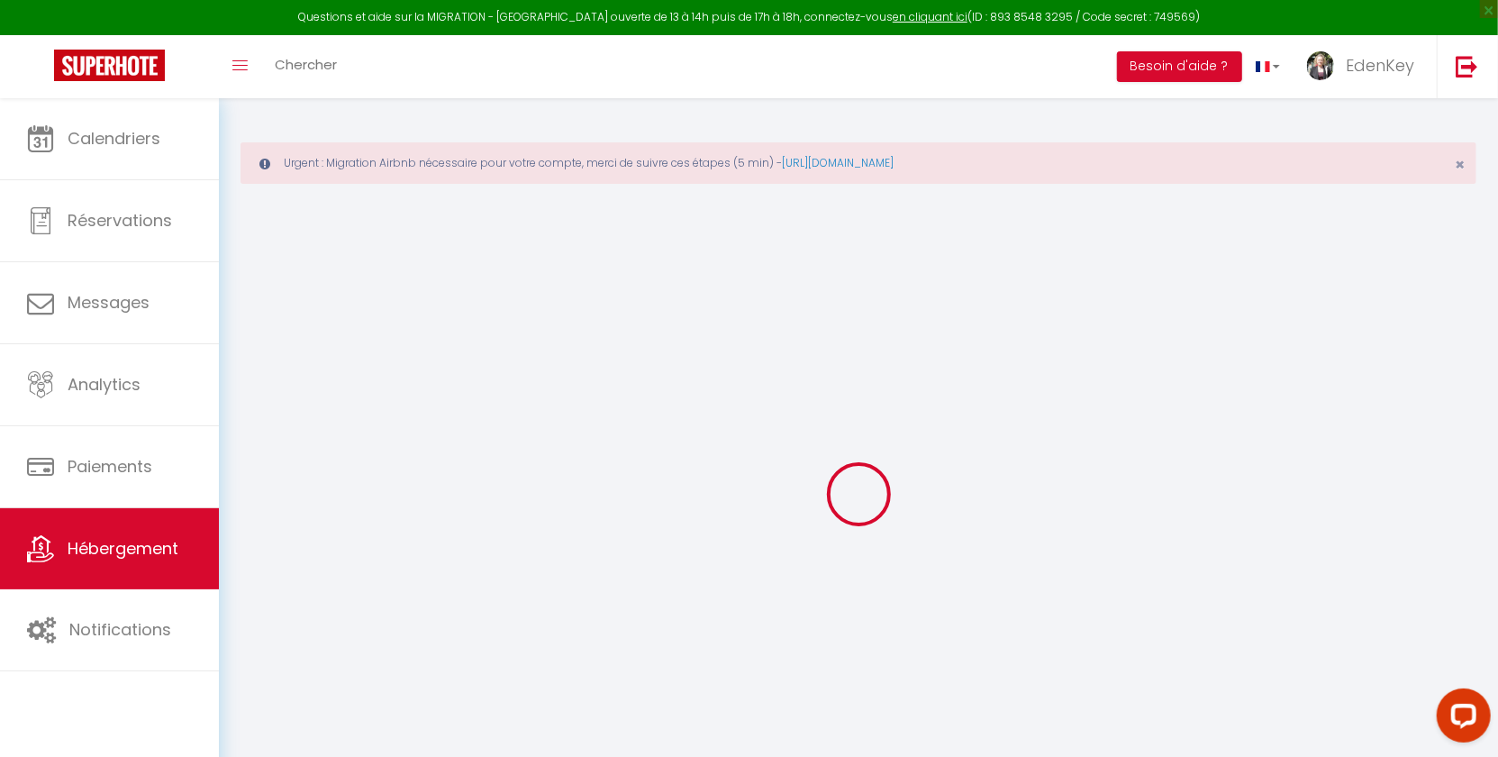
checkbox input "false"
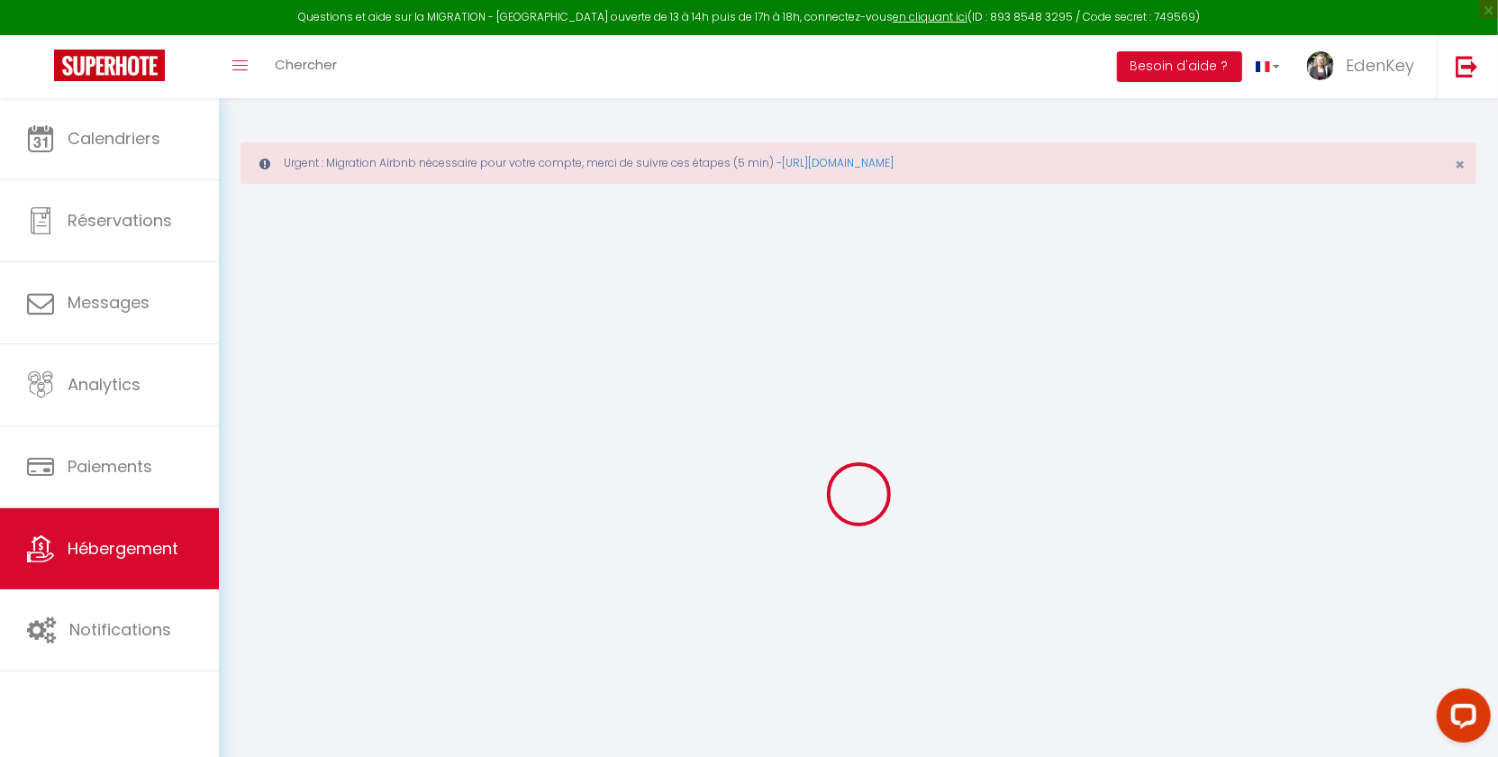
checkbox input "false"
select select "16:00"
select select "23:45"
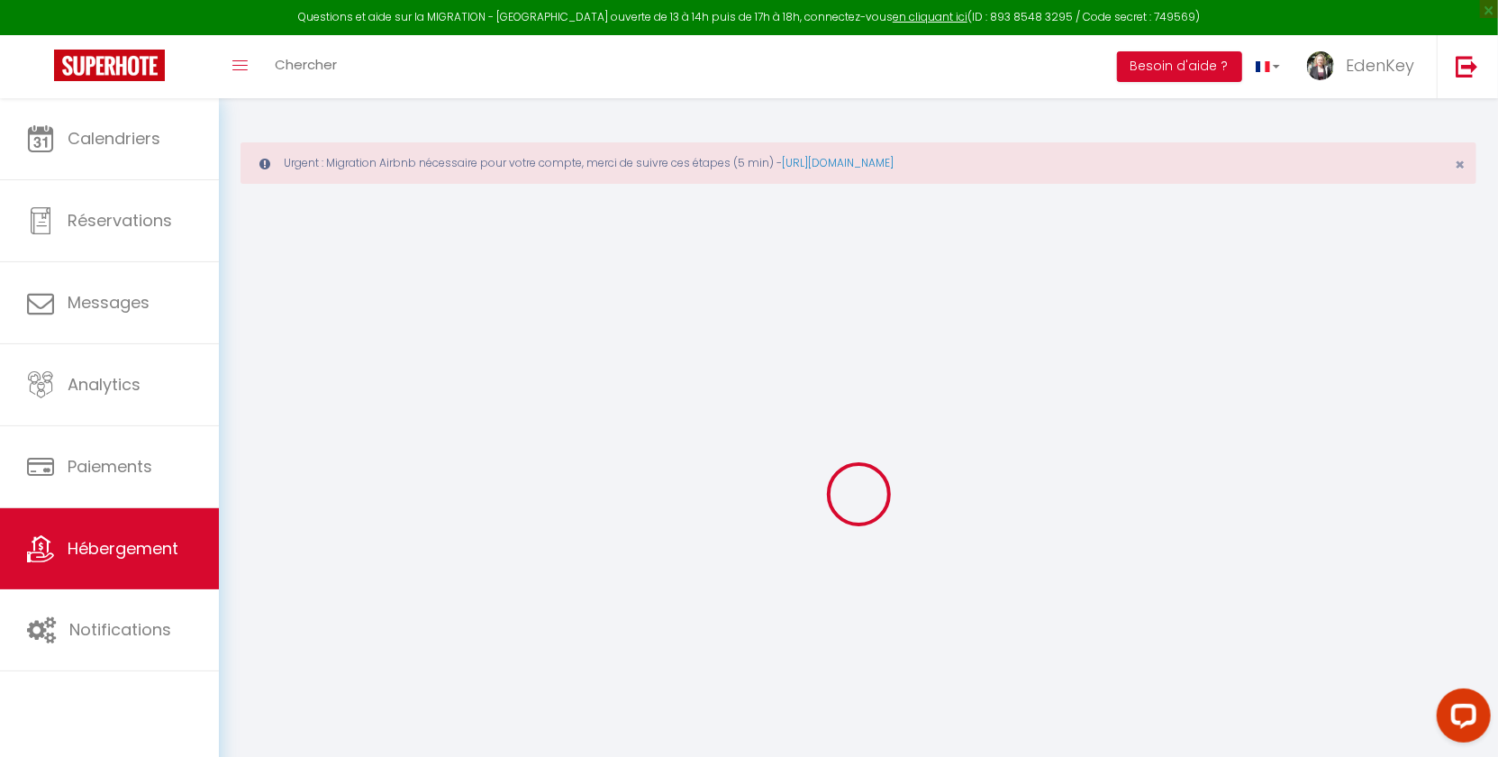
select select "11:00"
select select "15"
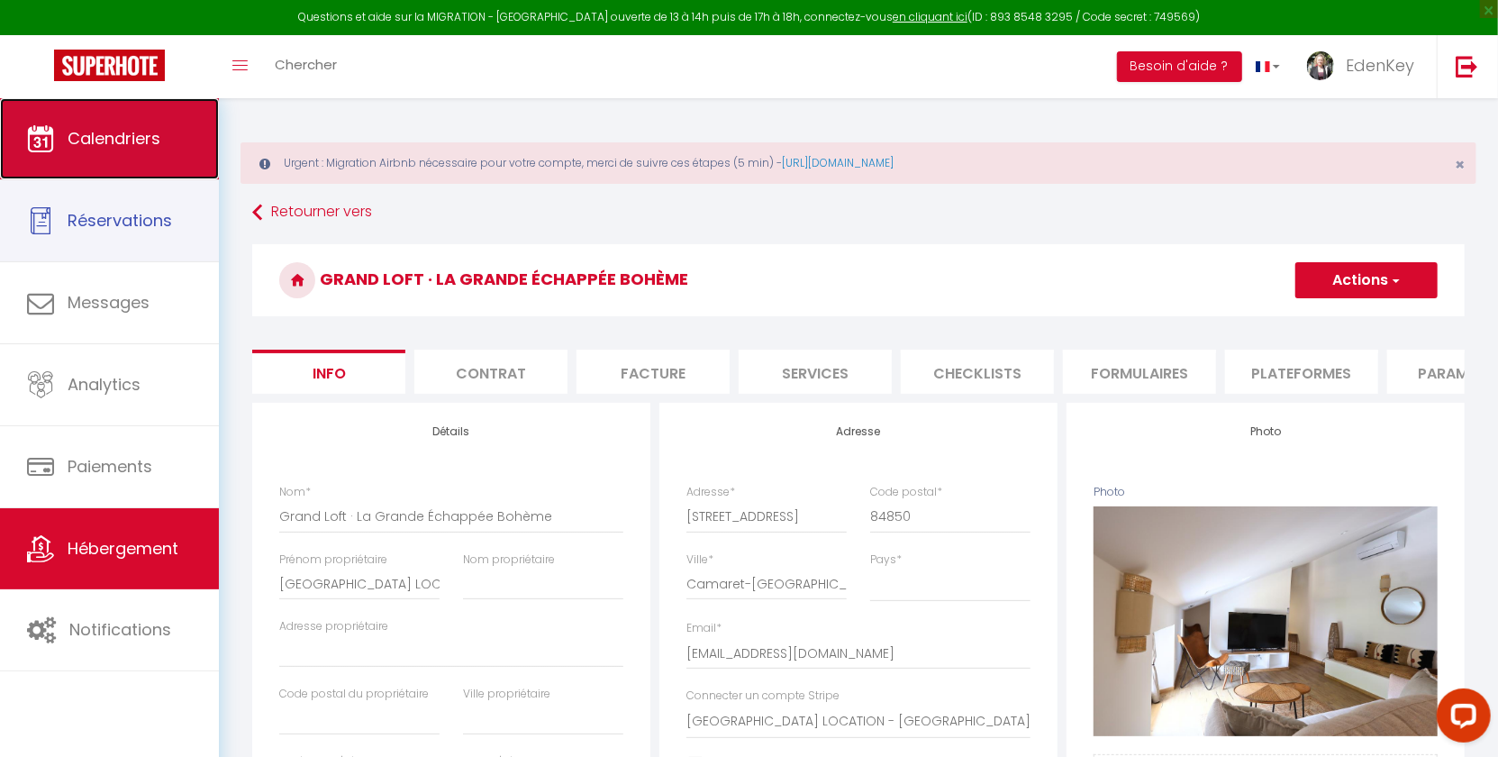
checkbox input "false"
click at [118, 143] on span "Calendriers" at bounding box center [114, 138] width 93 height 23
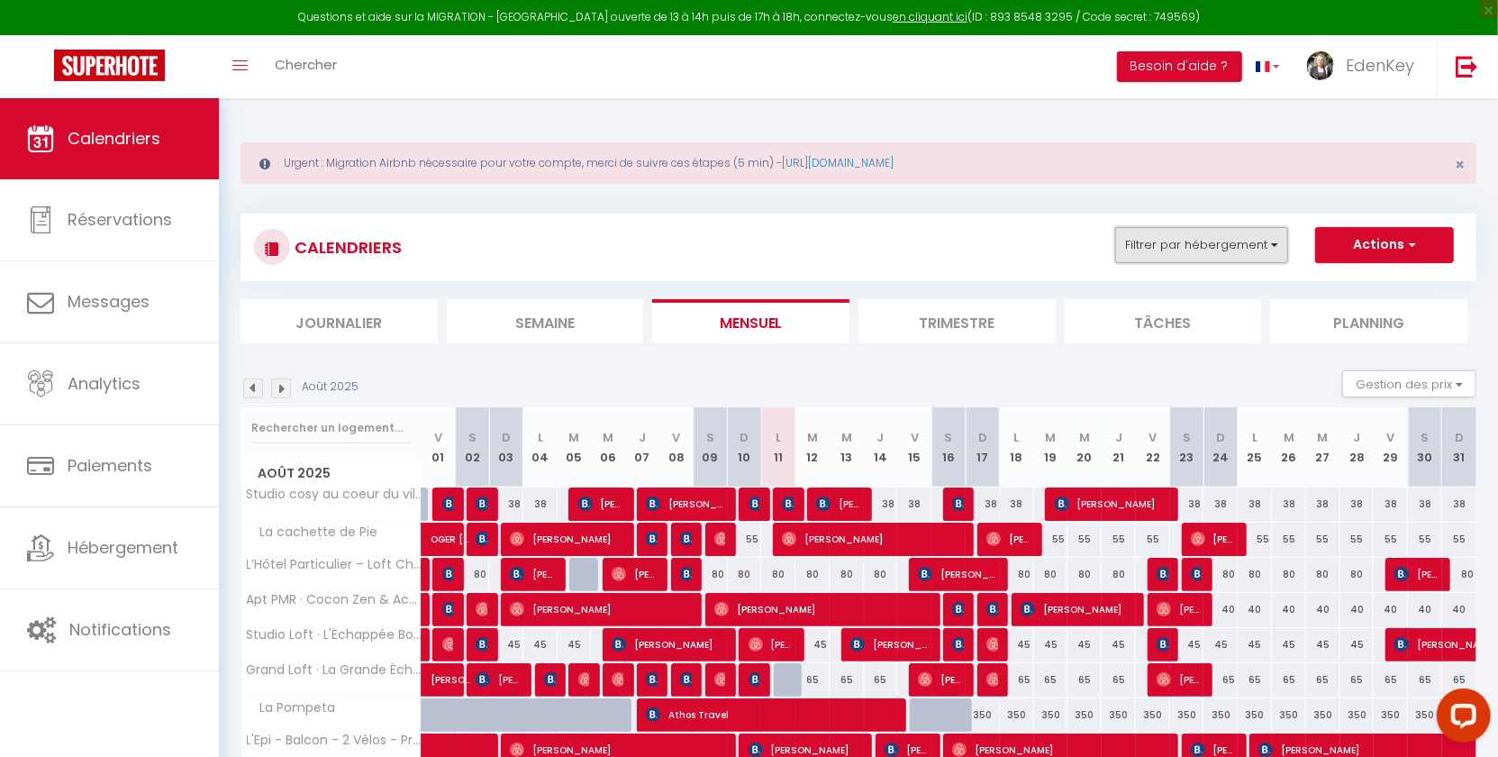
click at [1228, 241] on button "Filtrer par hébergement" at bounding box center [1201, 245] width 173 height 36
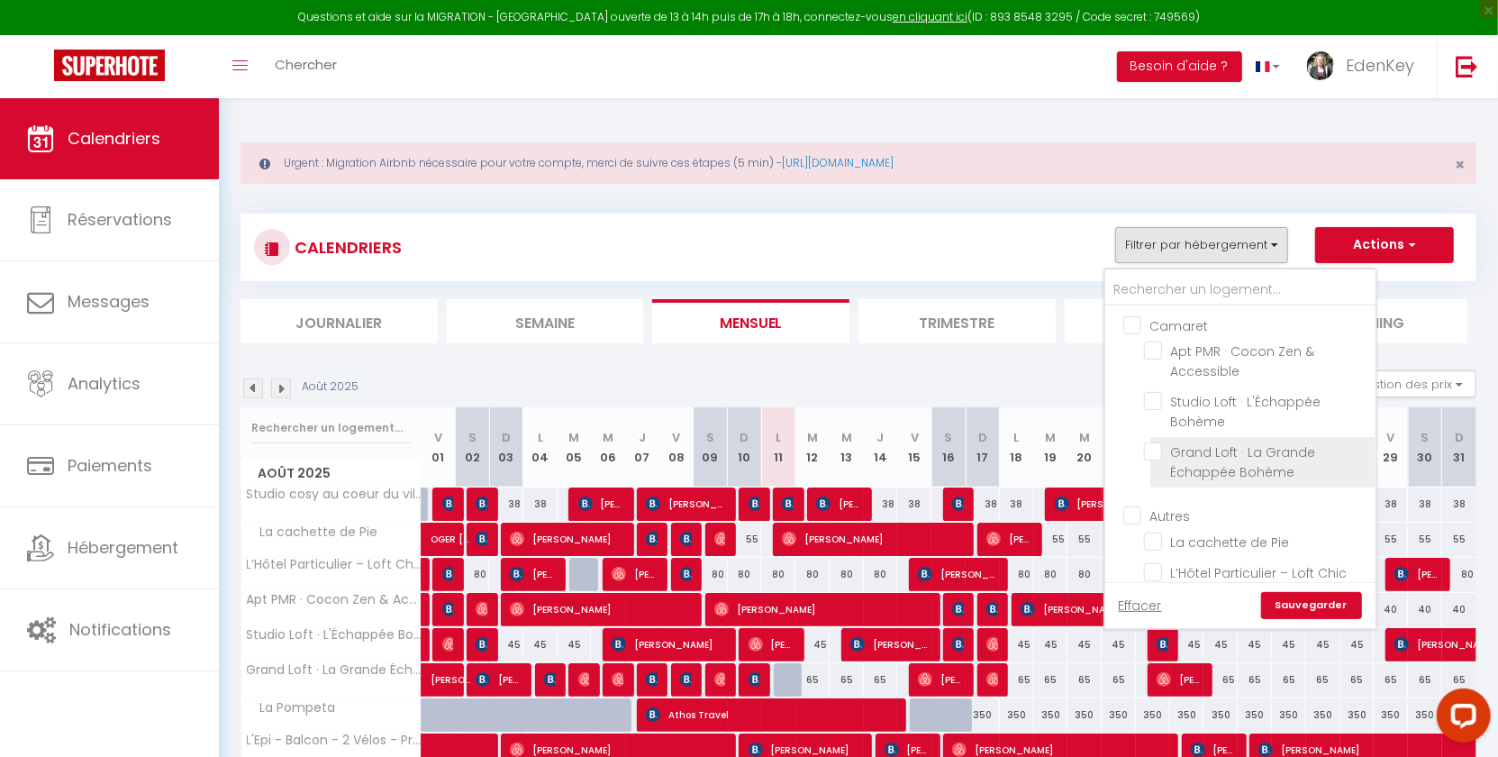
click at [1262, 456] on input "Grand Loft · La Grande Échappée Bohème" at bounding box center [1256, 451] width 225 height 18
checkbox input "true"
checkbox input "false"
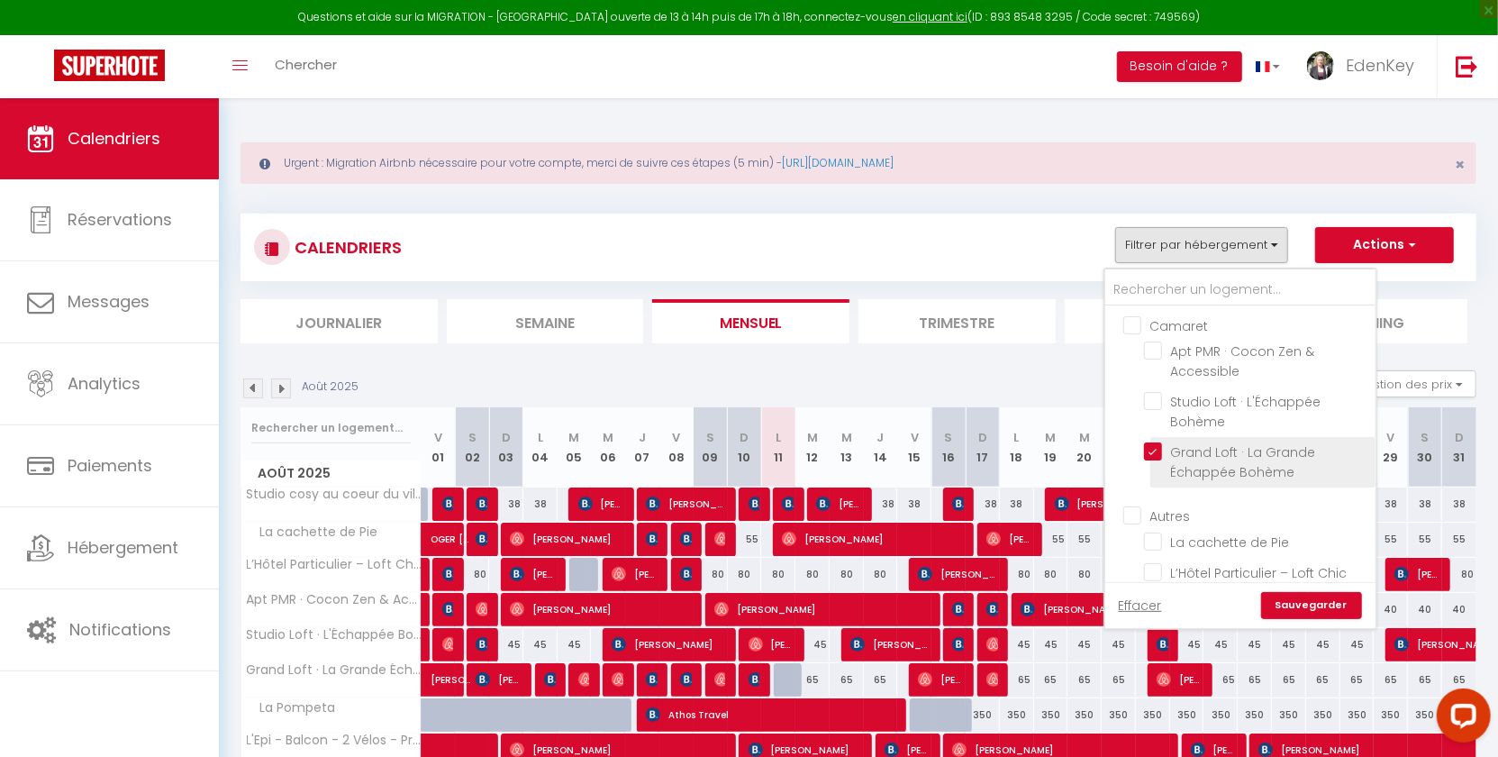
checkbox input "false"
click at [1321, 610] on link "Sauvegarder" at bounding box center [1311, 605] width 101 height 27
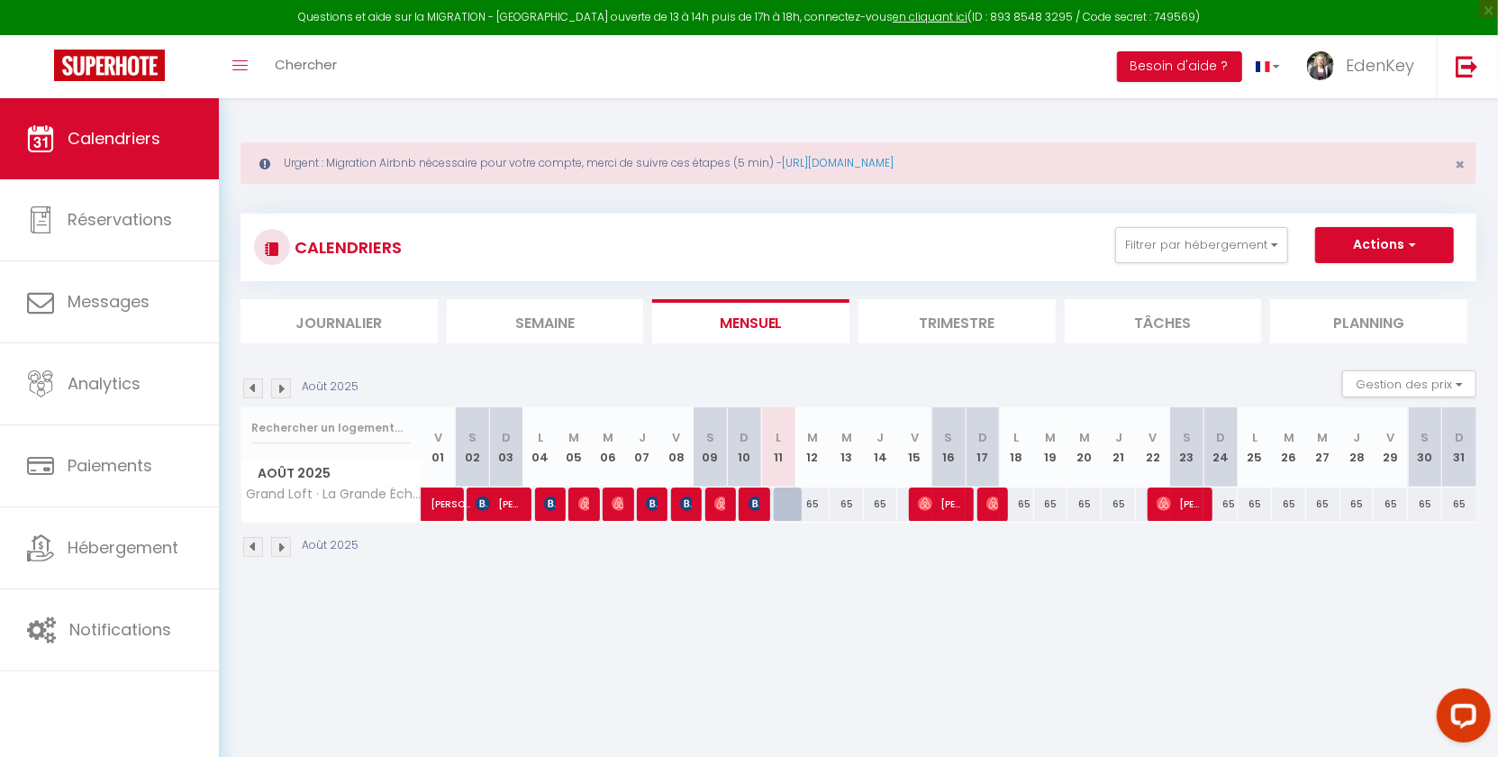
click at [248, 386] on img at bounding box center [253, 388] width 20 height 20
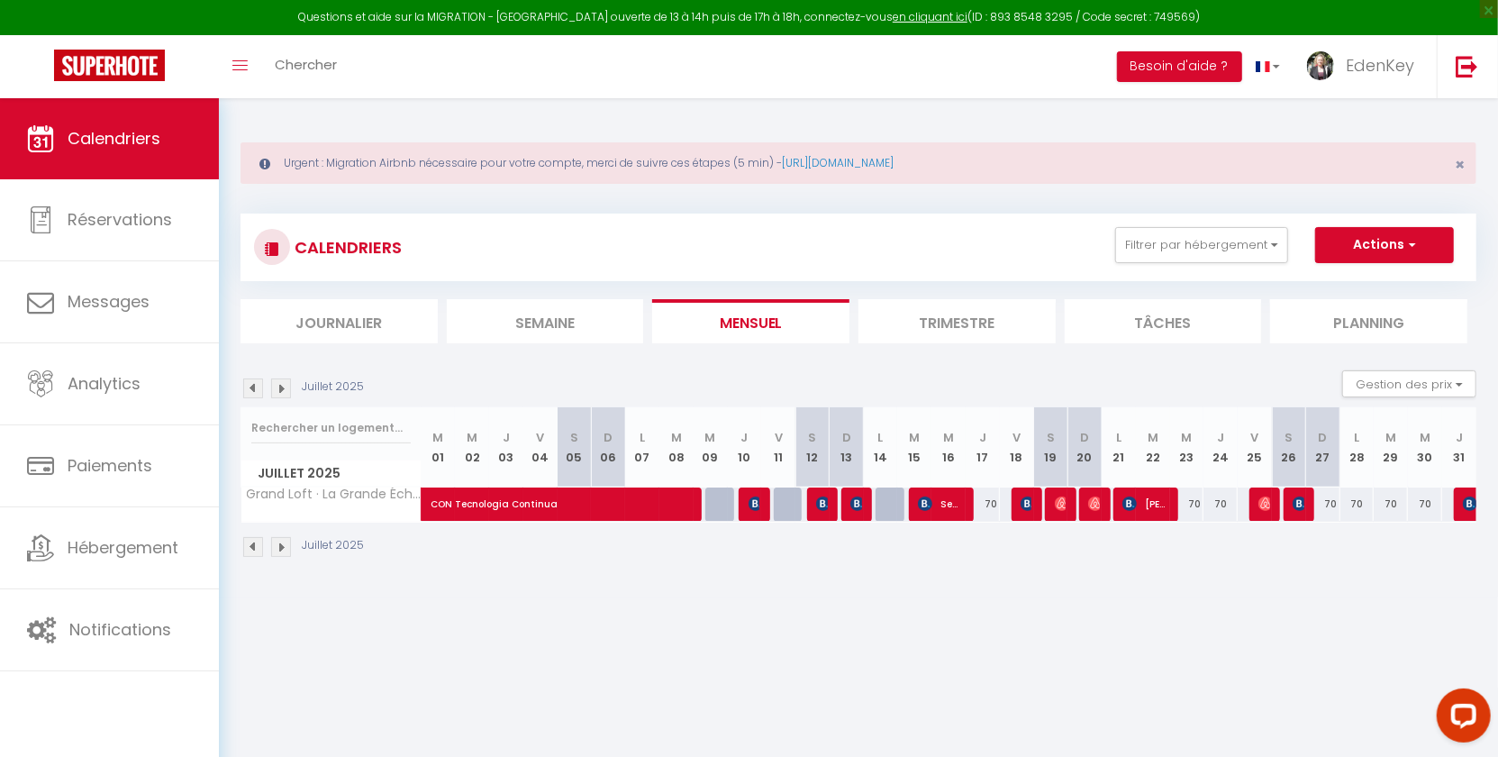
click at [953, 341] on div "CALENDRIERS Filtrer par hébergement Camaret Apt PMR · Cocon Zen & Accessible St…" at bounding box center [859, 385] width 1236 height 379
click at [954, 339] on li "Trimestre" at bounding box center [957, 321] width 197 height 44
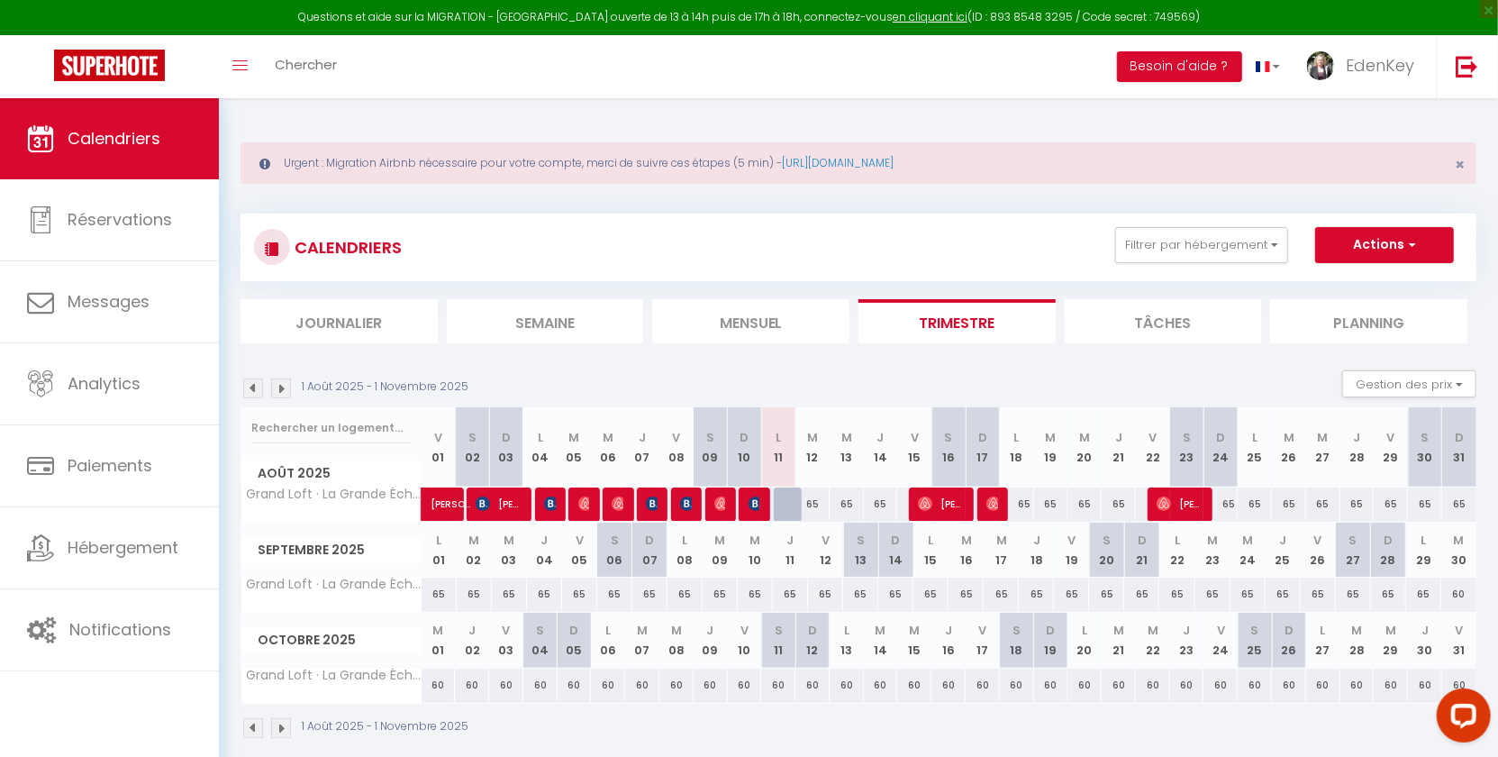
click at [250, 381] on img at bounding box center [253, 388] width 20 height 20
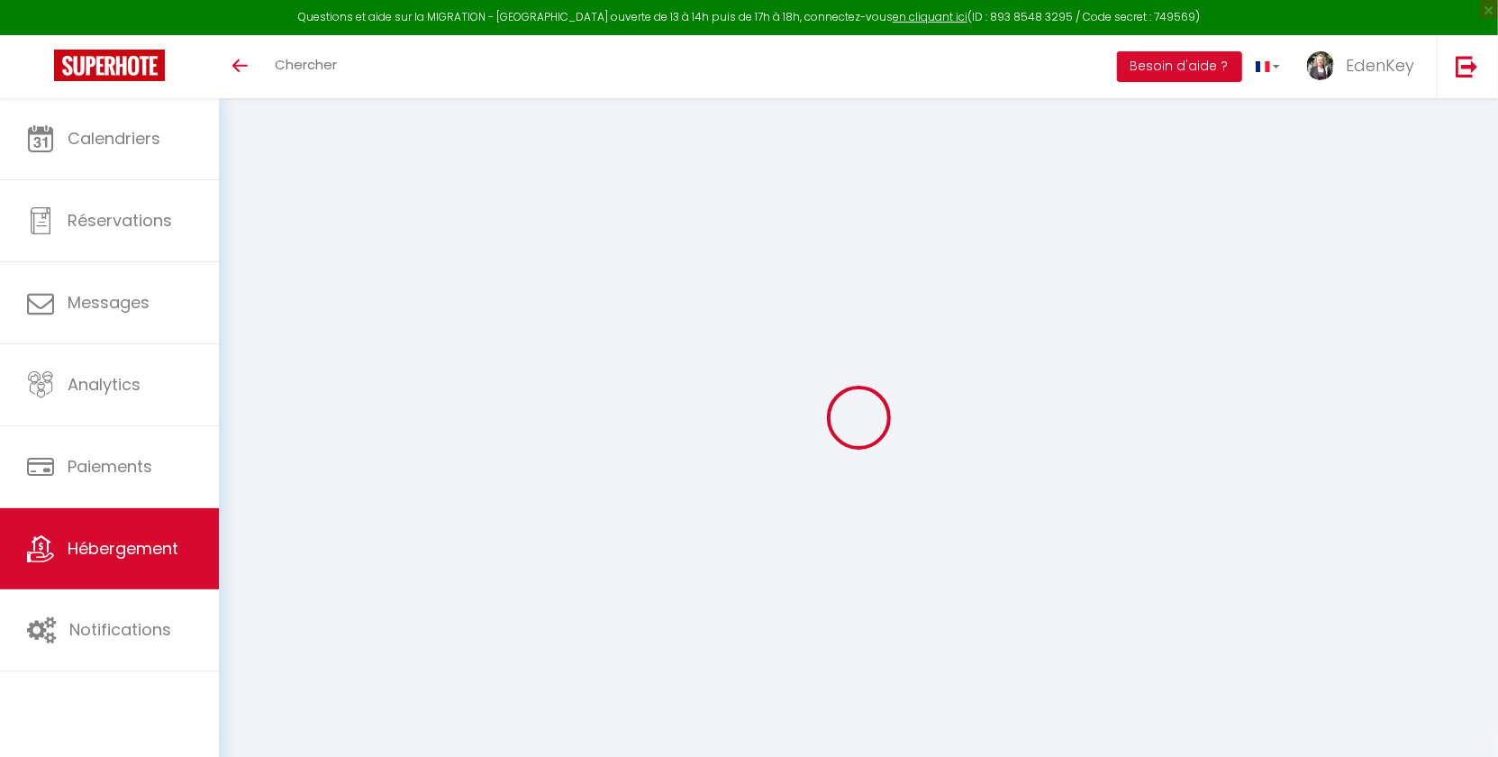
scroll to position [83, 0]
select select "+ 22 %"
select select "+ 25 %"
select select "+ 4 %"
select select "+ 17 %"
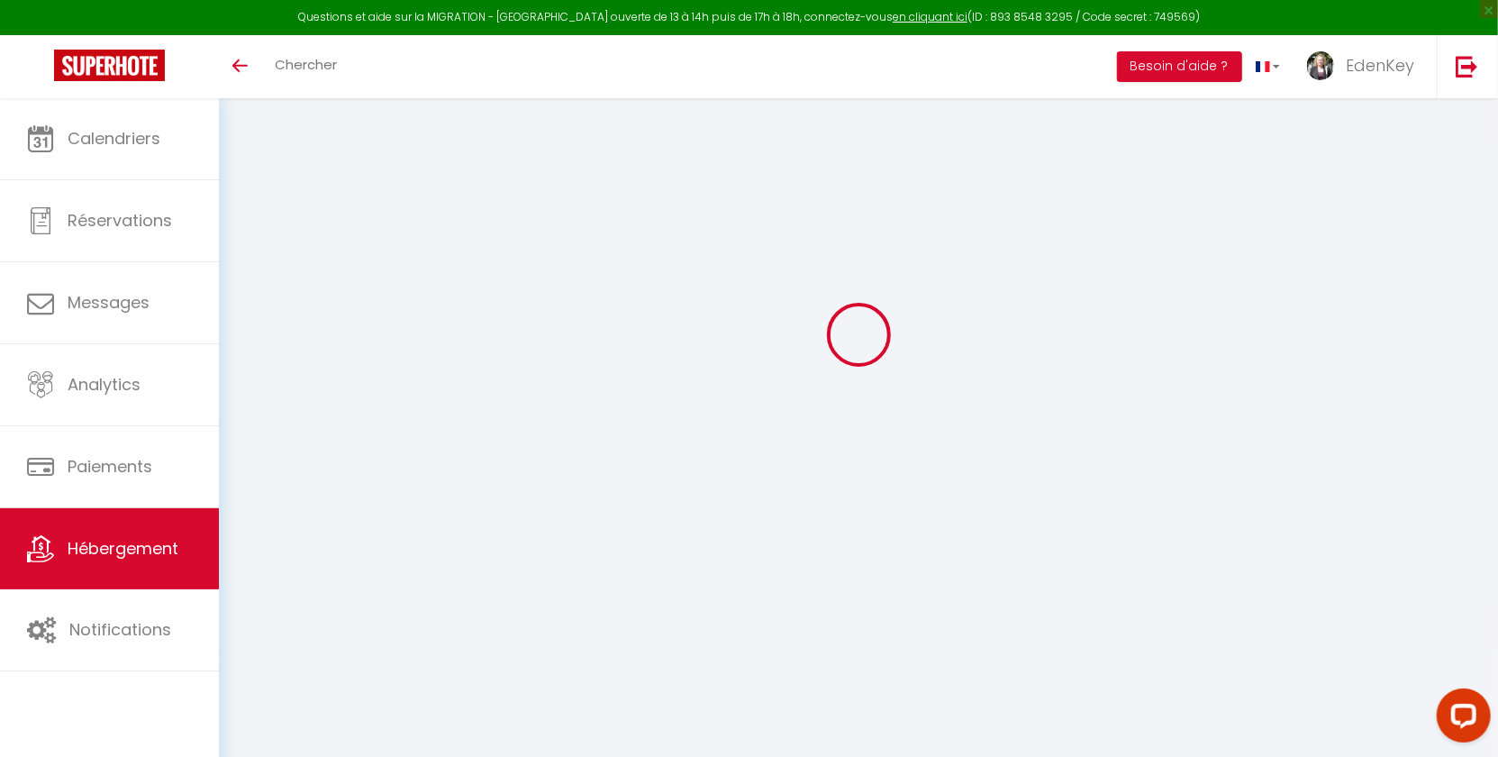
scroll to position [0, 0]
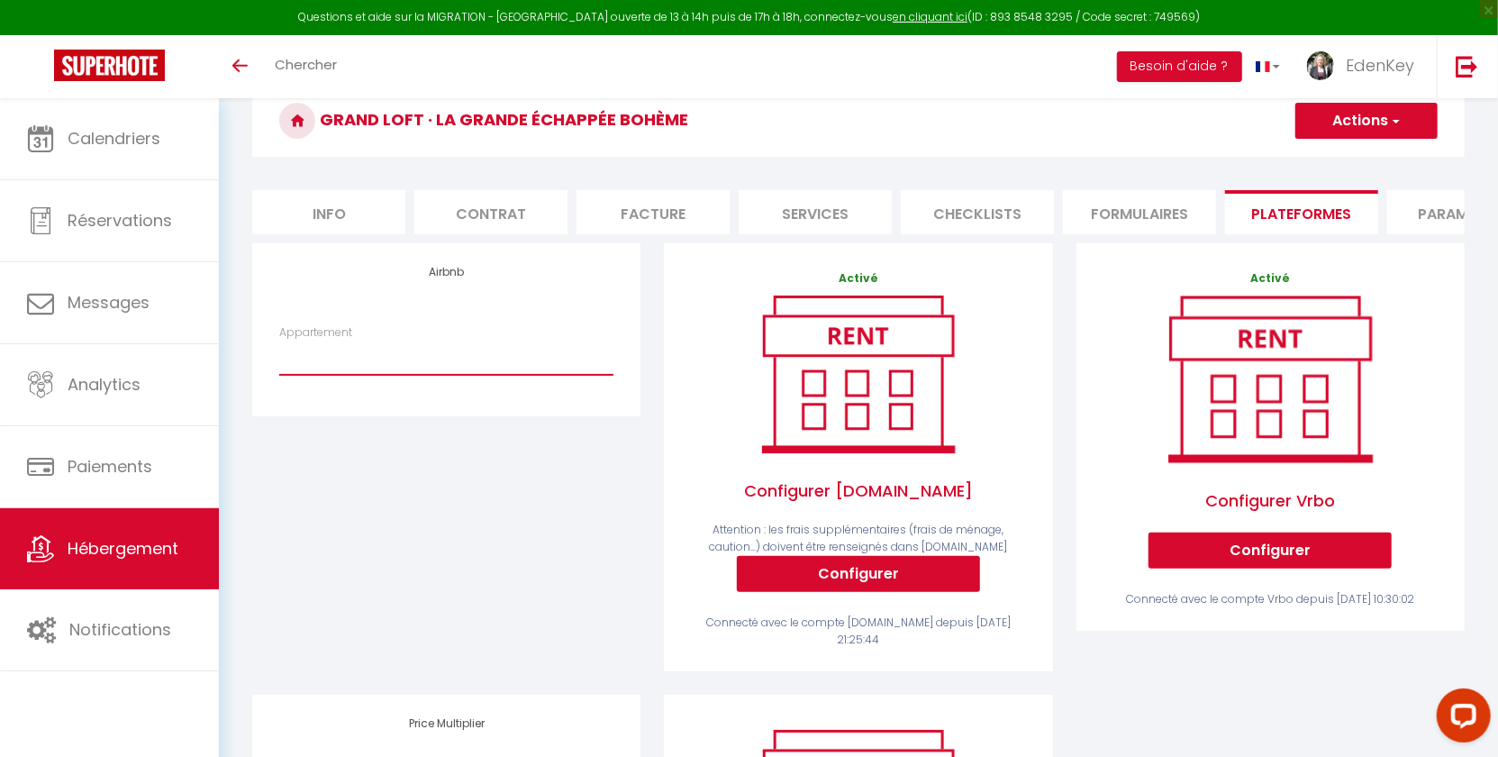
click at [503, 369] on select "La Grande Échappée Bohème wifi netflix prime clim - [EMAIL_ADDRESS][DOMAIN_NAME…" at bounding box center [446, 358] width 334 height 34
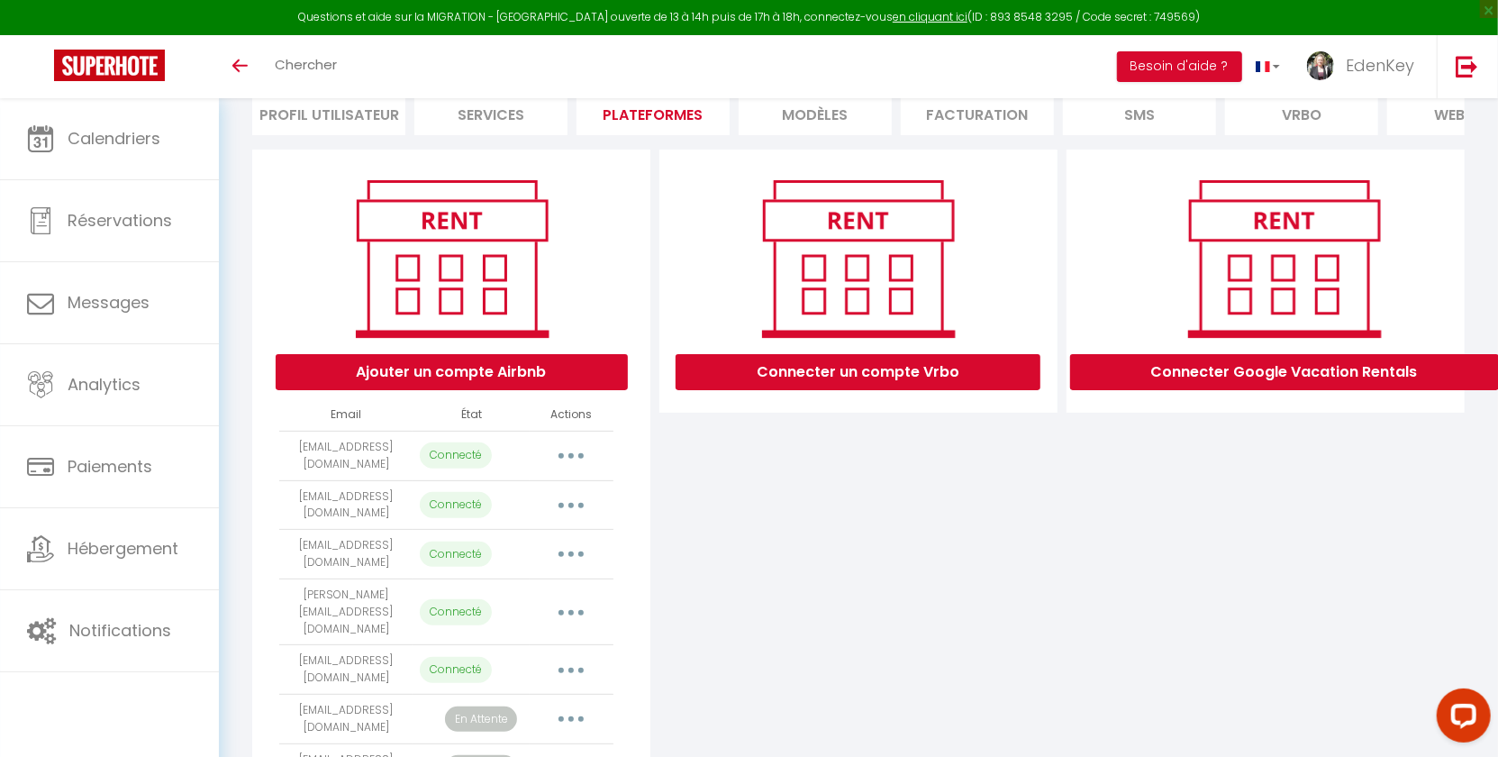
click at [574, 508] on icon "button" at bounding box center [570, 505] width 5 height 5
click at [557, 550] on link "Importer les appartements" at bounding box center [491, 546] width 199 height 31
select select "68521"
select select "68522"
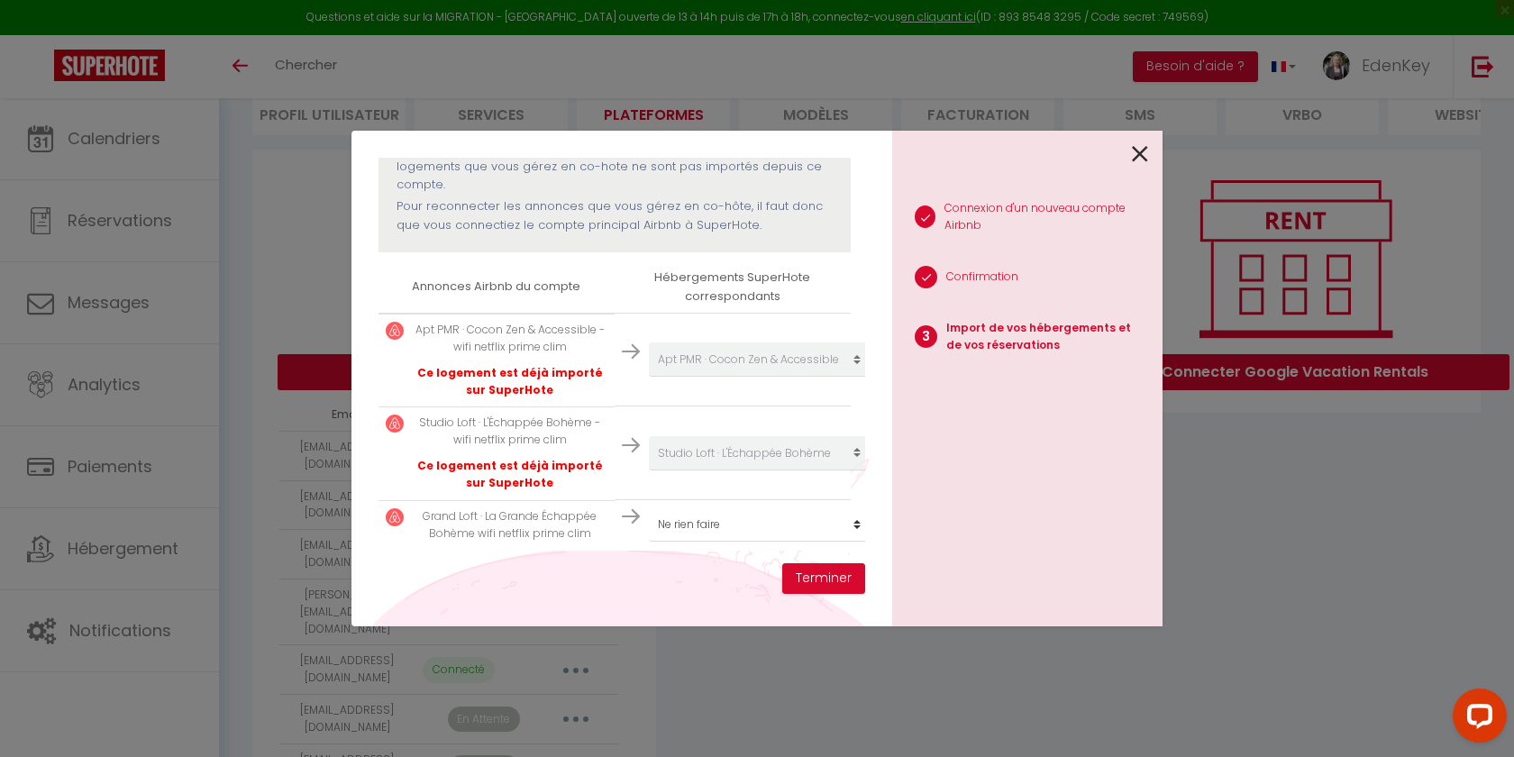
scroll to position [225, 0]
click at [714, 377] on select "Créer un nouveau hébergement Ne rien faire La cachette de Pie L’Hôtel Particuli…" at bounding box center [760, 359] width 222 height 34
select select "68523"
click at [649, 377] on select "Créer un nouveau hébergement Ne rien faire La cachette de Pie L’Hôtel Particuli…" at bounding box center [760, 359] width 222 height 34
click at [829, 573] on button "Terminer" at bounding box center [823, 578] width 83 height 31
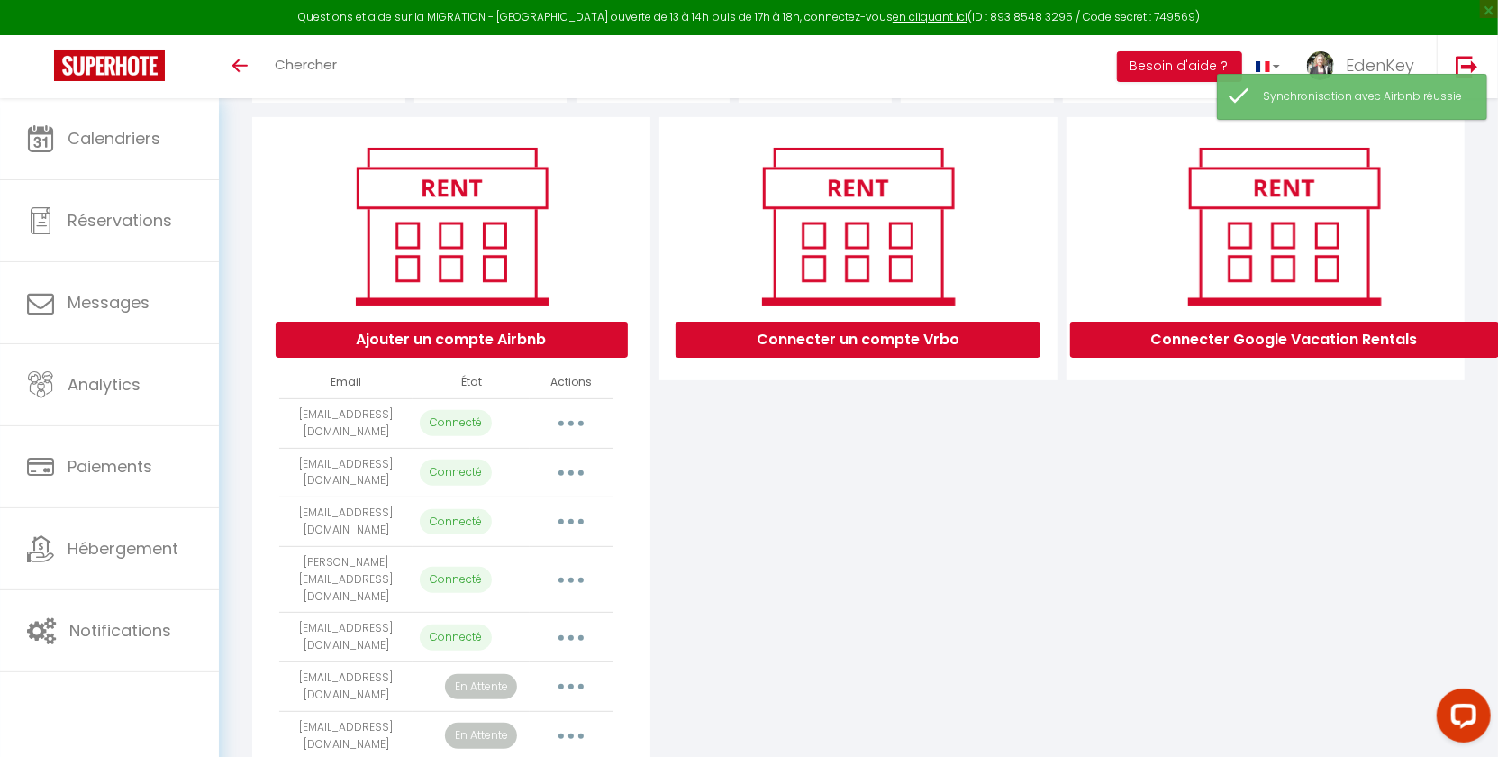
scroll to position [231, 0]
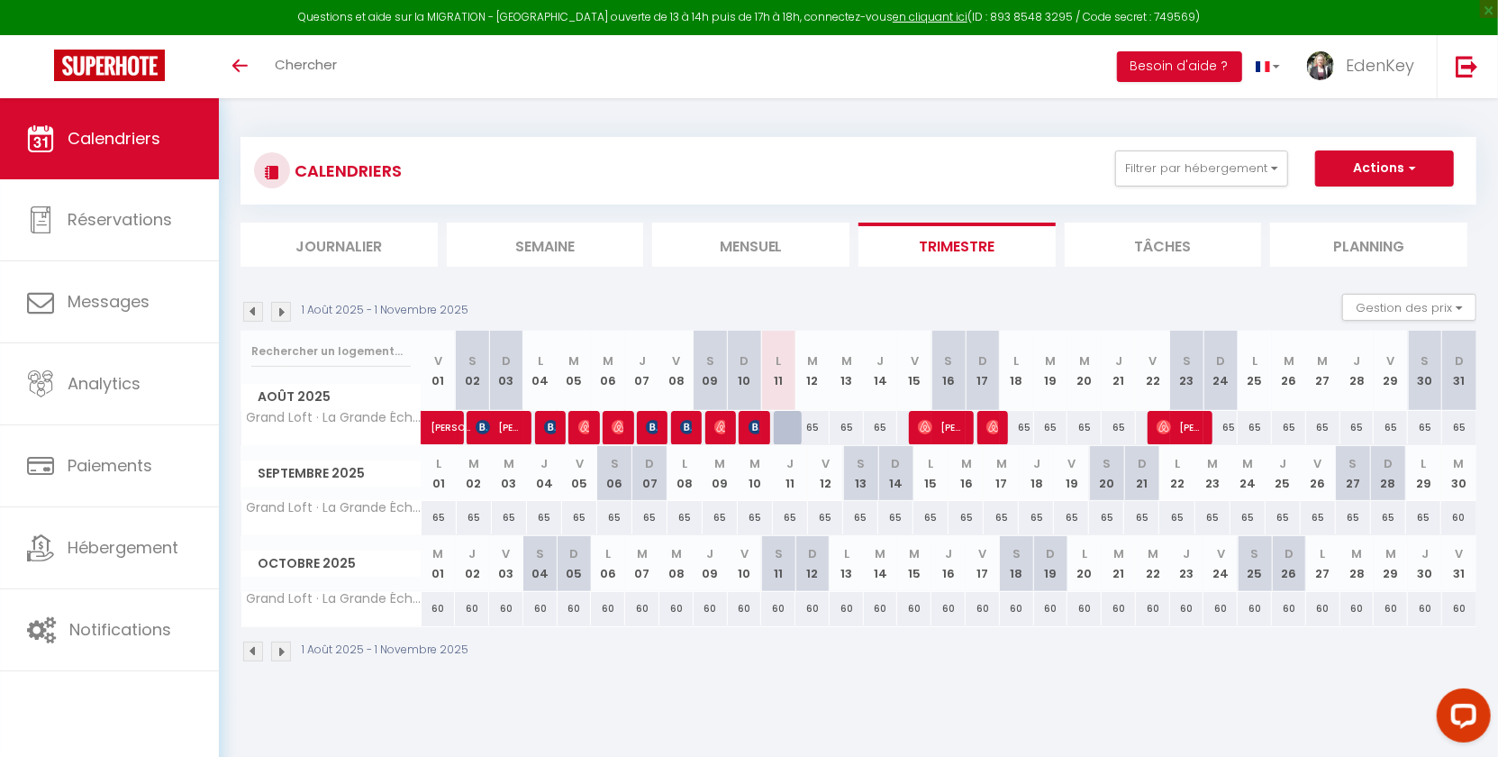
click at [255, 311] on img at bounding box center [253, 312] width 20 height 20
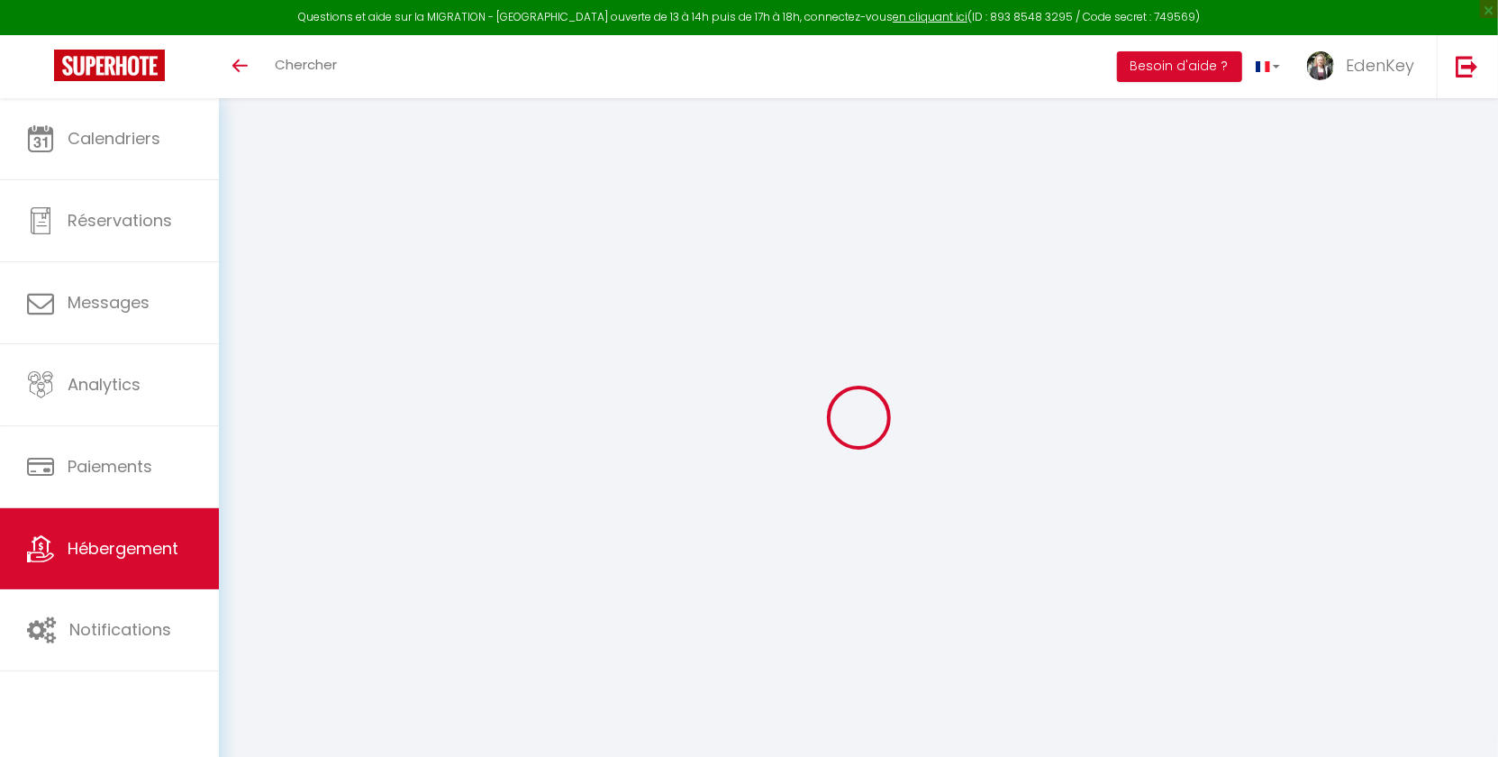
scroll to position [83, 0]
select select "+ 22 %"
select select "+ 25 %"
select select "+ 4 %"
select select "+ 17 %"
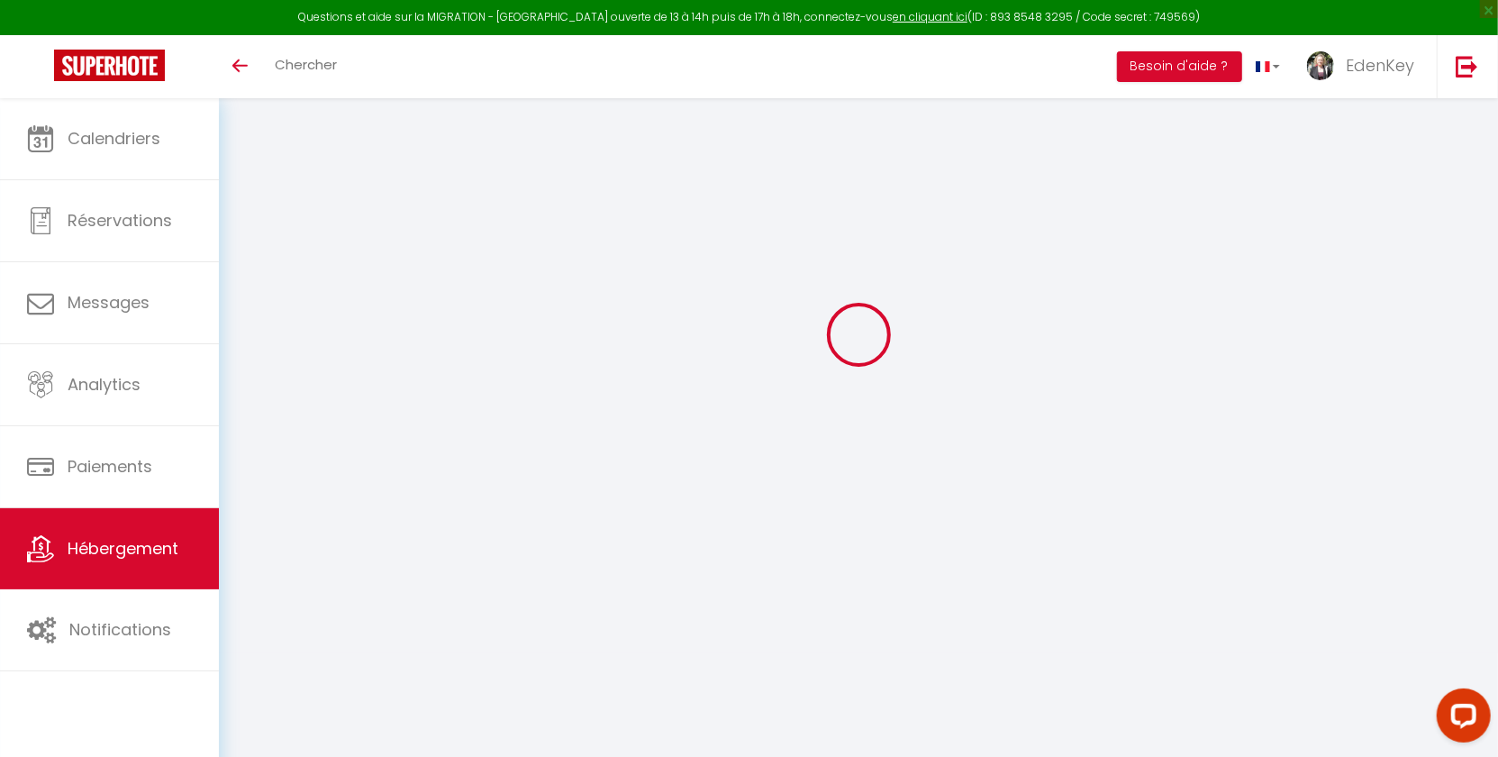
scroll to position [0, 0]
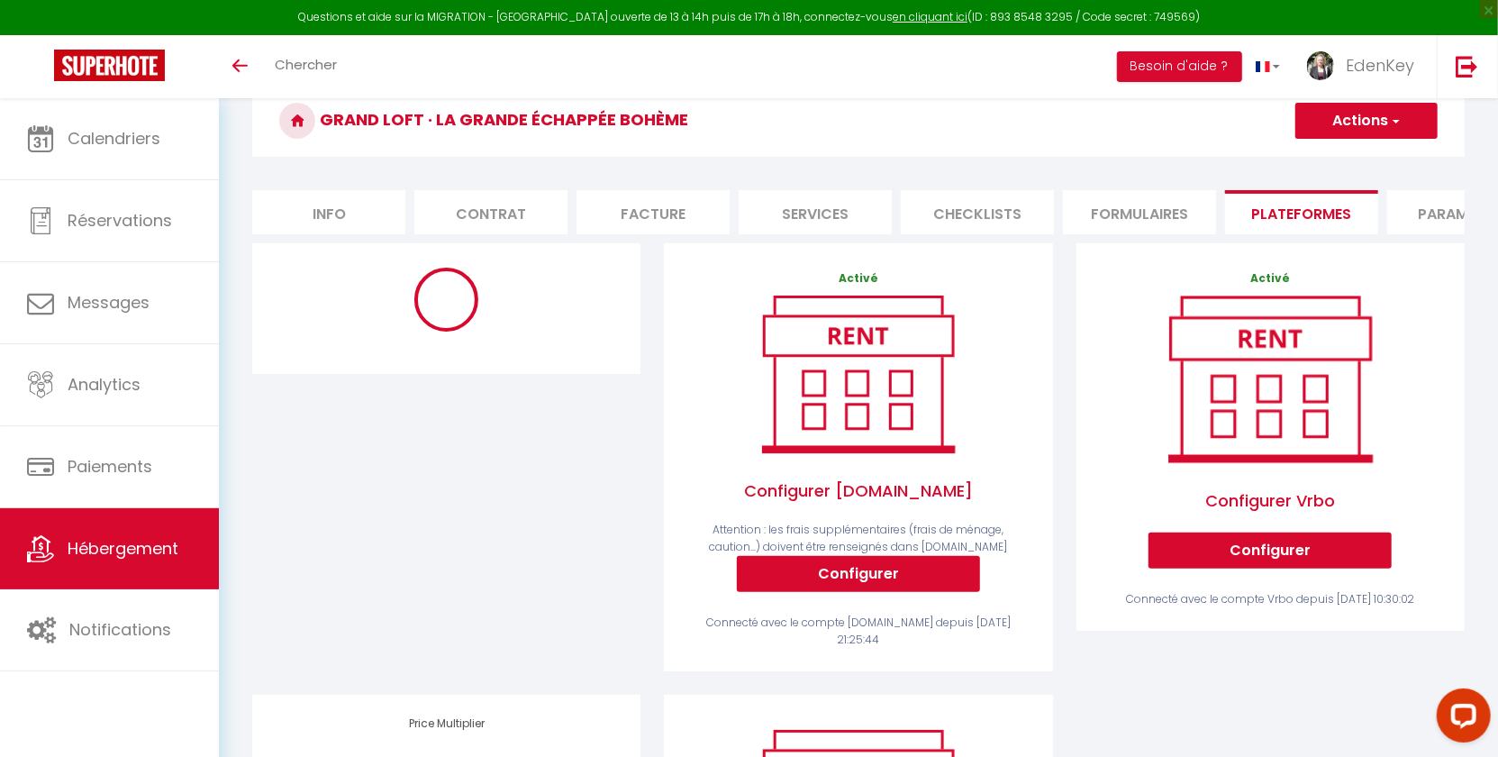
select select "10373-1416465782968629317"
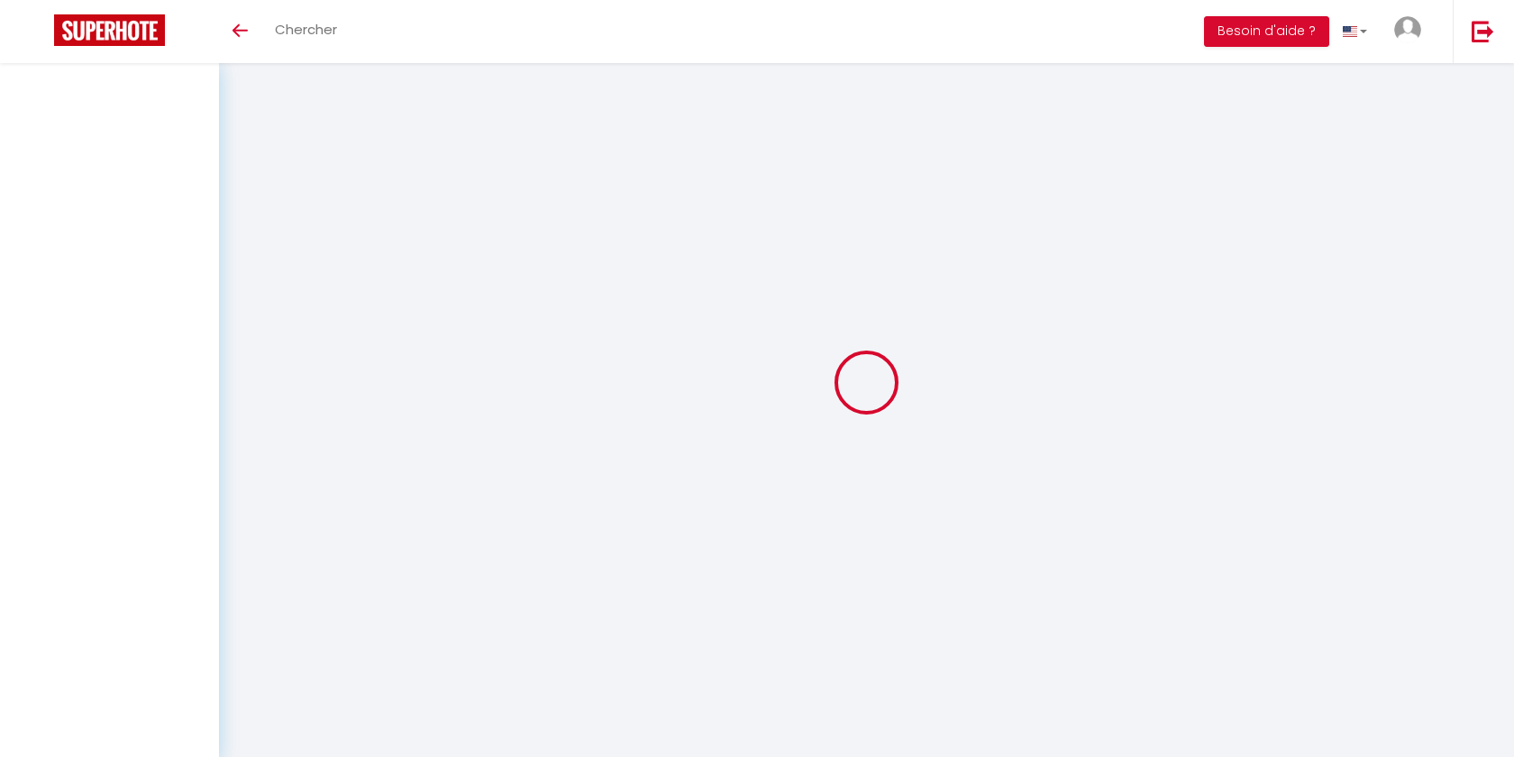
select select
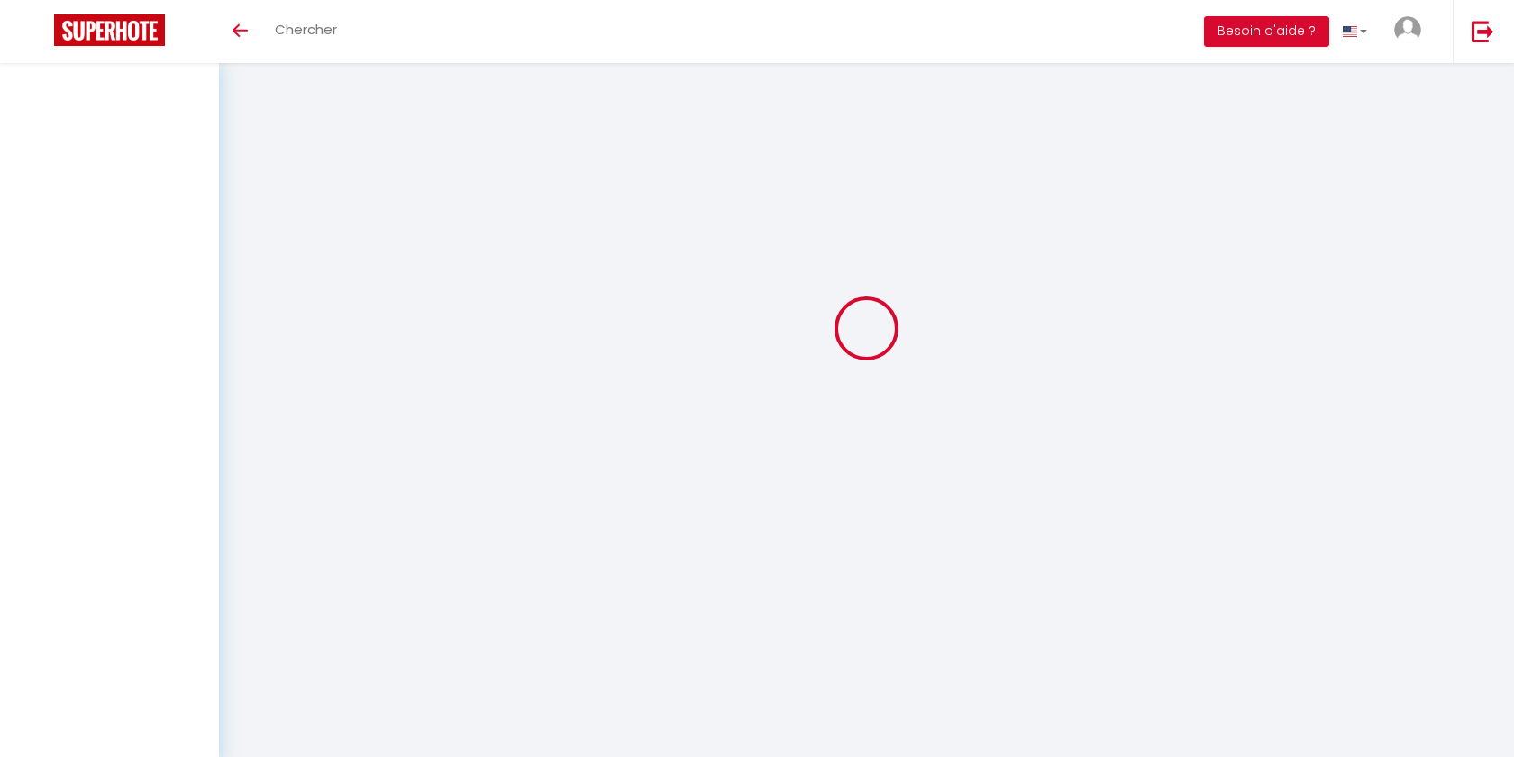
select select
checkbox input "false"
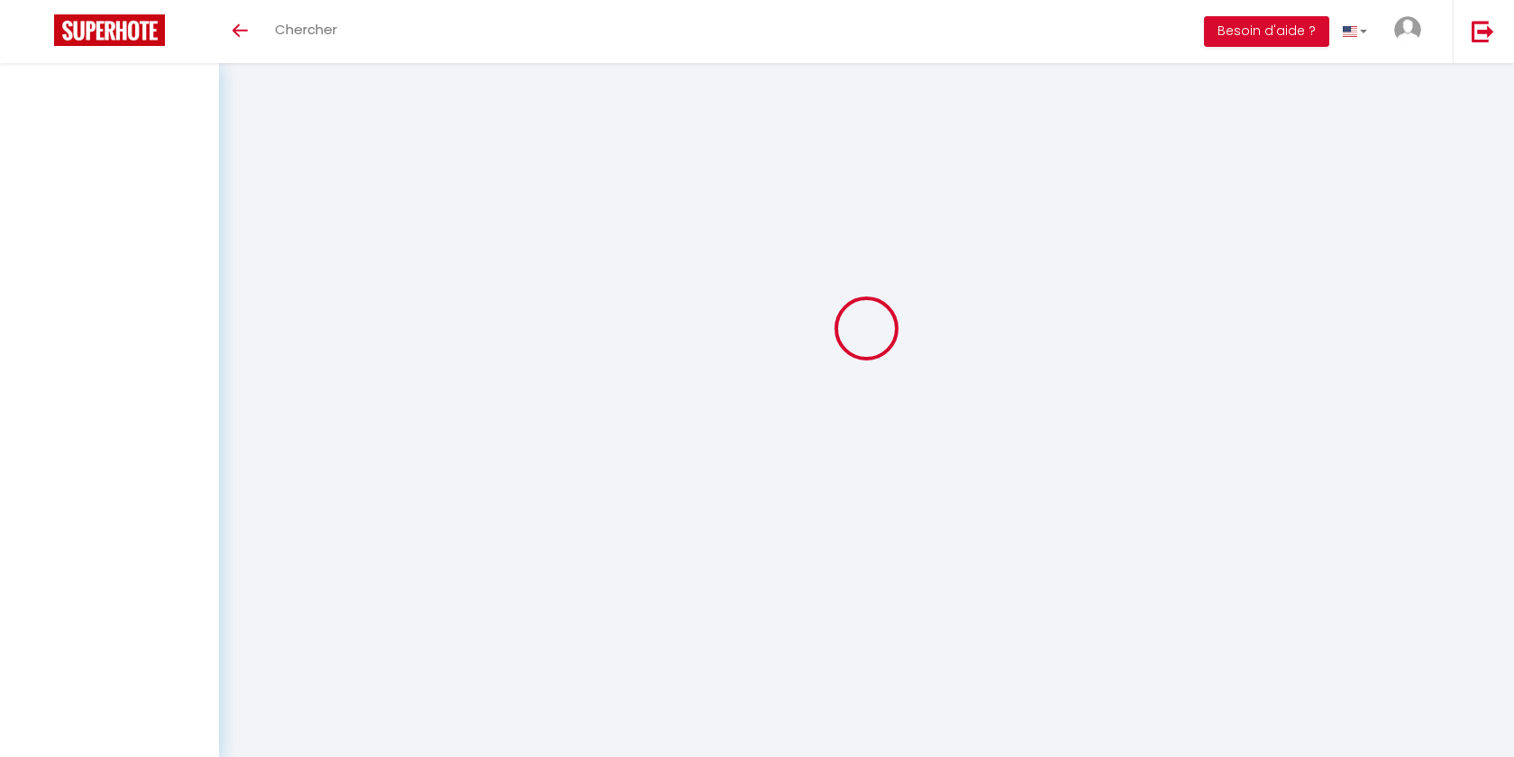
select select
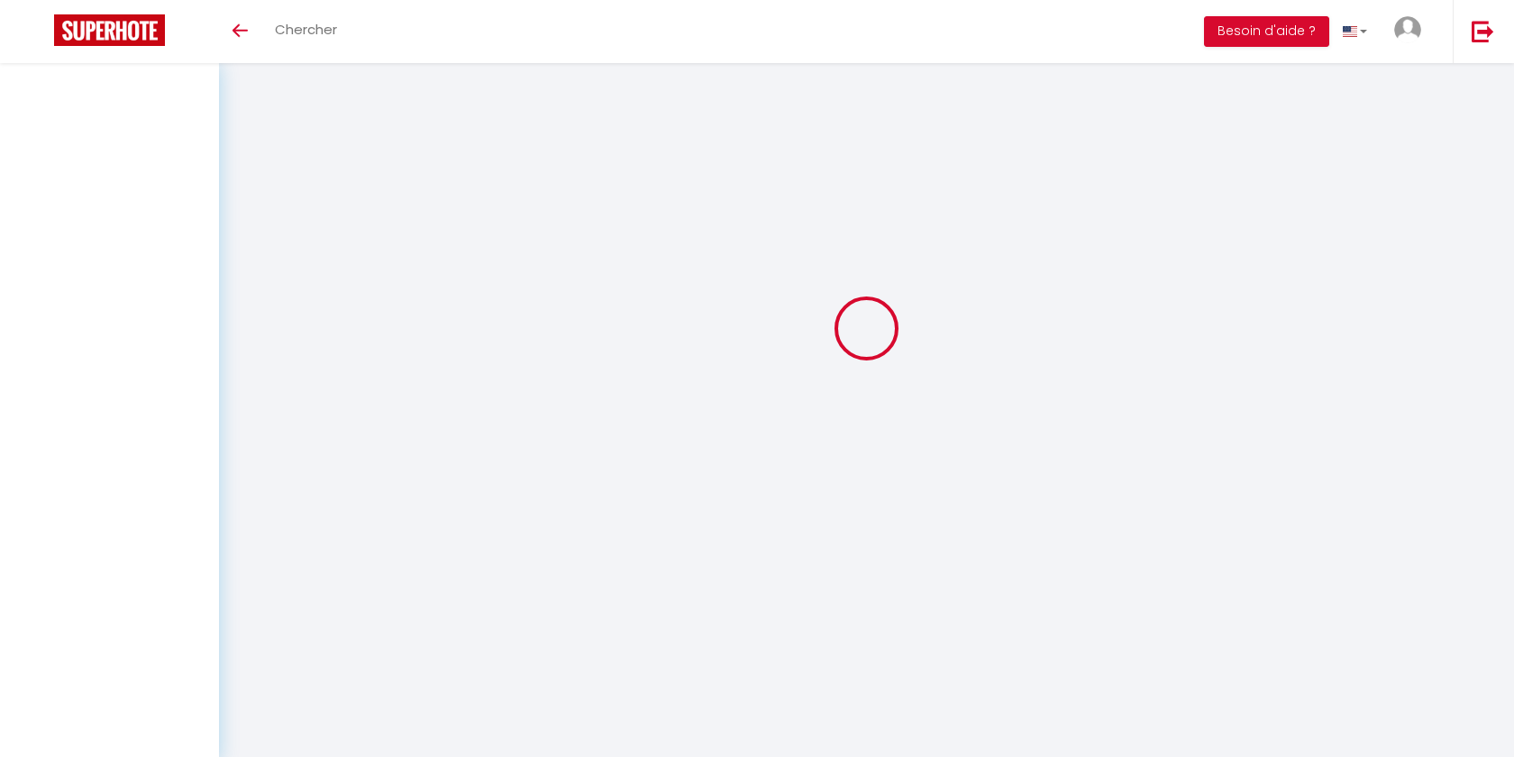
select select
checkbox input "false"
select select
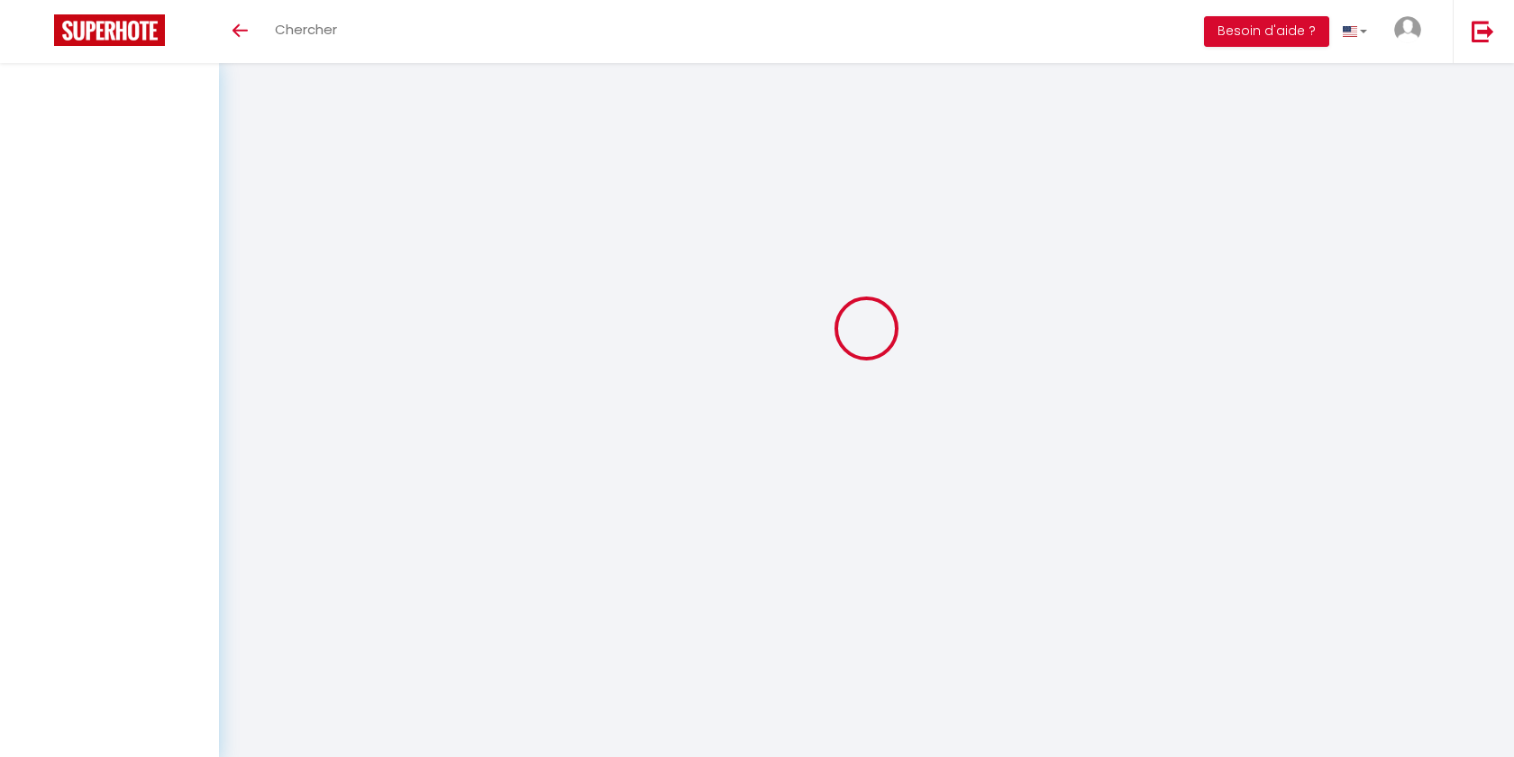
select select
checkbox input "false"
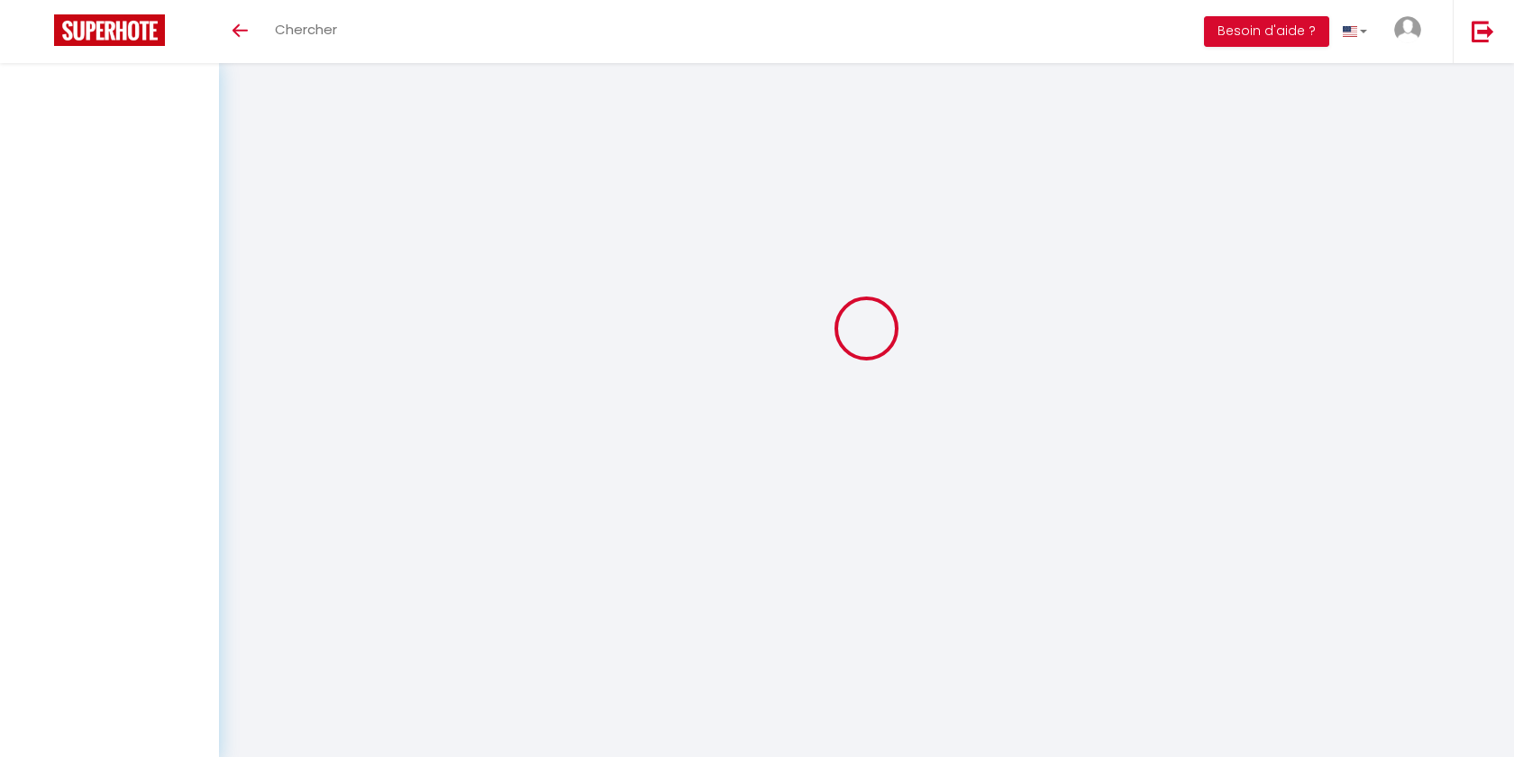
select select
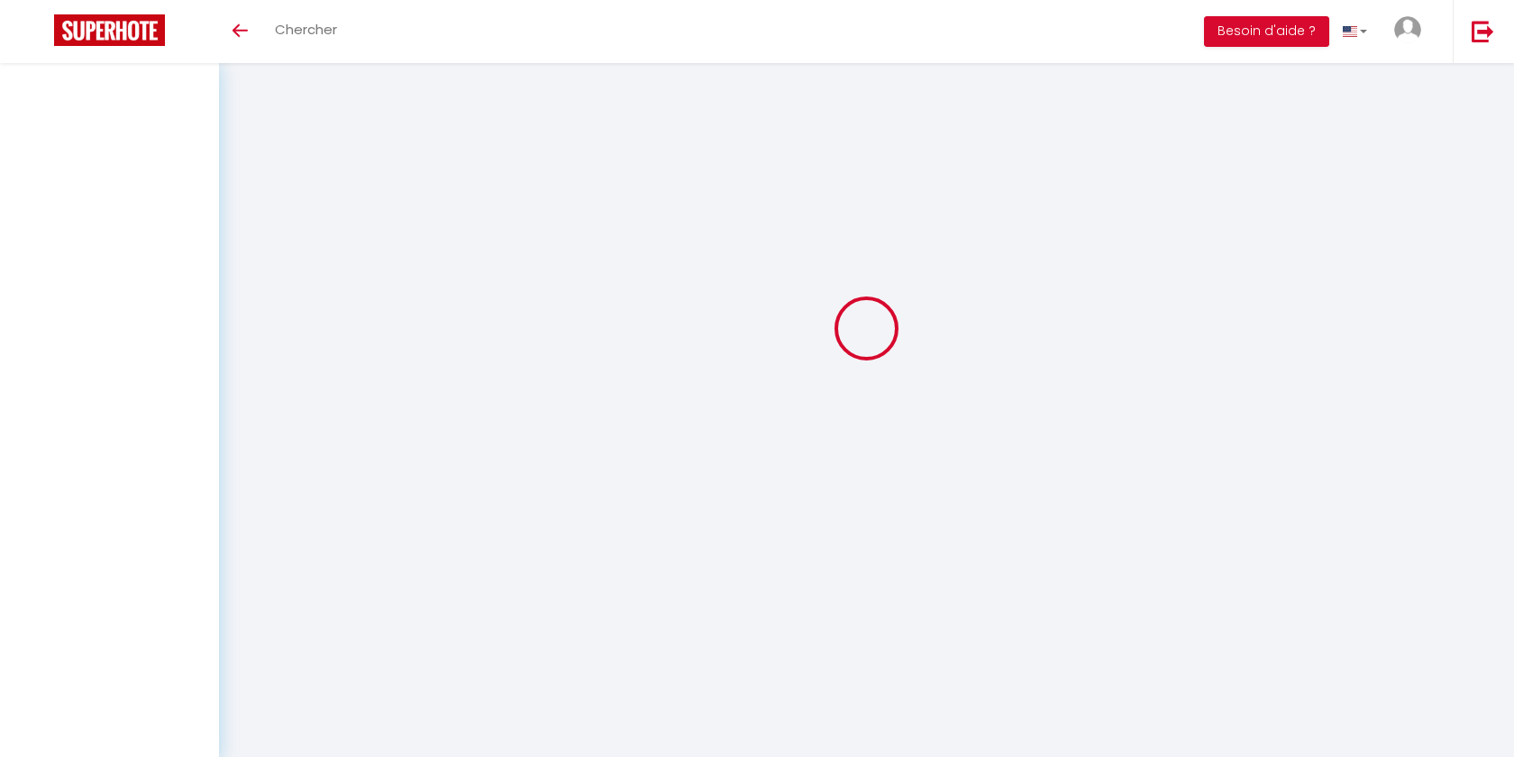
select select
checkbox input "false"
select select
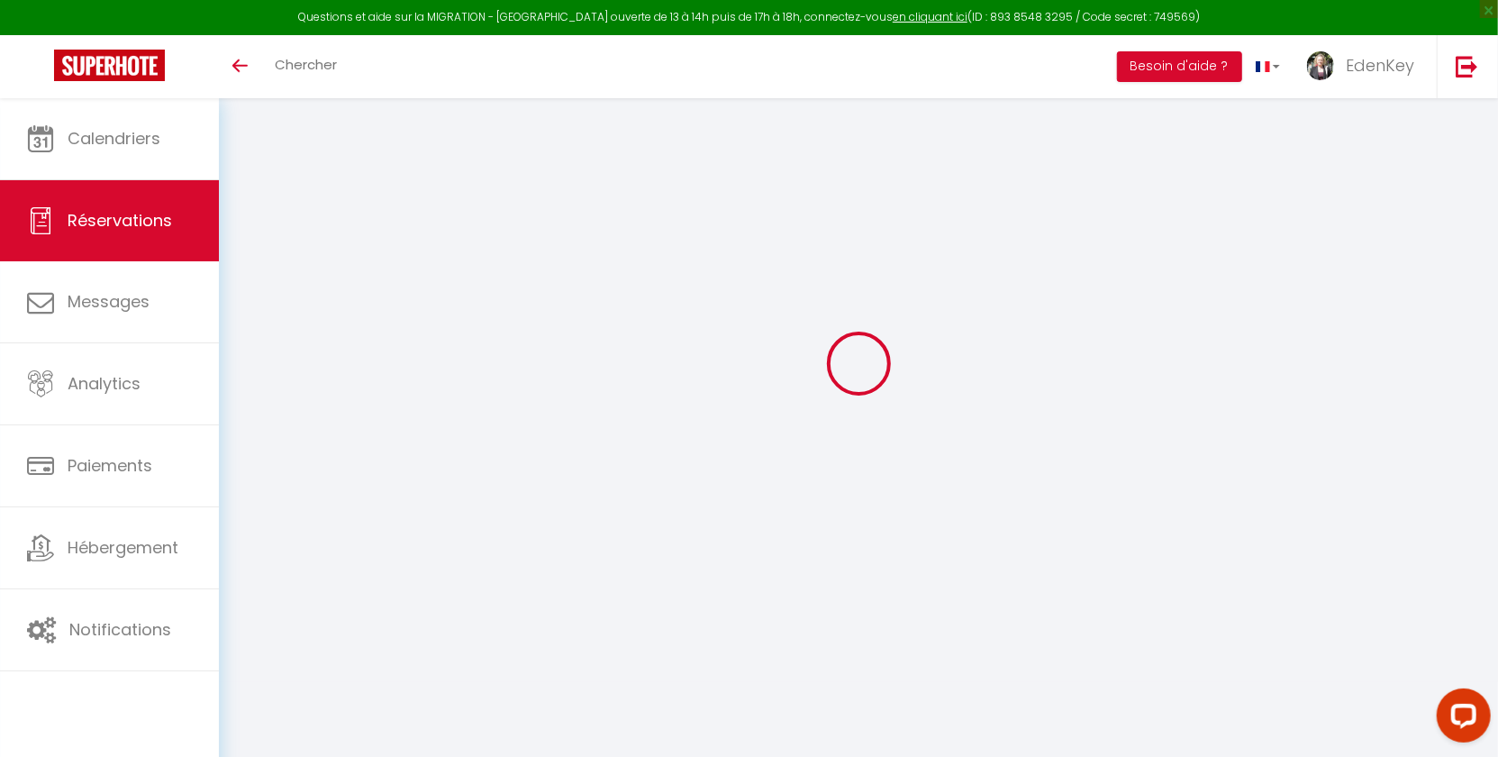
select select
checkbox input "false"
type textarea "L'heure d'arrivée reste approximative. Nous sommes intéressés pour avoir le lit…"
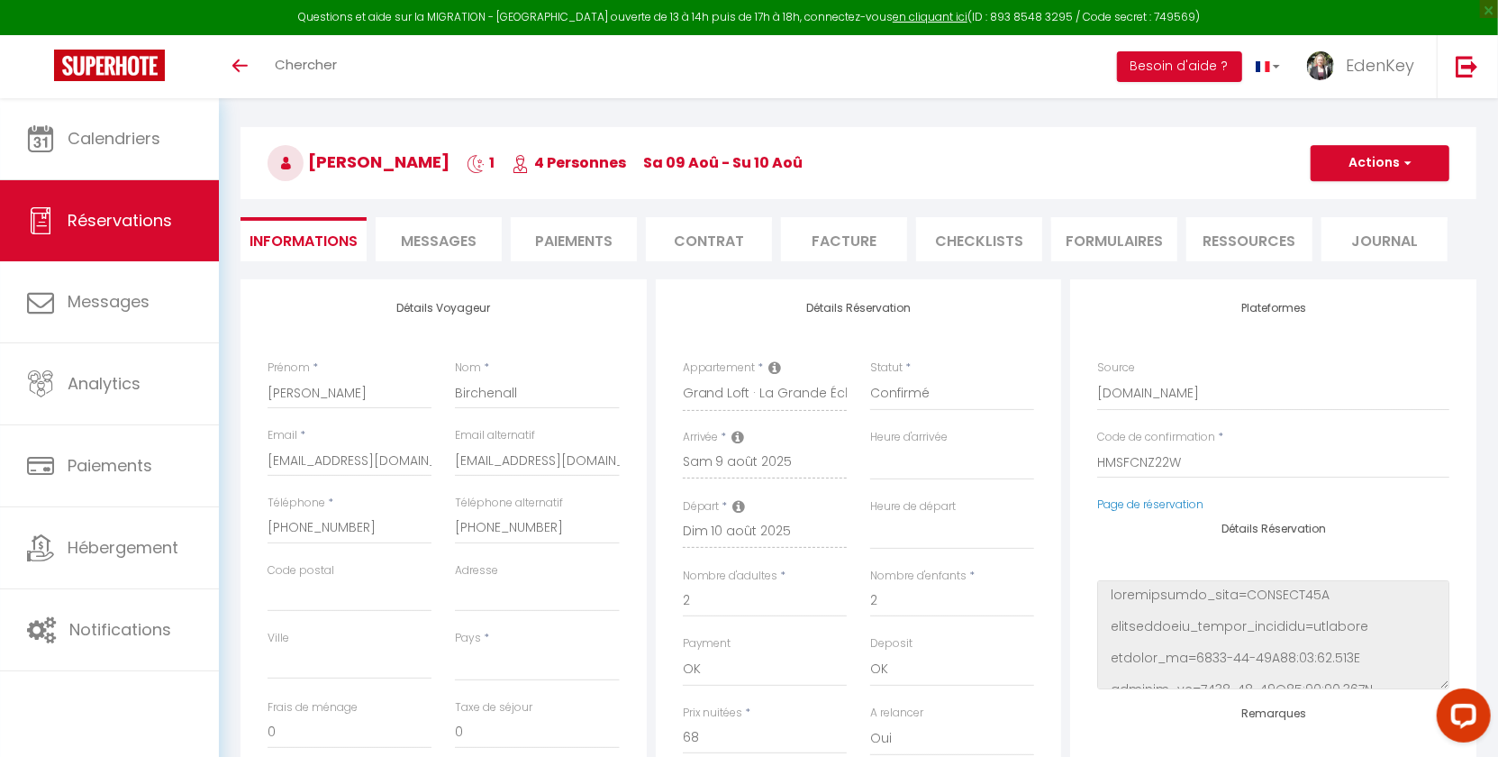
select select
checkbox input "false"
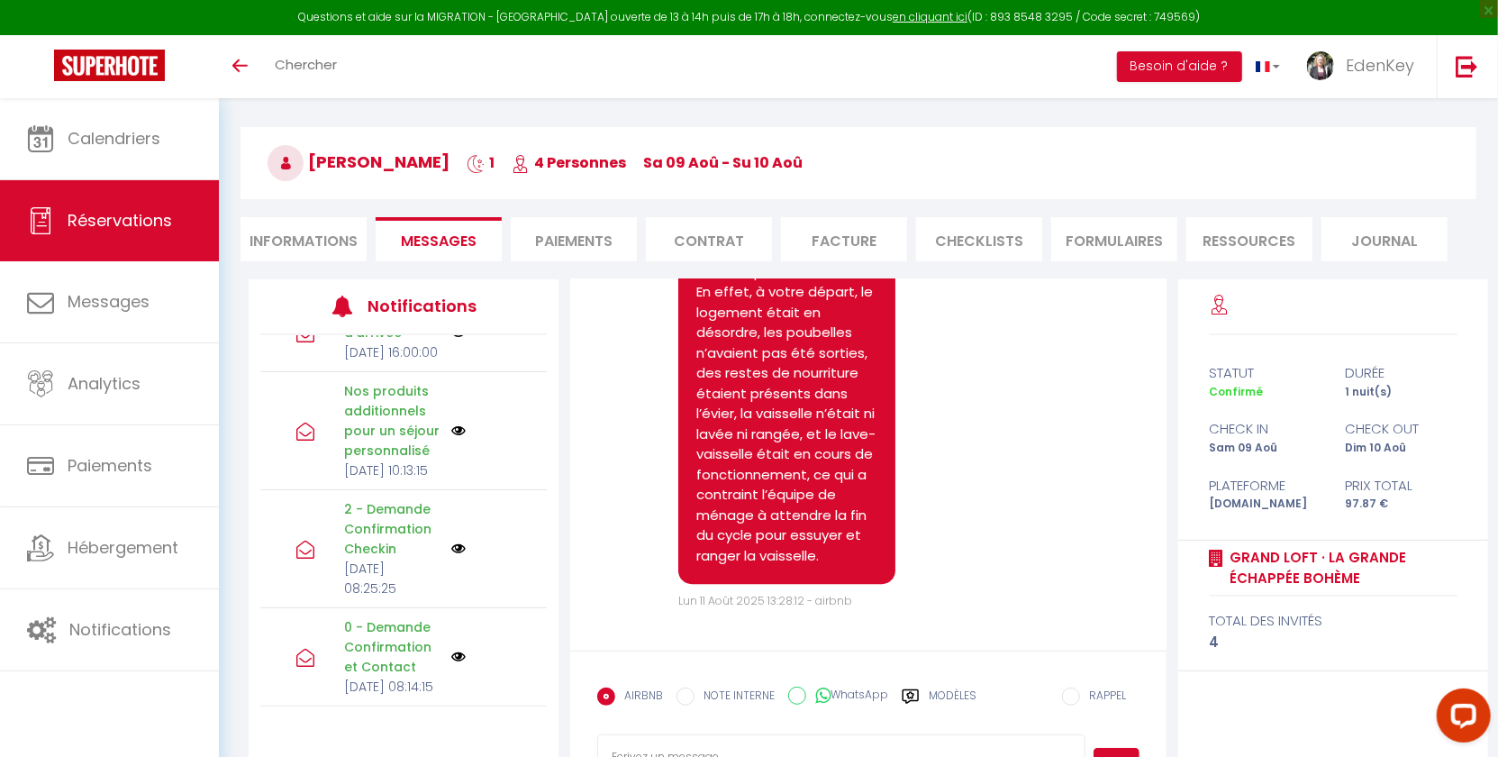
scroll to position [532, 0]
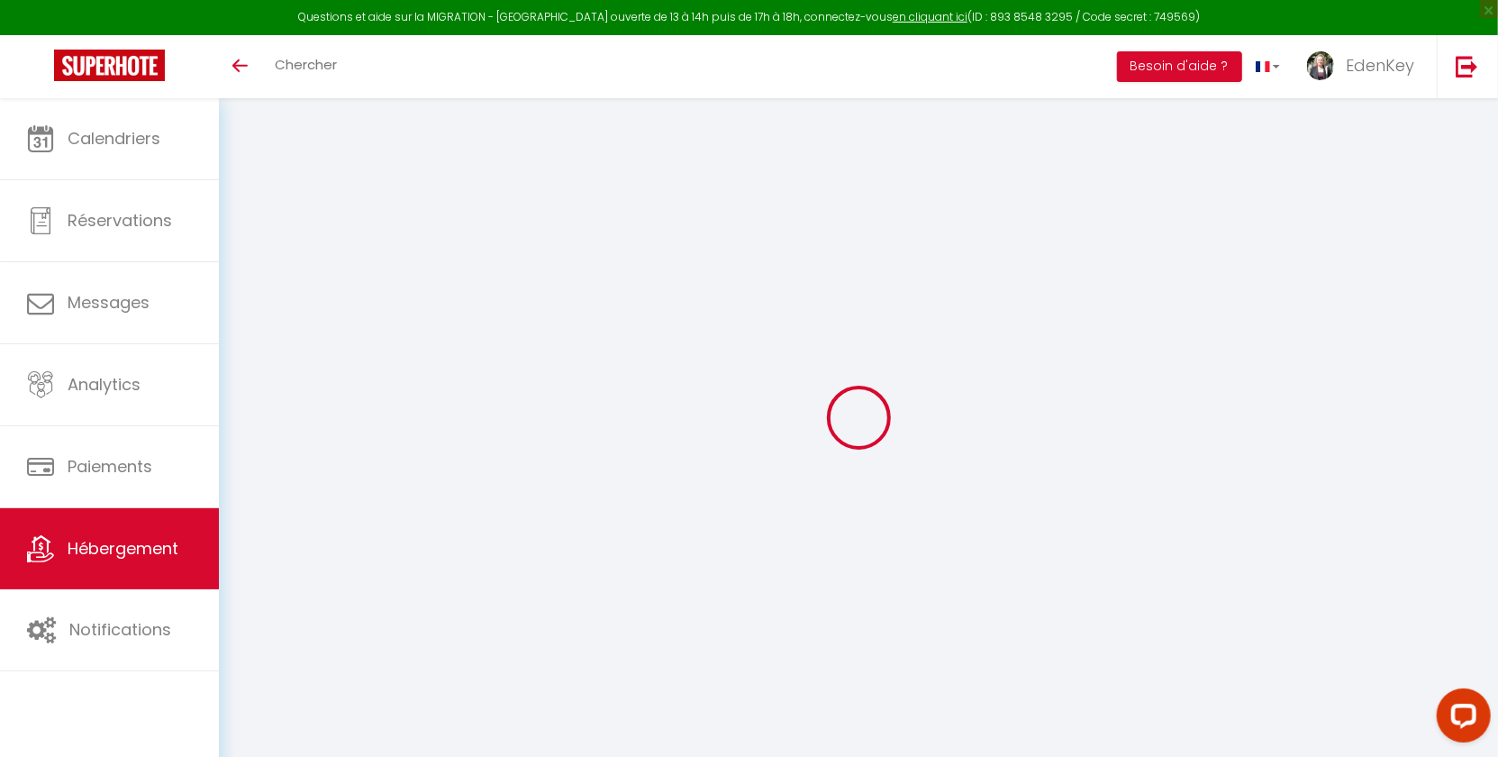
select select "+ 22 %"
select select "+ 25 %"
select select "+ 4 %"
select select "+ 17 %"
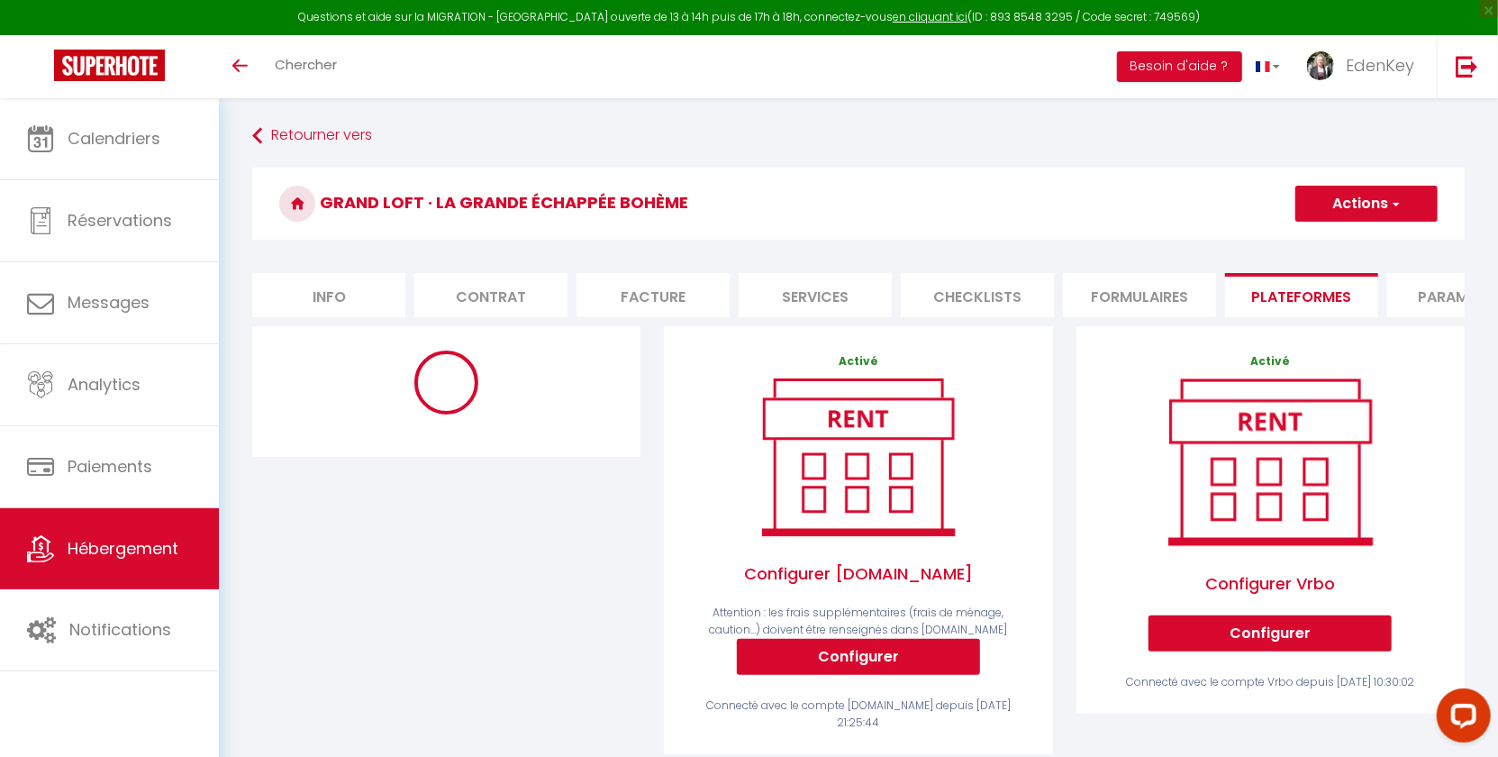
select select "10373-1416465782968629317"
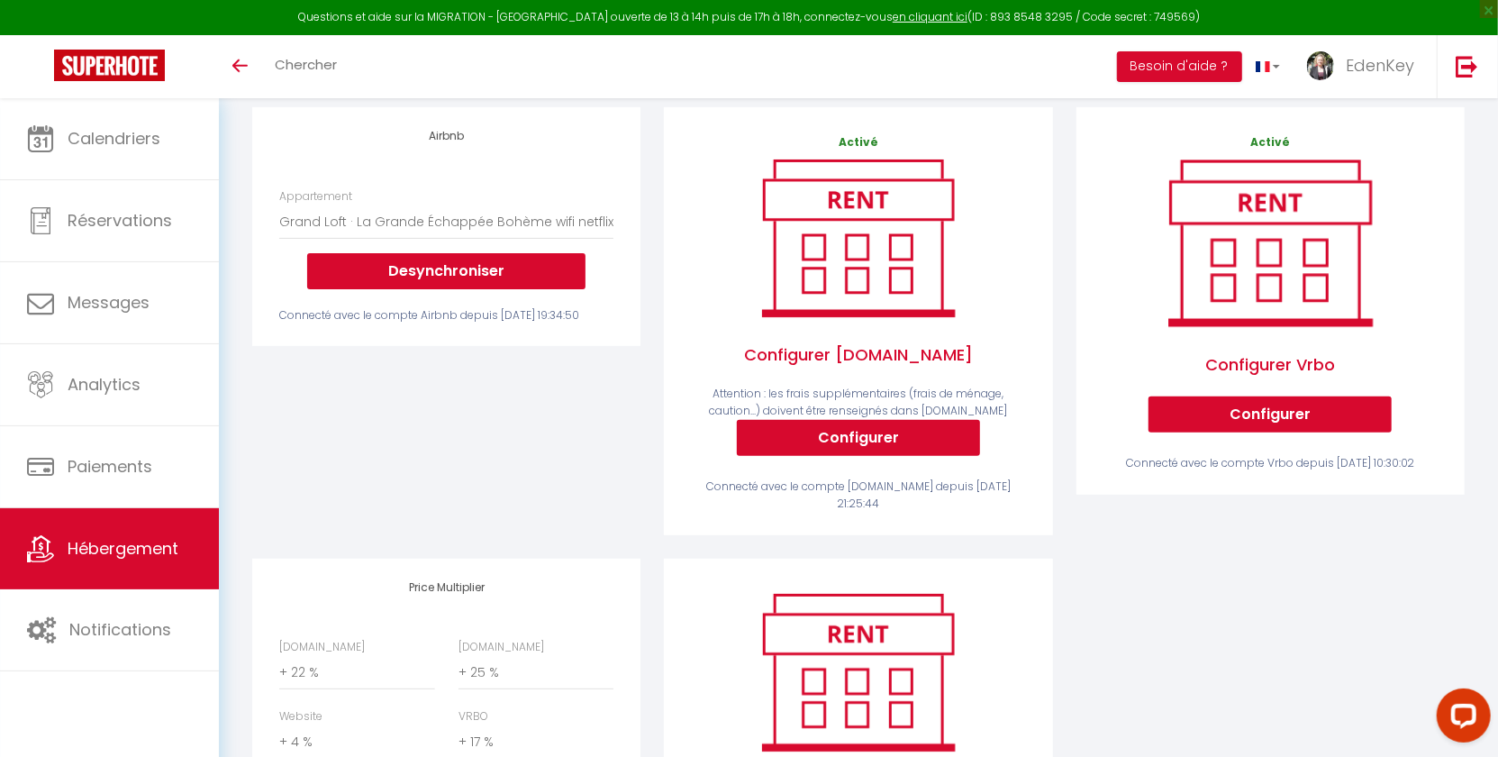
scroll to position [221, 0]
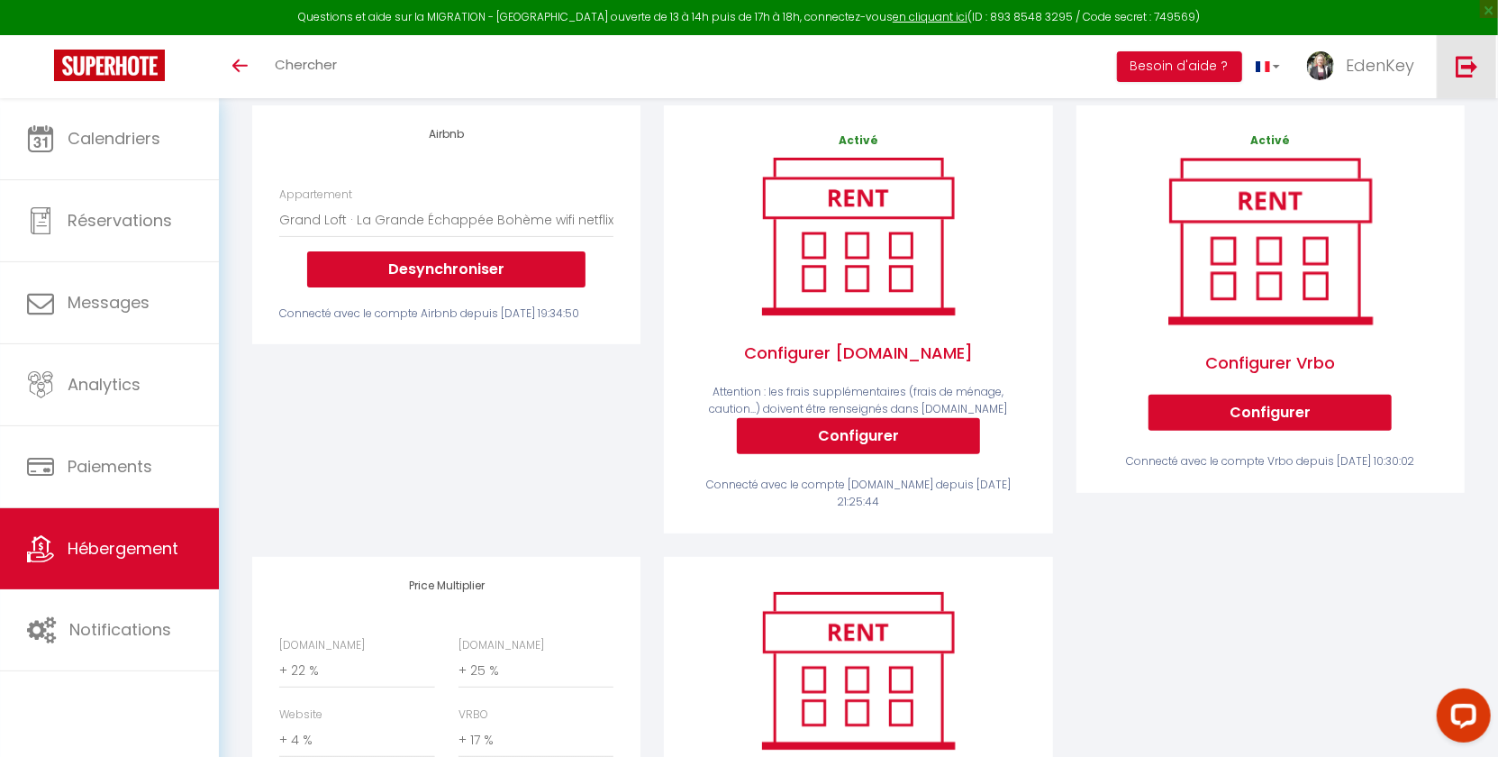
click at [1460, 73] on img at bounding box center [1467, 66] width 23 height 23
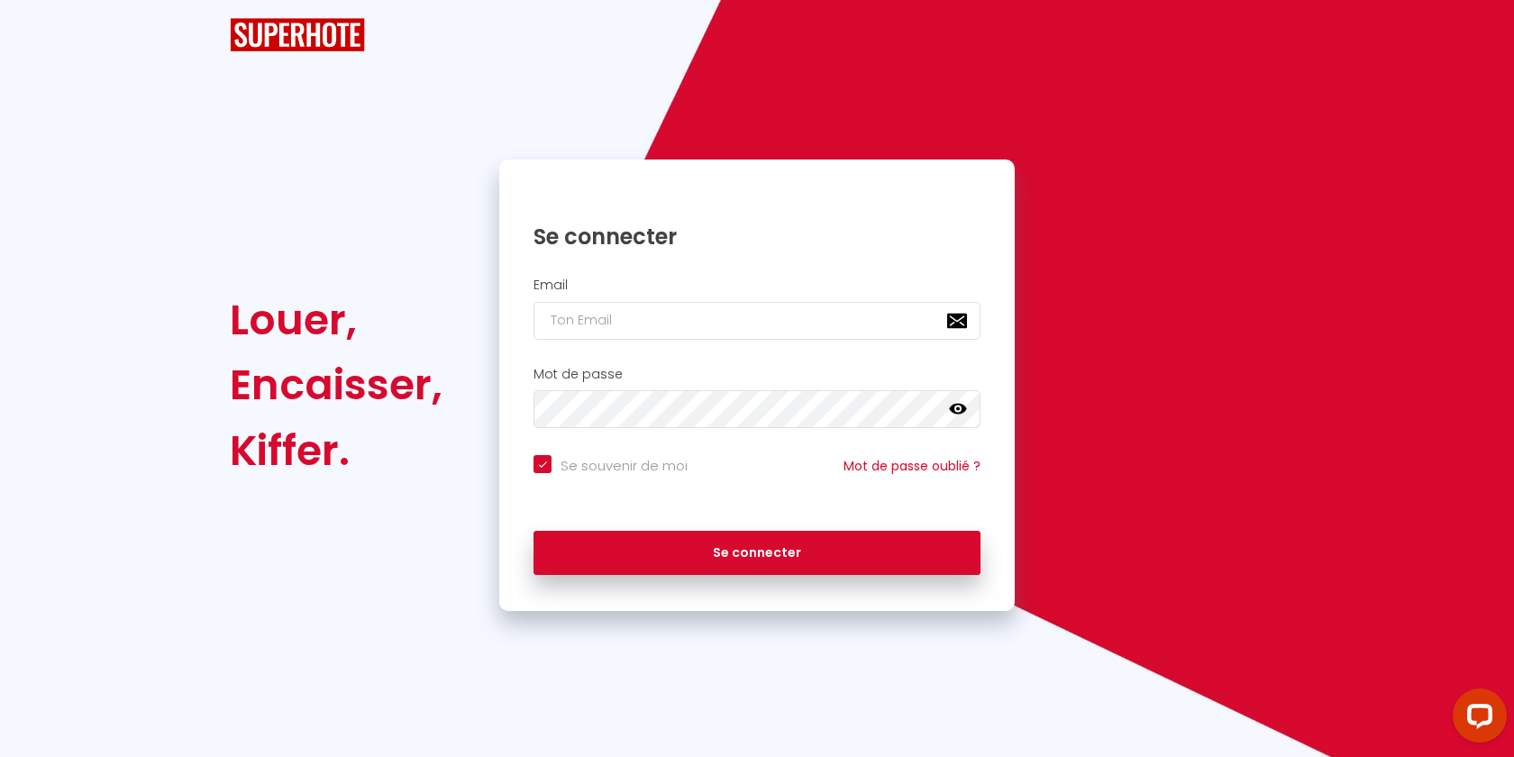
checkbox input "true"
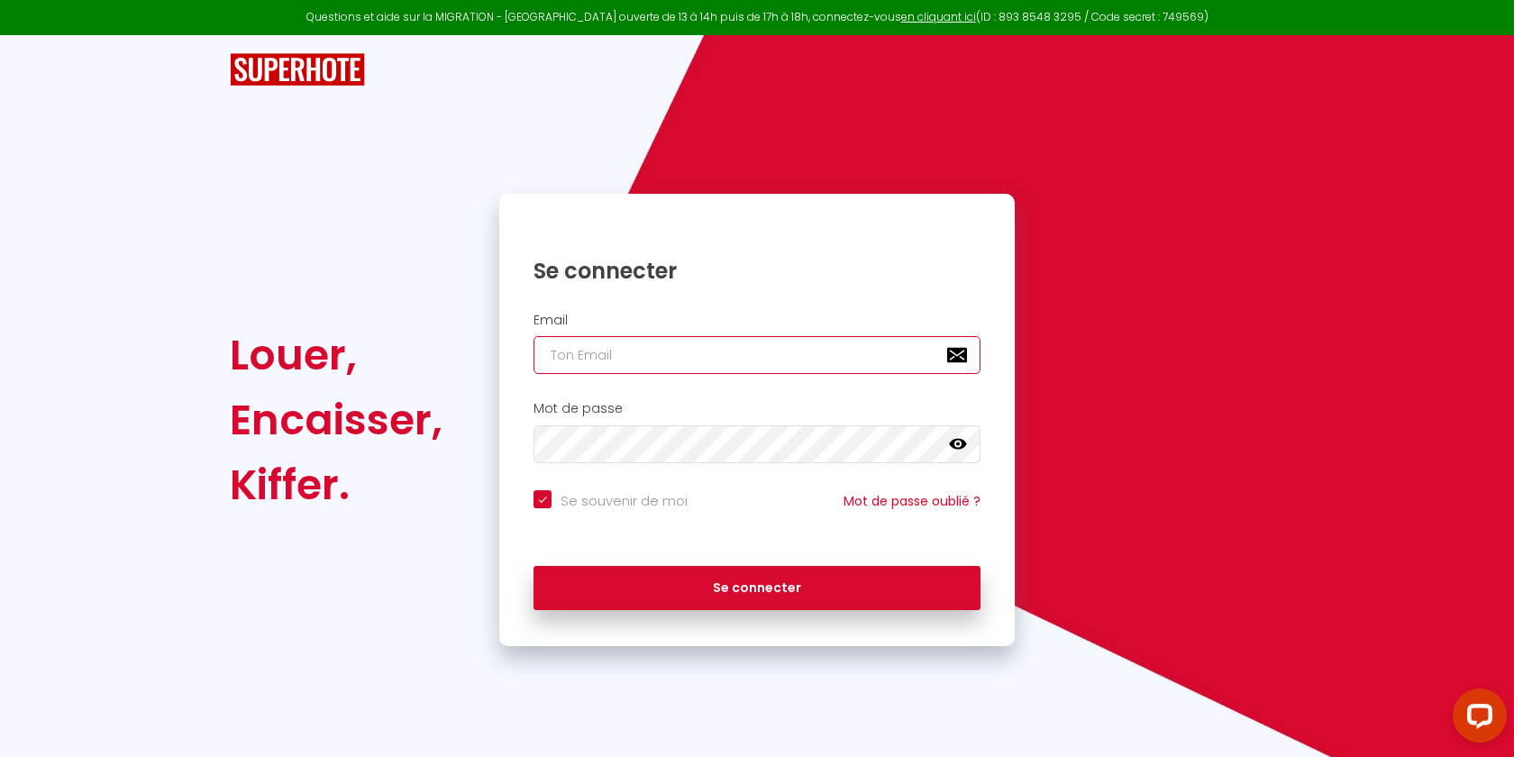
type input "[EMAIL_ADDRESS][DOMAIN_NAME]"
checkbox input "true"
click at [708, 355] on input "[EMAIL_ADDRESS][DOMAIN_NAME]" at bounding box center [756, 355] width 447 height 38
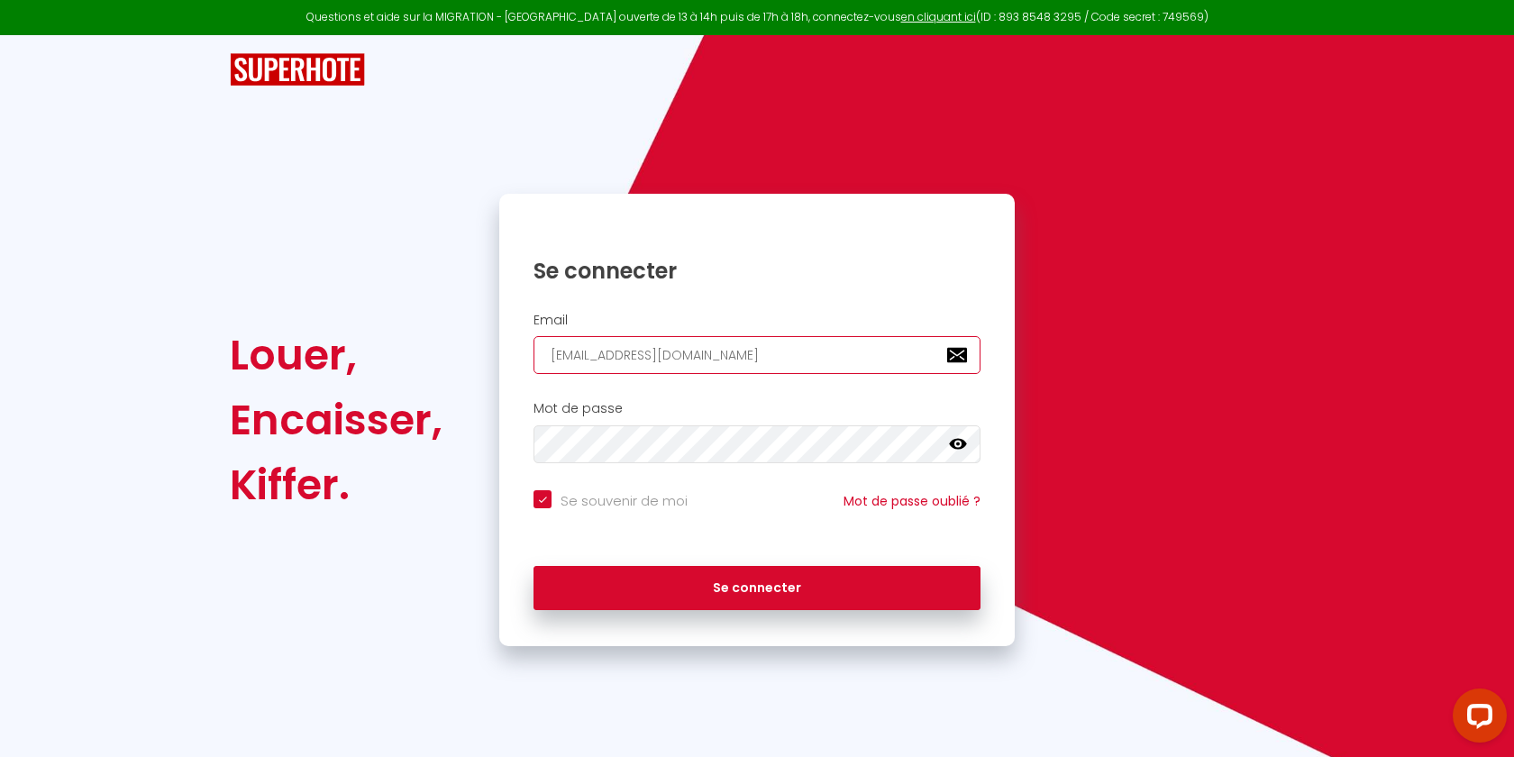
paste input "[EMAIL_ADDRESS]"
type input "[EMAIL_ADDRESS][DOMAIN_NAME]"
checkbox input "true"
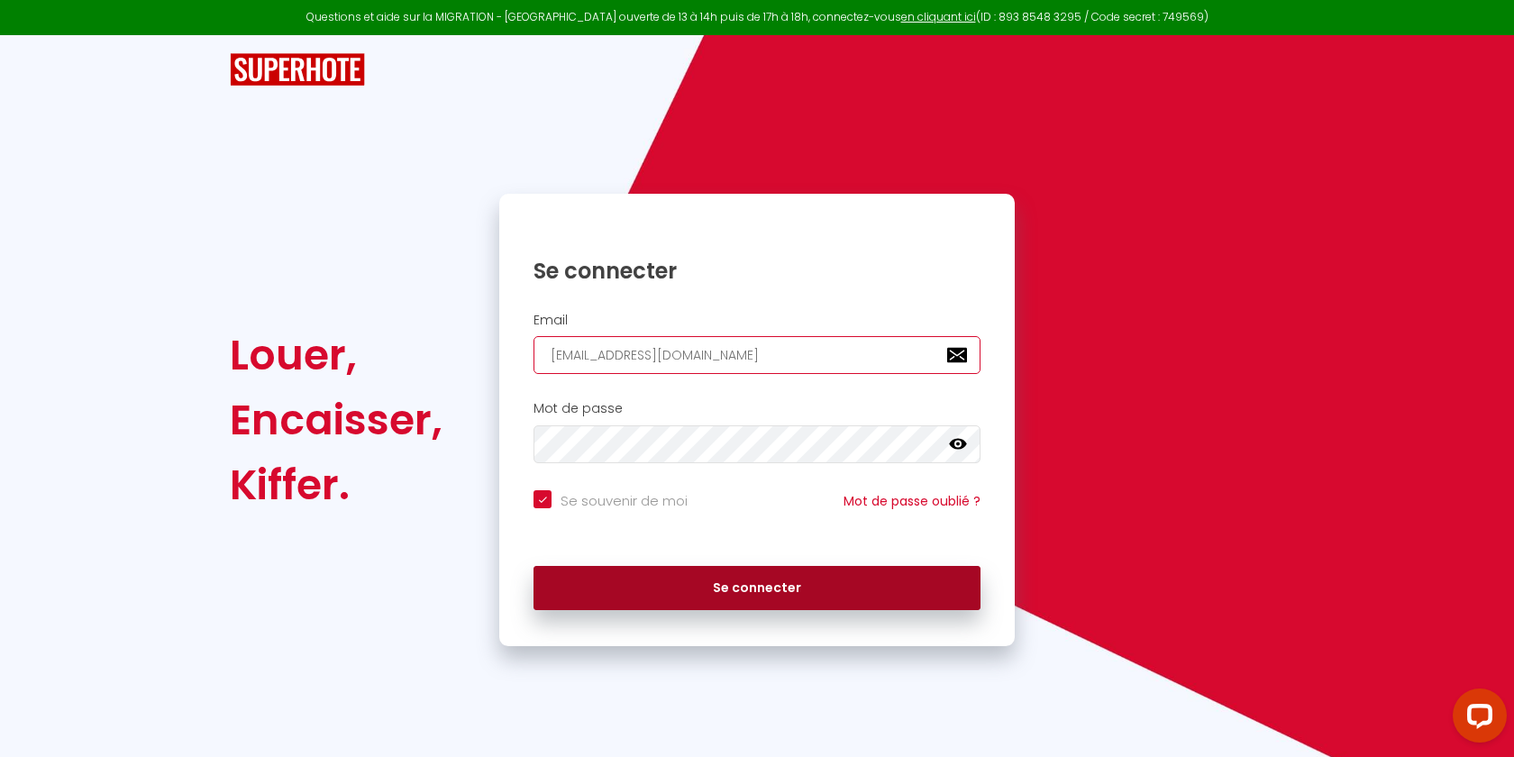
type input "[EMAIL_ADDRESS][DOMAIN_NAME]"
click at [696, 592] on button "Se connecter" at bounding box center [756, 588] width 447 height 45
checkbox input "true"
